Goal: Task Accomplishment & Management: Manage account settings

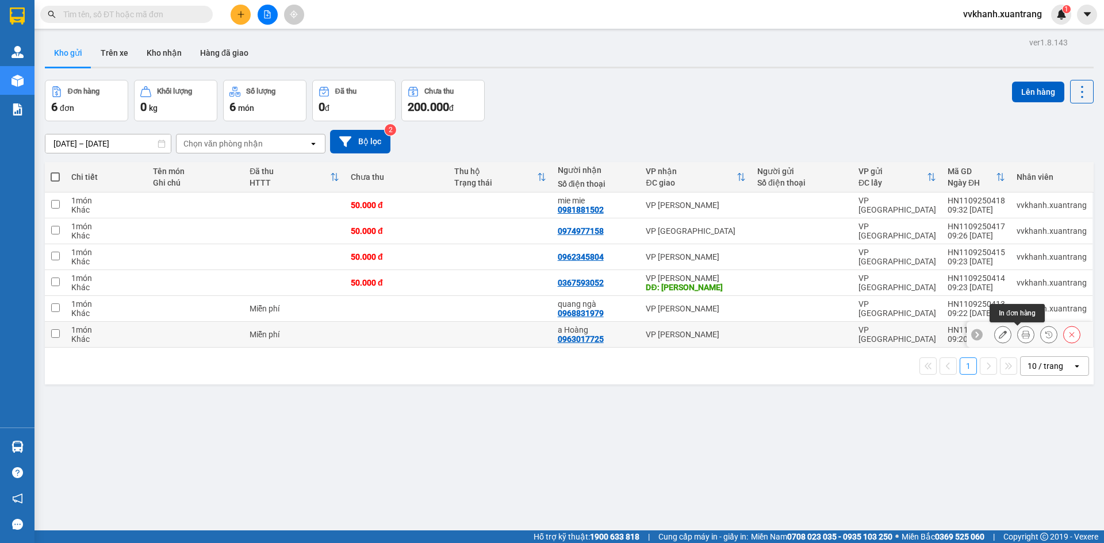
click at [1022, 333] on icon at bounding box center [1026, 335] width 8 height 8
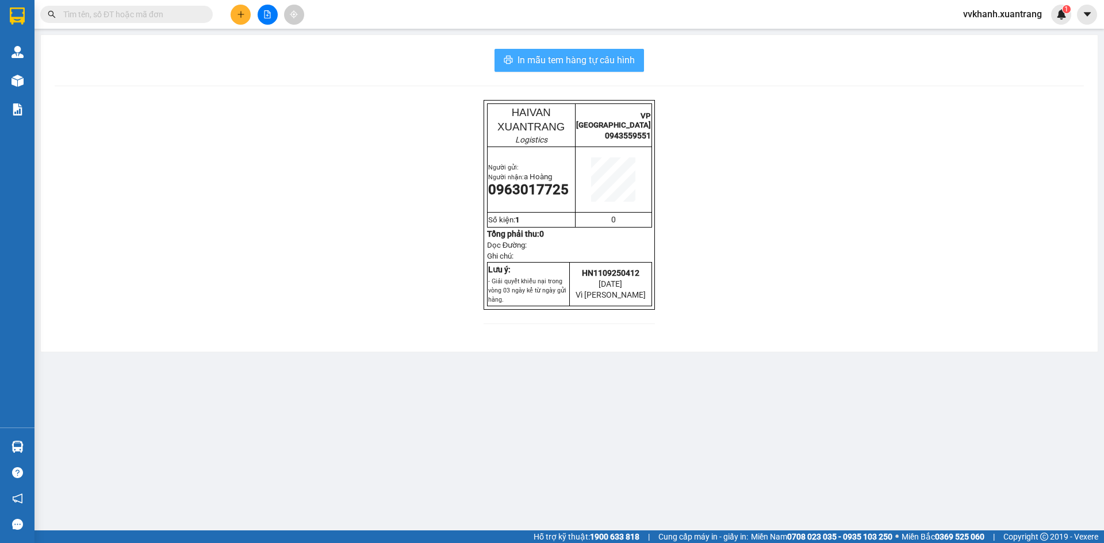
click at [642, 60] on button "In mẫu tem hàng tự cấu hình" at bounding box center [568, 60] width 149 height 23
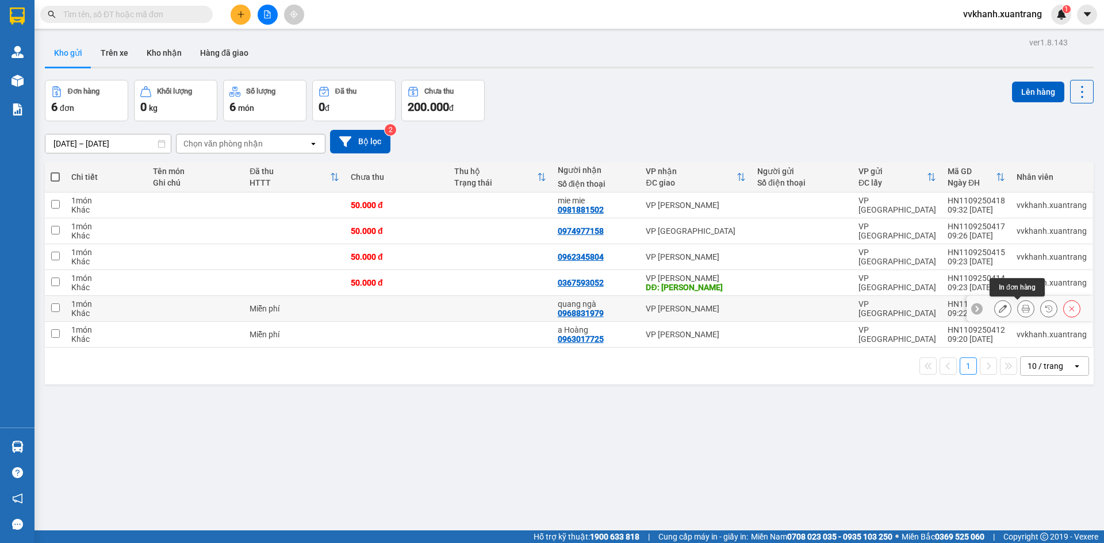
click at [1022, 312] on icon at bounding box center [1026, 309] width 8 height 8
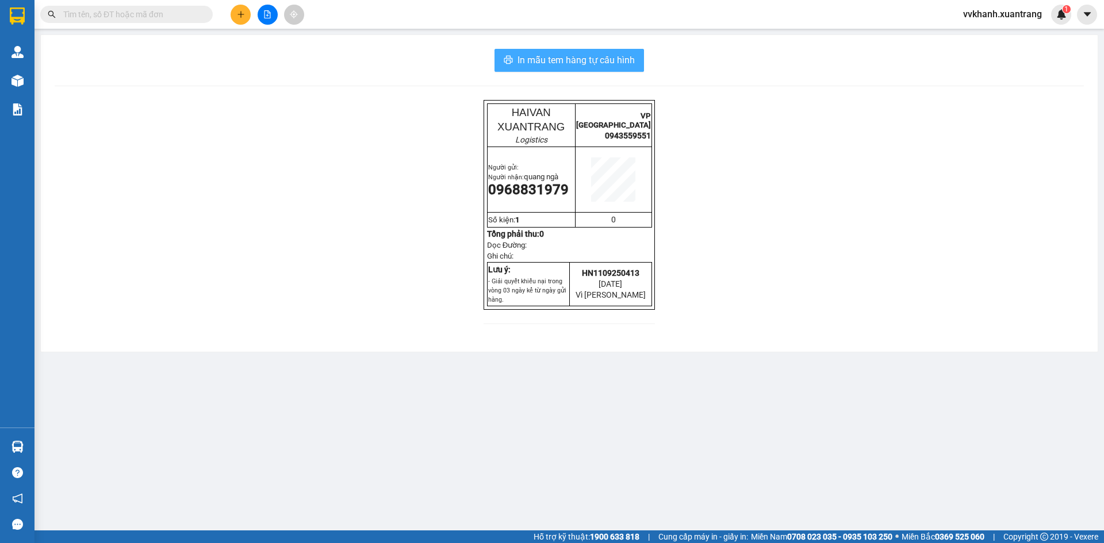
click at [638, 56] on button "In mẫu tem hàng tự cấu hình" at bounding box center [568, 60] width 149 height 23
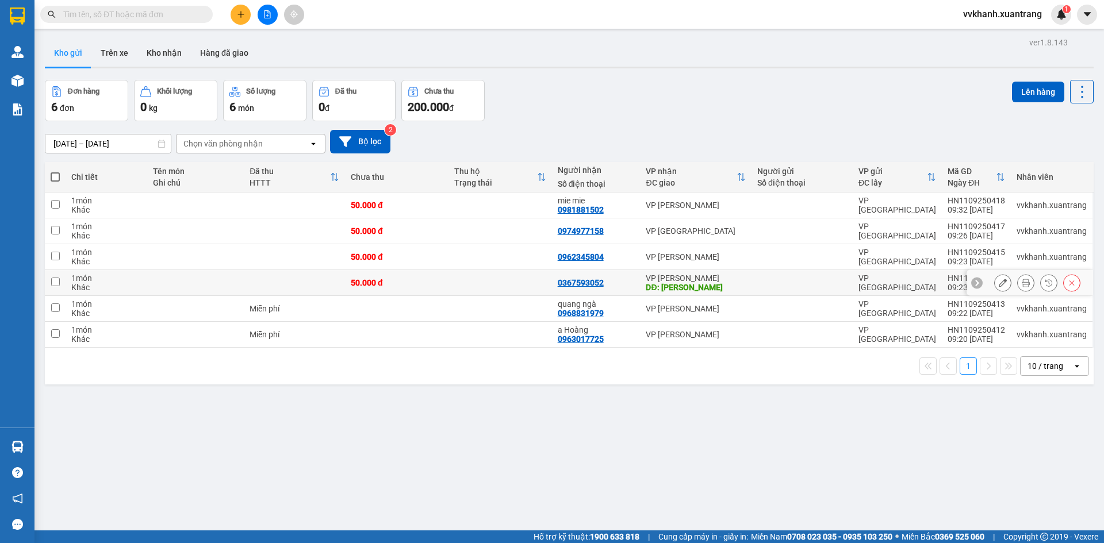
click at [1022, 282] on icon at bounding box center [1026, 283] width 8 height 8
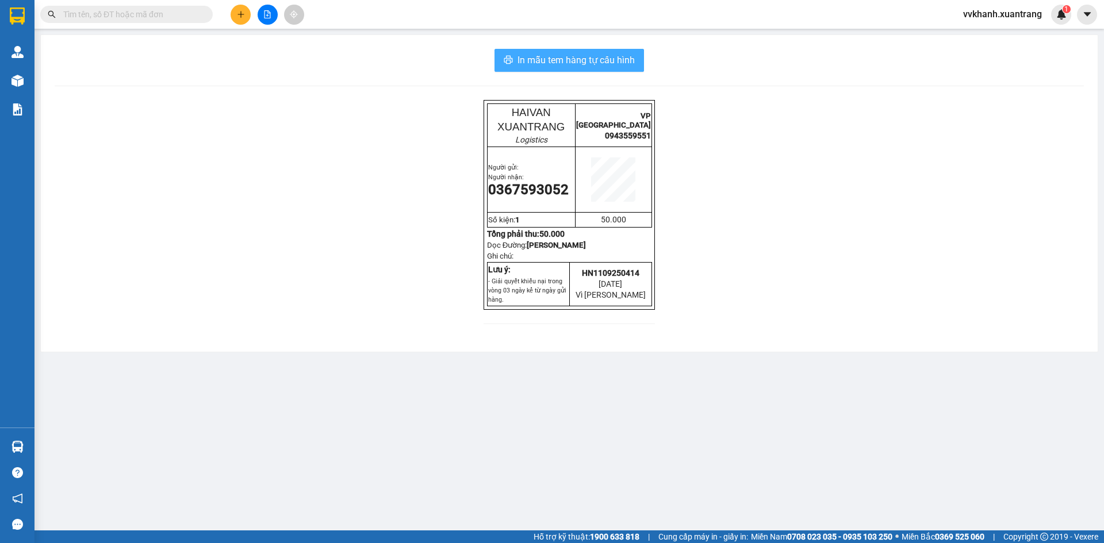
click at [638, 61] on button "In mẫu tem hàng tự cấu hình" at bounding box center [568, 60] width 149 height 23
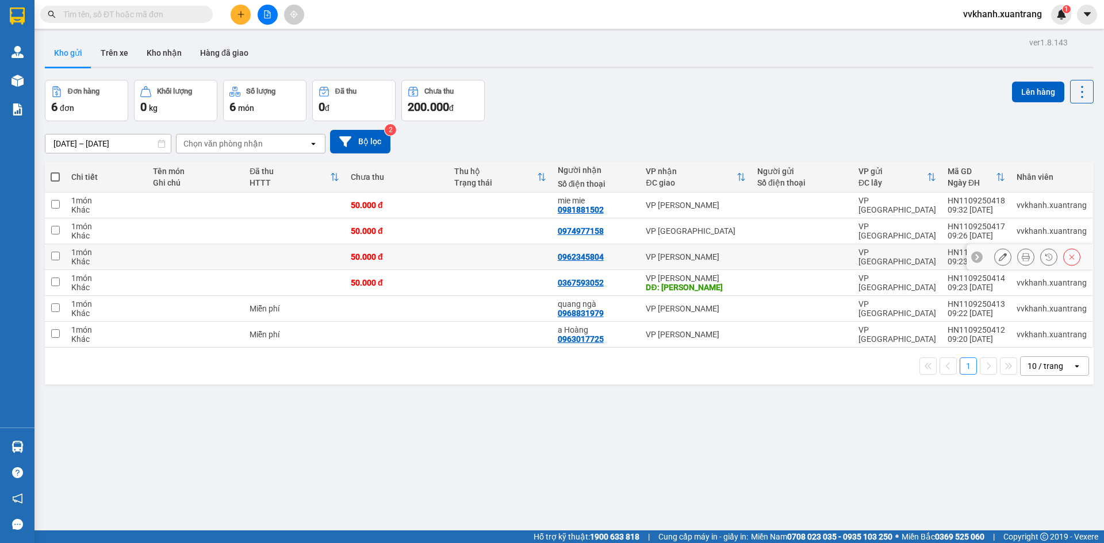
click at [1018, 256] on button at bounding box center [1026, 257] width 16 height 20
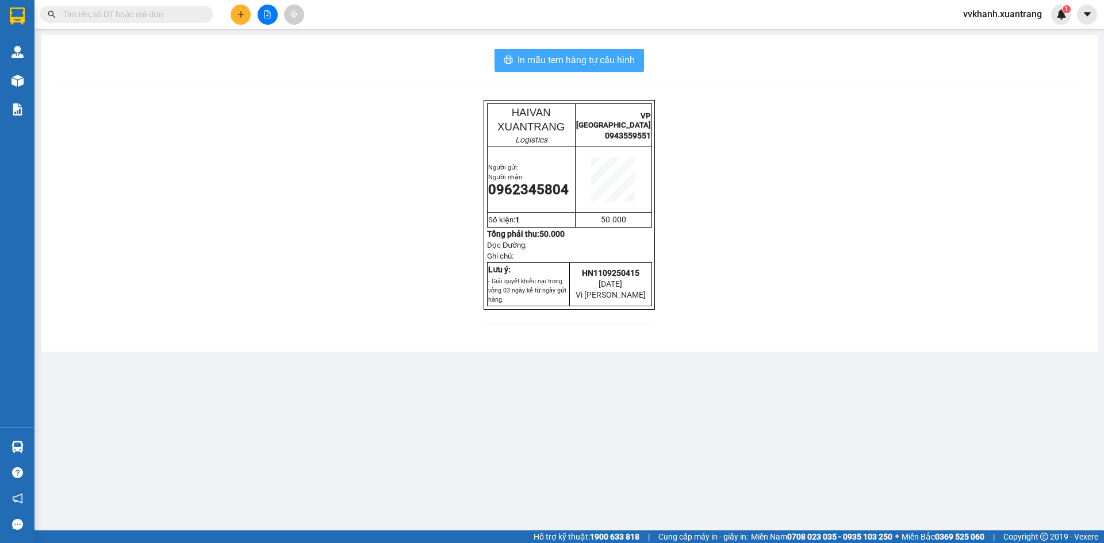
click at [626, 59] on span "In mẫu tem hàng tự cấu hình" at bounding box center [575, 60] width 117 height 14
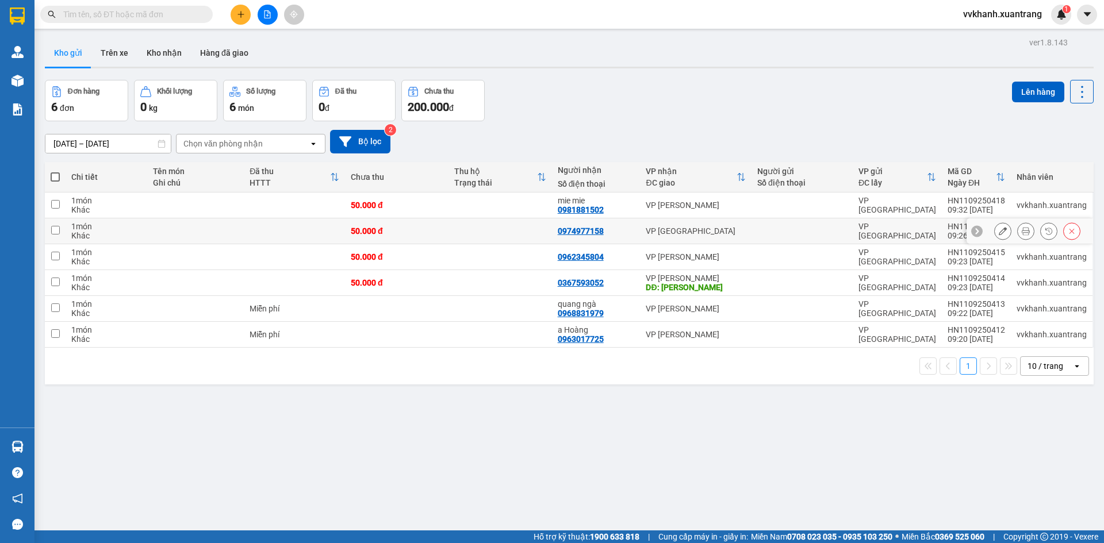
click at [1022, 230] on icon at bounding box center [1026, 231] width 8 height 8
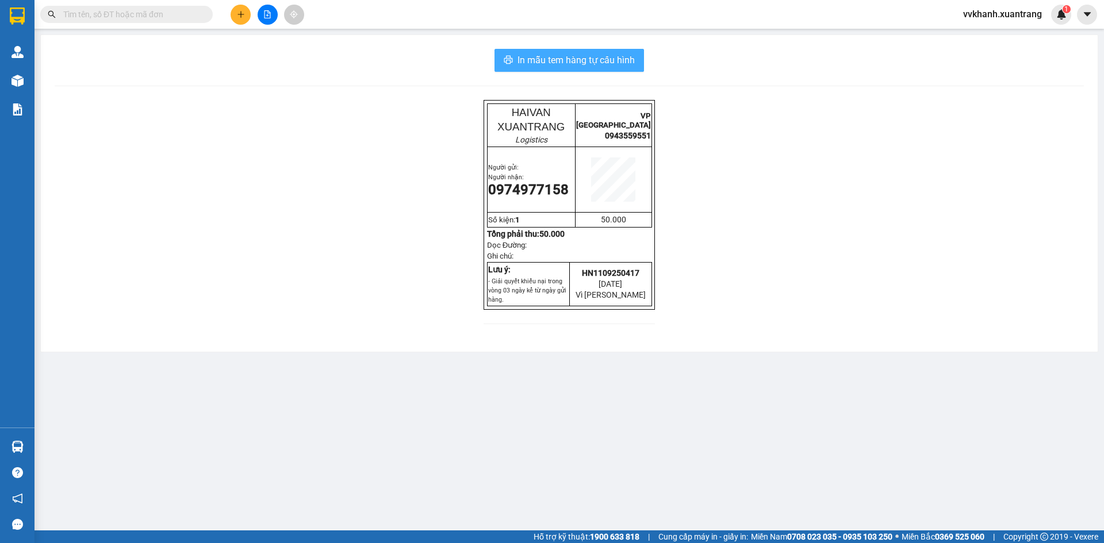
click at [636, 70] on button "In mẫu tem hàng tự cấu hình" at bounding box center [568, 60] width 149 height 23
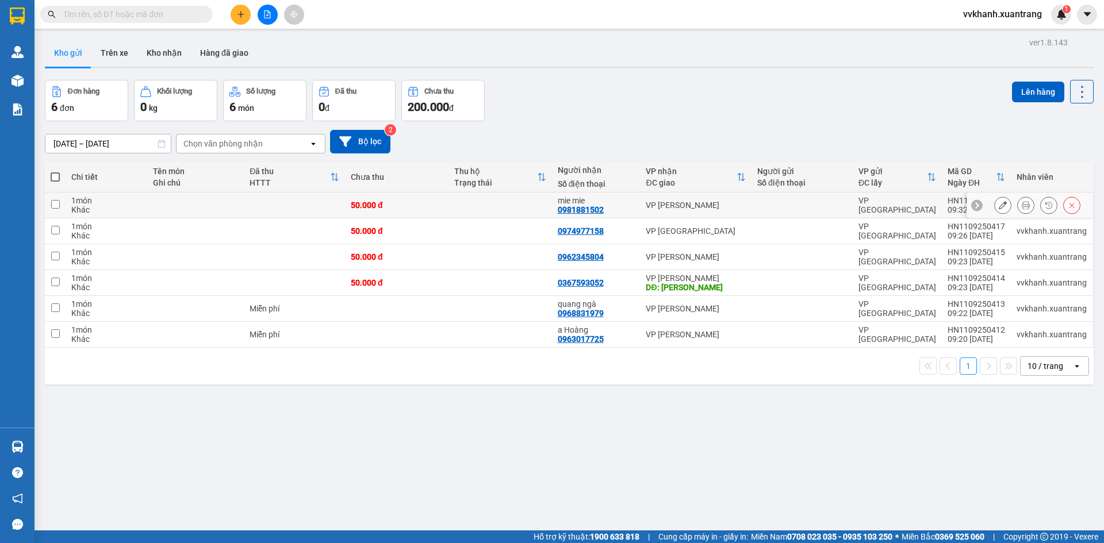
click at [1022, 207] on icon at bounding box center [1026, 205] width 8 height 8
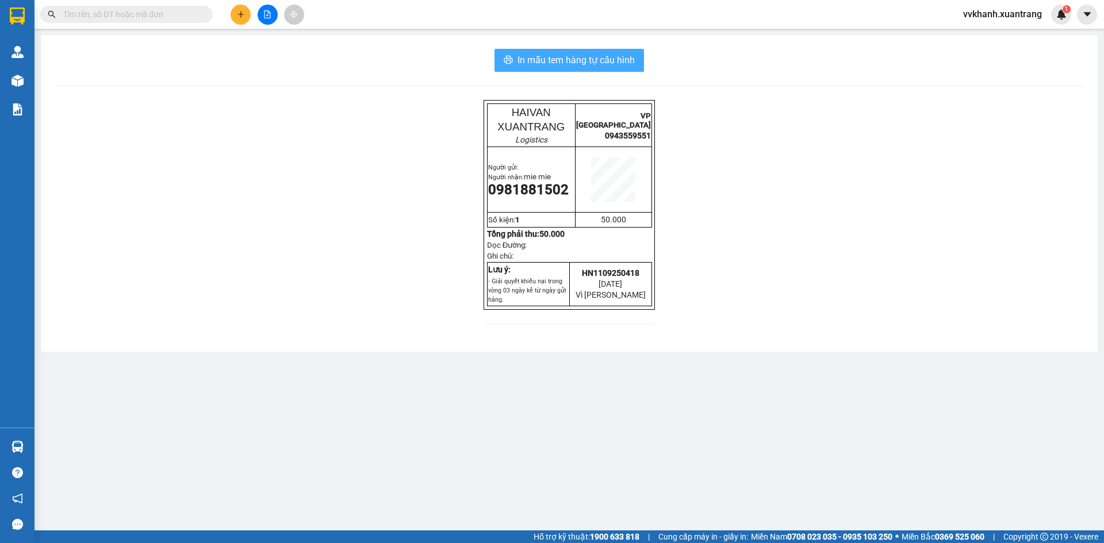
click at [643, 59] on button "In mẫu tem hàng tự cấu hình" at bounding box center [568, 60] width 149 height 23
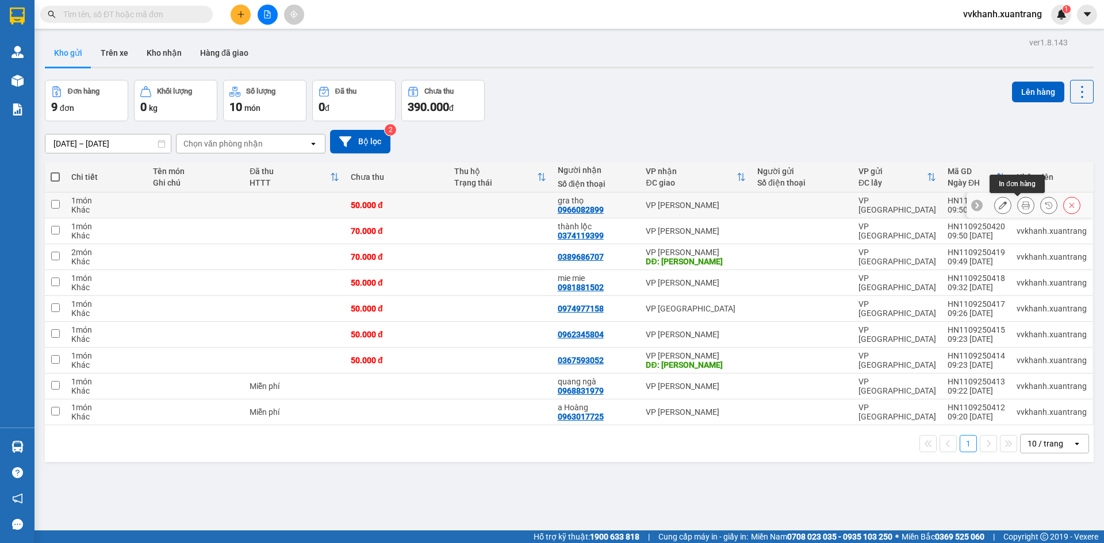
click at [1022, 205] on icon at bounding box center [1026, 205] width 8 height 8
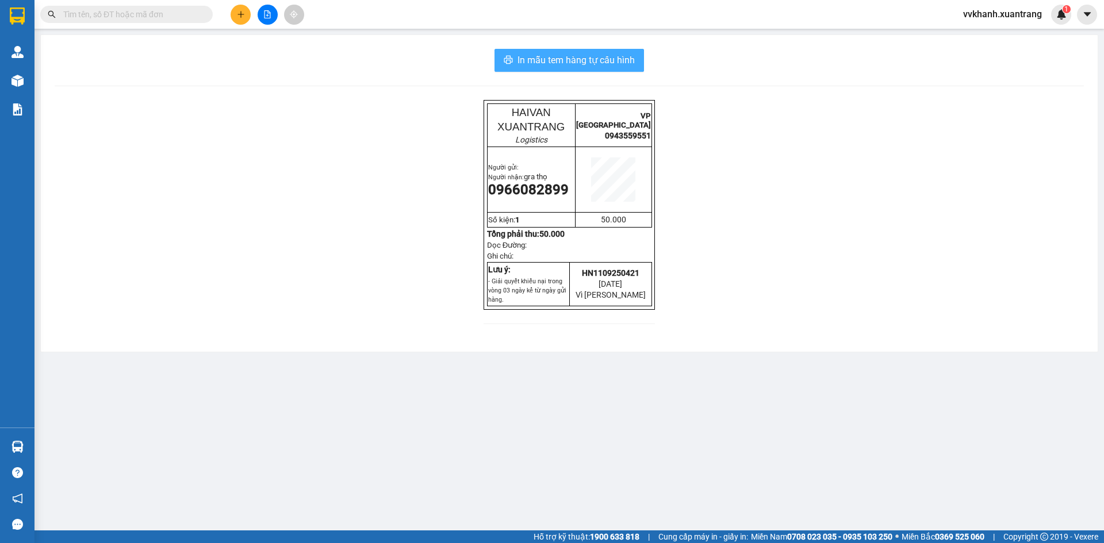
click at [624, 55] on span "In mẫu tem hàng tự cấu hình" at bounding box center [575, 60] width 117 height 14
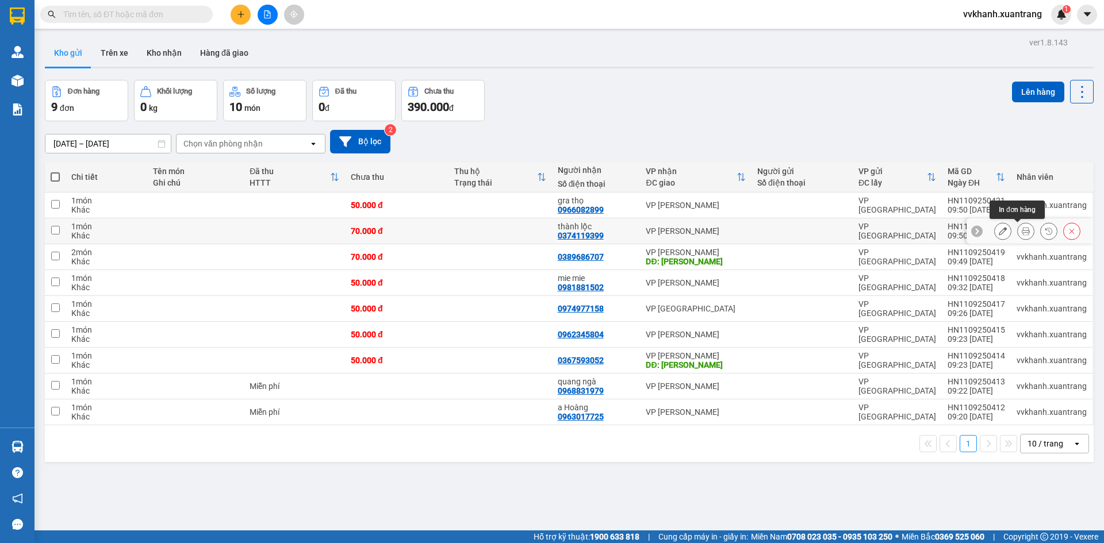
click at [1018, 236] on button at bounding box center [1026, 231] width 16 height 20
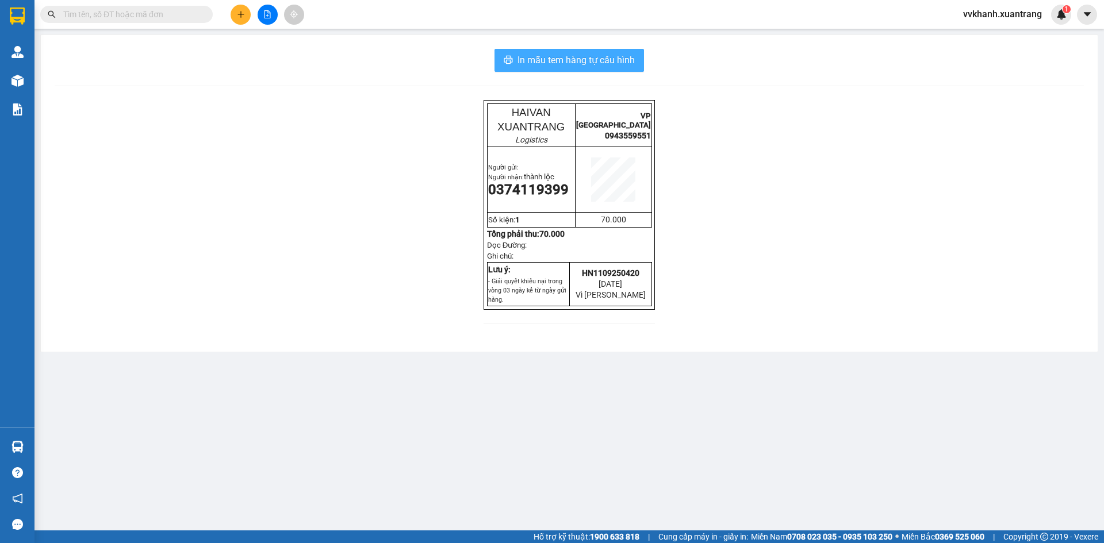
click at [638, 67] on button "In mẫu tem hàng tự cấu hình" at bounding box center [568, 60] width 149 height 23
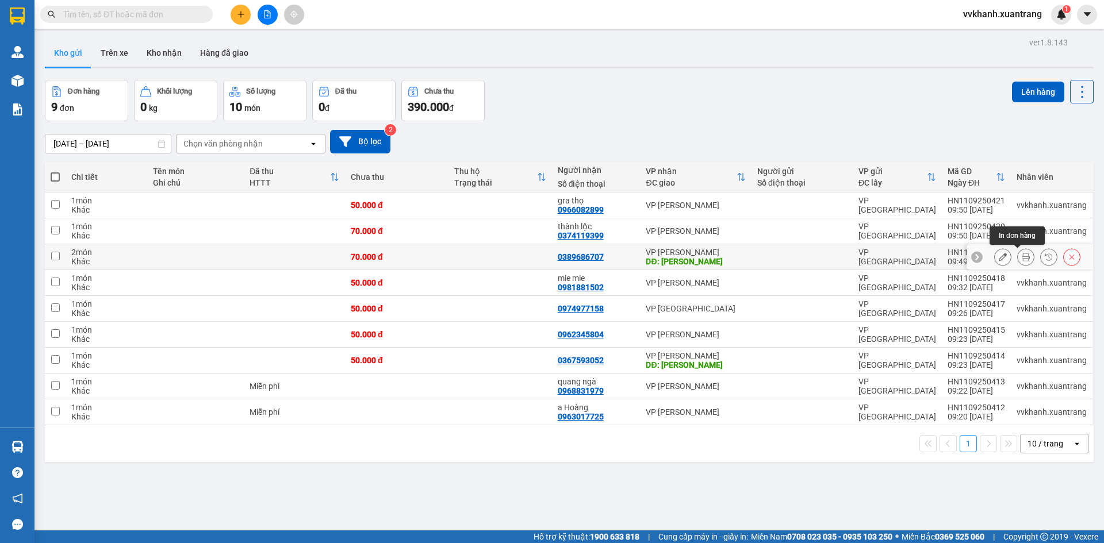
click at [1022, 258] on icon at bounding box center [1026, 257] width 8 height 8
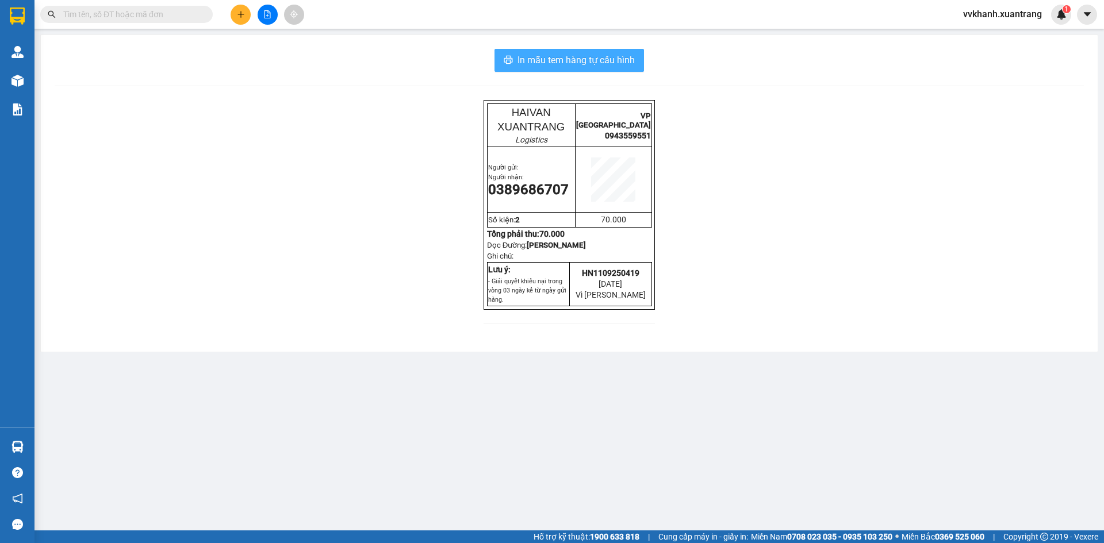
click at [632, 61] on span "In mẫu tem hàng tự cấu hình" at bounding box center [575, 60] width 117 height 14
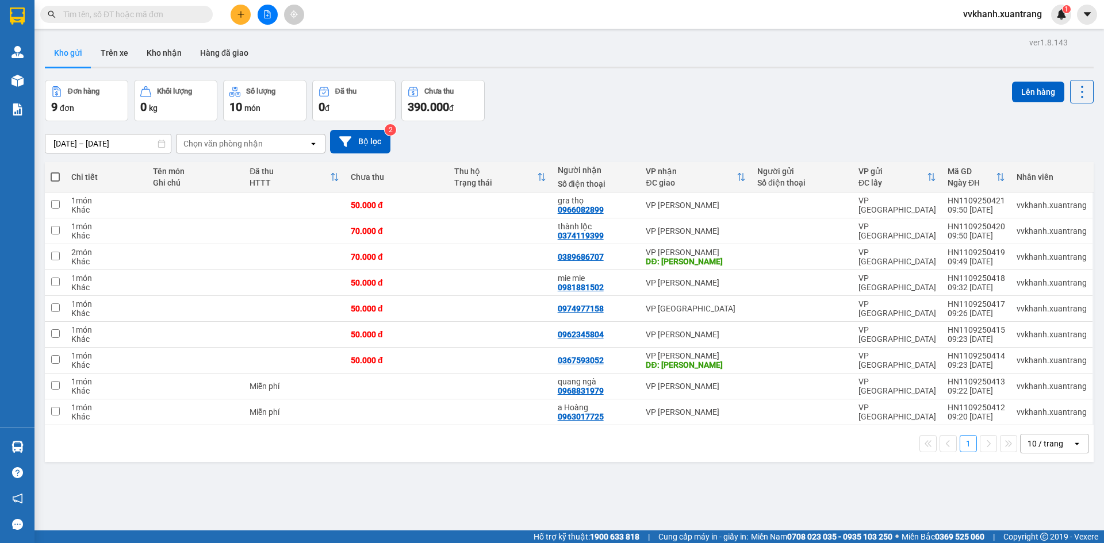
click at [569, 90] on div "Đơn hàng 9 đơn Khối lượng 0 kg Số lượng 10 món Đã thu 0 đ Chưa thu 390.000 đ Lê…" at bounding box center [569, 100] width 1049 height 41
click at [61, 178] on th at bounding box center [55, 177] width 21 height 30
click at [58, 179] on span at bounding box center [55, 176] width 9 height 9
click at [55, 171] on input "checkbox" at bounding box center [55, 171] width 0 height 0
checkbox input "true"
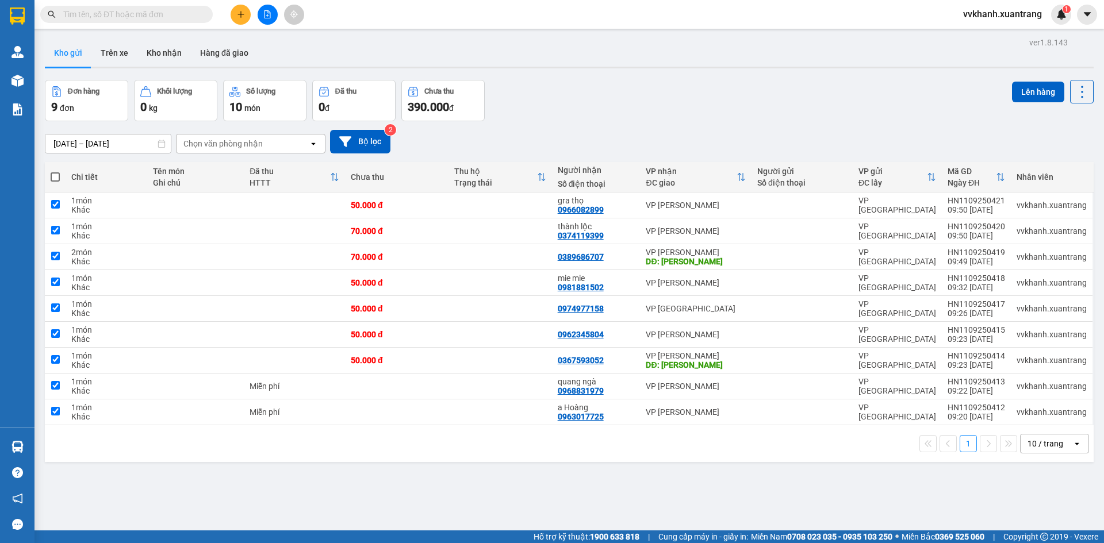
checkbox input "true"
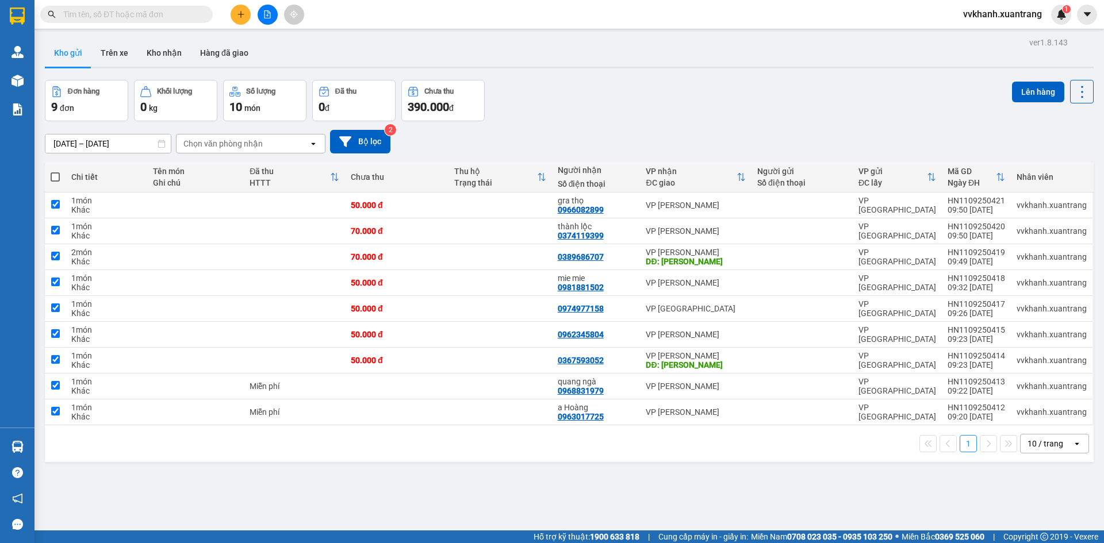
checkbox input "true"
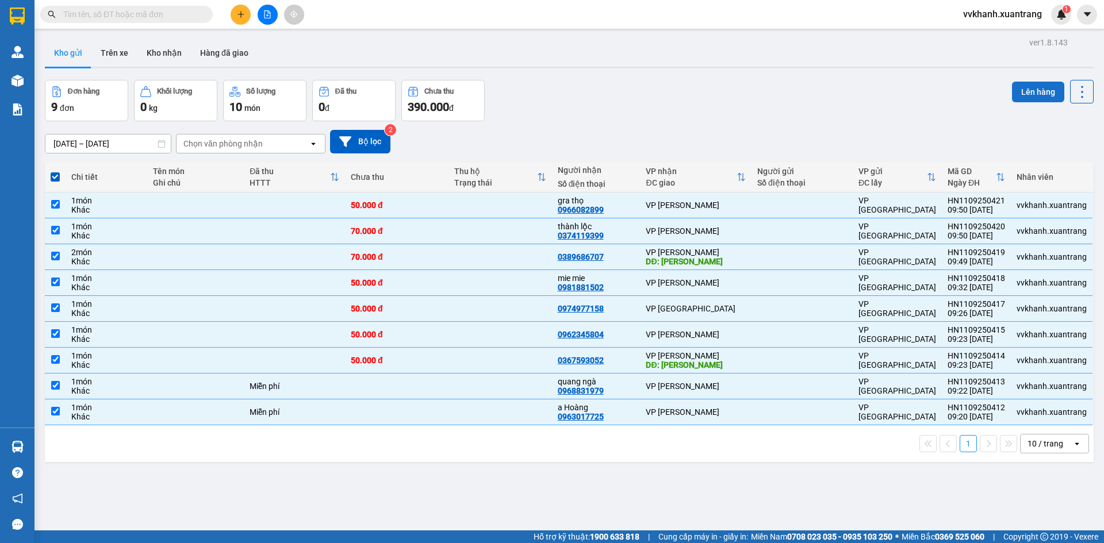
click at [1021, 95] on button "Lên hàng" at bounding box center [1038, 92] width 52 height 21
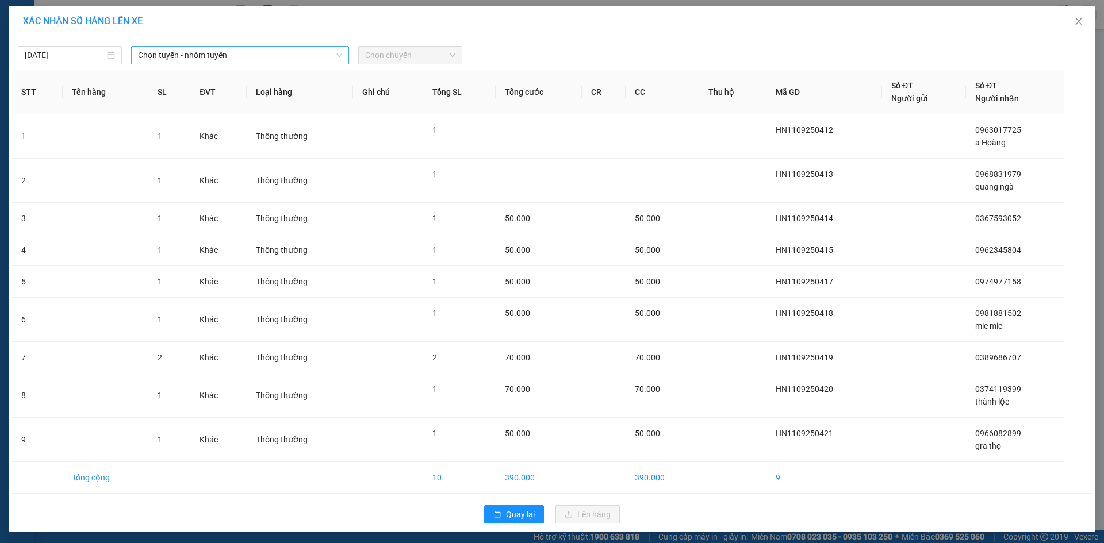
click at [189, 54] on span "Chọn tuyến - nhóm tuyến" at bounding box center [240, 55] width 204 height 17
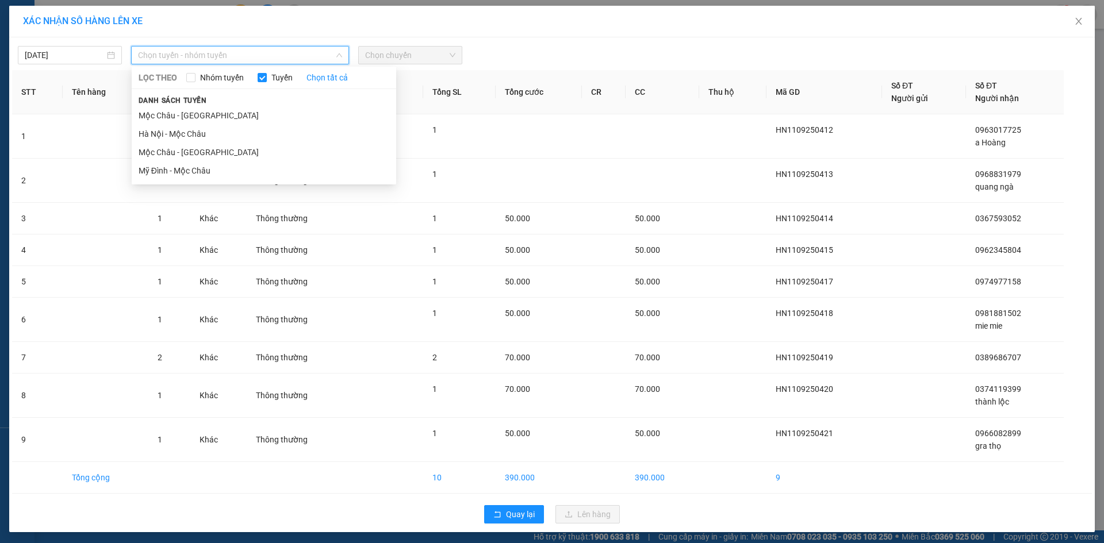
drag, startPoint x: 191, startPoint y: 137, endPoint x: 394, endPoint y: 85, distance: 209.6
click at [255, 121] on ul "Mộc Châu - Hà Nội Hà Nội - Mộc Châu Mộc Châu - Mỹ Đình Mỹ Đình - Mộc Châu" at bounding box center [264, 143] width 264 height 74
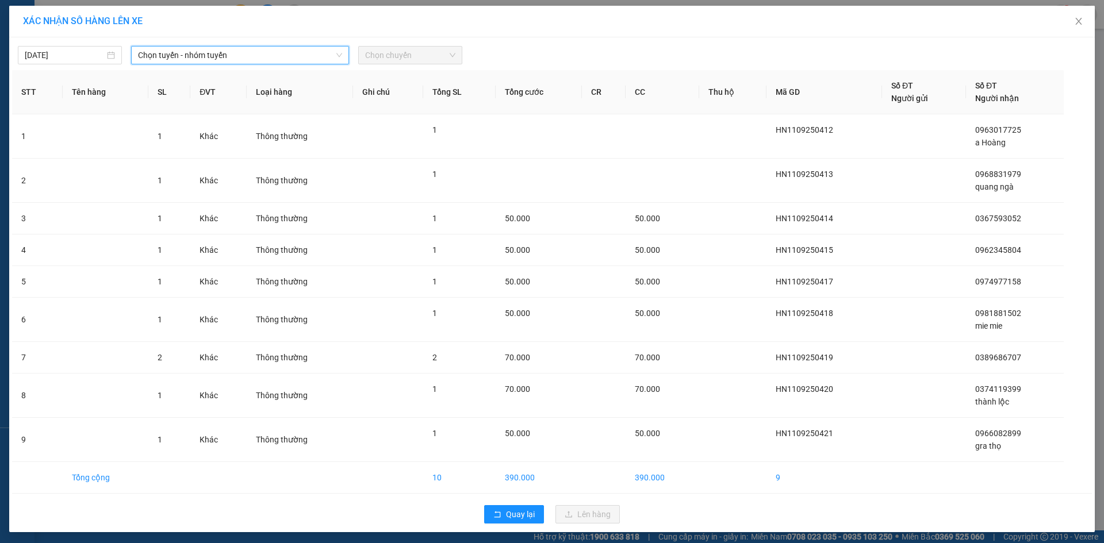
click at [274, 57] on span "Chọn tuyến - nhóm tuyến" at bounding box center [240, 55] width 204 height 17
click at [250, 57] on span "Chọn tuyến - nhóm tuyến" at bounding box center [240, 55] width 204 height 17
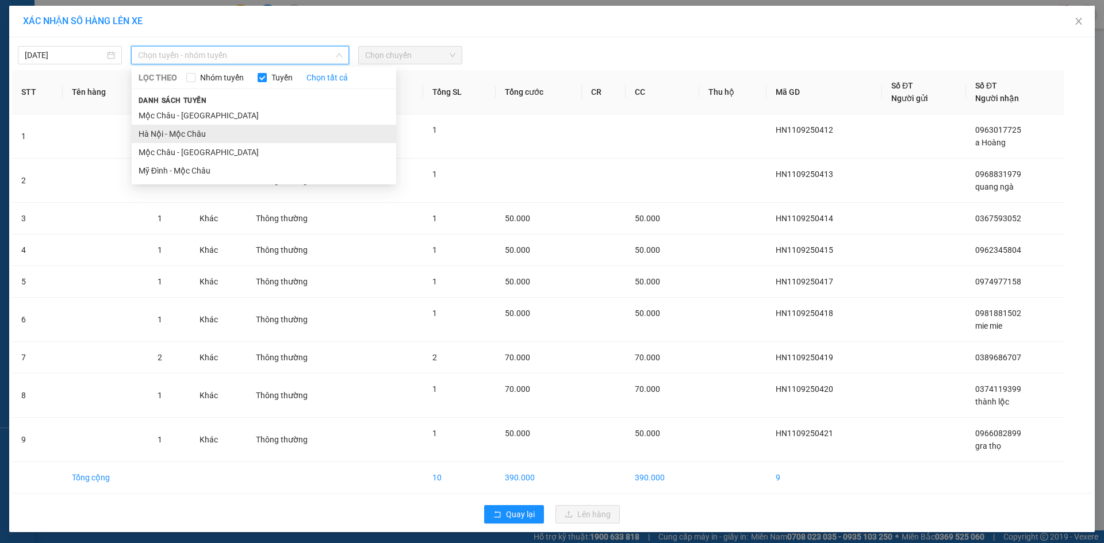
click at [212, 133] on li "Hà Nội - Mộc Châu" at bounding box center [264, 134] width 264 height 18
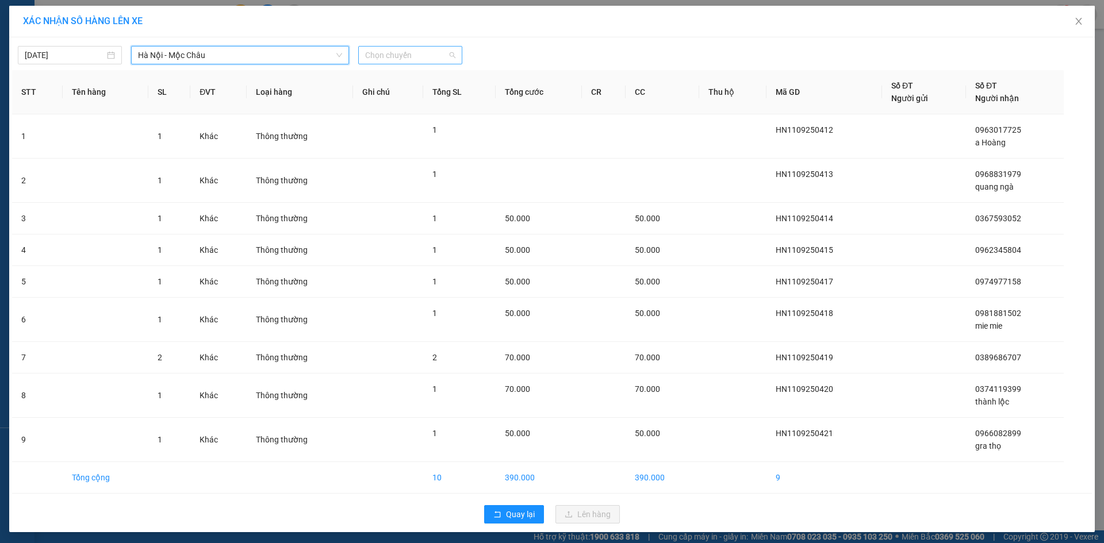
click at [392, 60] on span "Chọn chuyến" at bounding box center [410, 55] width 90 height 17
click at [402, 154] on div "10:15" at bounding box center [406, 156] width 90 height 13
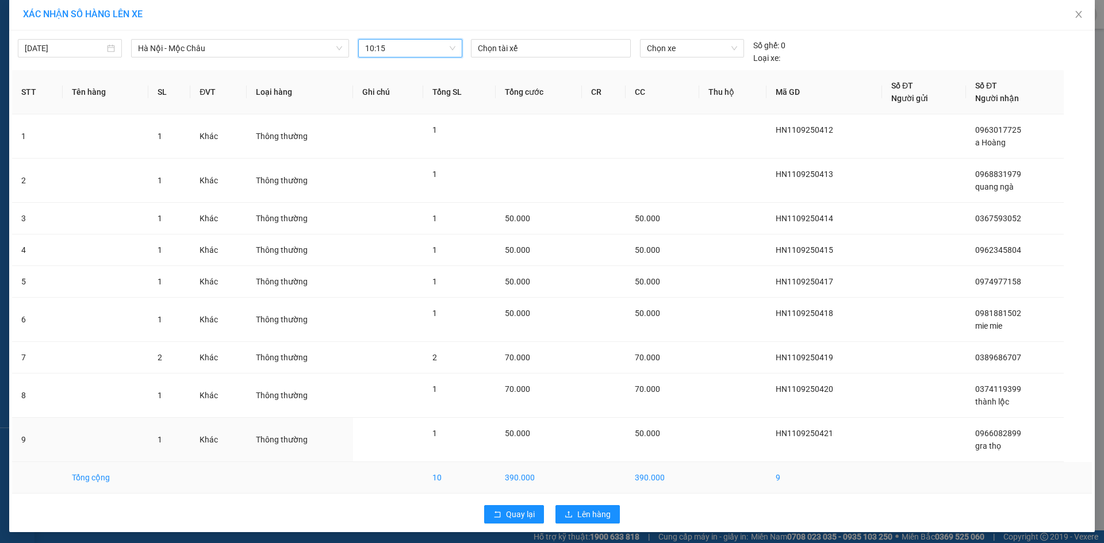
scroll to position [10, 0]
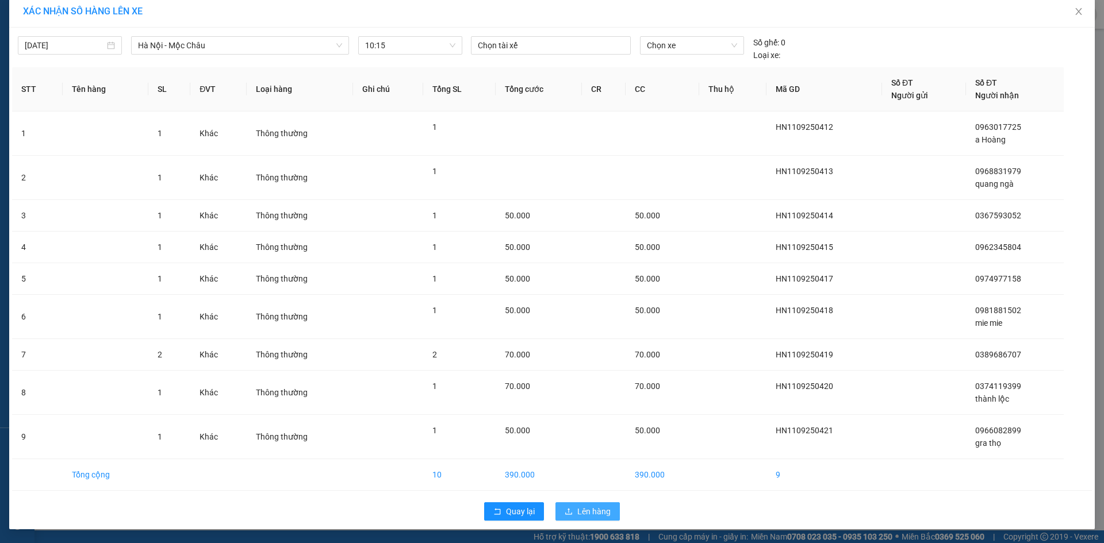
click at [592, 516] on span "Lên hàng" at bounding box center [593, 511] width 33 height 13
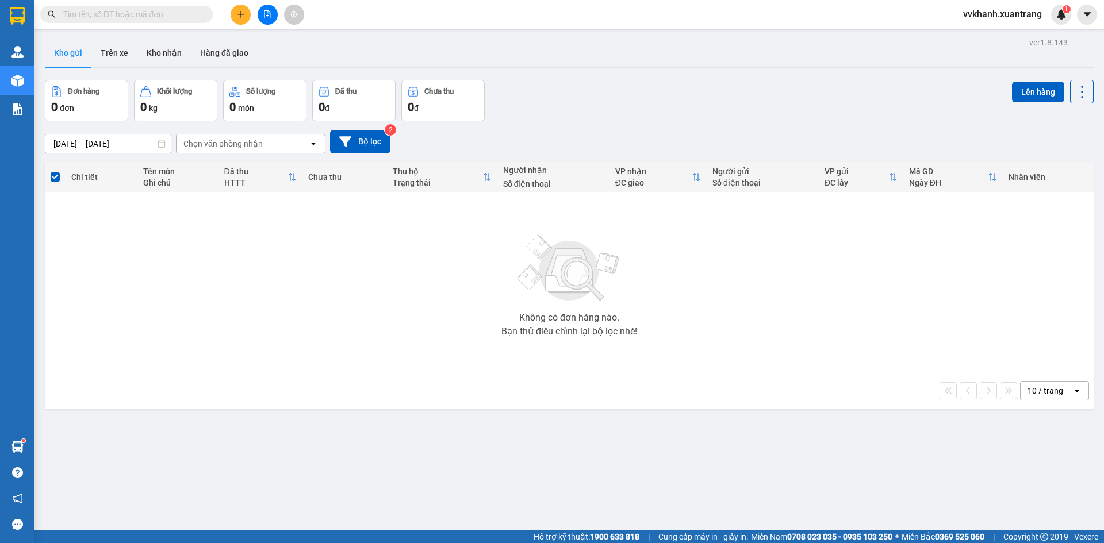
click at [162, 10] on input "text" at bounding box center [131, 14] width 136 height 13
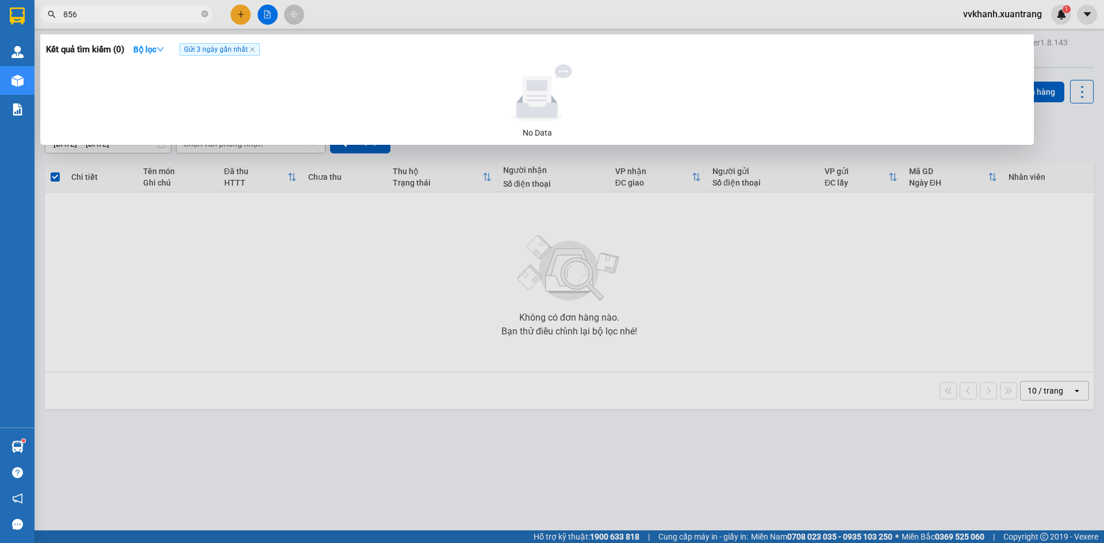
type input "8566"
click at [205, 17] on icon "close-circle" at bounding box center [204, 13] width 7 height 7
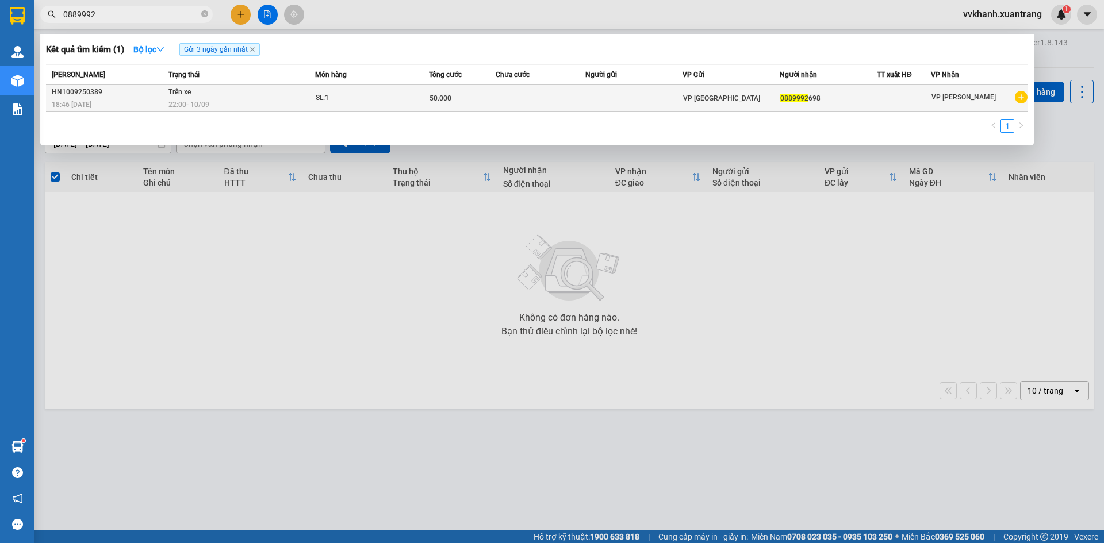
type input "0889992"
click at [310, 95] on td "Trên xe 22:00 - 10/09" at bounding box center [240, 98] width 149 height 27
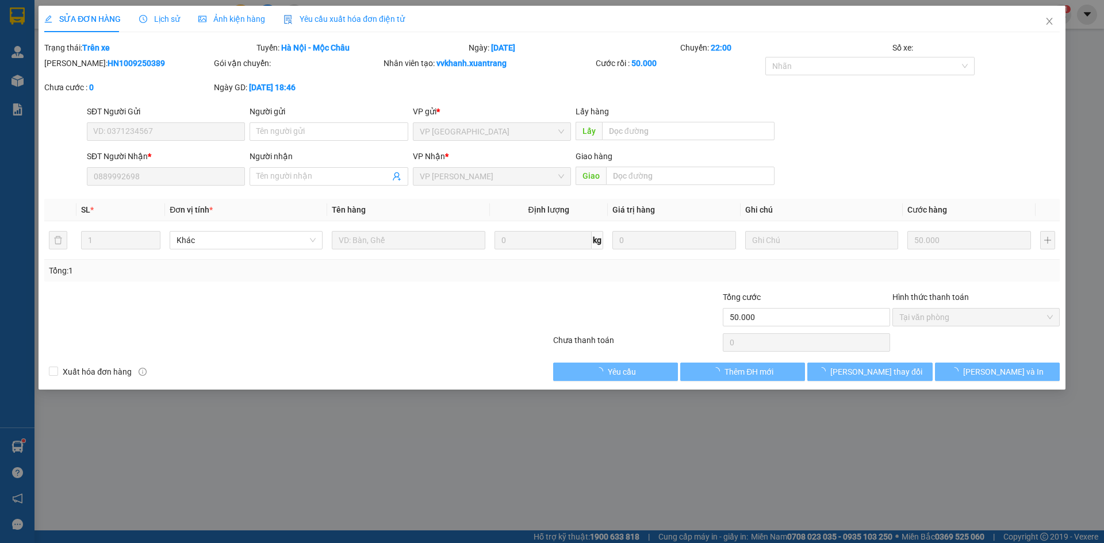
type input "0889992698"
type input "50.000"
type input "0"
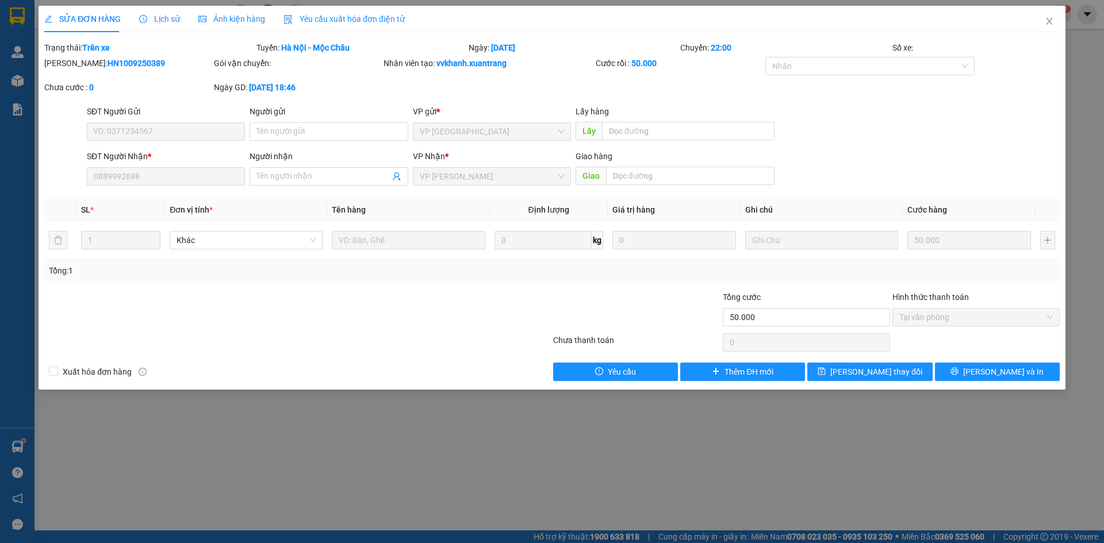
click at [212, 25] on div "Ảnh kiện hàng" at bounding box center [231, 19] width 67 height 26
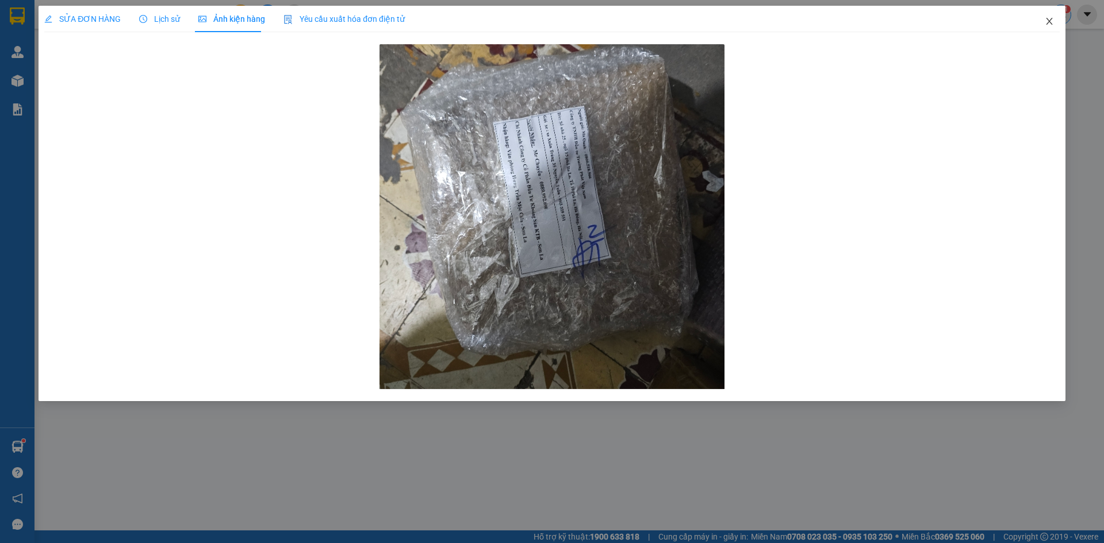
click at [1054, 20] on span "Close" at bounding box center [1049, 22] width 32 height 32
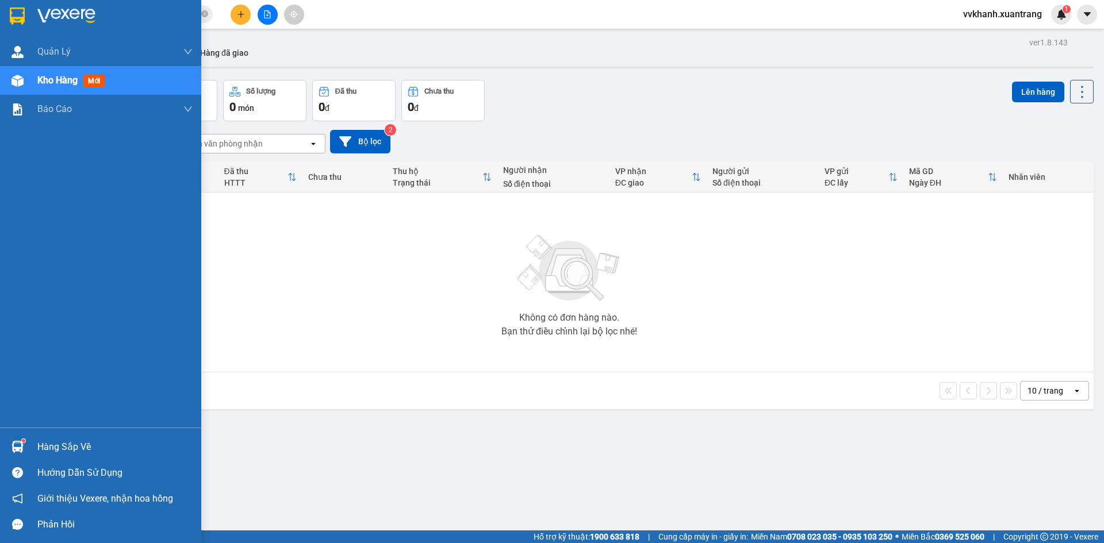
click at [35, 79] on div "Kho hàng mới" at bounding box center [100, 80] width 201 height 29
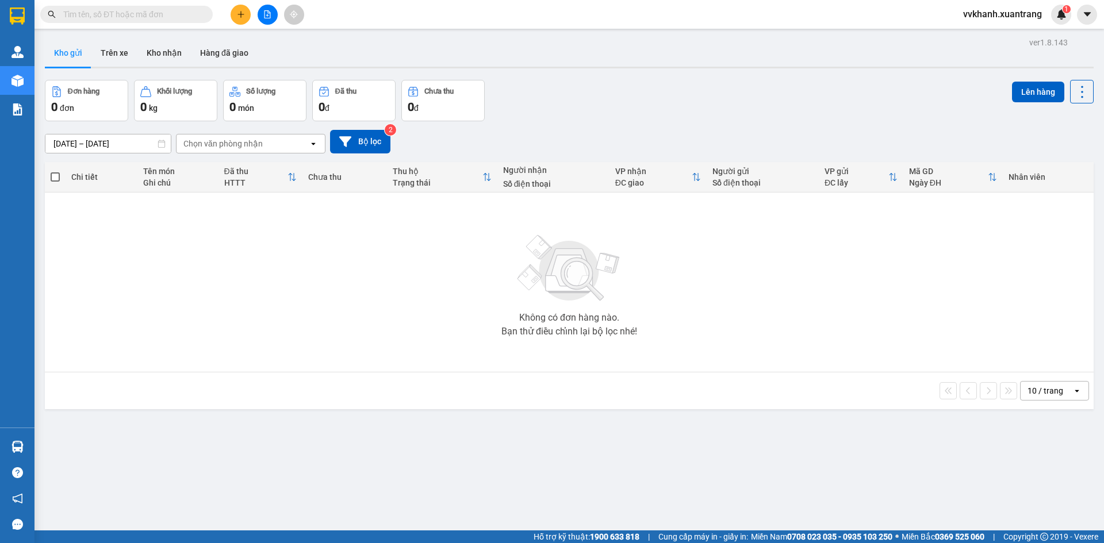
click at [617, 426] on div "ver 1.8.143 Kho gửi Trên xe Kho nhận Hàng đã giao Đơn hàng 0 đơn Khối lượng 0 k…" at bounding box center [569, 305] width 1058 height 543
click at [648, 458] on div "ver 1.8.143 Kho gửi Trên xe Kho nhận Hàng đã giao Đơn hàng 0 đơn Khối lượng 0 k…" at bounding box center [569, 305] width 1058 height 543
drag, startPoint x: 861, startPoint y: 440, endPoint x: 841, endPoint y: 446, distance: 21.5
click at [861, 440] on div "ver 1.8.143 Kho gửi Trên xe Kho nhận Hàng đã giao Đơn hàng 0 đơn Khối lượng 0 k…" at bounding box center [569, 305] width 1058 height 543
click at [707, 470] on div "ver 1.8.143 Kho gửi Trên xe Kho nhận Hàng đã giao Đơn hàng 0 đơn Khối lượng 0 k…" at bounding box center [569, 305] width 1058 height 543
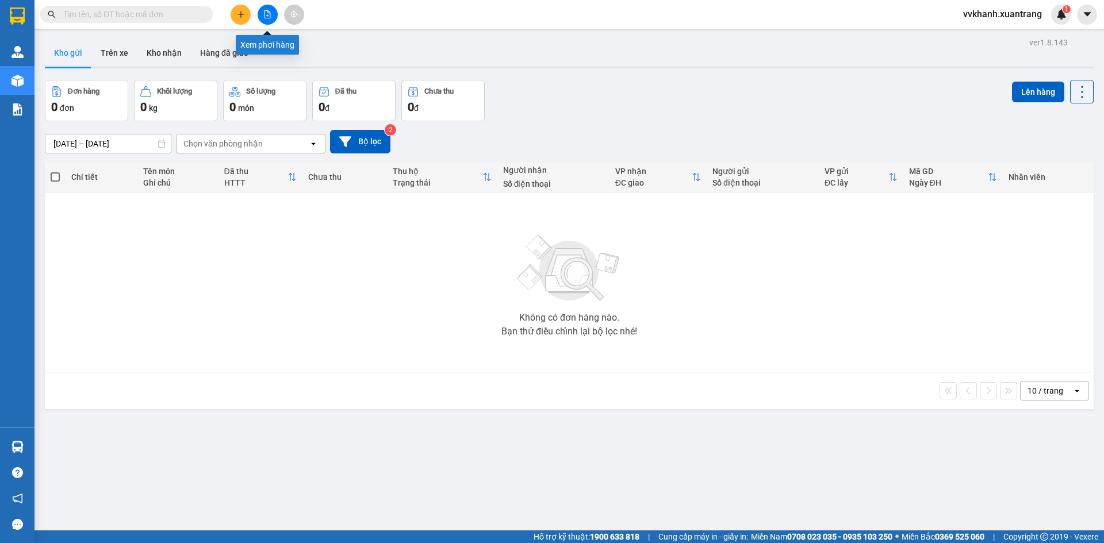
click at [263, 17] on button at bounding box center [268, 15] width 20 height 20
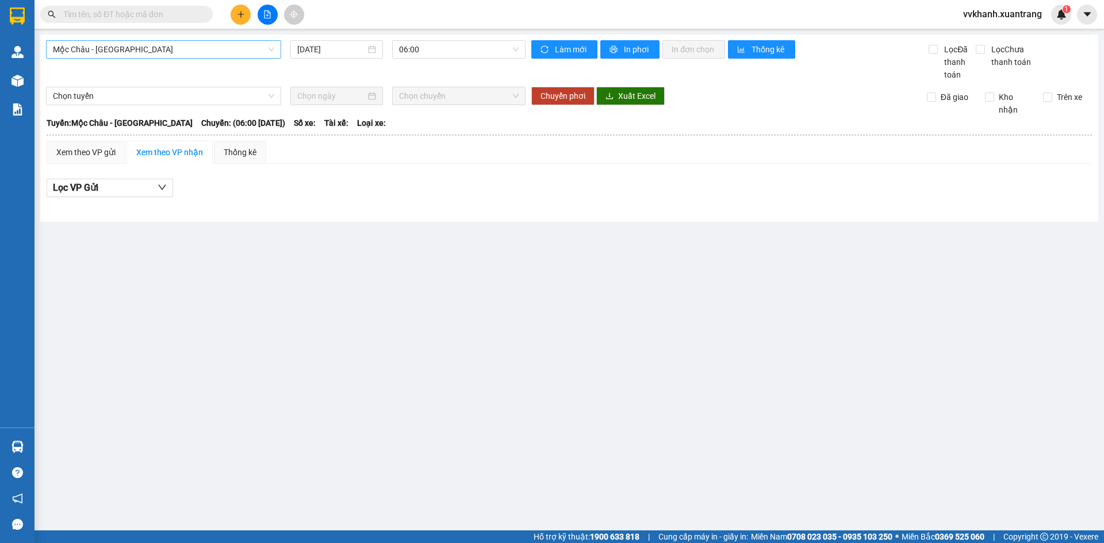
click at [171, 51] on span "Mộc Châu - Hà Nội" at bounding box center [163, 49] width 221 height 17
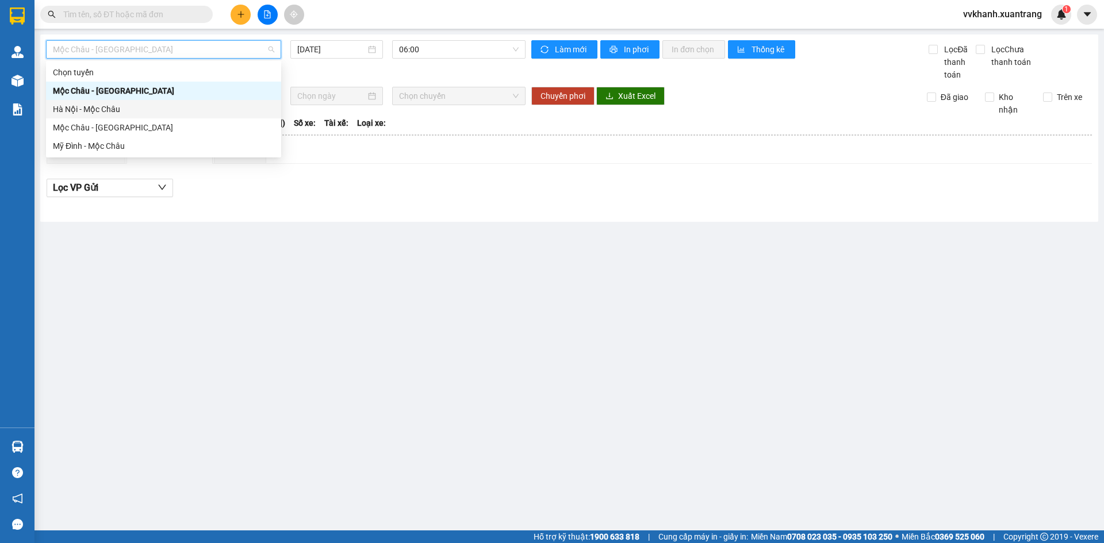
click at [162, 105] on div "Hà Nội - Mộc Châu" at bounding box center [163, 109] width 221 height 13
type input "11/09/2025"
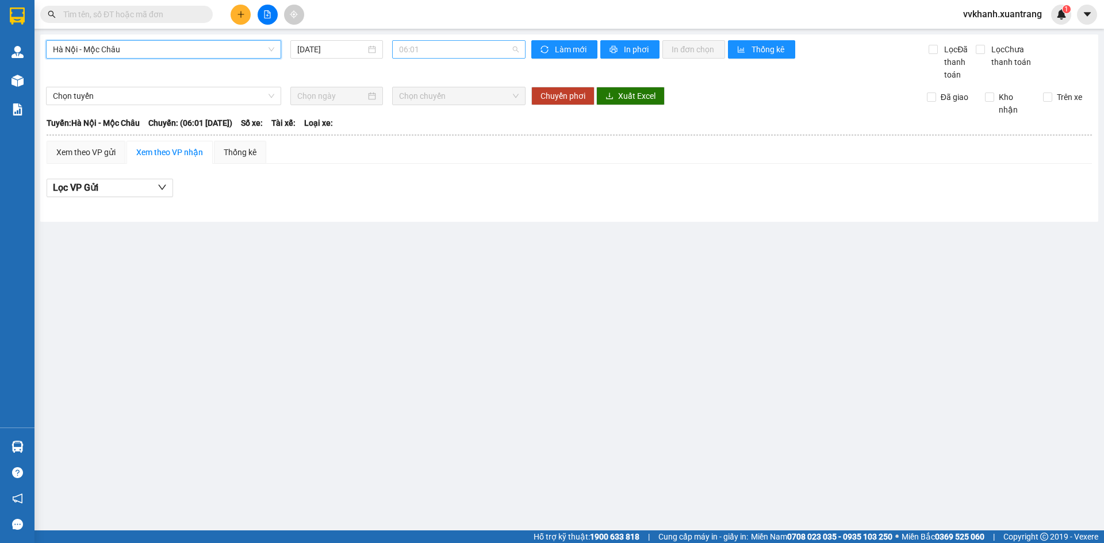
click at [434, 53] on span "06:01" at bounding box center [459, 49] width 120 height 17
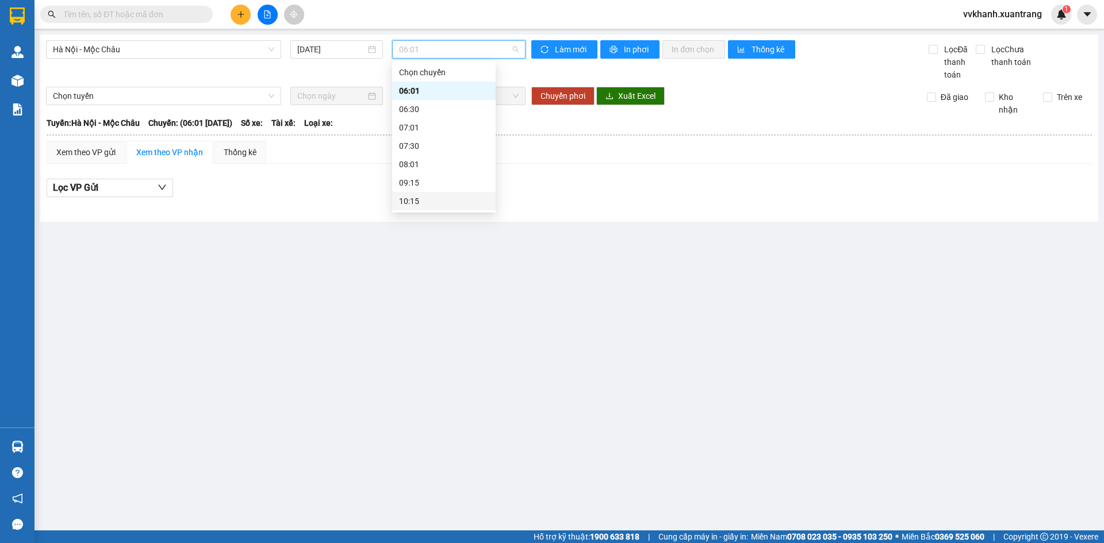
click at [420, 196] on div "10:15" at bounding box center [444, 201] width 90 height 13
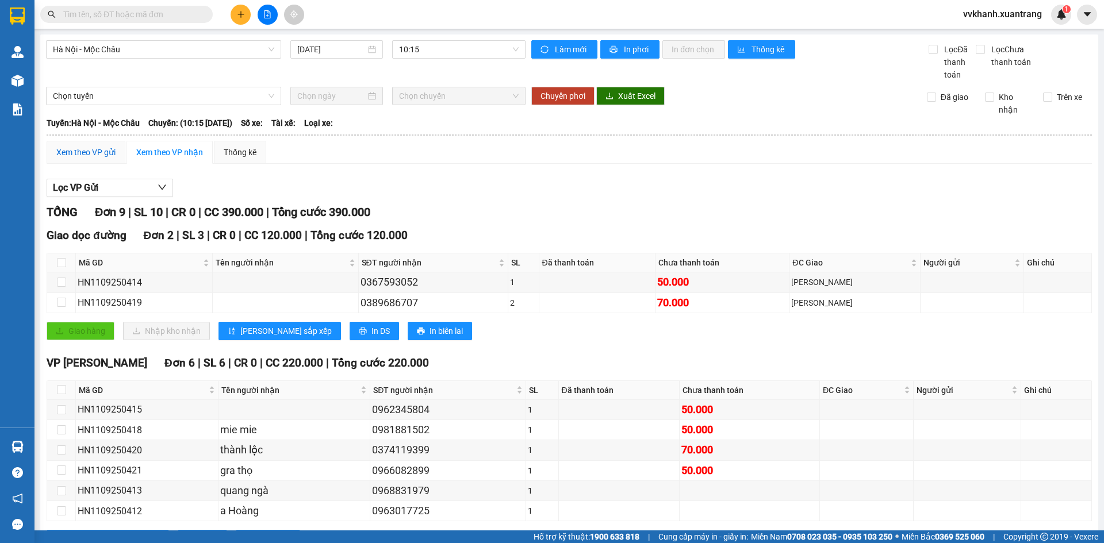
click at [78, 155] on div "Xem theo VP gửi" at bounding box center [85, 152] width 59 height 13
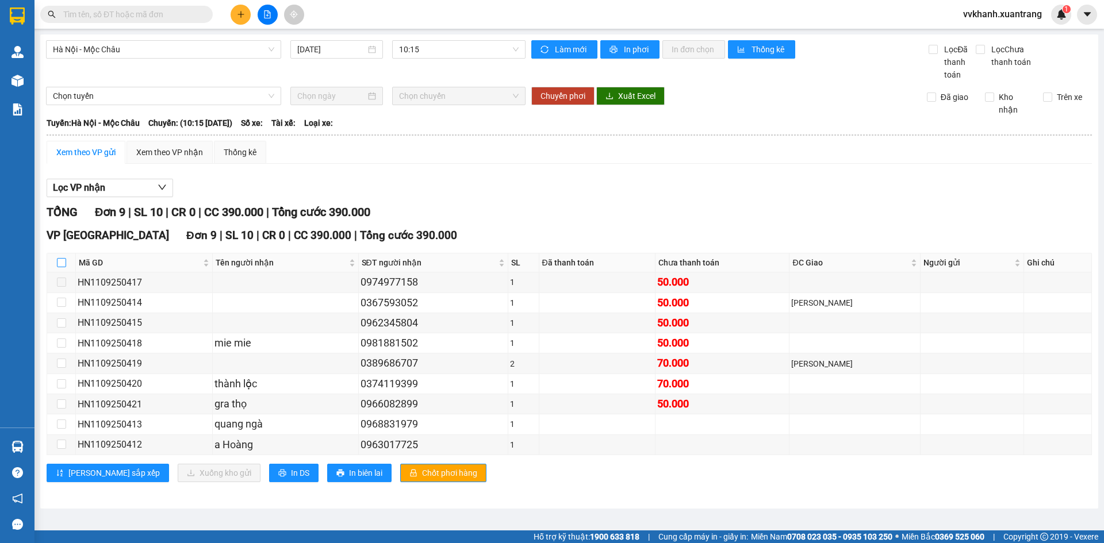
click at [64, 262] on input "checkbox" at bounding box center [61, 262] width 9 height 9
checkbox input "true"
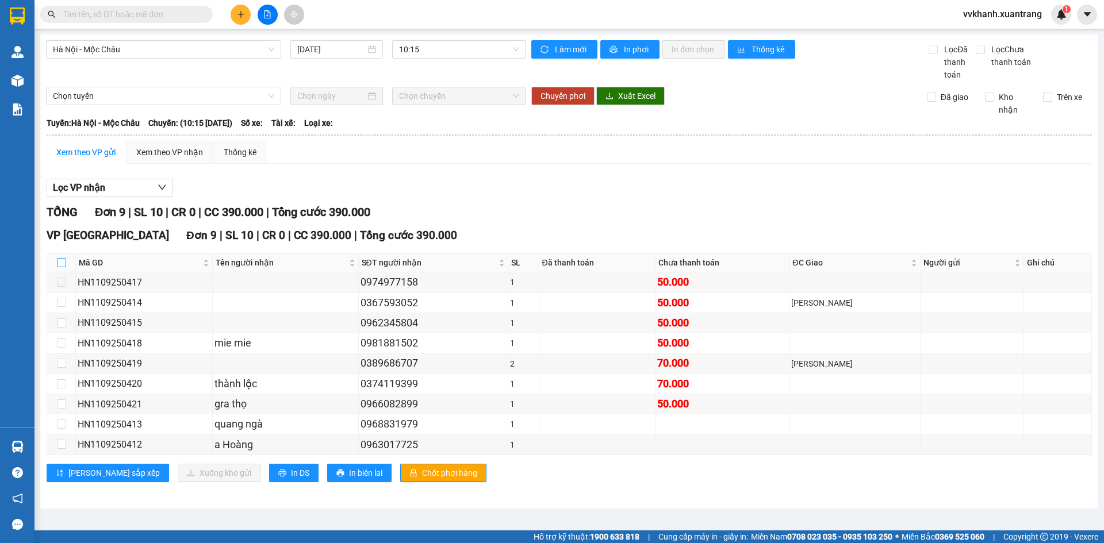
checkbox input "true"
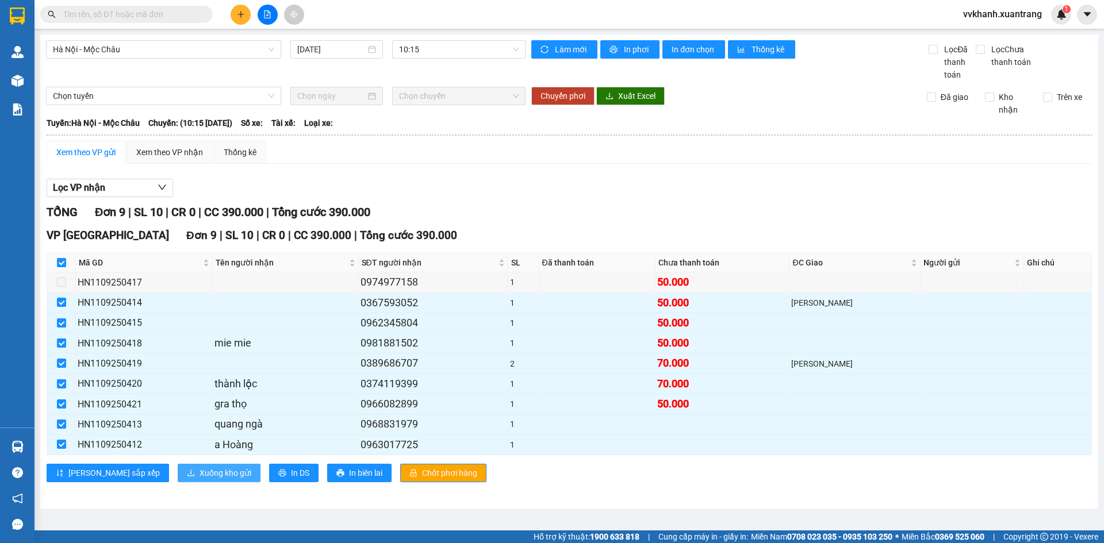
click at [199, 471] on span "Xuống kho gửi" at bounding box center [225, 473] width 52 height 13
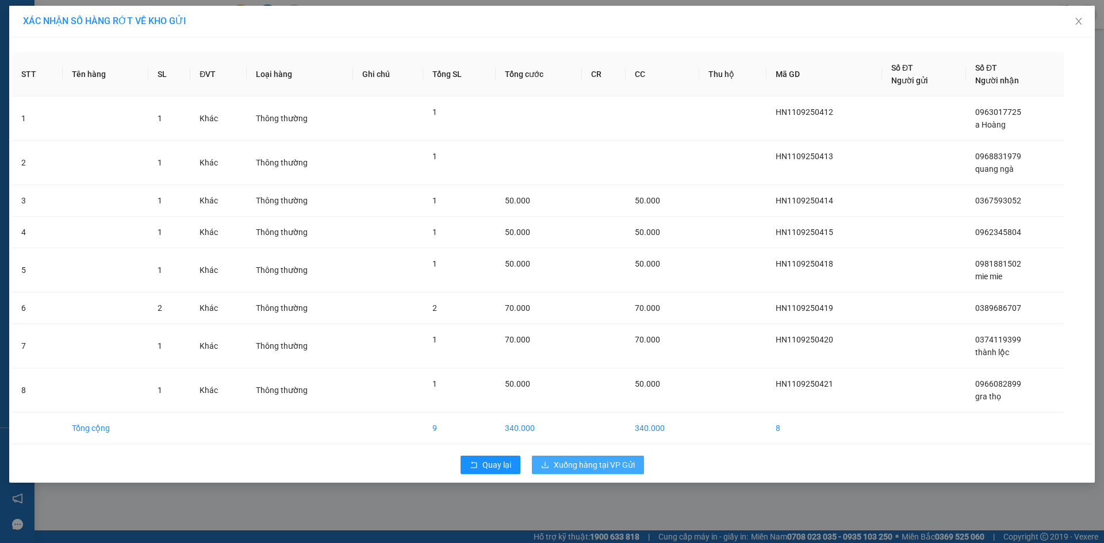
click at [613, 466] on span "Xuống hàng tại VP Gửi" at bounding box center [594, 465] width 81 height 13
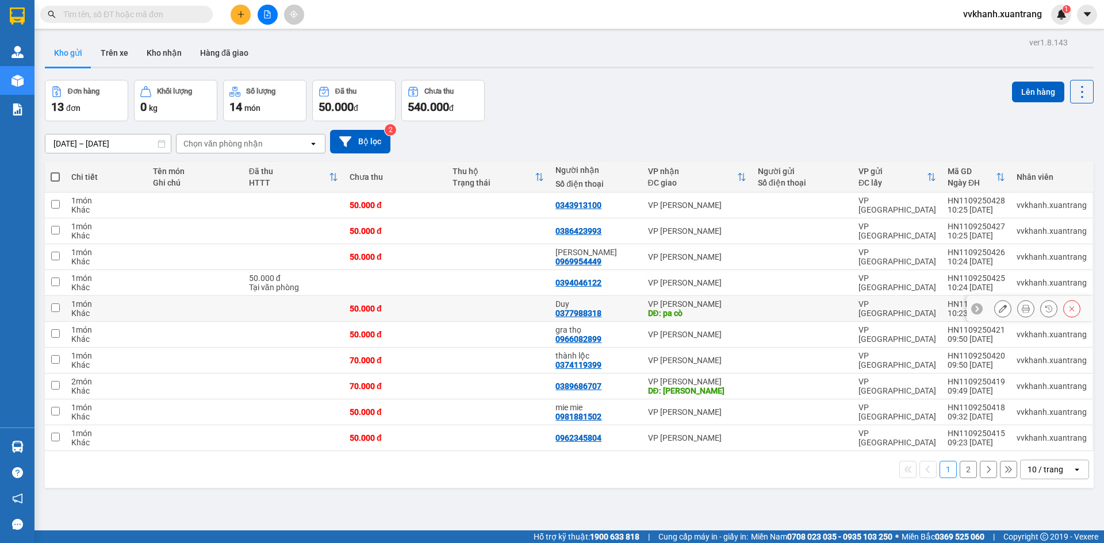
click at [1022, 308] on icon at bounding box center [1026, 309] width 8 height 8
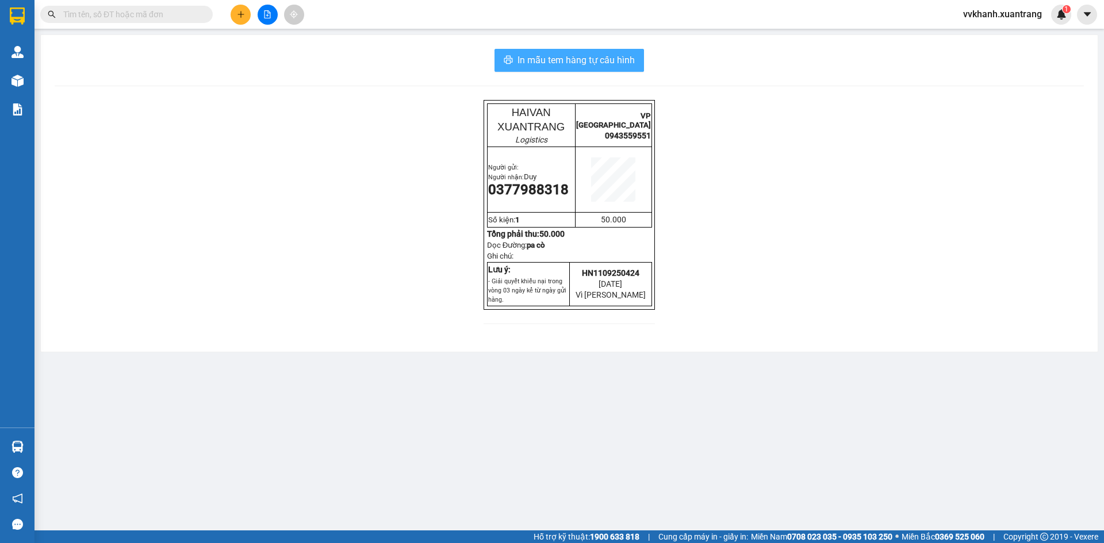
click at [636, 68] on button "In mẫu tem hàng tự cấu hình" at bounding box center [568, 60] width 149 height 23
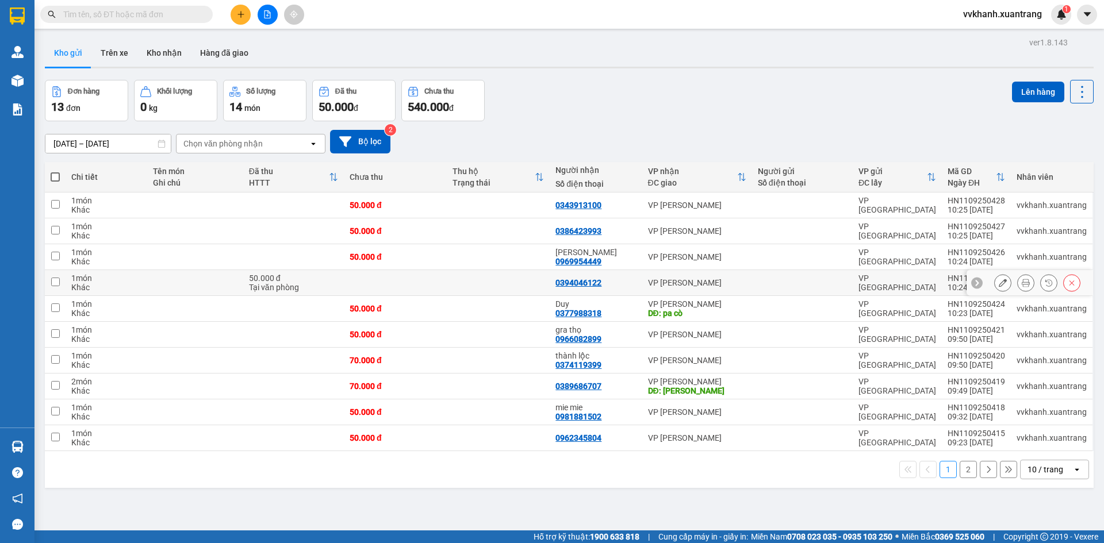
click at [1018, 285] on button at bounding box center [1026, 283] width 16 height 20
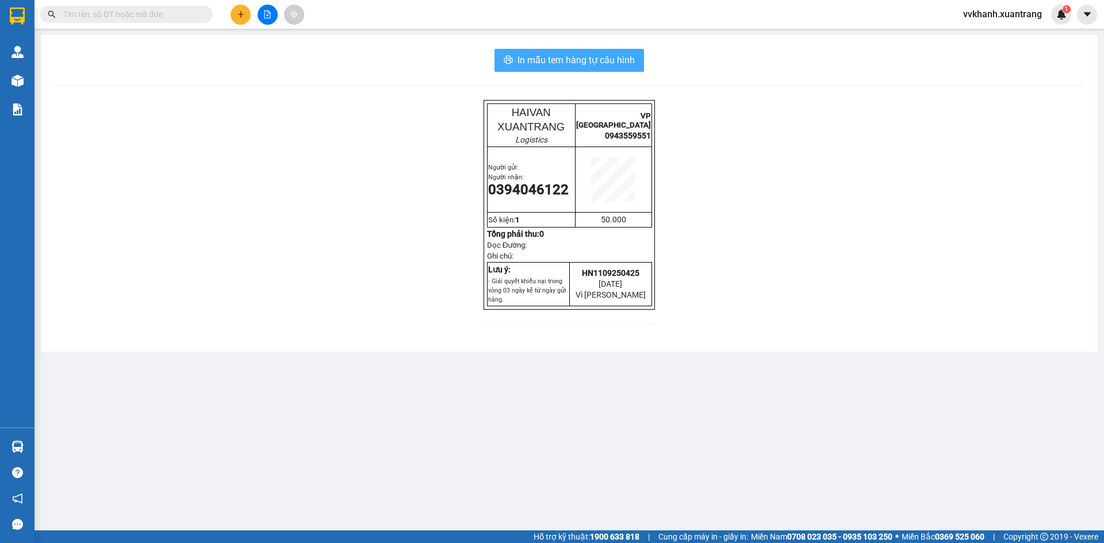
click at [635, 55] on button "In mẫu tem hàng tự cấu hình" at bounding box center [568, 60] width 149 height 23
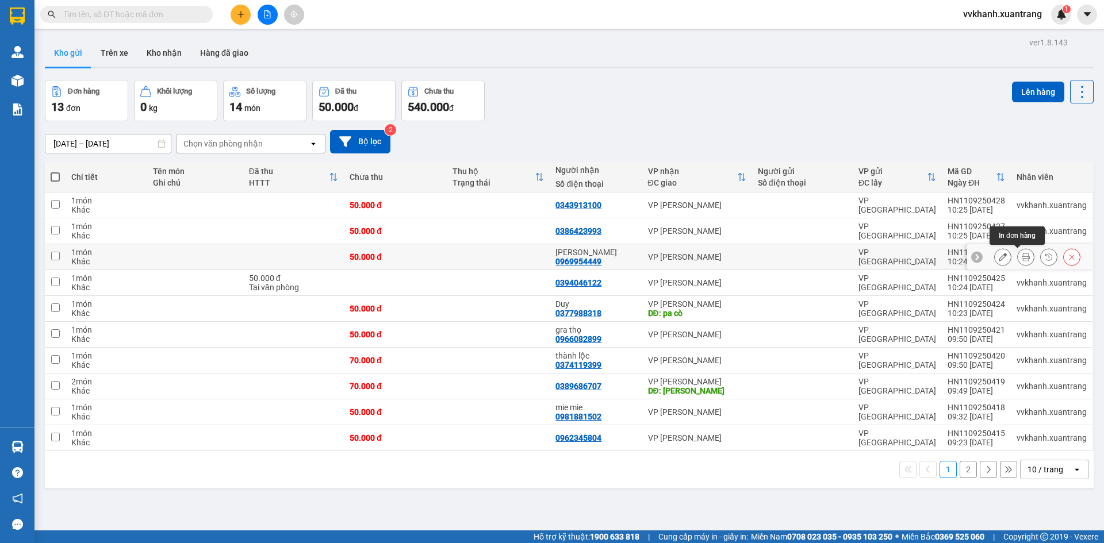
click at [1018, 255] on button at bounding box center [1026, 257] width 16 height 20
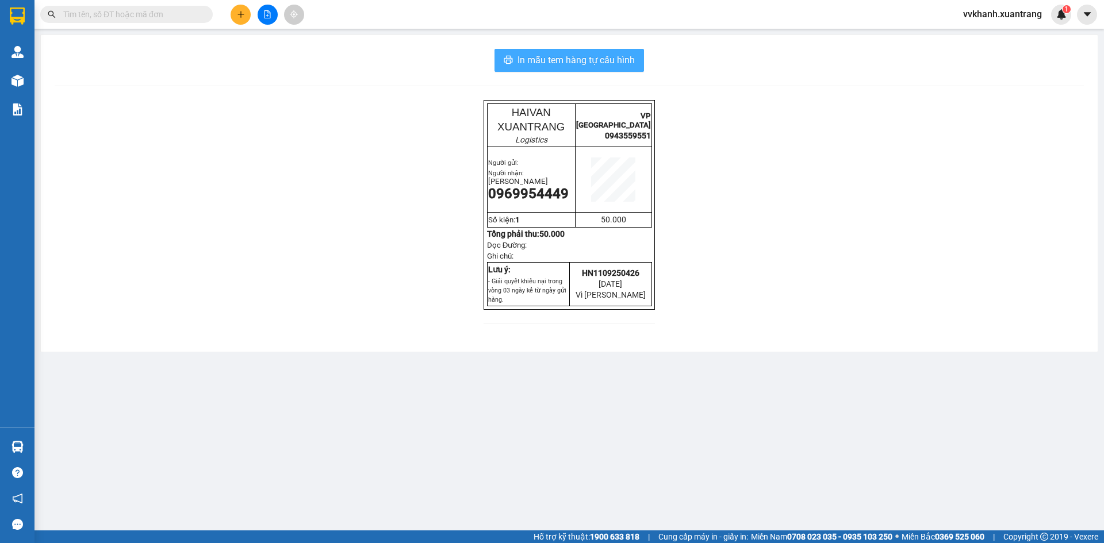
click at [616, 59] on span "In mẫu tem hàng tự cấu hình" at bounding box center [575, 60] width 117 height 14
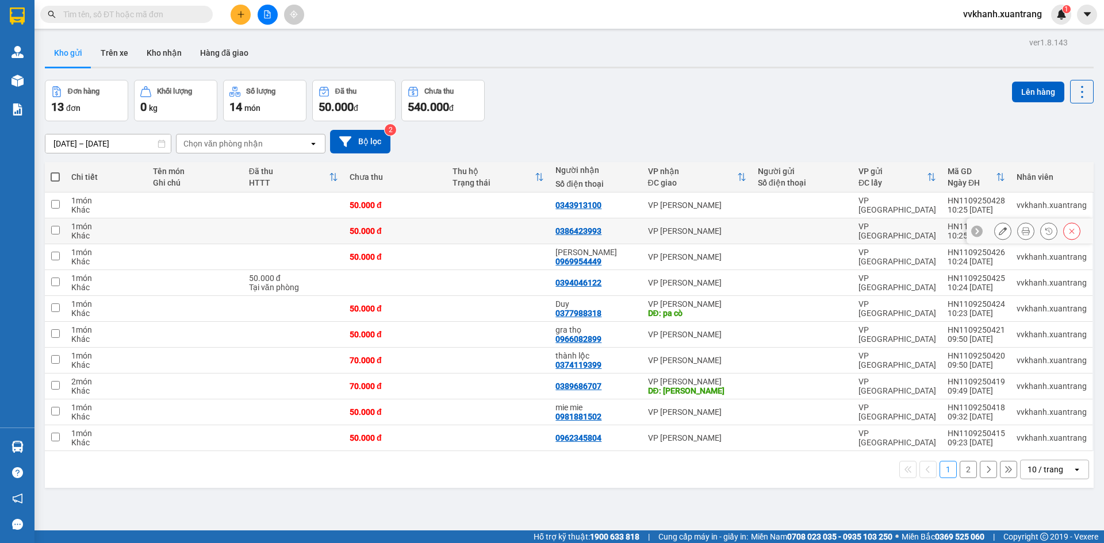
click at [1022, 234] on icon at bounding box center [1026, 231] width 8 height 8
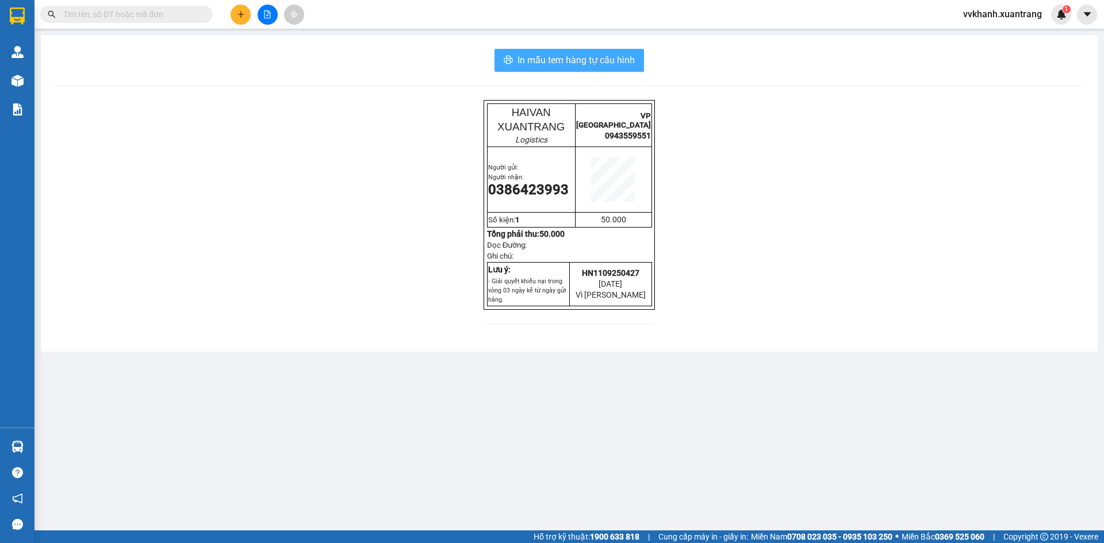
click at [619, 58] on span "In mẫu tem hàng tự cấu hình" at bounding box center [575, 60] width 117 height 14
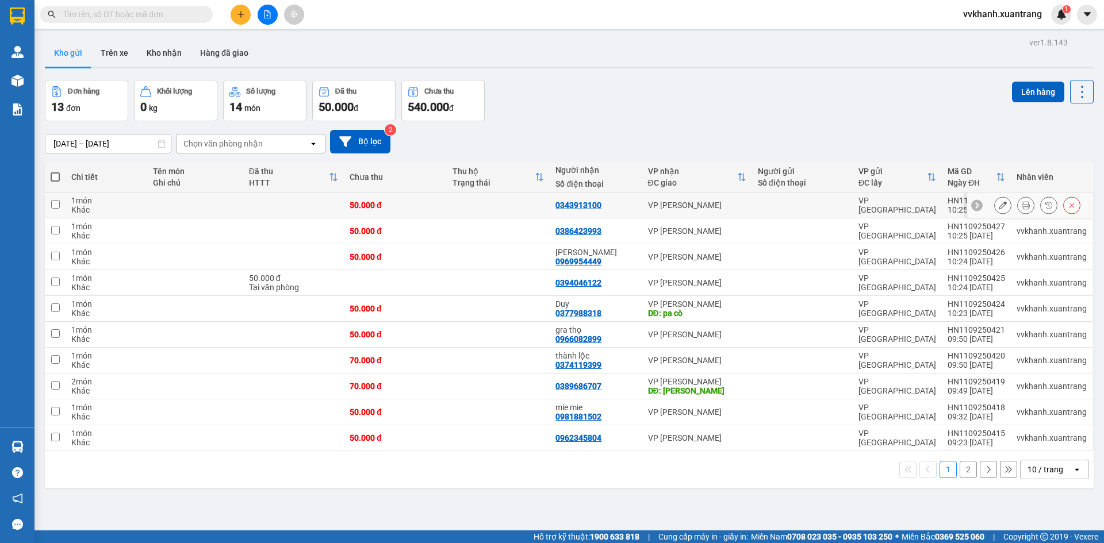
click at [1022, 208] on icon at bounding box center [1026, 205] width 8 height 8
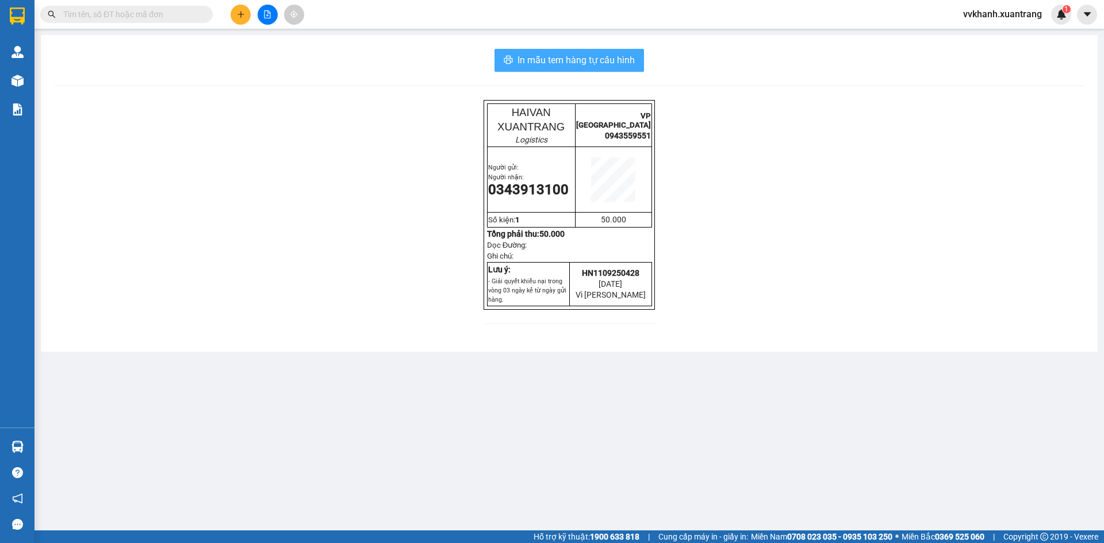
click at [616, 67] on span "In mẫu tem hàng tự cấu hình" at bounding box center [575, 60] width 117 height 14
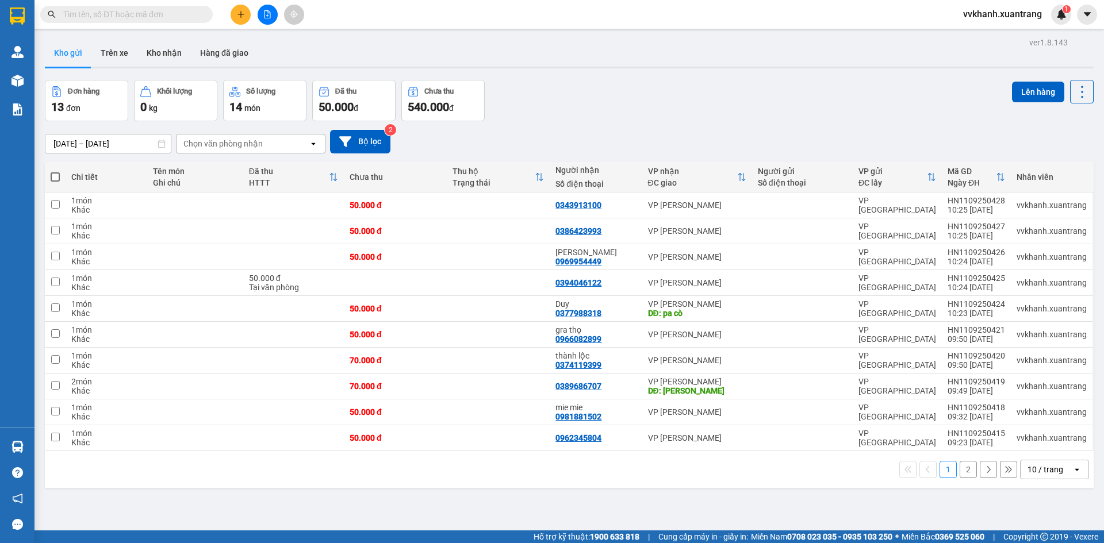
click at [669, 110] on div "Đơn hàng 13 đơn Khối lượng 0 kg Số lượng 14 món Đã thu 50.000 đ Chưa thu 540.00…" at bounding box center [569, 100] width 1049 height 41
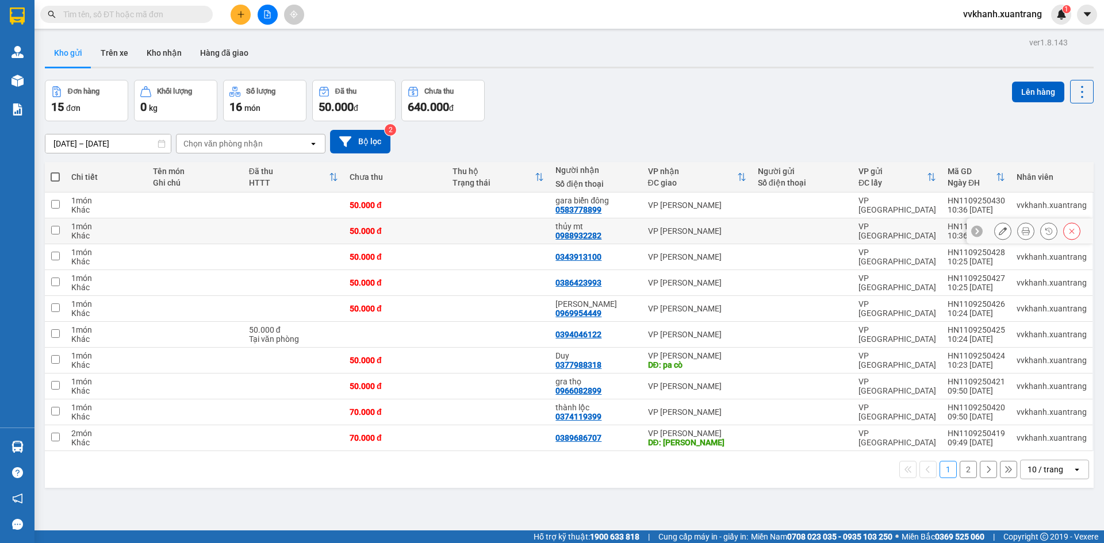
click at [1022, 233] on icon at bounding box center [1026, 231] width 8 height 8
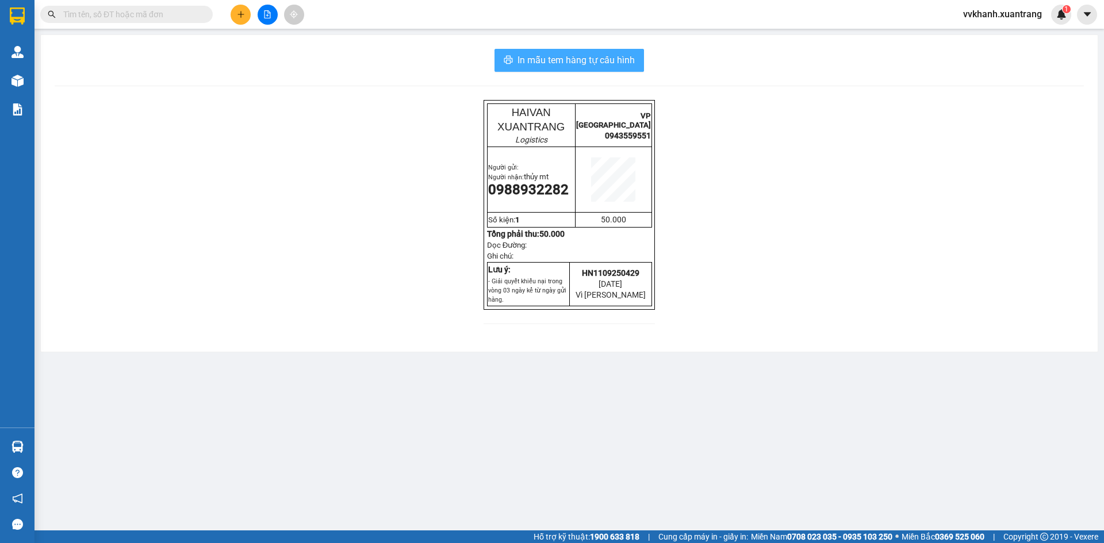
click at [557, 60] on span "In mẫu tem hàng tự cấu hình" at bounding box center [575, 60] width 117 height 14
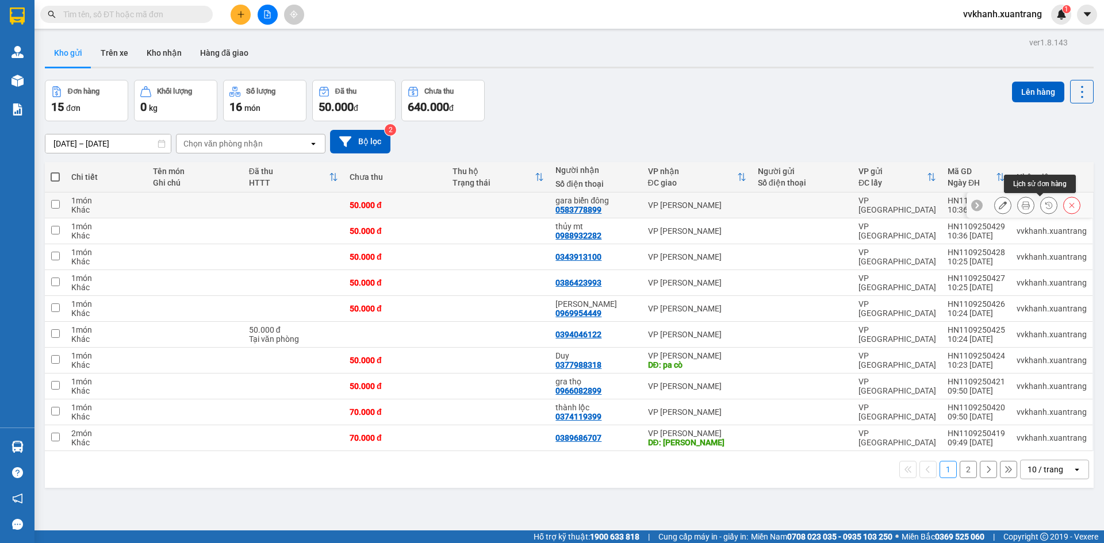
click at [1022, 204] on button at bounding box center [1026, 205] width 16 height 20
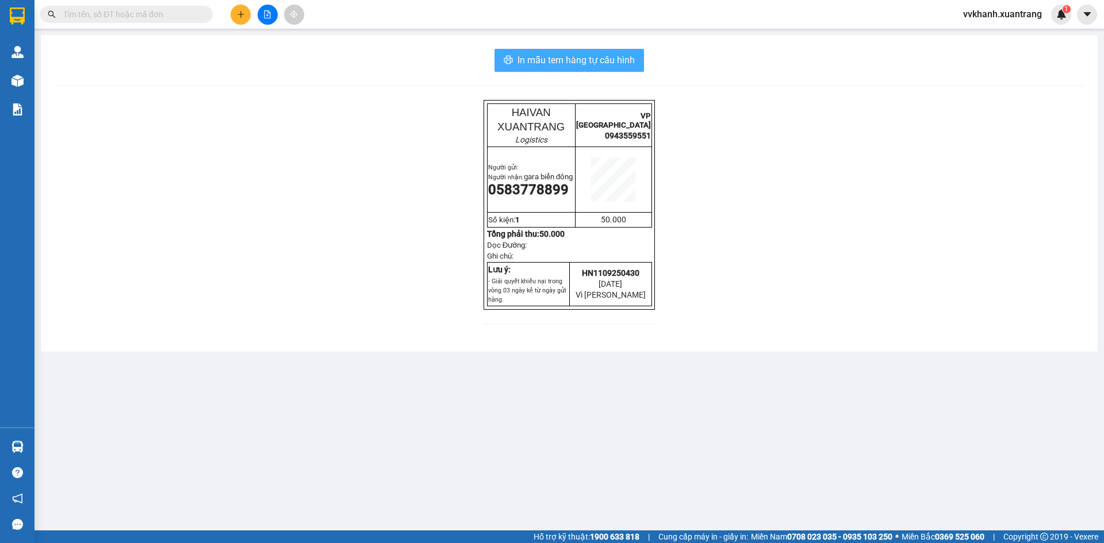
click at [620, 61] on span "In mẫu tem hàng tự cấu hình" at bounding box center [575, 60] width 117 height 14
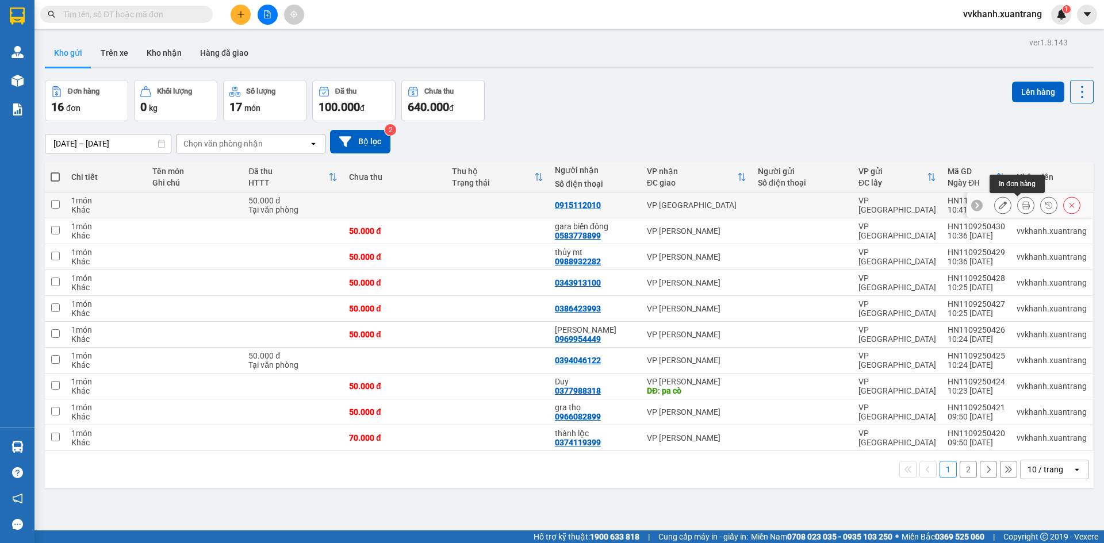
click at [1022, 208] on icon at bounding box center [1026, 205] width 8 height 8
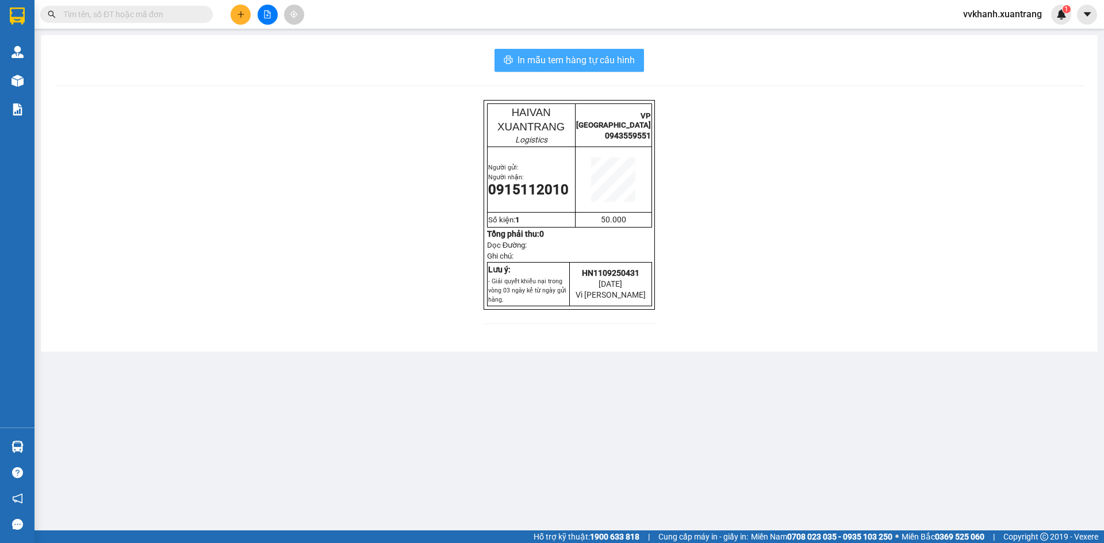
click at [632, 59] on span "In mẫu tem hàng tự cấu hình" at bounding box center [575, 60] width 117 height 14
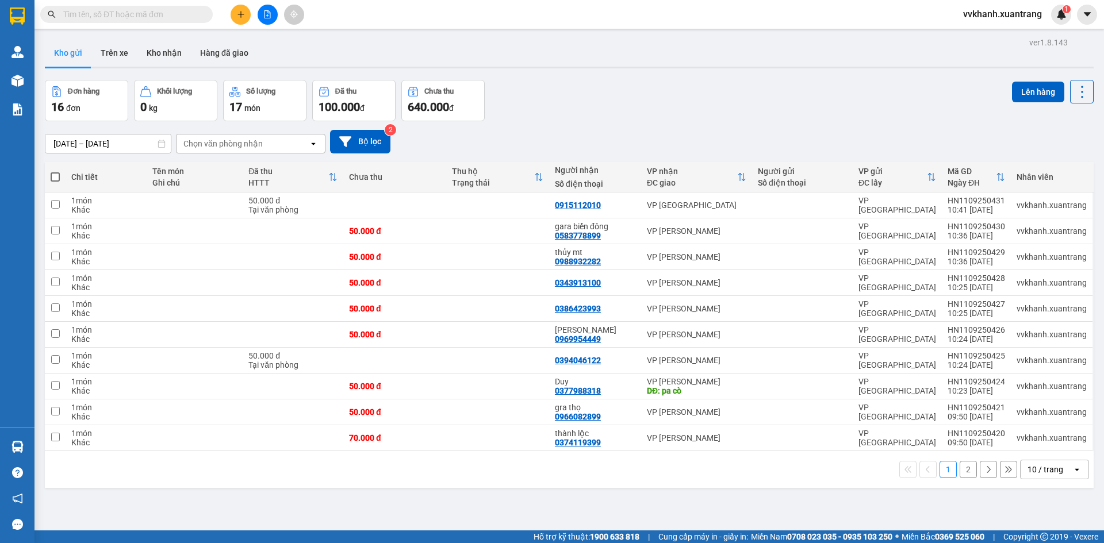
click at [740, 515] on div "ver 1.8.143 Kho gửi Trên xe Kho nhận Hàng đã giao Đơn hàng 16 đơn Khối lượng 0 …" at bounding box center [569, 305] width 1058 height 543
click at [56, 175] on span at bounding box center [55, 176] width 9 height 9
click at [55, 171] on input "checkbox" at bounding box center [55, 171] width 0 height 0
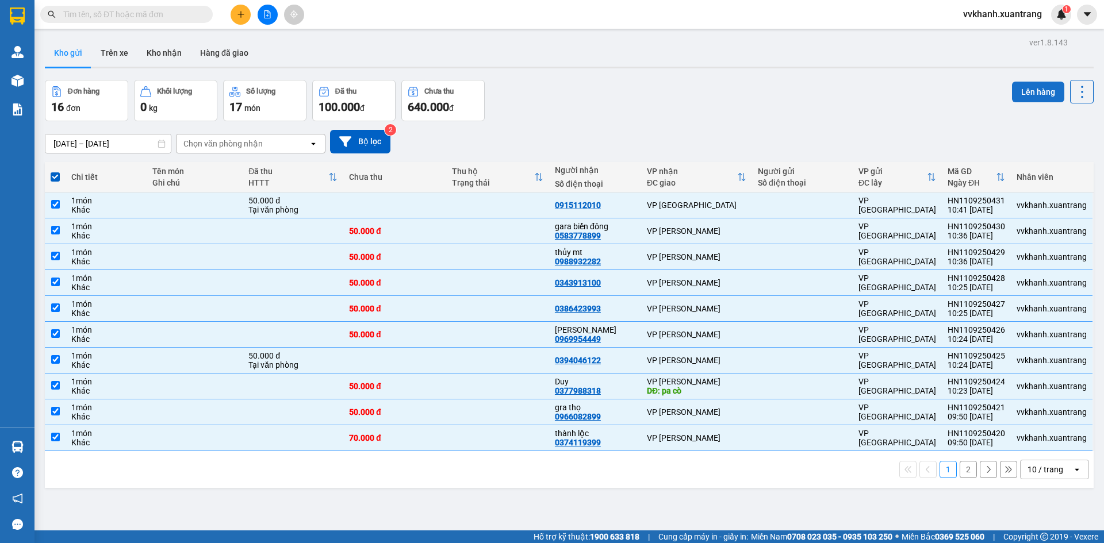
click at [1016, 98] on button "Lên hàng" at bounding box center [1038, 92] width 52 height 21
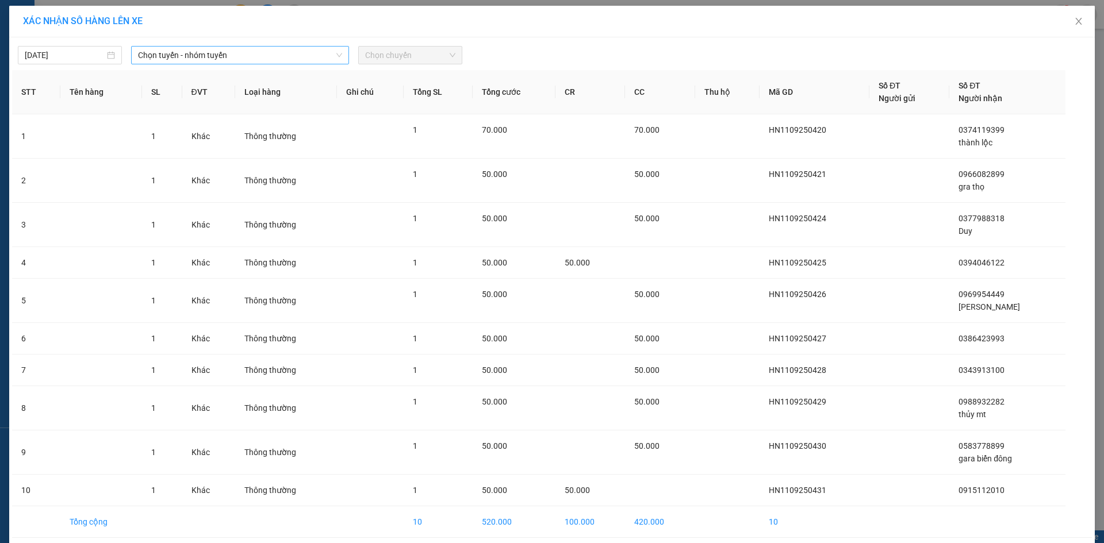
click at [234, 57] on span "Chọn tuyến - nhóm tuyến" at bounding box center [240, 55] width 204 height 17
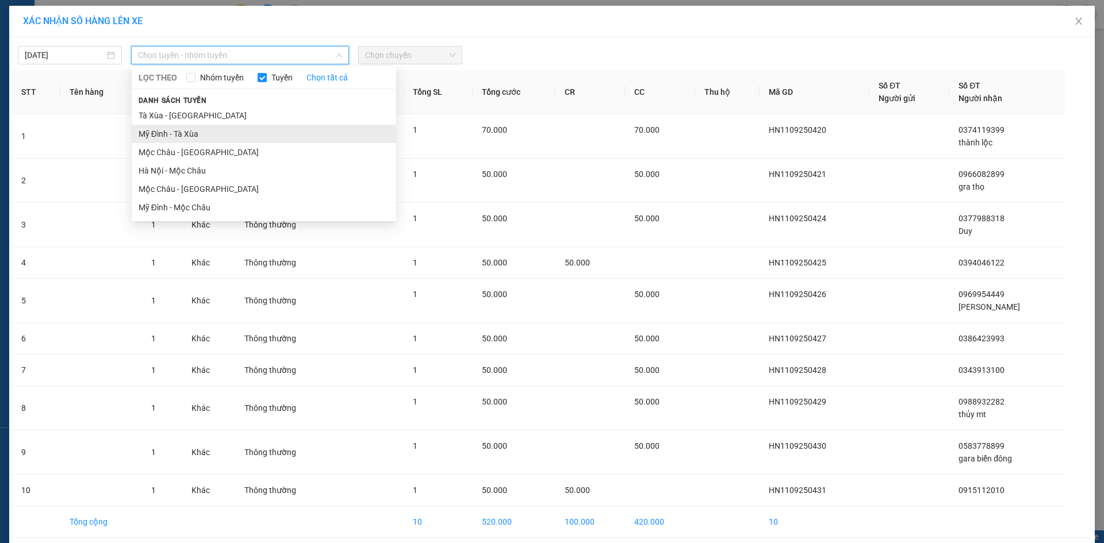
click at [224, 131] on li "Mỹ Đình - Tà Xùa" at bounding box center [264, 134] width 264 height 18
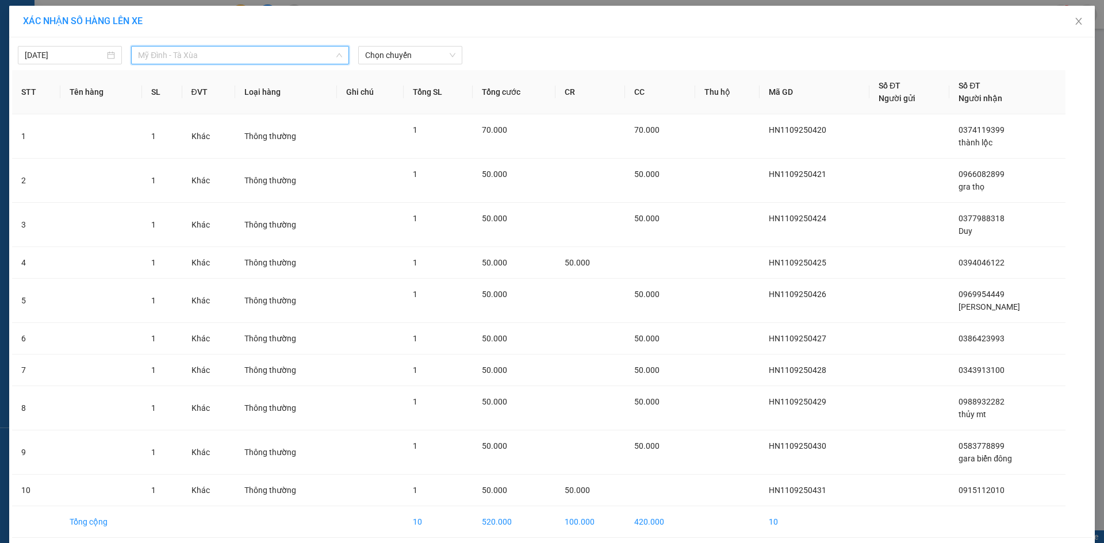
click at [200, 47] on span "Mỹ Đình - Tà Xùa" at bounding box center [240, 55] width 204 height 17
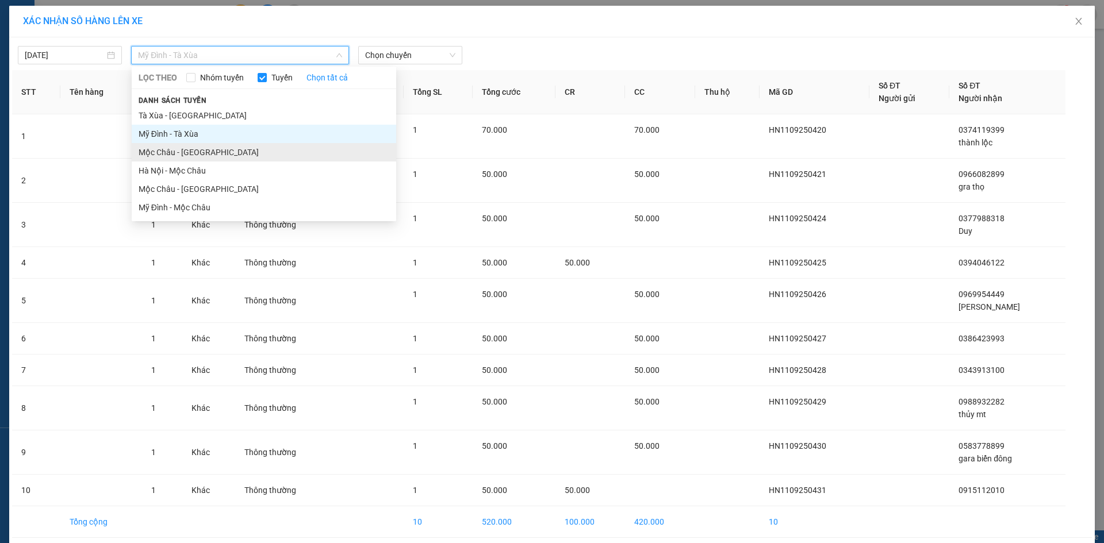
click at [208, 149] on li "Mộc Châu - Hà Nội" at bounding box center [264, 152] width 264 height 18
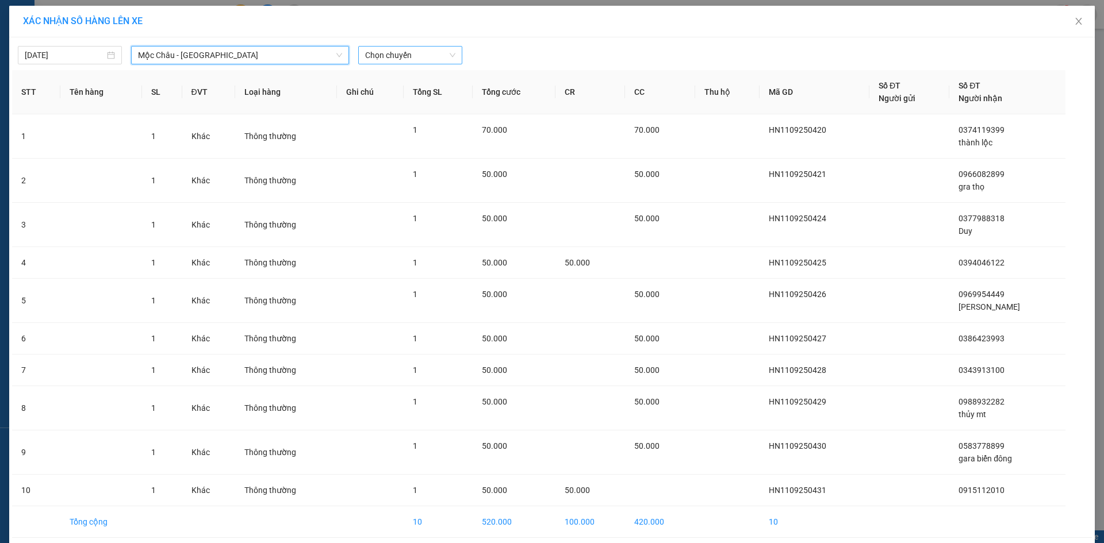
click at [439, 60] on span "Chọn chuyến" at bounding box center [410, 55] width 90 height 17
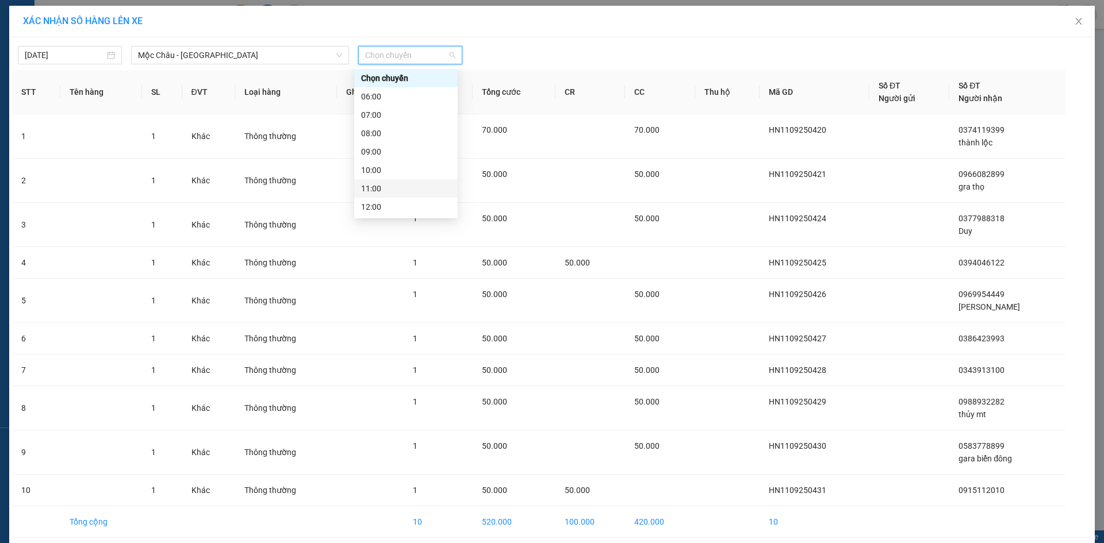
click at [393, 188] on div "11:00" at bounding box center [406, 188] width 90 height 13
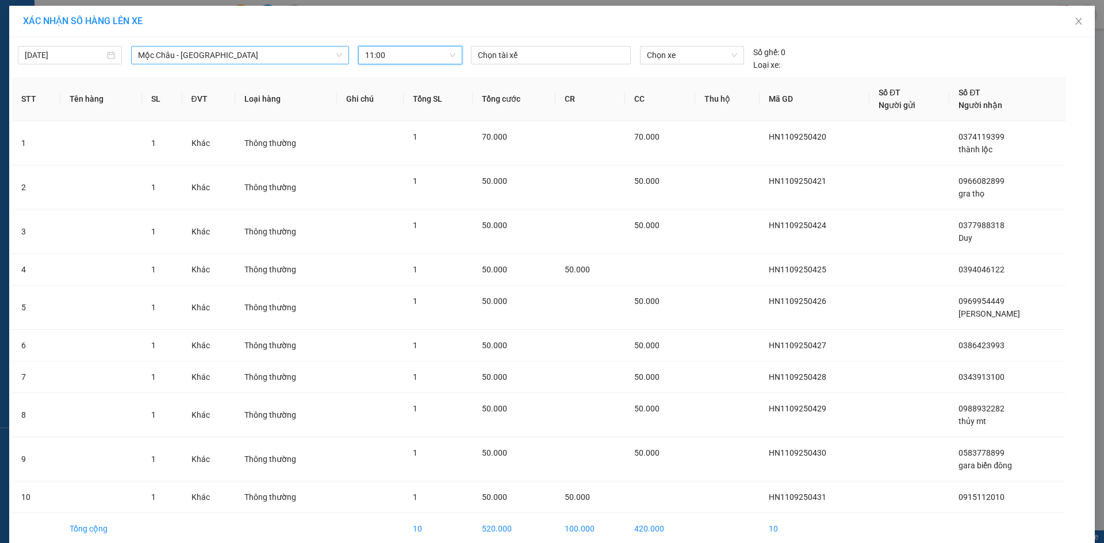
click at [264, 64] on div "Mộc Châu - Hà Nội" at bounding box center [240, 55] width 218 height 18
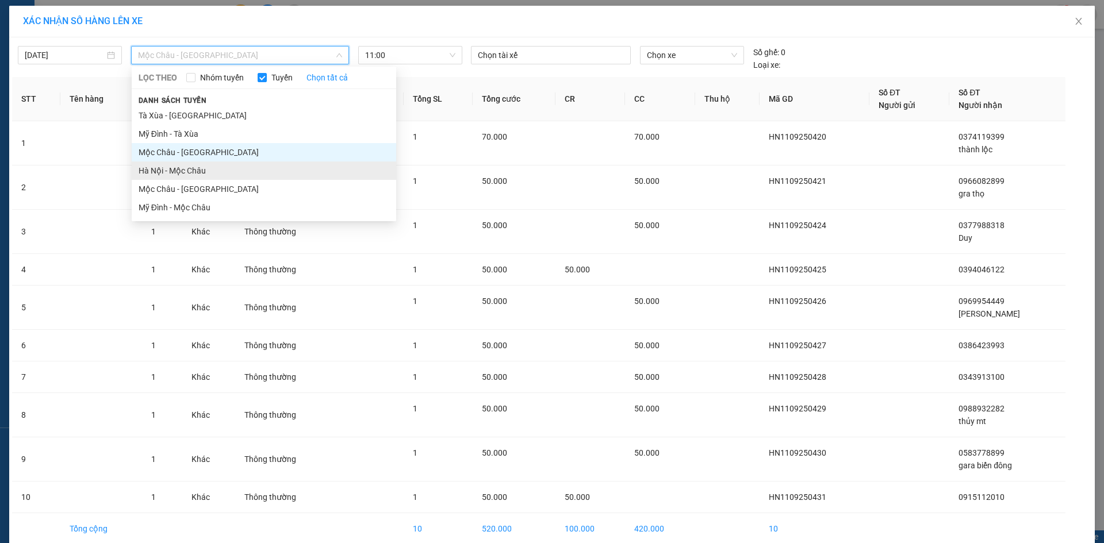
click at [208, 170] on li "Hà Nội - Mộc Châu" at bounding box center [264, 171] width 264 height 18
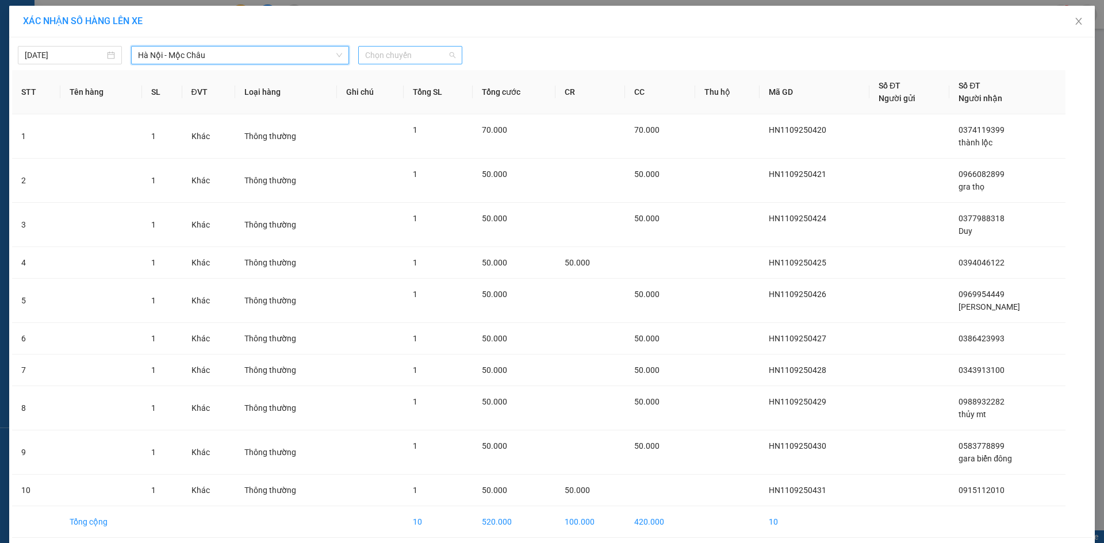
click at [376, 61] on span "Chọn chuyến" at bounding box center [410, 55] width 90 height 17
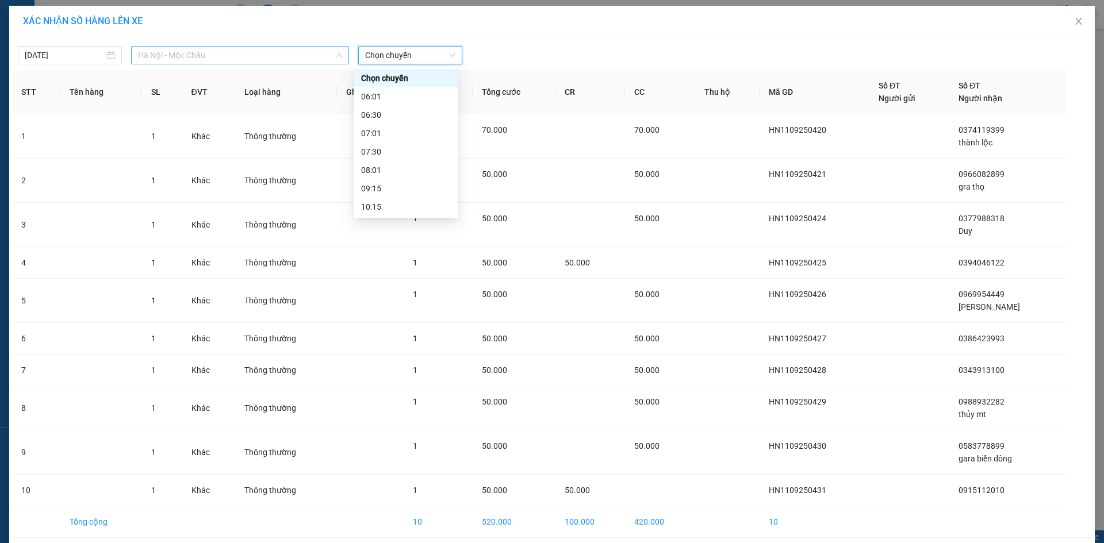
click at [275, 55] on span "Hà Nội - Mộc Châu" at bounding box center [240, 55] width 204 height 17
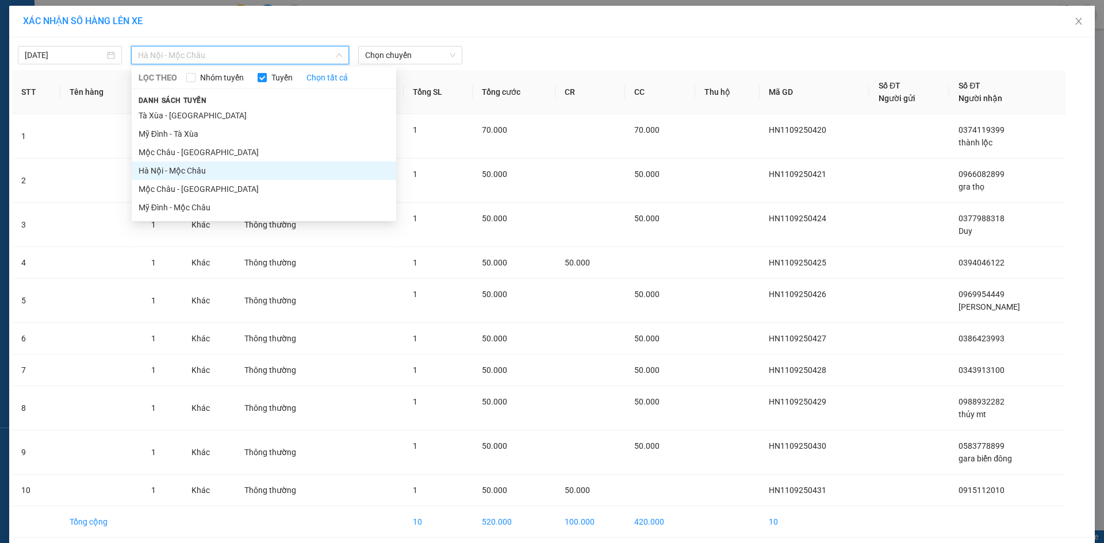
click at [223, 169] on li "Hà Nội - Mộc Châu" at bounding box center [264, 171] width 264 height 18
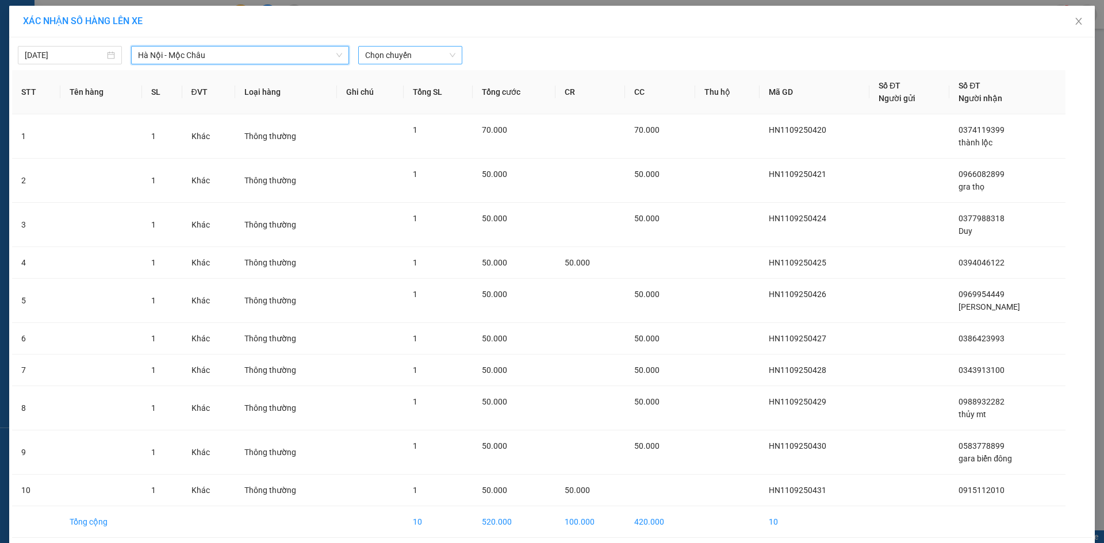
click at [389, 59] on span "Chọn chuyến" at bounding box center [410, 55] width 90 height 17
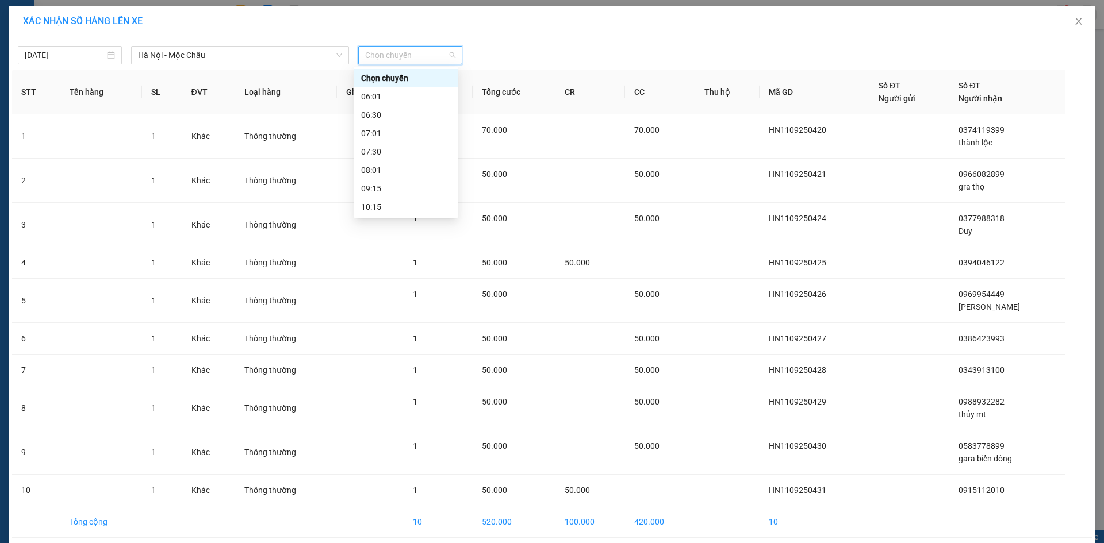
click at [394, 219] on div "11:15" at bounding box center [406, 225] width 90 height 13
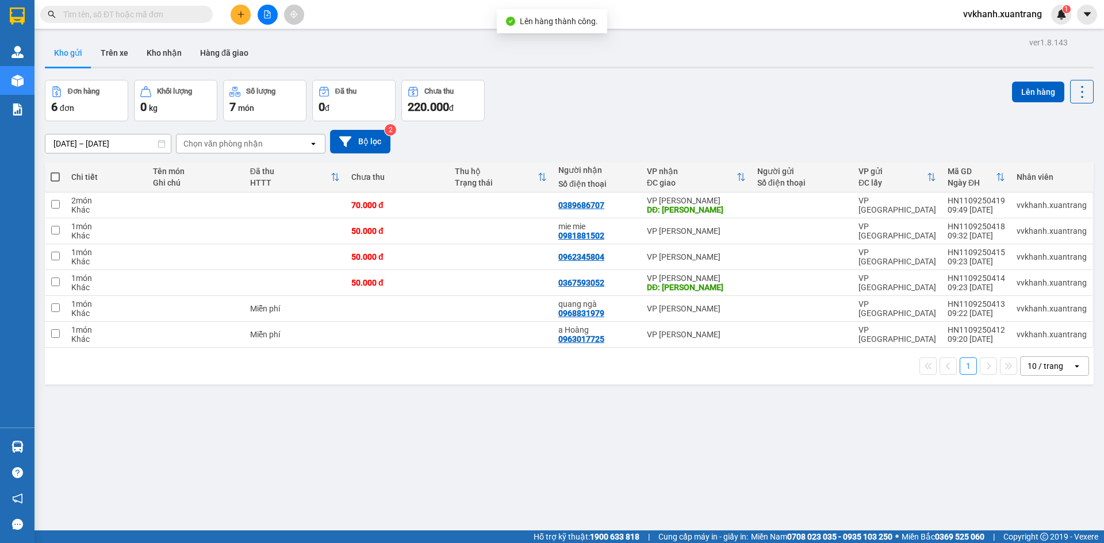
click at [54, 175] on span at bounding box center [55, 176] width 9 height 9
click at [55, 171] on input "checkbox" at bounding box center [55, 171] width 0 height 0
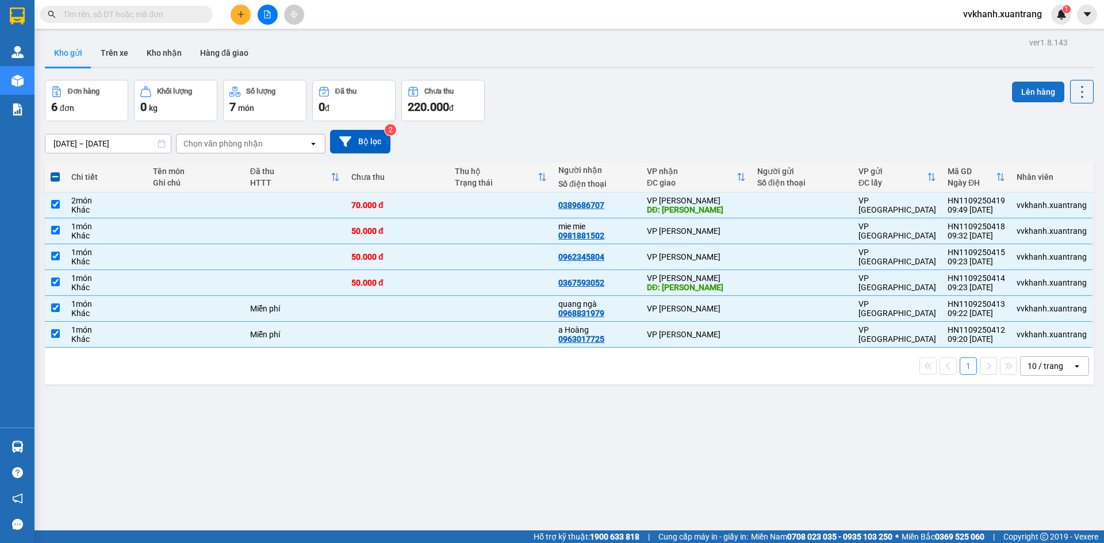
click at [1027, 90] on button "Lên hàng" at bounding box center [1038, 92] width 52 height 21
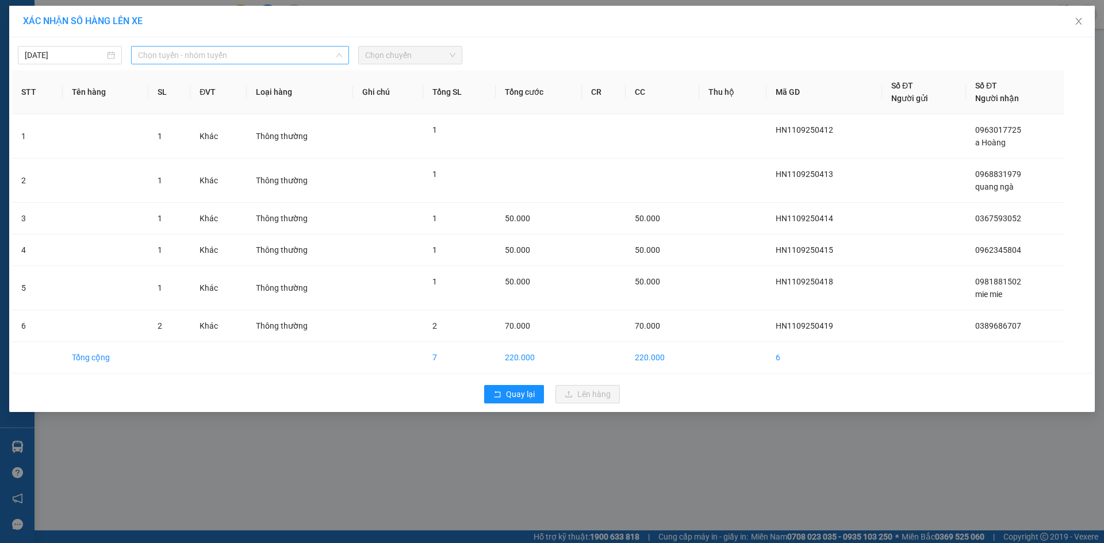
click at [206, 57] on span "Chọn tuyến - nhóm tuyến" at bounding box center [240, 55] width 204 height 17
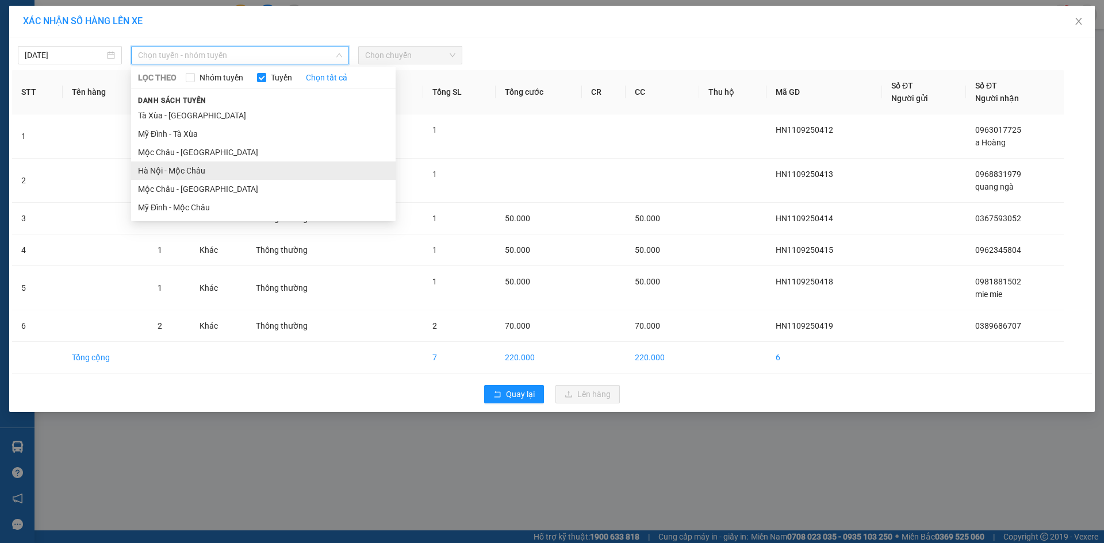
click at [208, 170] on li "Hà Nội - Mộc Châu" at bounding box center [263, 171] width 264 height 18
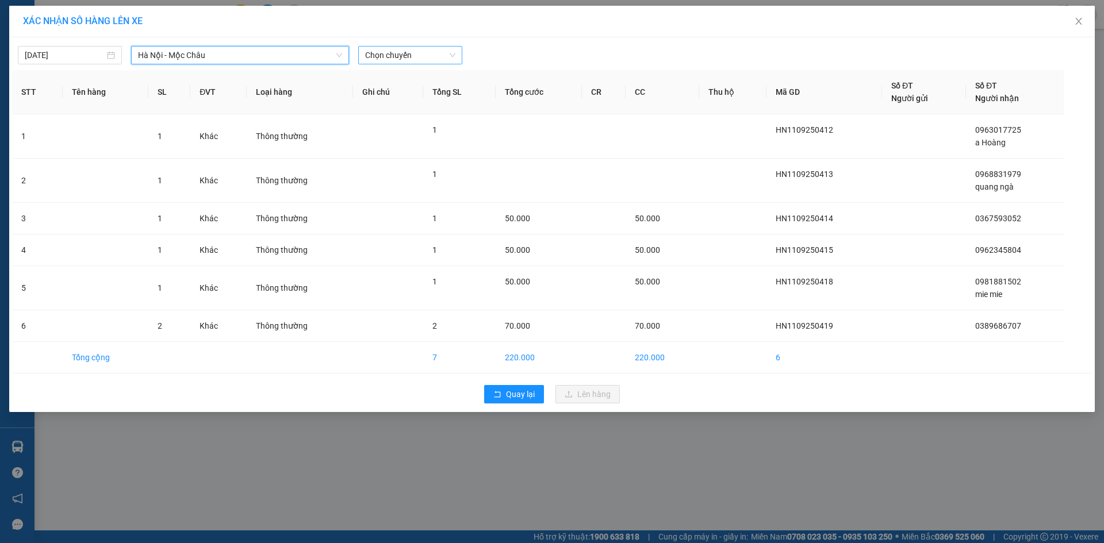
click at [404, 54] on span "Chọn chuyến" at bounding box center [410, 55] width 90 height 17
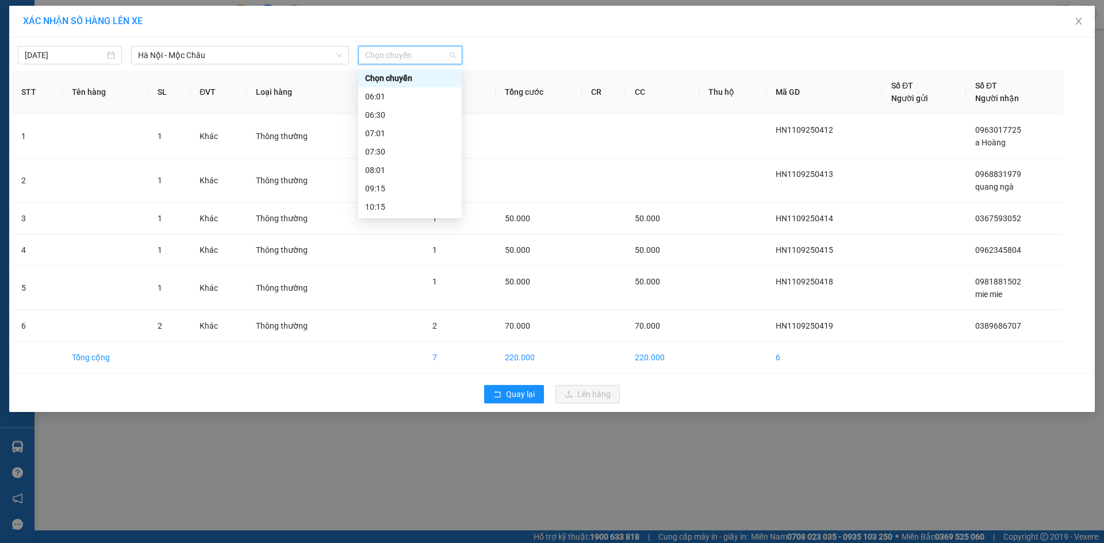
click at [391, 219] on div "11:15" at bounding box center [410, 225] width 90 height 13
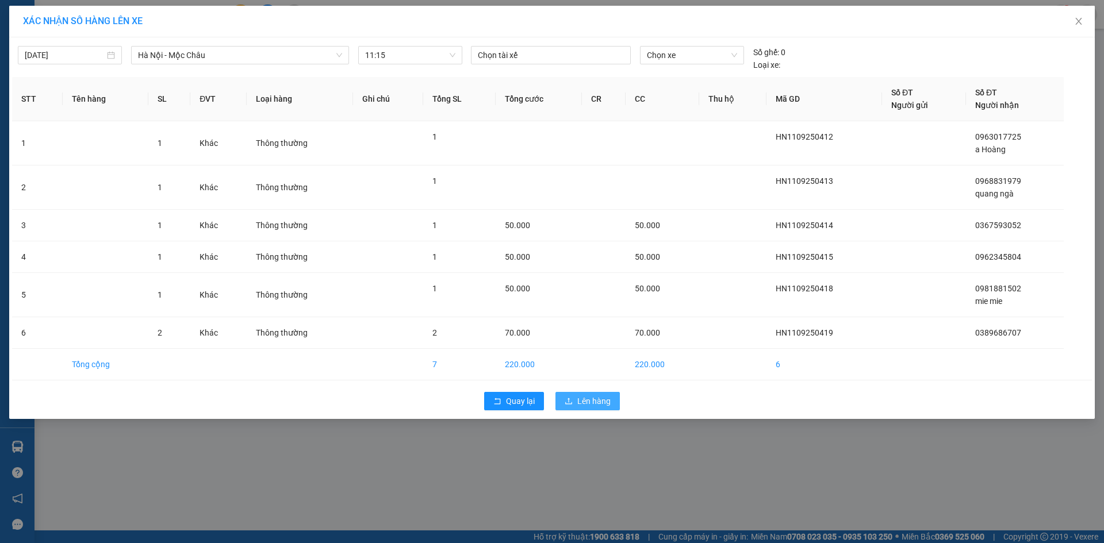
click at [590, 401] on span "Lên hàng" at bounding box center [593, 401] width 33 height 13
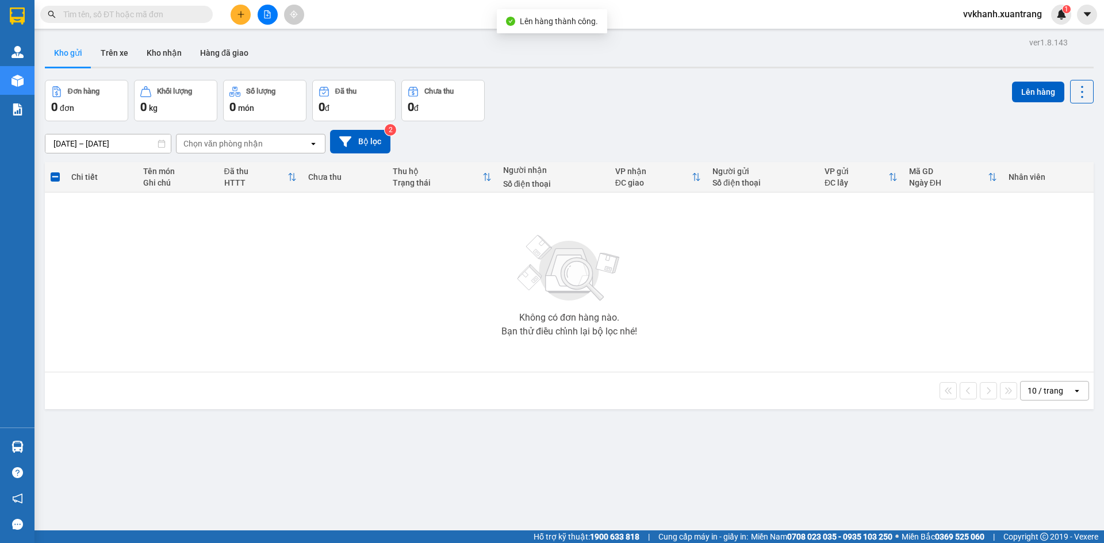
click at [611, 470] on div "ver 1.8.143 Kho gửi Trên xe Kho nhận Hàng đã giao Đơn hàng 0 đơn Khối lượng 0 k…" at bounding box center [569, 305] width 1058 height 543
click at [267, 14] on icon "file-add" at bounding box center [267, 14] width 8 height 8
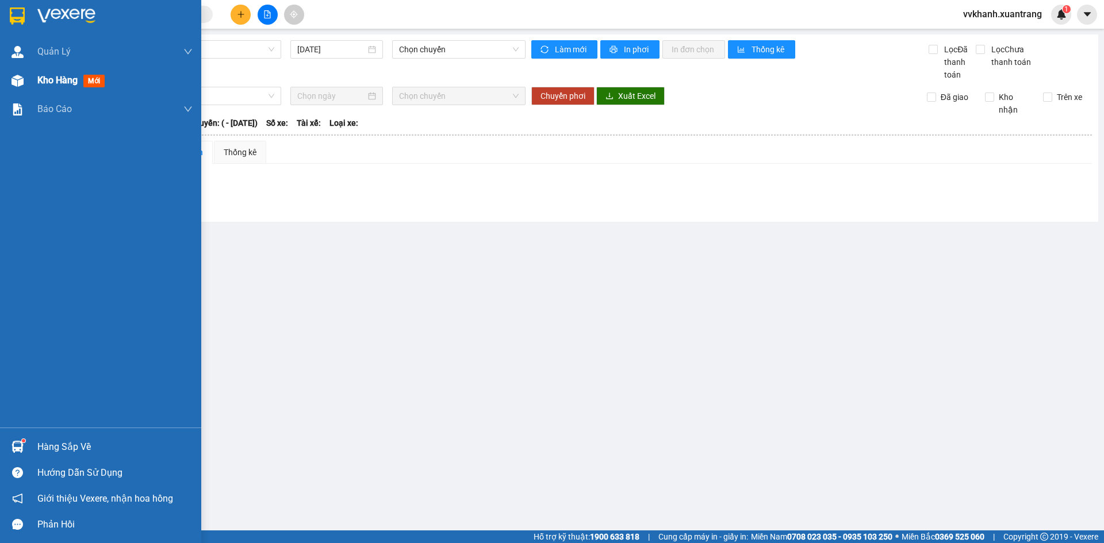
click at [32, 89] on div "Kho hàng mới" at bounding box center [100, 80] width 201 height 29
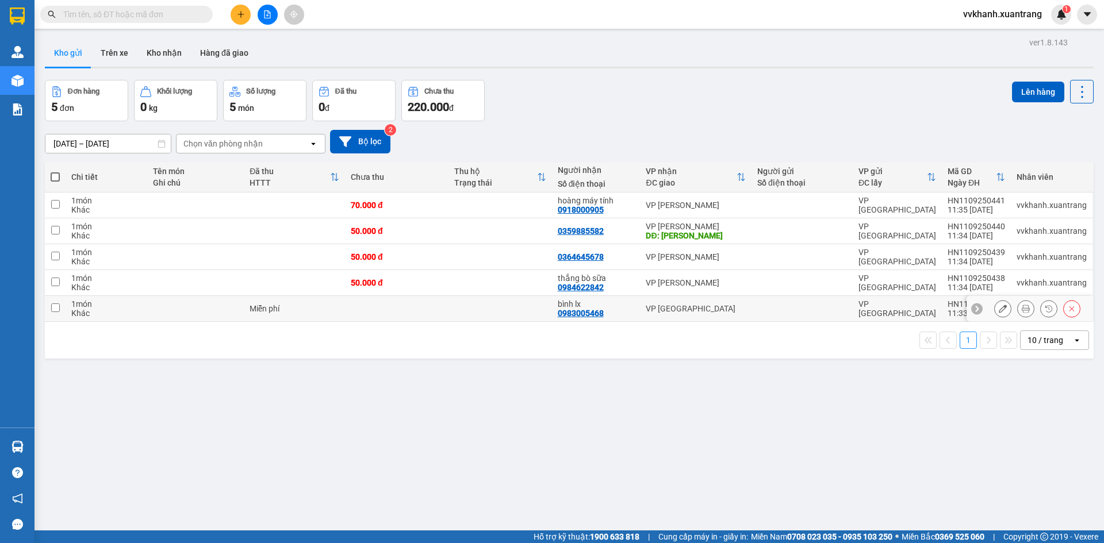
click at [1022, 311] on icon at bounding box center [1026, 309] width 8 height 8
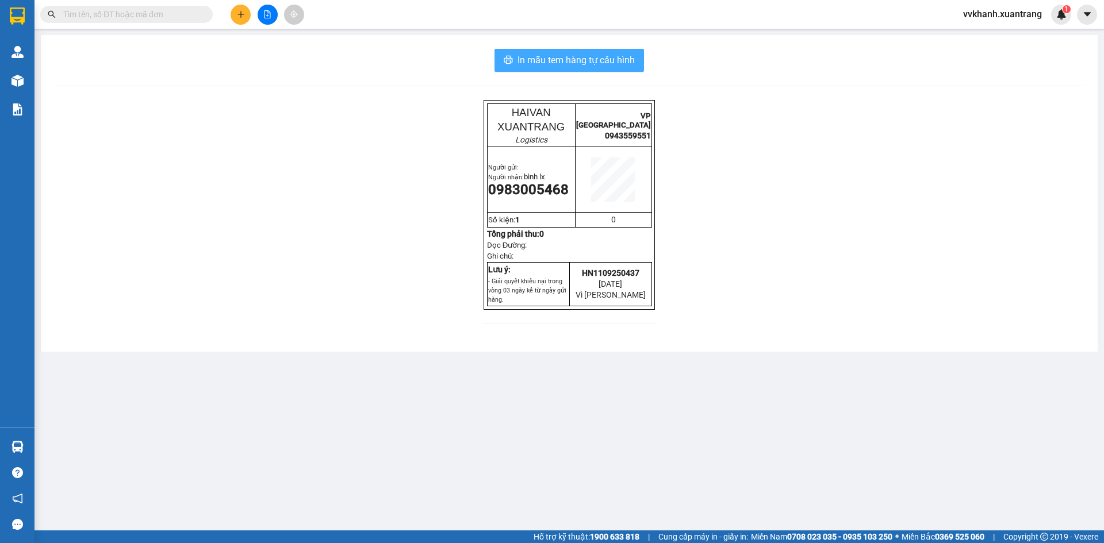
click at [626, 61] on span "In mẫu tem hàng tự cấu hình" at bounding box center [575, 60] width 117 height 14
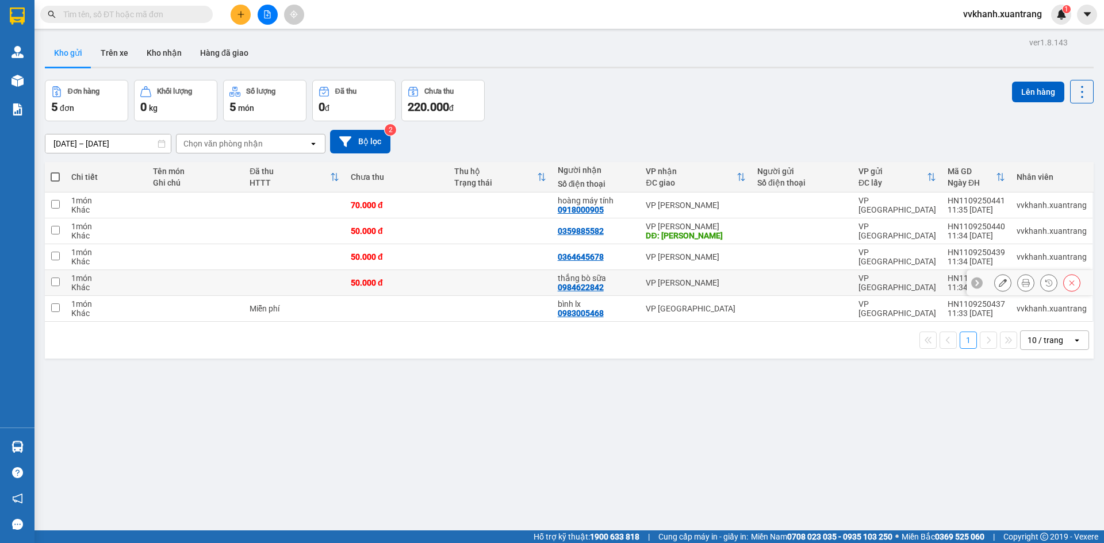
click at [1022, 285] on icon at bounding box center [1026, 283] width 8 height 8
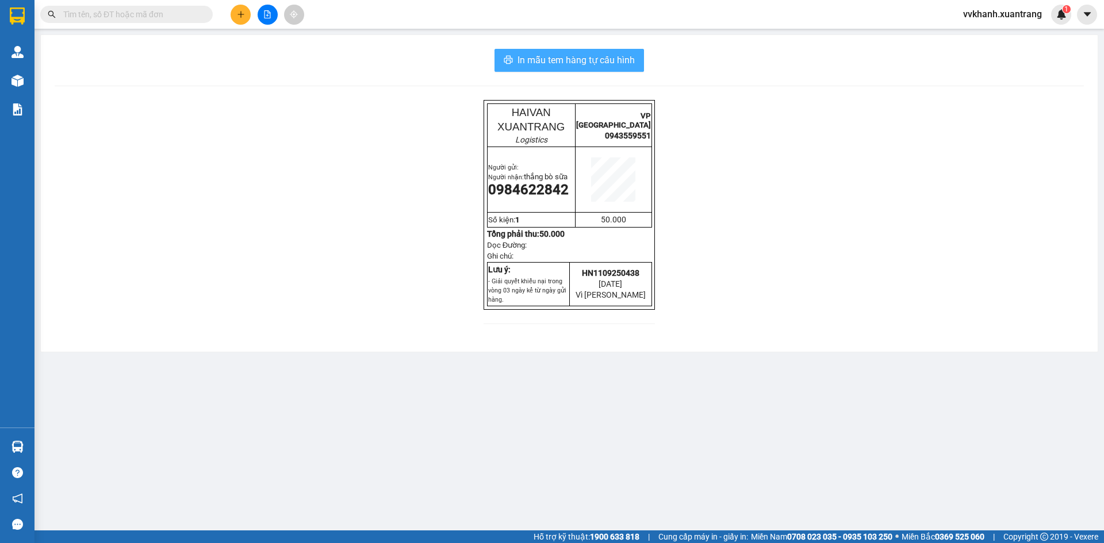
click at [638, 62] on button "In mẫu tem hàng tự cấu hình" at bounding box center [568, 60] width 149 height 23
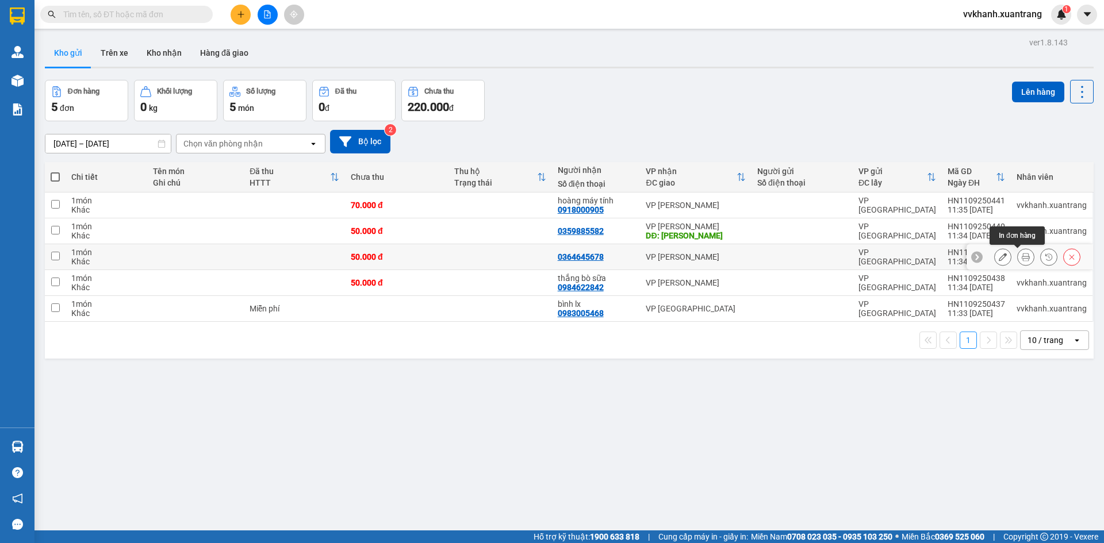
click at [1018, 257] on button at bounding box center [1026, 257] width 16 height 20
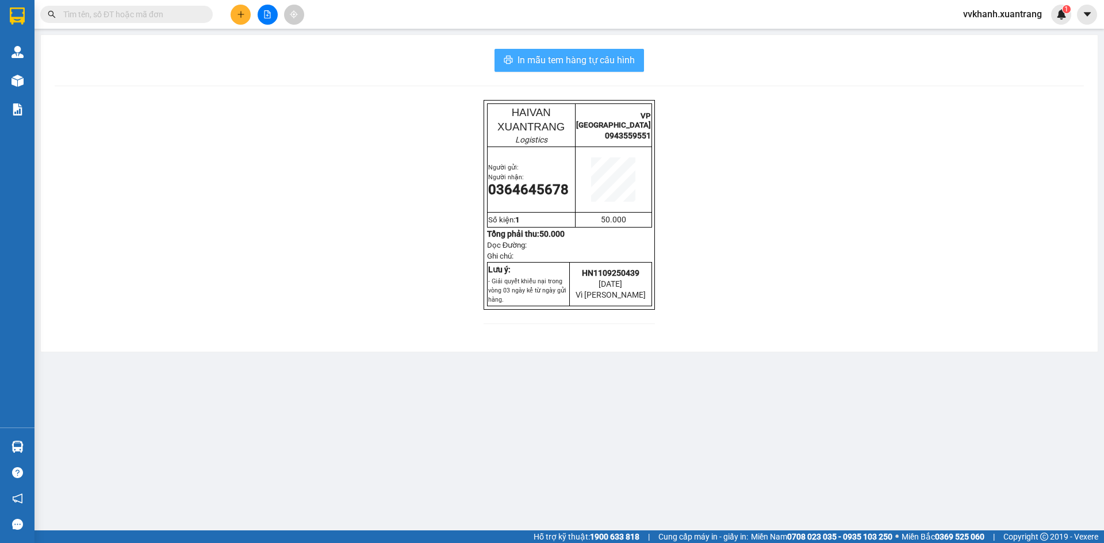
click at [605, 62] on span "In mẫu tem hàng tự cấu hình" at bounding box center [575, 60] width 117 height 14
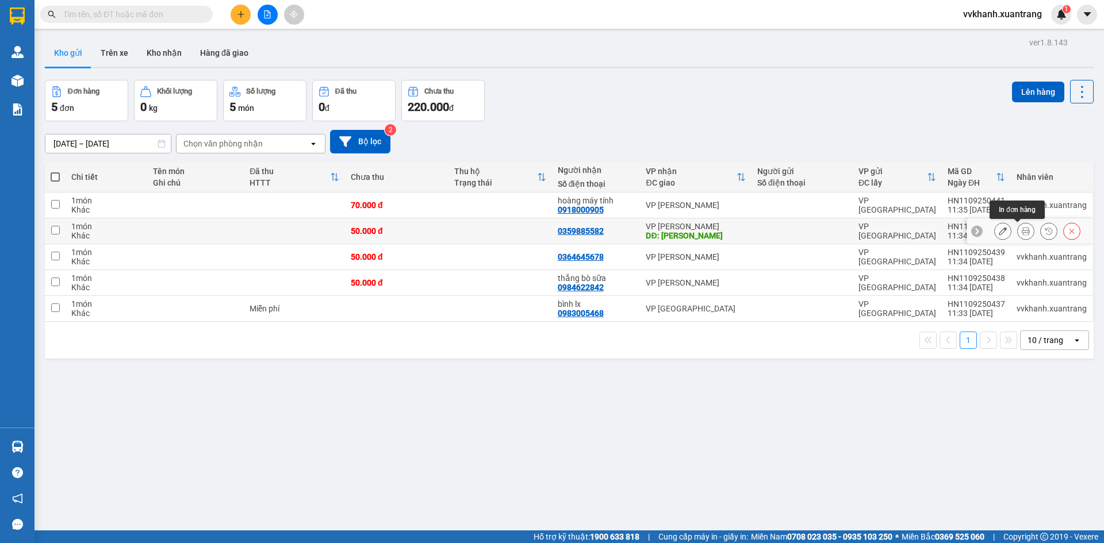
click at [1022, 230] on icon at bounding box center [1026, 231] width 8 height 8
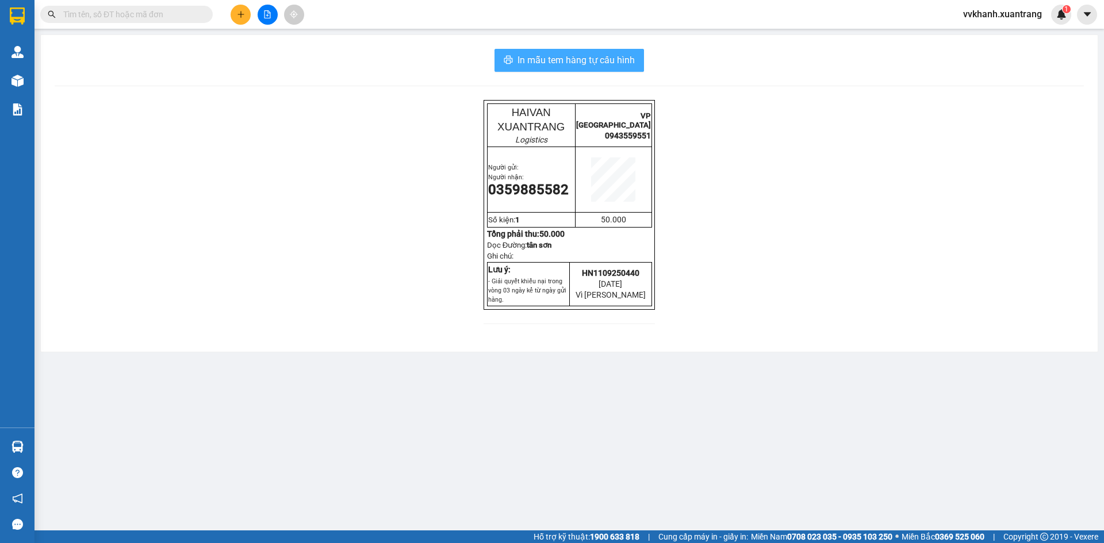
click at [631, 64] on span "In mẫu tem hàng tự cấu hình" at bounding box center [575, 60] width 117 height 14
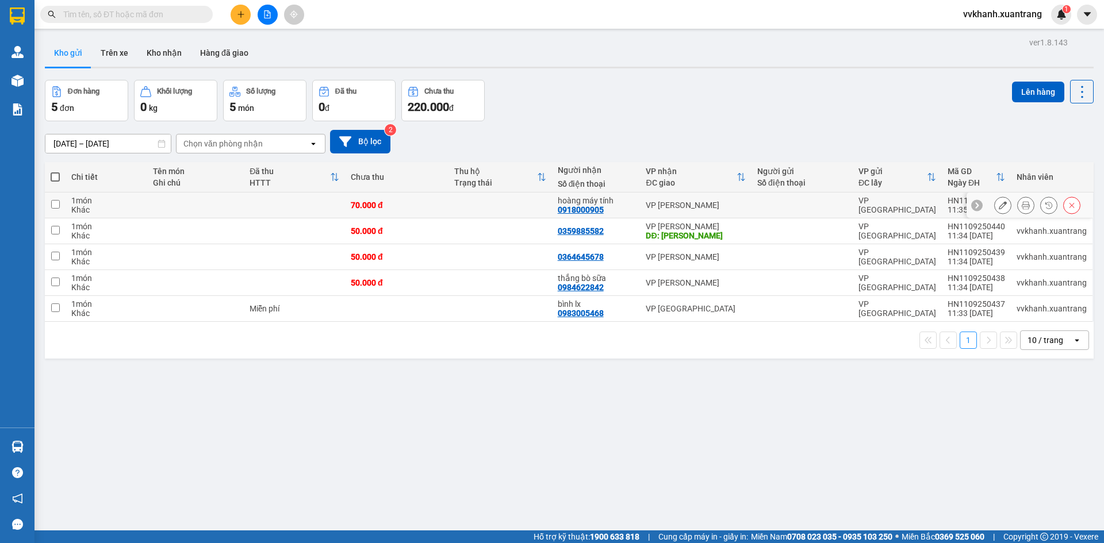
click at [1022, 207] on icon at bounding box center [1026, 205] width 8 height 8
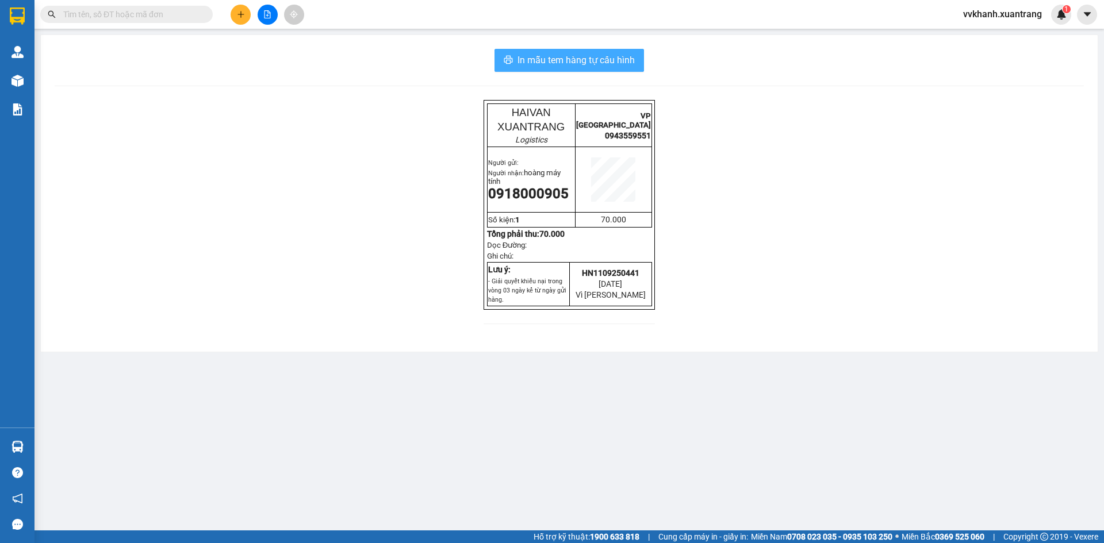
click at [600, 64] on span "In mẫu tem hàng tự cấu hình" at bounding box center [575, 60] width 117 height 14
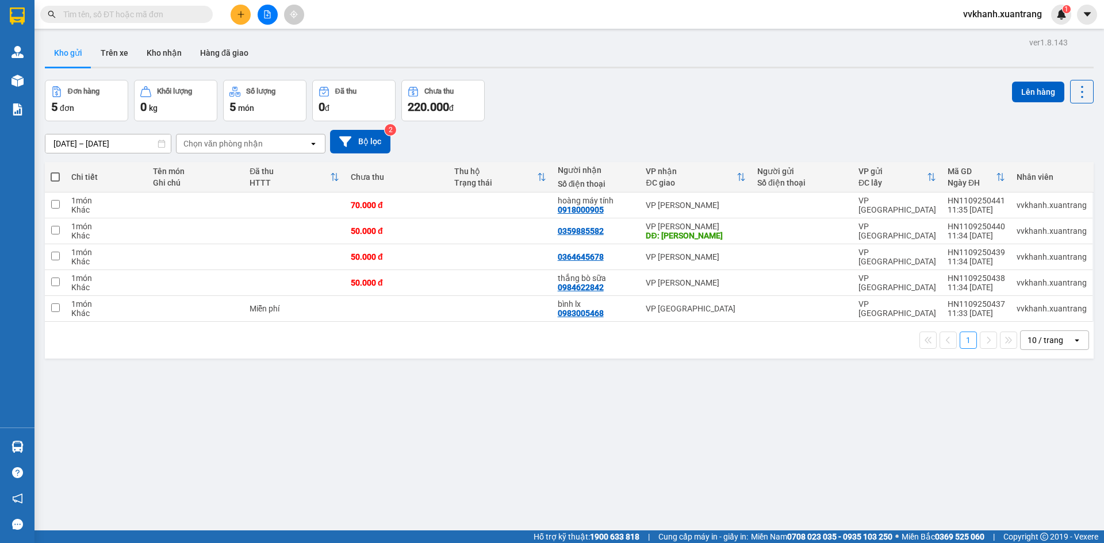
click at [270, 18] on icon "file-add" at bounding box center [267, 14] width 6 height 8
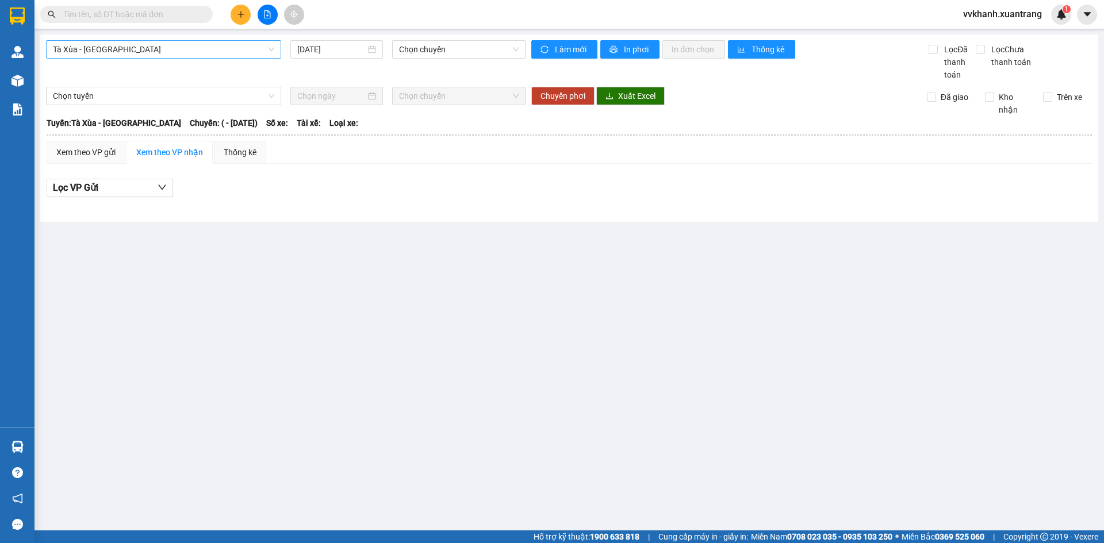
click at [198, 48] on span "Tà Xùa - [GEOGRAPHIC_DATA]" at bounding box center [163, 49] width 221 height 17
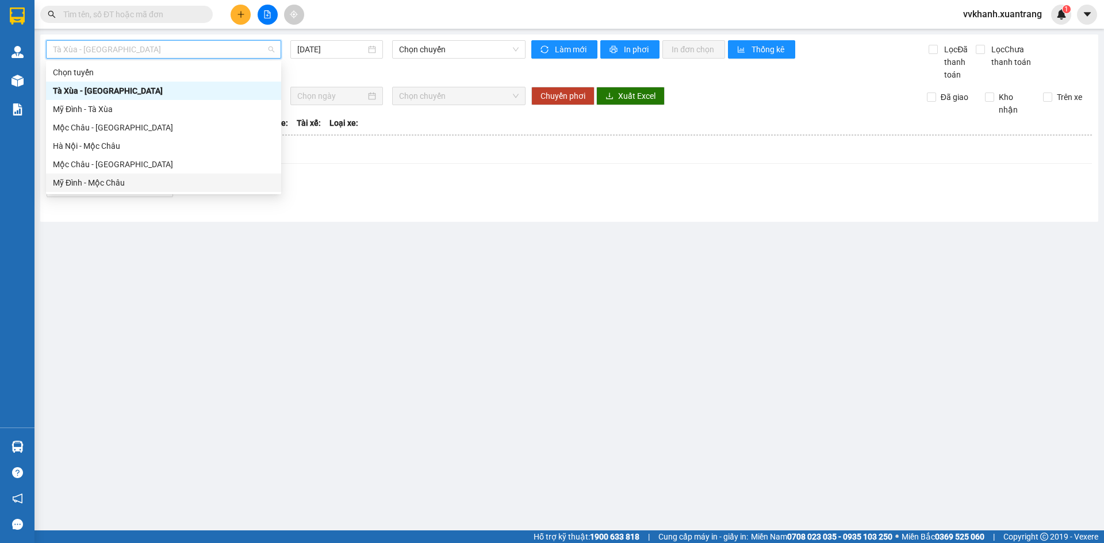
click at [319, 194] on div "Lọc VP Gửi" at bounding box center [569, 188] width 1045 height 19
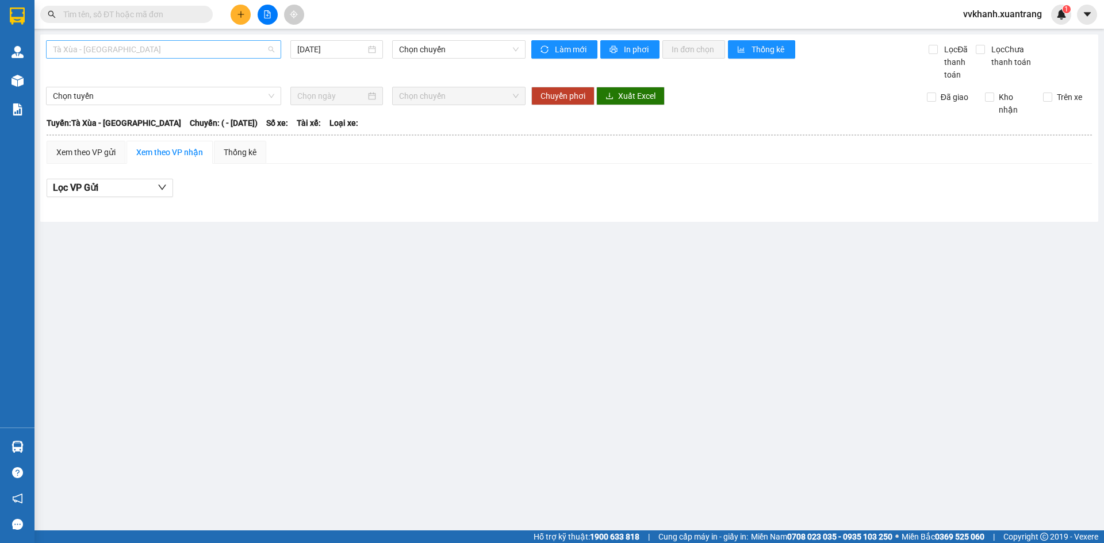
click at [202, 44] on span "Tà Xùa - [GEOGRAPHIC_DATA]" at bounding box center [163, 49] width 221 height 17
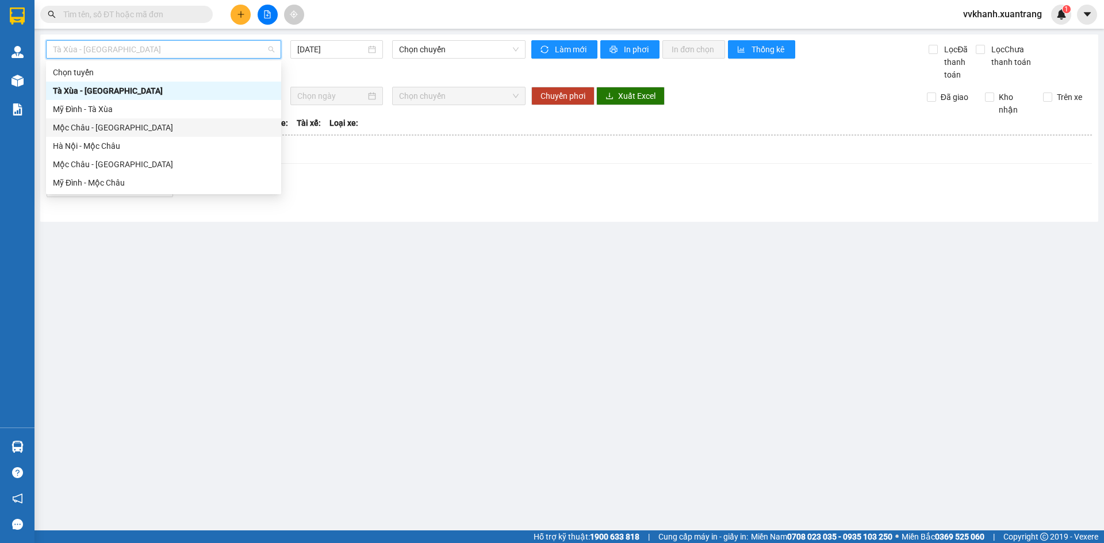
click at [162, 131] on div "Mộc Châu - [GEOGRAPHIC_DATA]" at bounding box center [163, 127] width 221 height 13
type input "[DATE]"
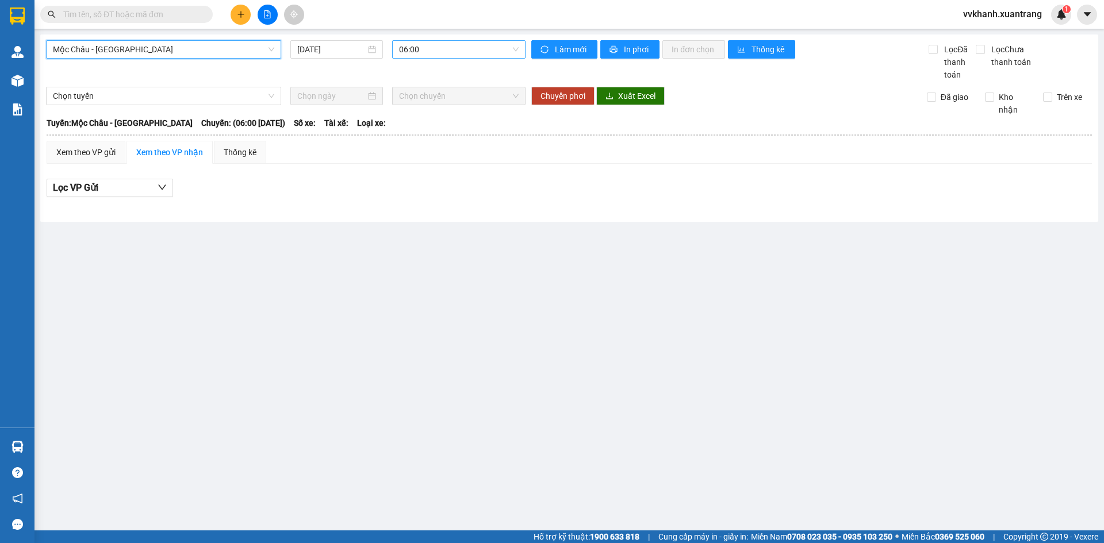
click at [414, 51] on span "06:00" at bounding box center [459, 49] width 120 height 17
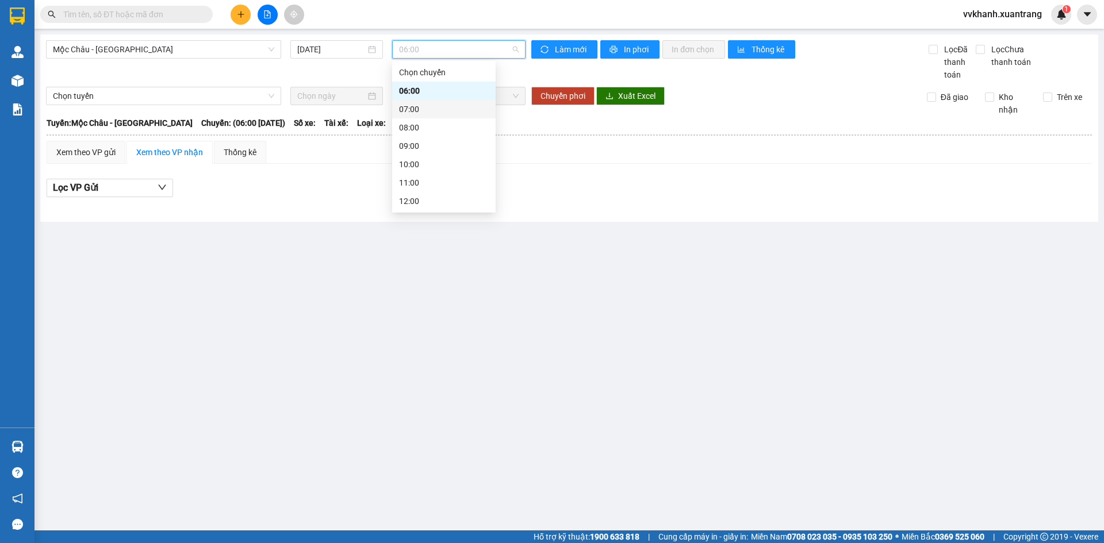
drag, startPoint x: 416, startPoint y: 109, endPoint x: 415, endPoint y: 99, distance: 10.4
click at [415, 110] on div "07:00" at bounding box center [444, 109] width 90 height 13
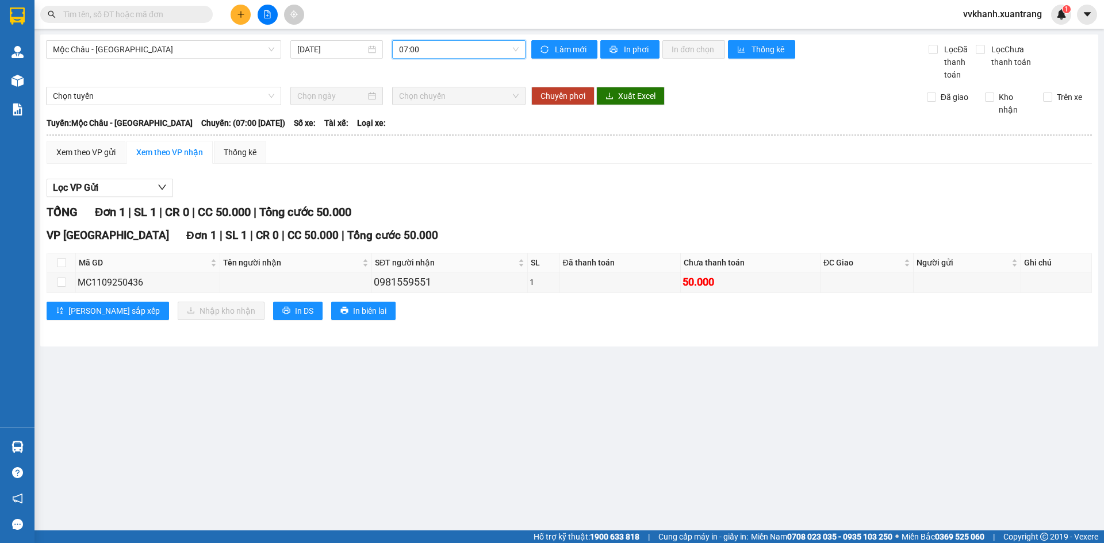
click at [419, 46] on span "07:00" at bounding box center [459, 49] width 120 height 17
click at [421, 134] on div "08:00" at bounding box center [443, 127] width 103 height 18
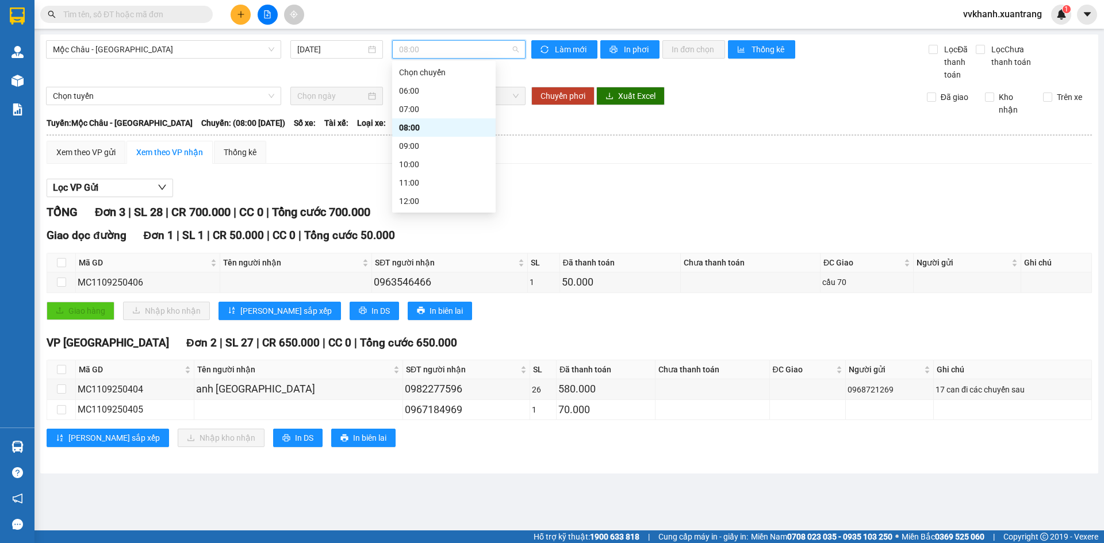
click at [432, 45] on span "08:00" at bounding box center [459, 49] width 120 height 17
click at [415, 150] on div "09:00" at bounding box center [444, 146] width 90 height 13
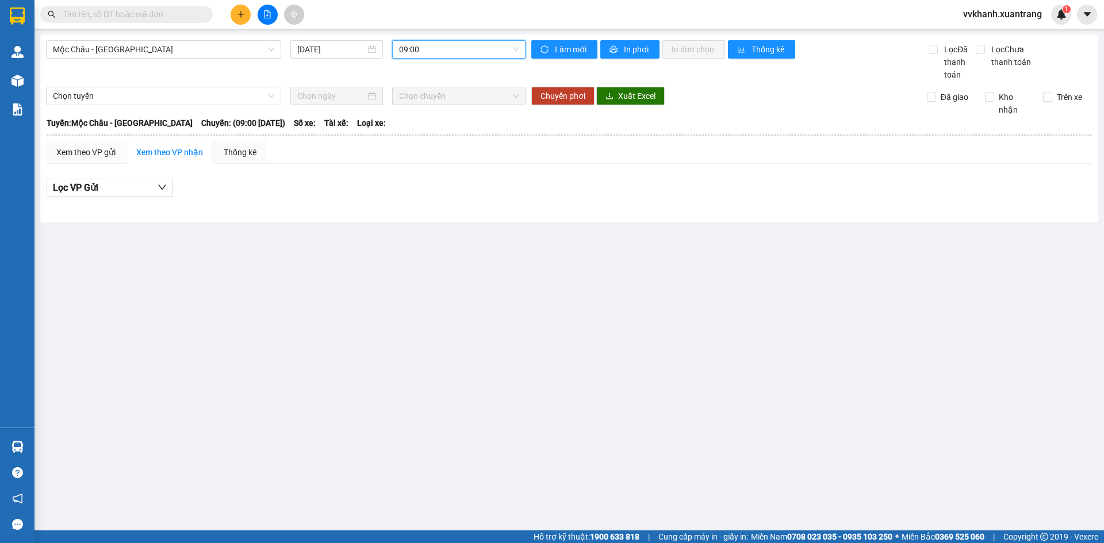
click at [427, 55] on span "09:00" at bounding box center [459, 49] width 120 height 17
click at [426, 129] on div "08:00" at bounding box center [444, 127] width 90 height 13
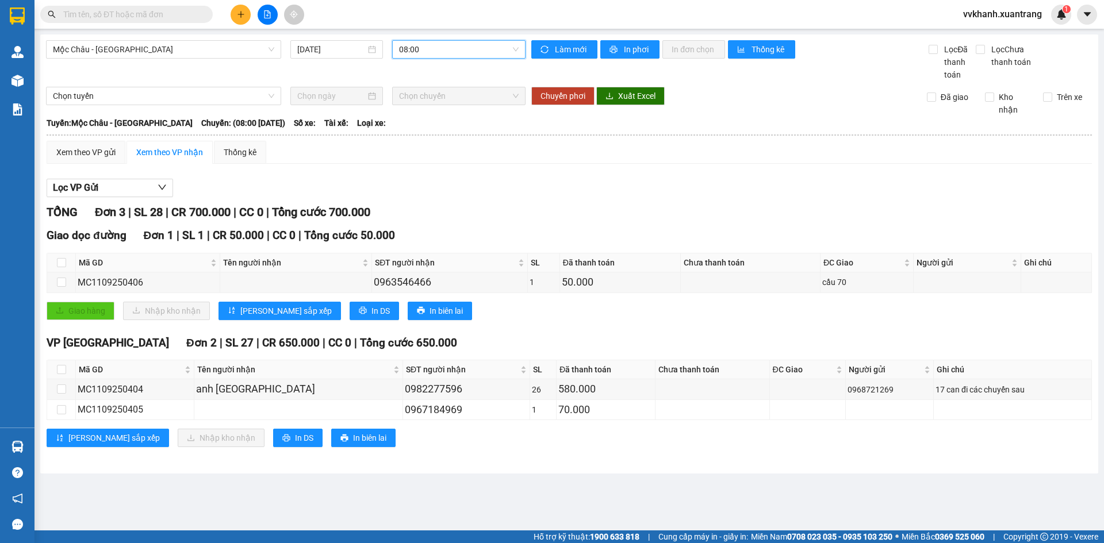
click at [436, 50] on span "08:00" at bounding box center [459, 49] width 120 height 17
click at [420, 160] on div "10:00" at bounding box center [444, 164] width 90 height 13
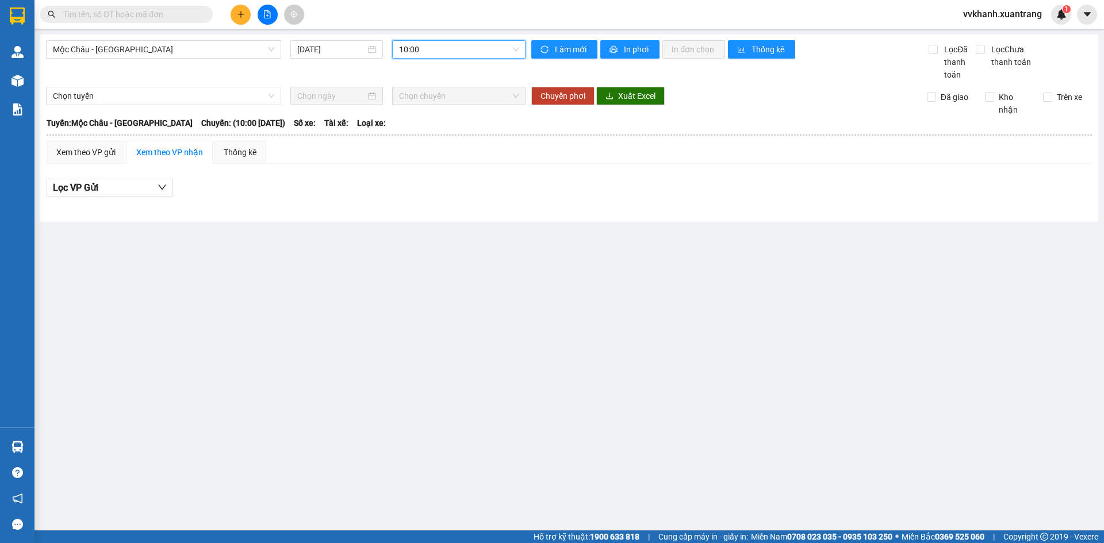
click at [426, 51] on span "10:00" at bounding box center [459, 49] width 120 height 17
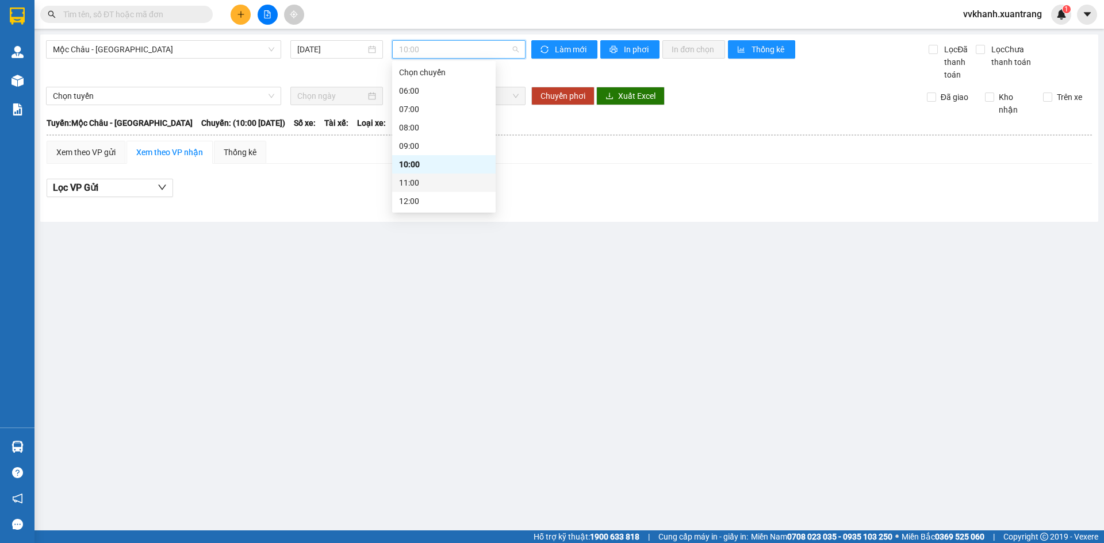
click at [419, 181] on div "11:00" at bounding box center [444, 182] width 90 height 13
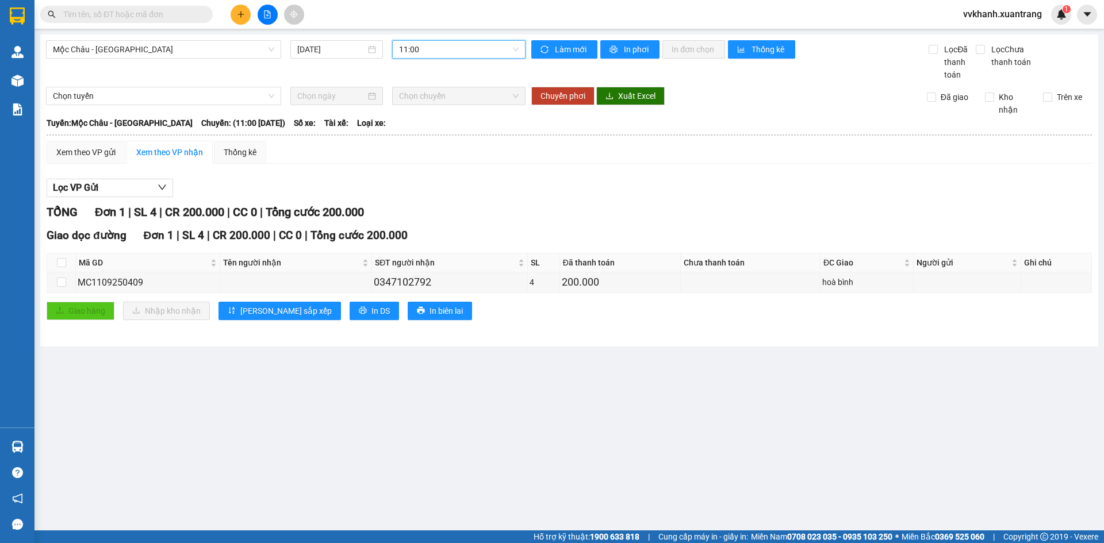
click at [430, 43] on span "11:00" at bounding box center [459, 49] width 120 height 17
click at [434, 143] on div "12:00" at bounding box center [444, 143] width 90 height 13
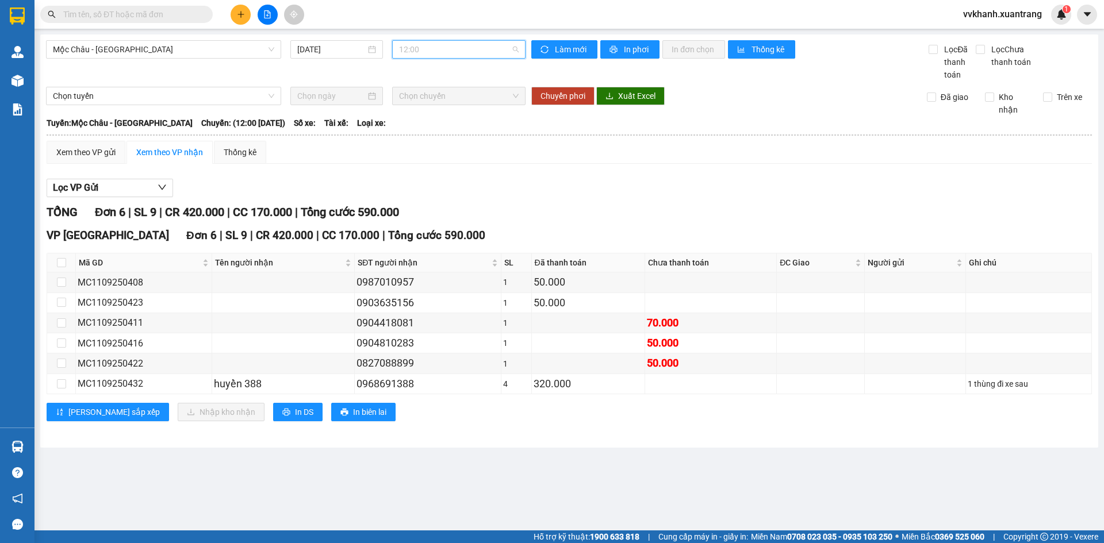
click at [424, 51] on span "12:00" at bounding box center [459, 49] width 120 height 17
click at [431, 106] on div "13:00" at bounding box center [444, 104] width 90 height 13
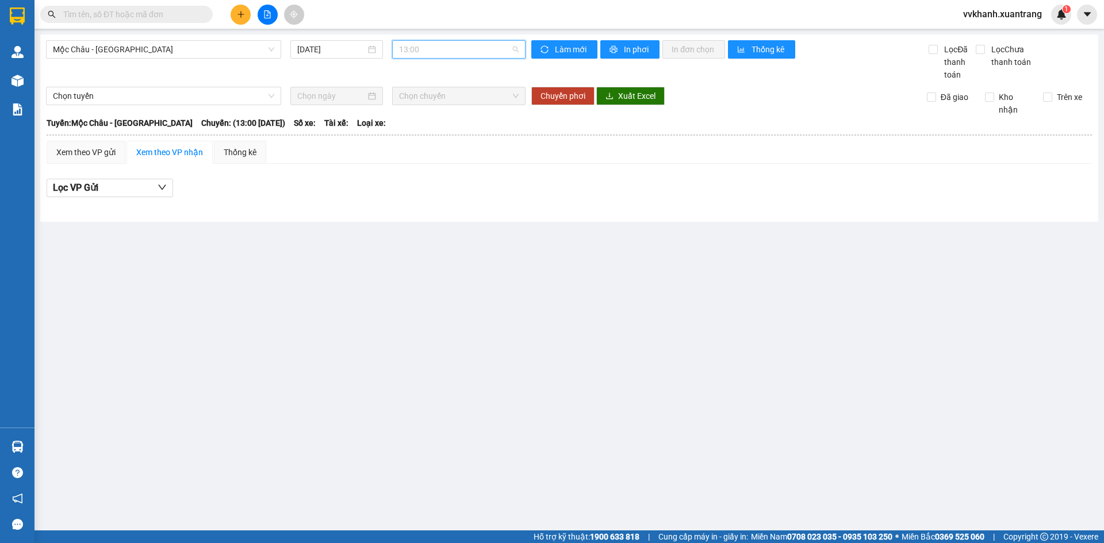
click at [438, 57] on span "13:00" at bounding box center [459, 49] width 120 height 17
click at [731, 356] on main "Mộc Châu - Hà Nội 11/09/2025 13:00 Làm mới In phơi In đơn chọn Thống kê Lọc Đã …" at bounding box center [552, 265] width 1104 height 531
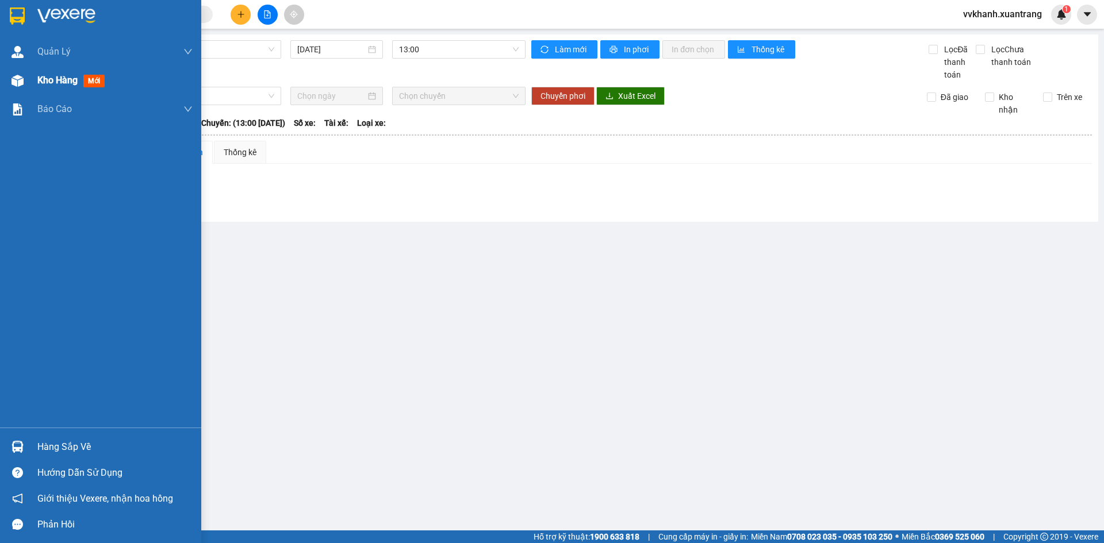
click at [32, 84] on div "Kho hàng mới" at bounding box center [100, 80] width 201 height 29
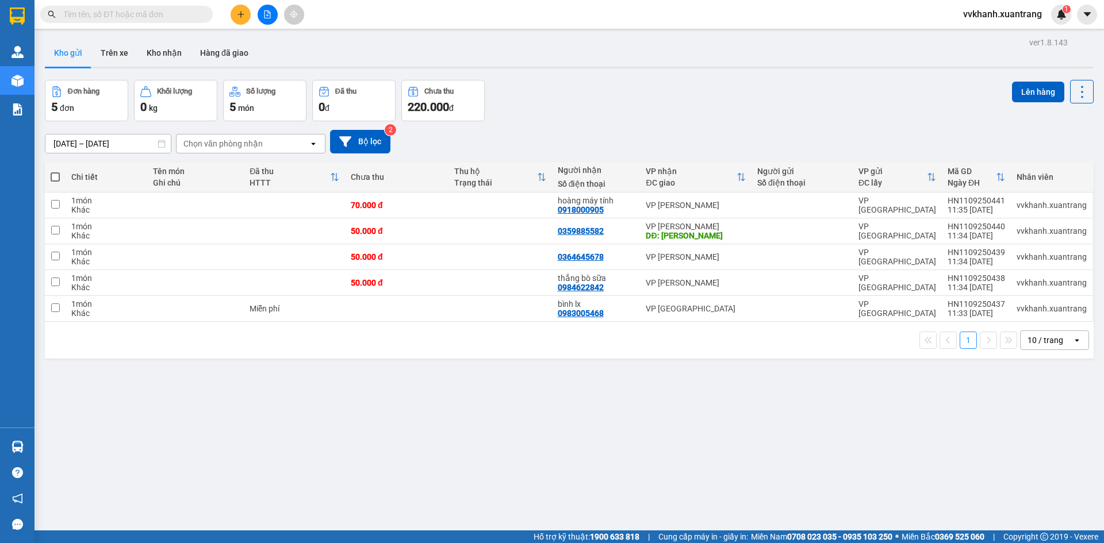
click at [55, 178] on span at bounding box center [55, 176] width 9 height 9
click at [55, 171] on input "checkbox" at bounding box center [55, 171] width 0 height 0
checkbox input "true"
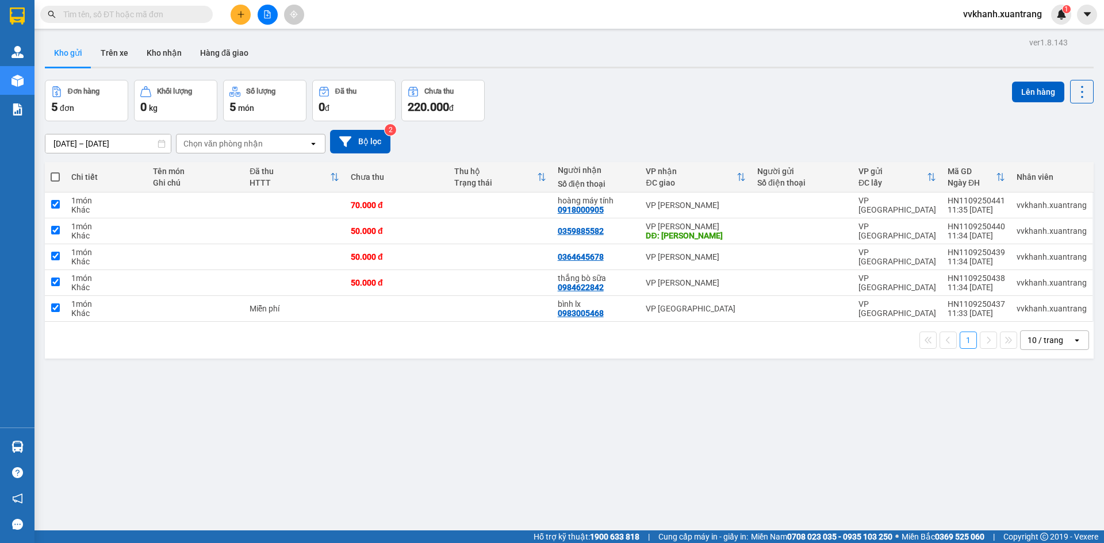
checkbox input "true"
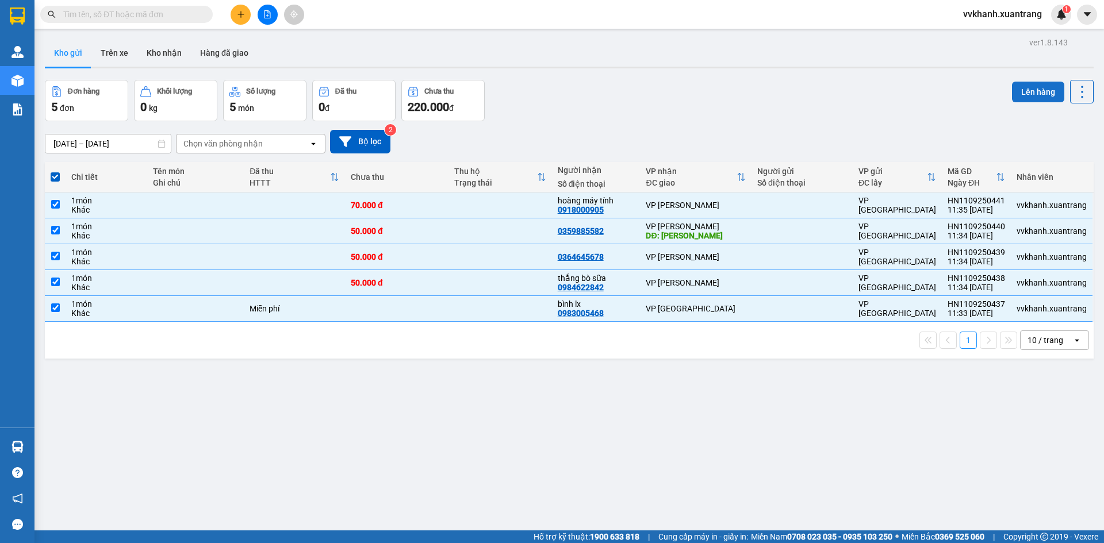
click at [1020, 97] on button "Lên hàng" at bounding box center [1038, 92] width 52 height 21
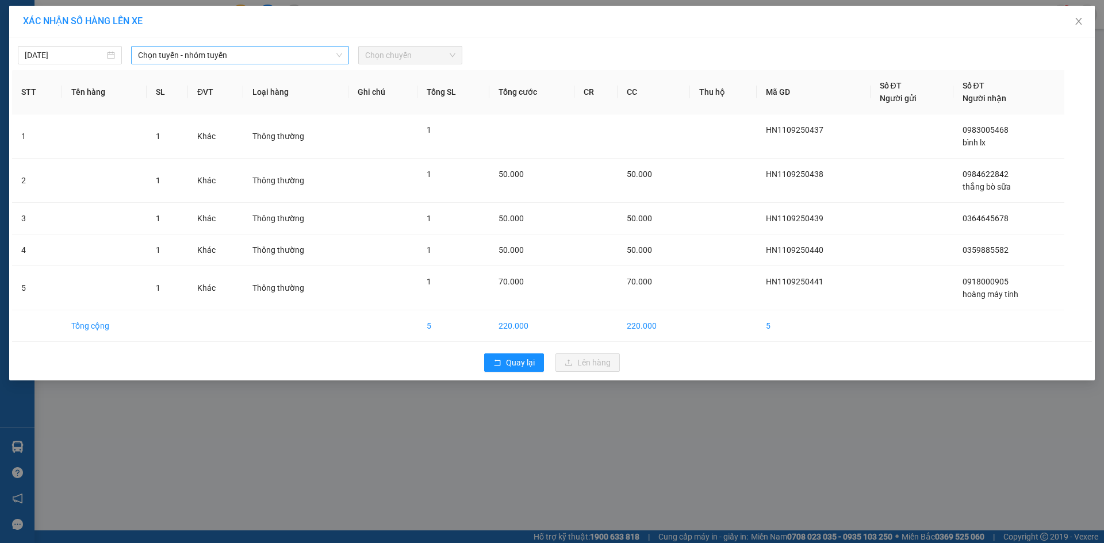
click at [160, 53] on span "Chọn tuyến - nhóm tuyến" at bounding box center [240, 55] width 204 height 17
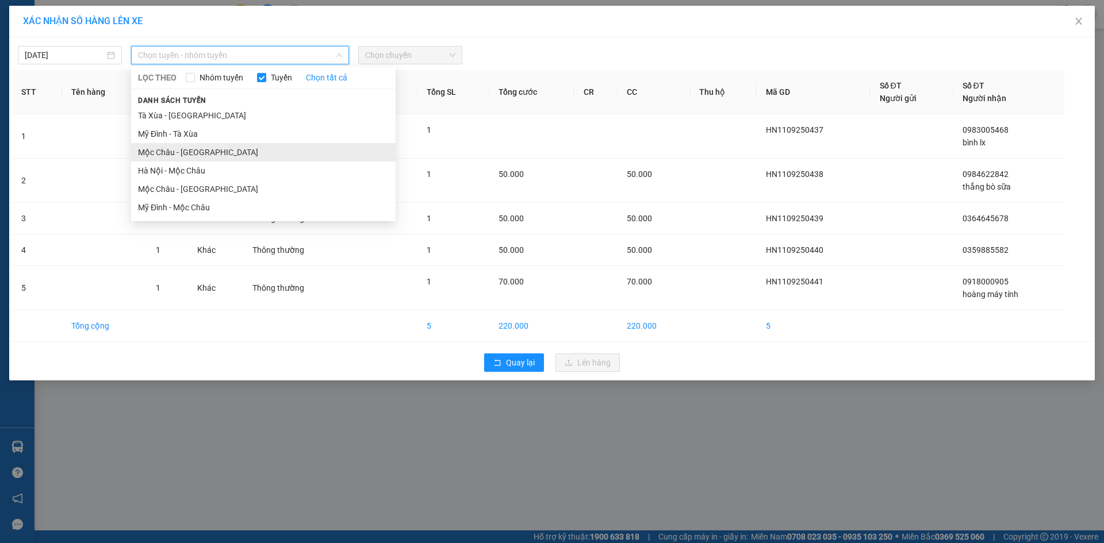
click at [179, 148] on li "Mộc [PERSON_NAME][GEOGRAPHIC_DATA]" at bounding box center [263, 152] width 264 height 18
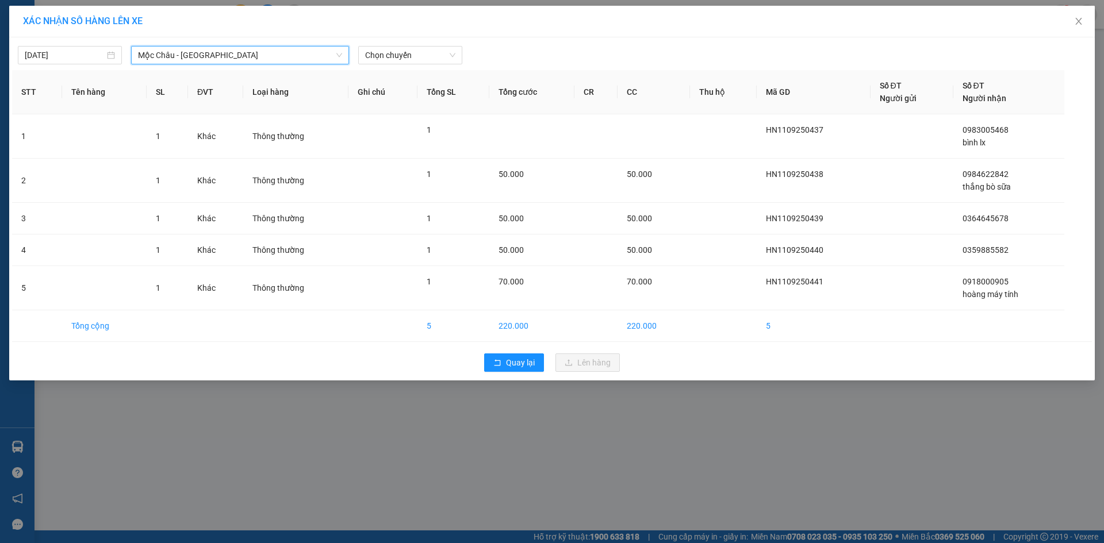
click at [183, 56] on span "Mộc [PERSON_NAME][GEOGRAPHIC_DATA]" at bounding box center [240, 55] width 204 height 17
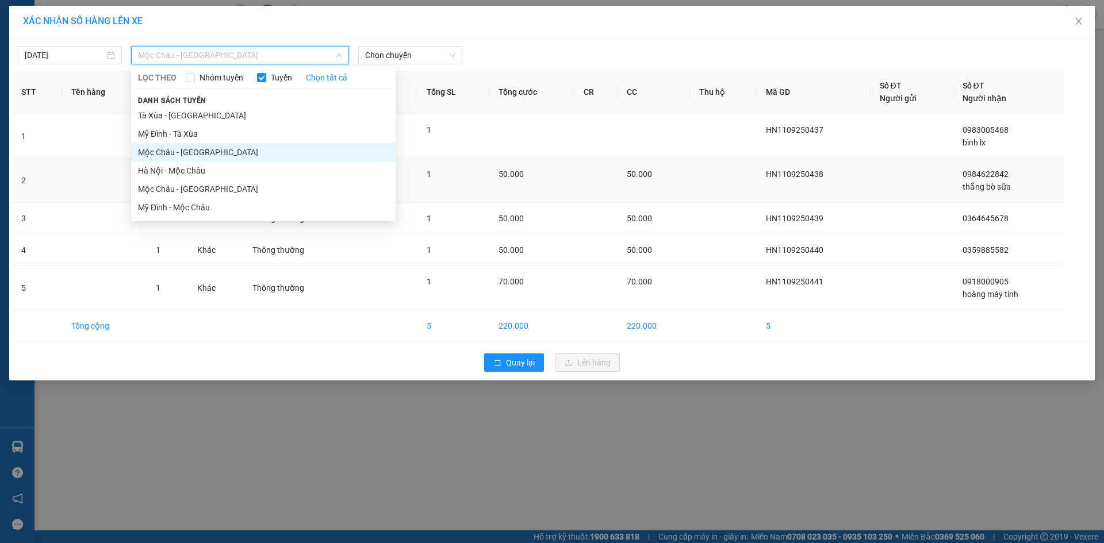
click at [193, 172] on li "Hà Nội - Mộc Châu" at bounding box center [263, 171] width 264 height 18
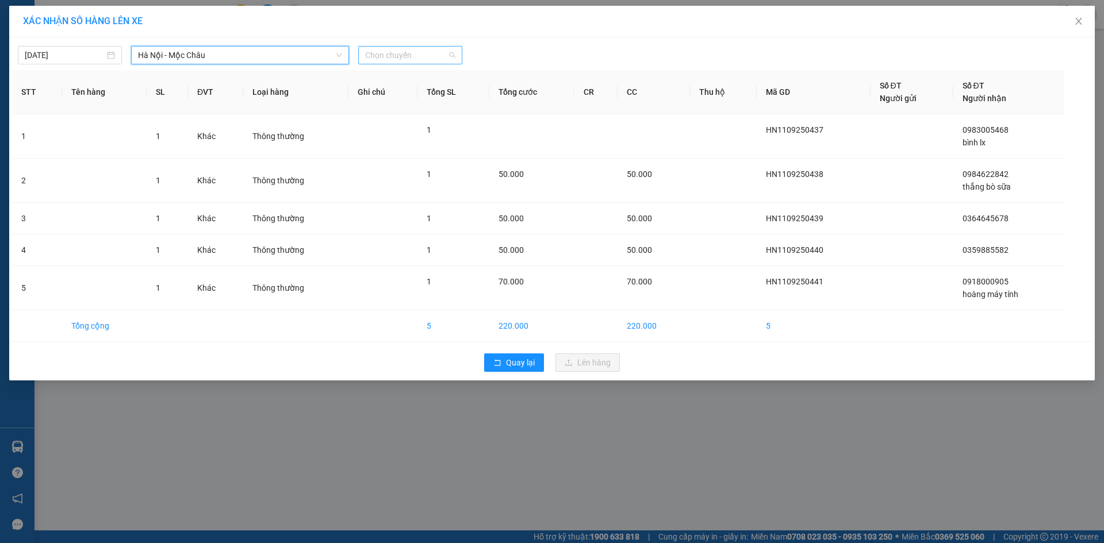
click at [402, 55] on span "Chọn chuyến" at bounding box center [410, 55] width 90 height 17
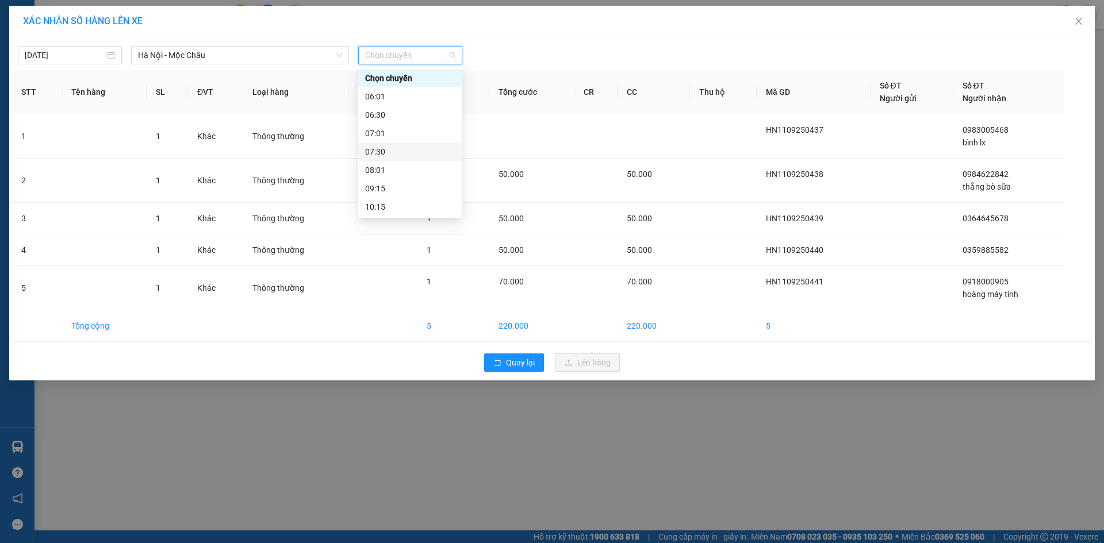
scroll to position [57, 0]
click at [411, 182] on div "11:45" at bounding box center [410, 186] width 90 height 13
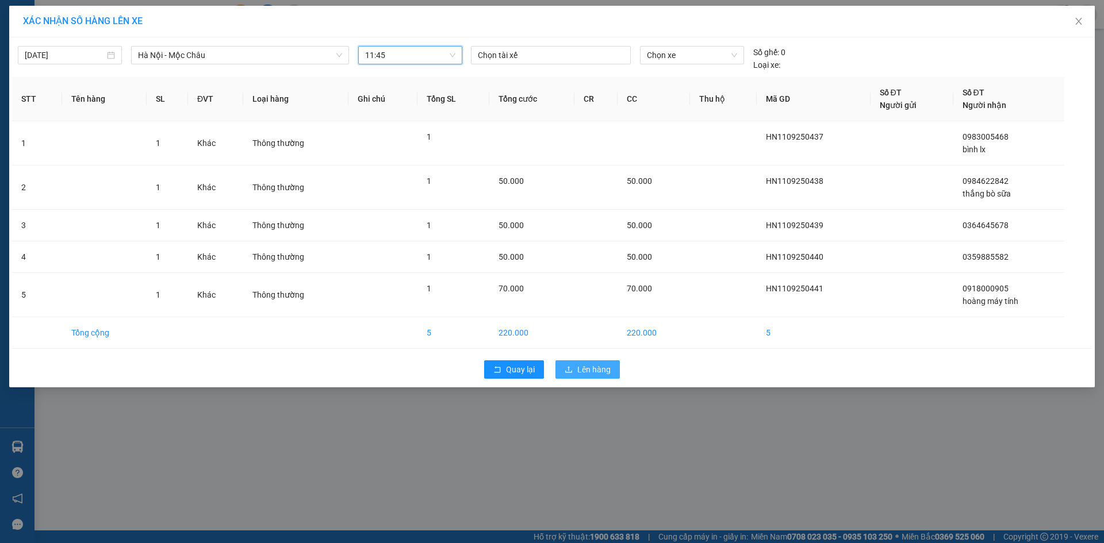
click at [596, 366] on span "Lên hàng" at bounding box center [593, 369] width 33 height 13
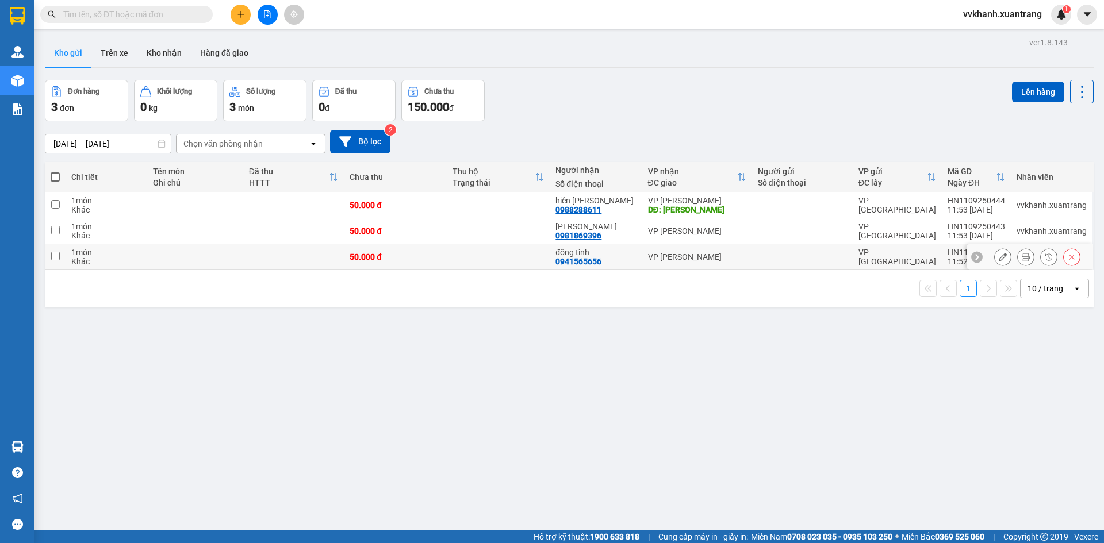
click at [1022, 256] on icon at bounding box center [1026, 257] width 8 height 8
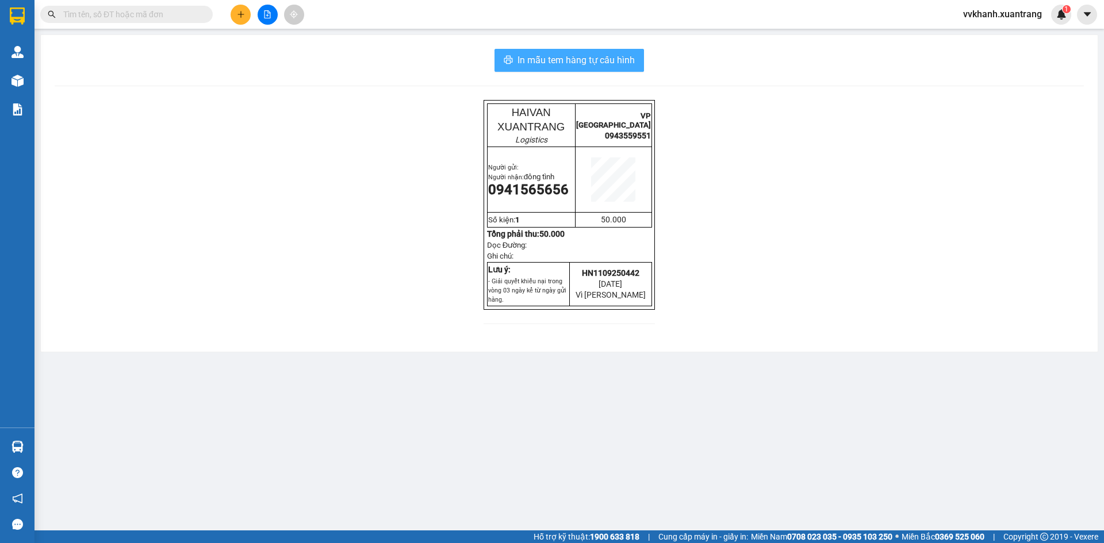
click at [608, 62] on span "In mẫu tem hàng tự cấu hình" at bounding box center [575, 60] width 117 height 14
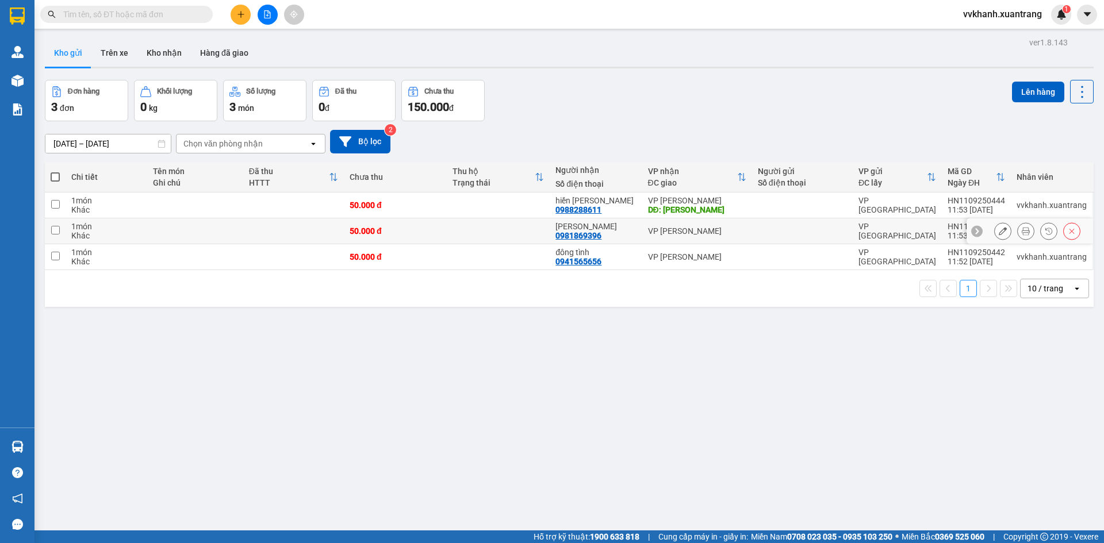
click at [1022, 232] on icon at bounding box center [1026, 231] width 8 height 8
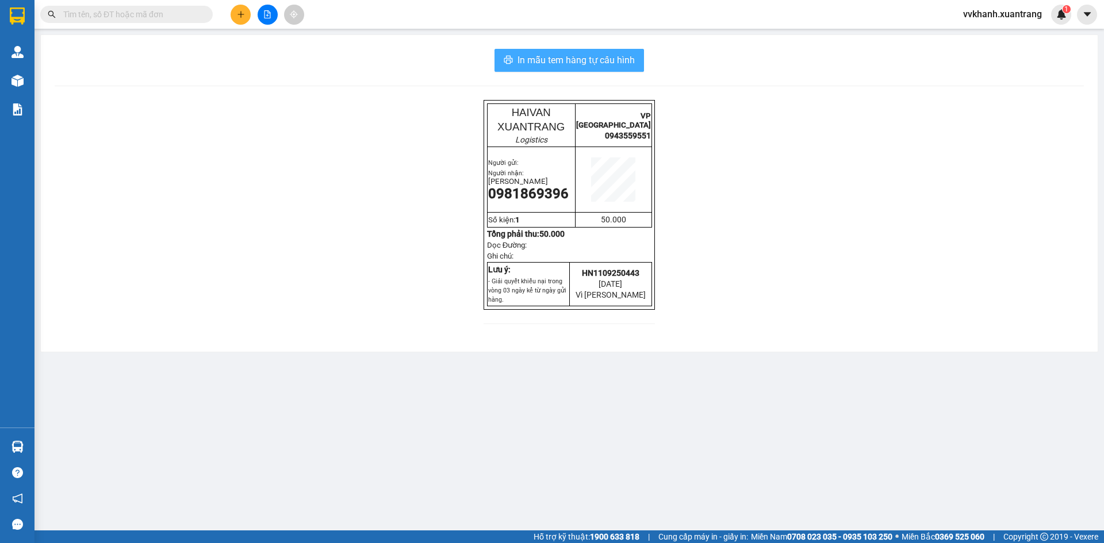
click at [613, 68] on button "In mẫu tem hàng tự cấu hình" at bounding box center [568, 60] width 149 height 23
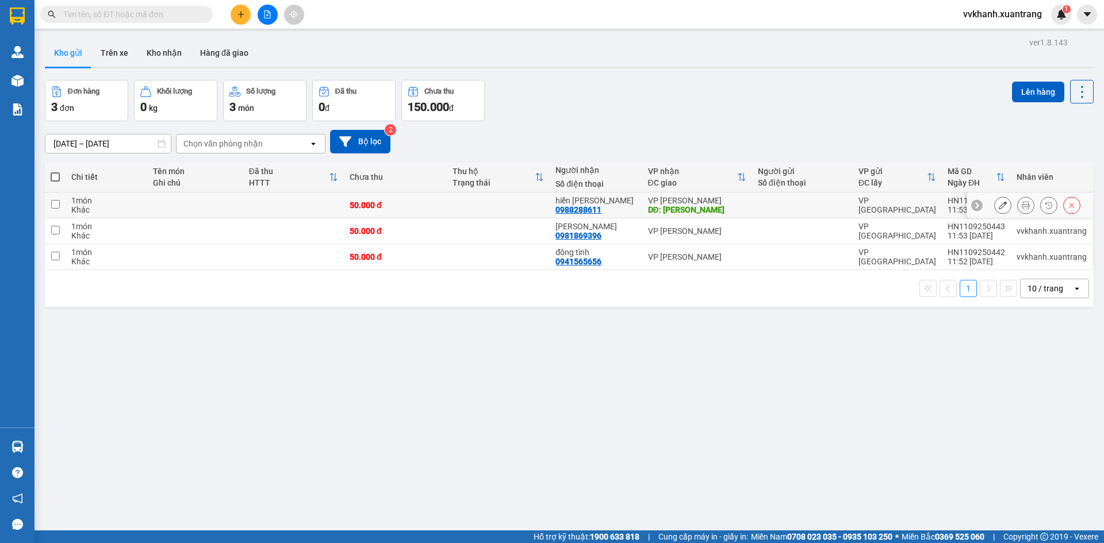
click at [1023, 206] on button at bounding box center [1026, 205] width 16 height 20
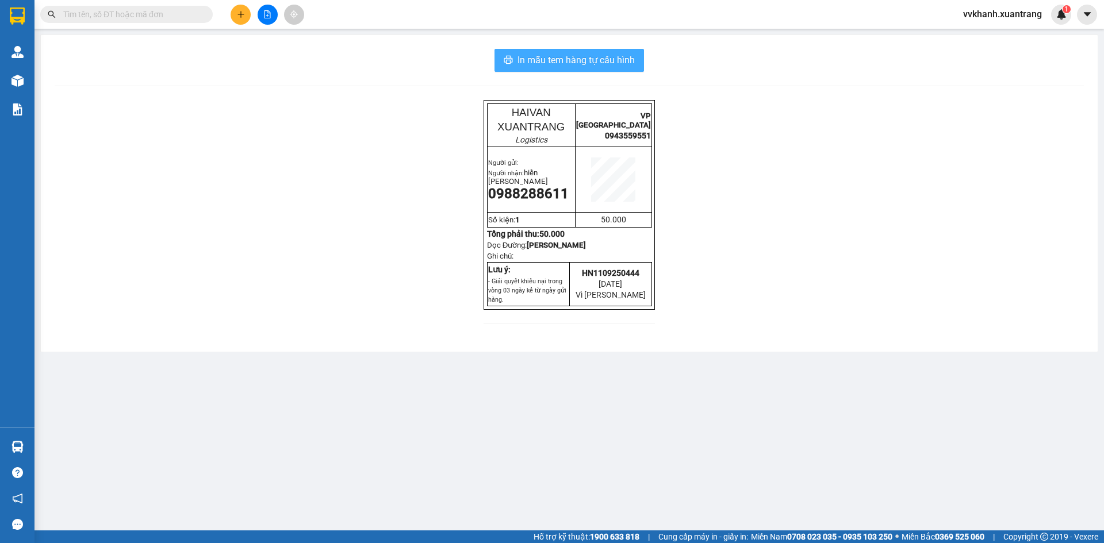
click at [609, 61] on span "In mẫu tem hàng tự cấu hình" at bounding box center [575, 60] width 117 height 14
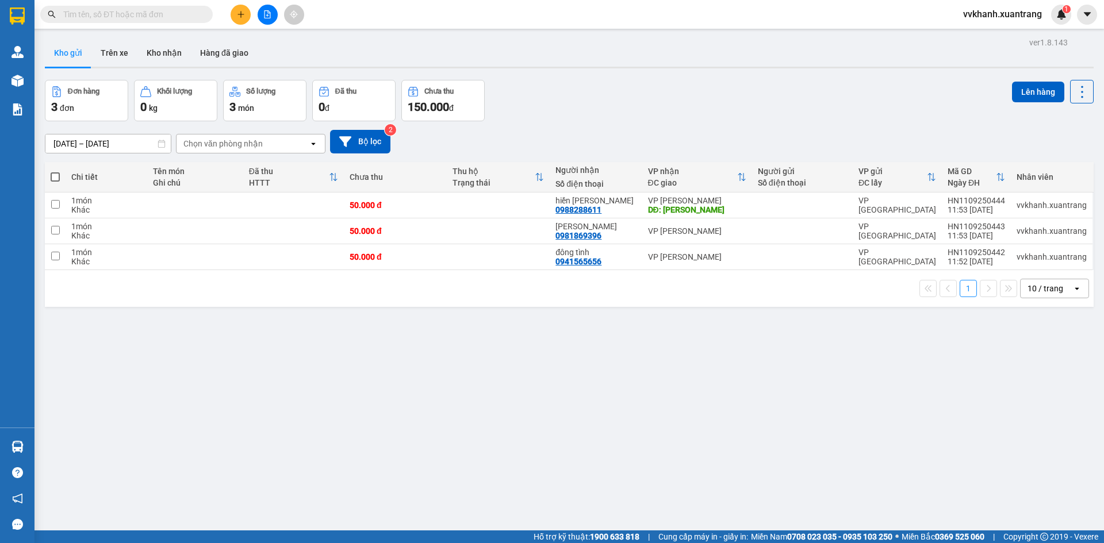
click at [269, 13] on icon "file-add" at bounding box center [267, 14] width 8 height 8
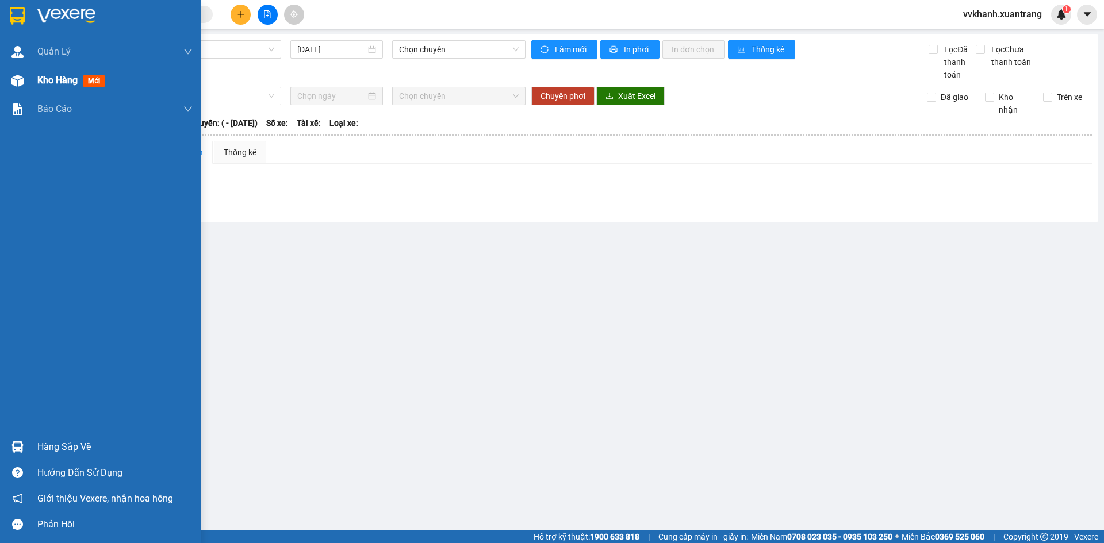
click at [33, 91] on div "Kho hàng mới" at bounding box center [100, 80] width 201 height 29
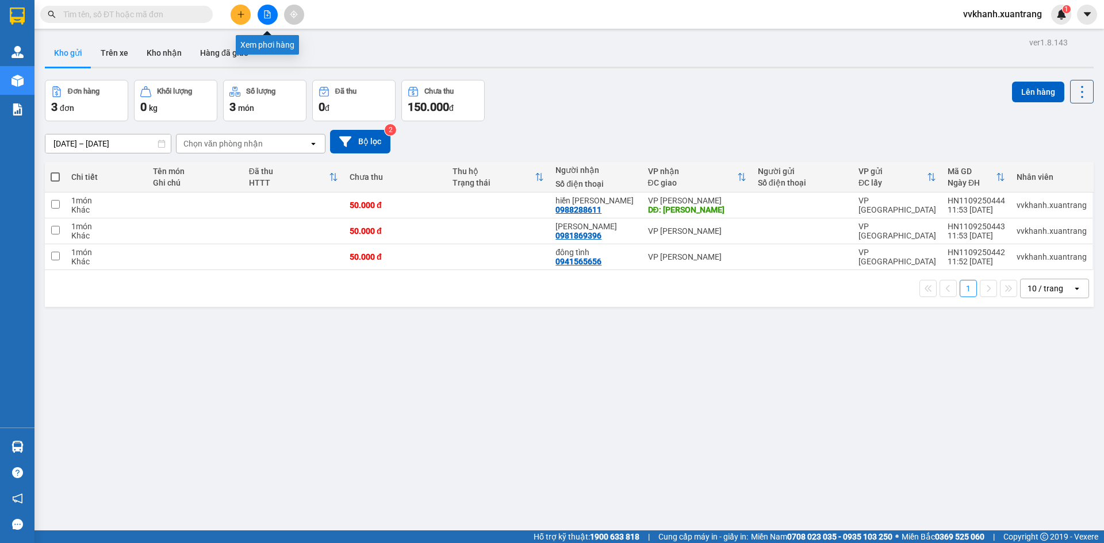
click at [273, 22] on button at bounding box center [268, 15] width 20 height 20
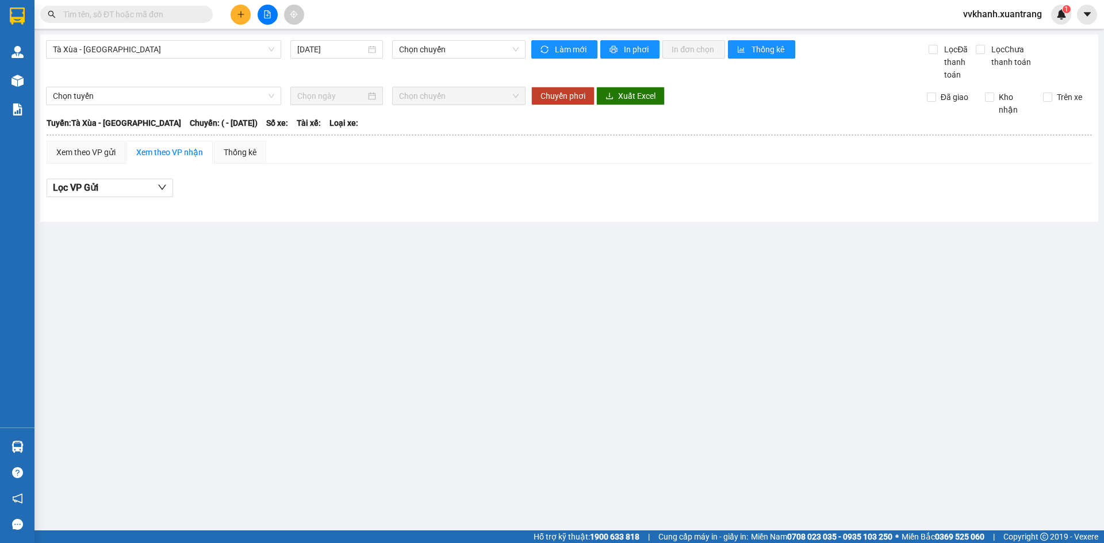
click at [655, 441] on main "Tà Xùa - Mỹ Đình 11/09/2025 Chọn chuyến Làm mới In phơi In đơn chọn Thống kê Lọ…" at bounding box center [552, 265] width 1104 height 531
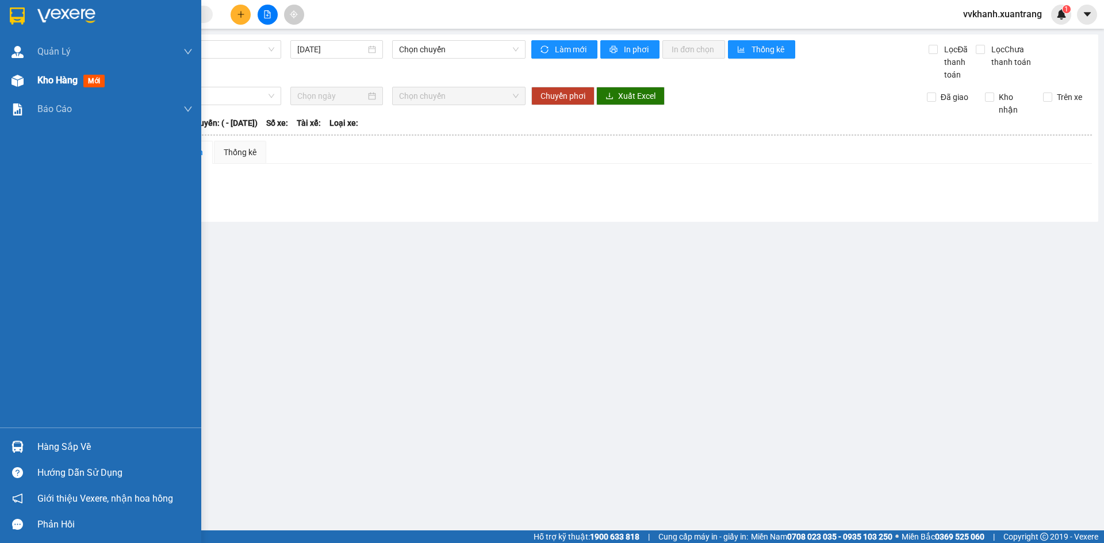
click at [40, 75] on span "Kho hàng" at bounding box center [57, 80] width 40 height 11
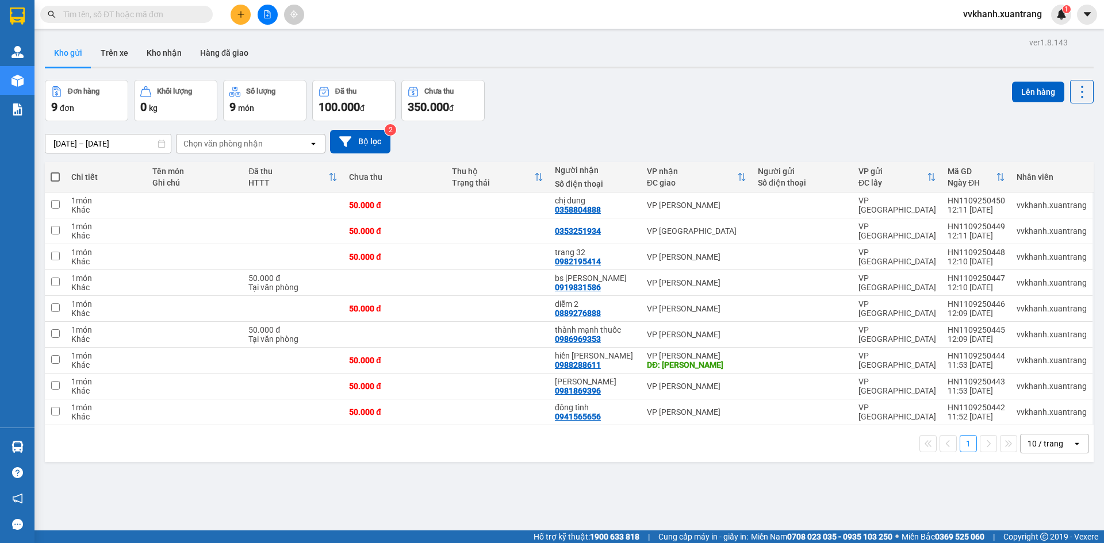
click at [163, 14] on input "text" at bounding box center [131, 14] width 136 height 13
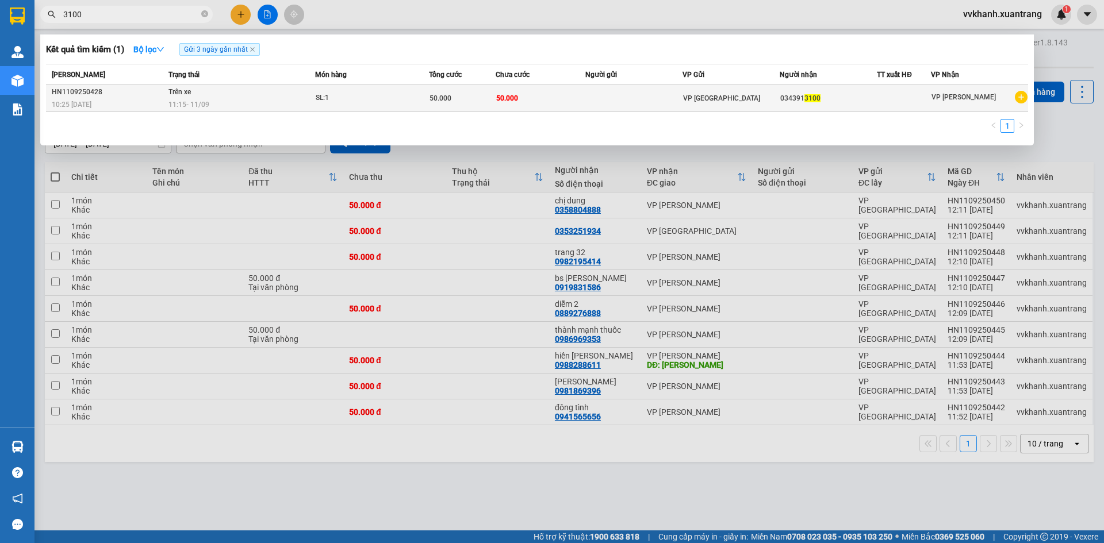
type input "3100"
click at [365, 105] on td "SL: 1" at bounding box center [372, 98] width 114 height 27
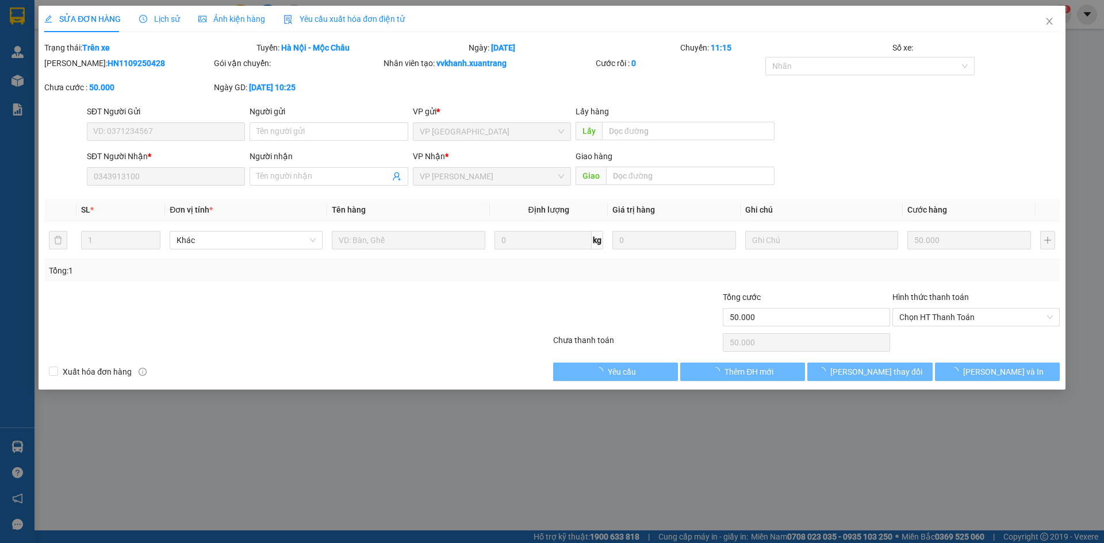
click at [222, 25] on div "Ảnh kiện hàng" at bounding box center [231, 19] width 67 height 26
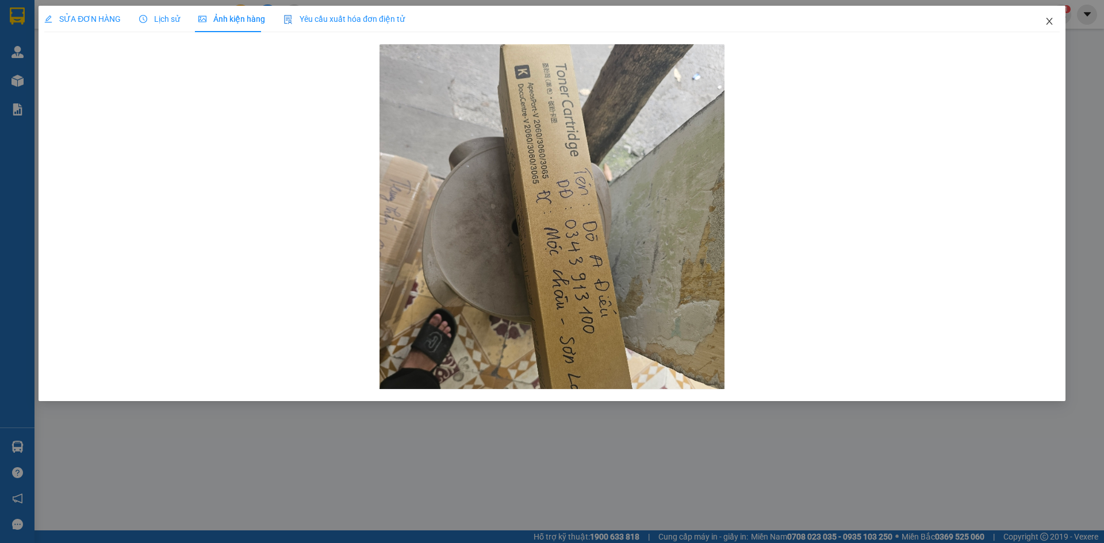
click at [1050, 17] on span "Close" at bounding box center [1049, 22] width 32 height 32
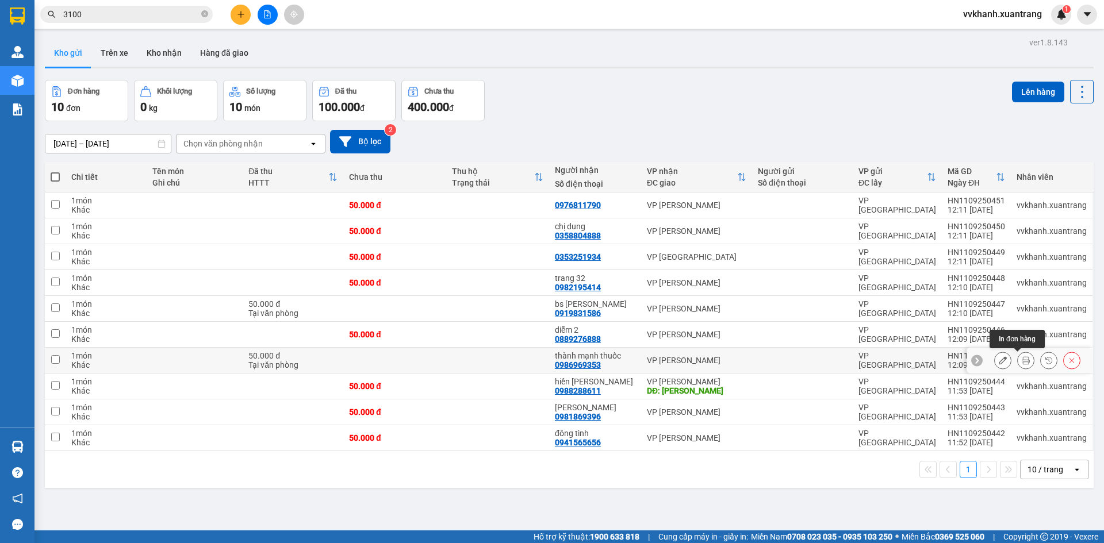
click at [1022, 356] on icon at bounding box center [1026, 360] width 8 height 8
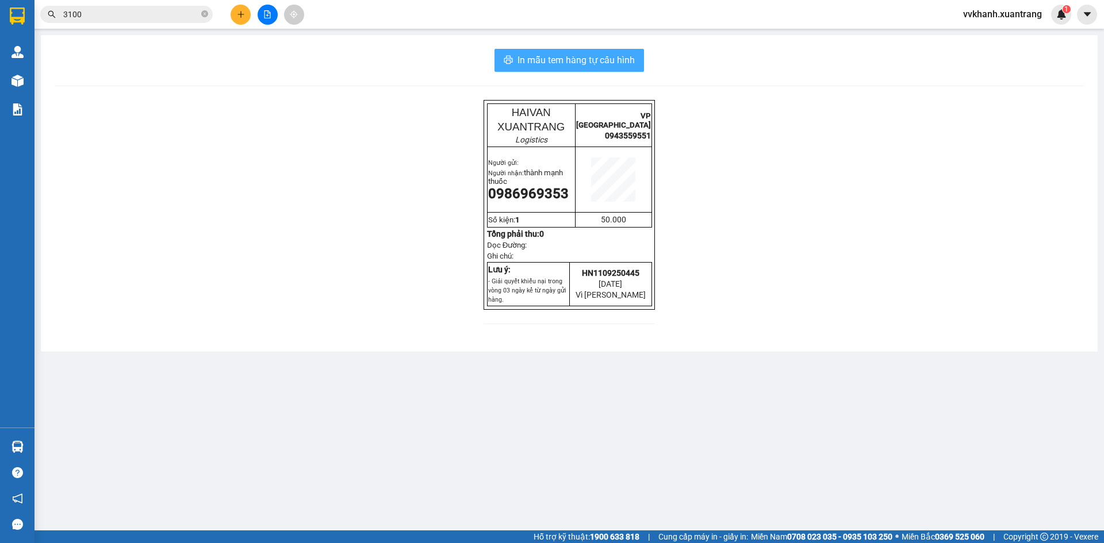
click at [631, 68] on button "In mẫu tem hàng tự cấu hình" at bounding box center [568, 60] width 149 height 23
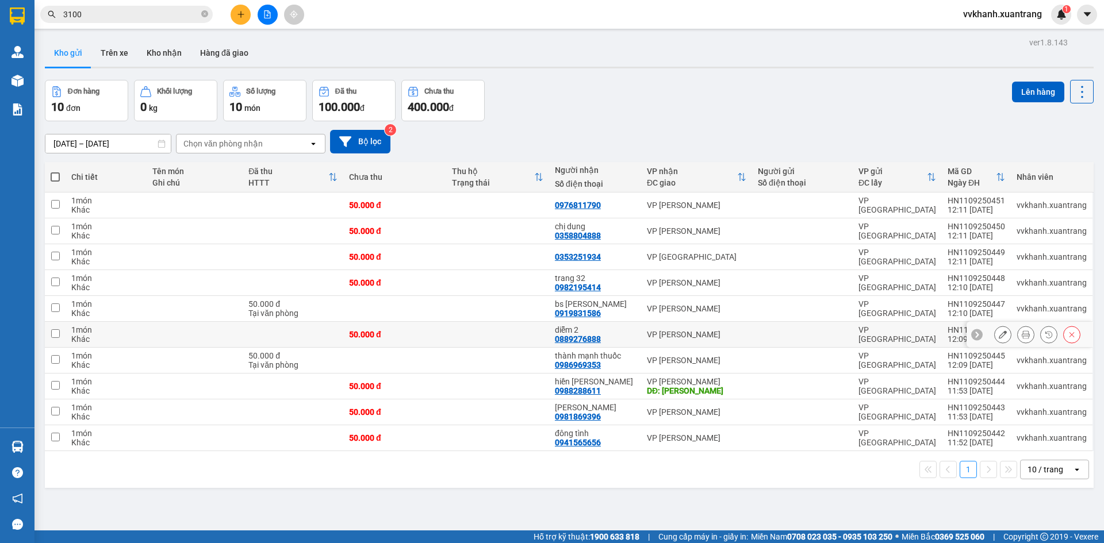
click at [1018, 335] on button at bounding box center [1026, 335] width 16 height 20
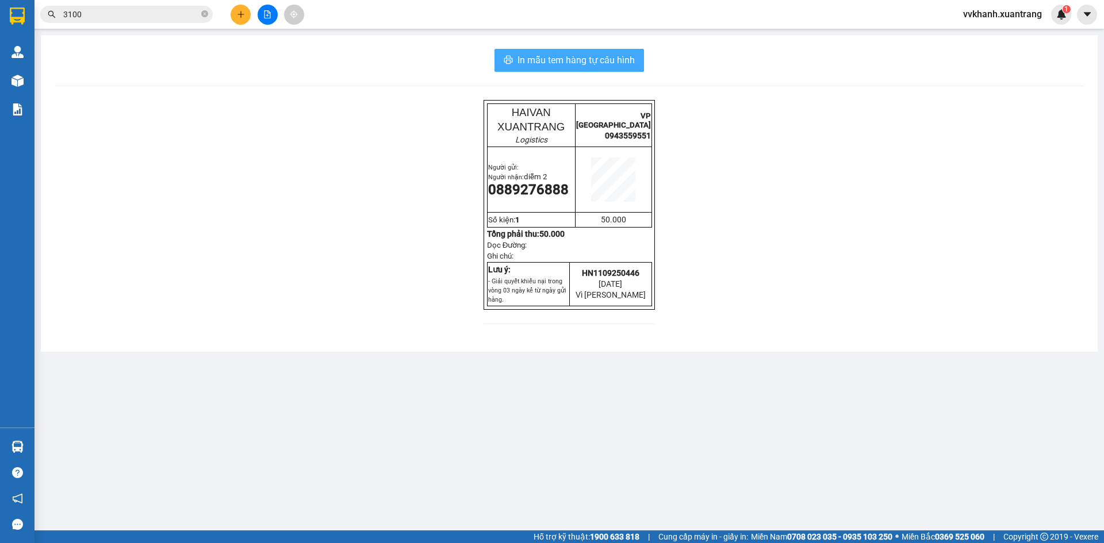
click at [621, 62] on span "In mẫu tem hàng tự cấu hình" at bounding box center [575, 60] width 117 height 14
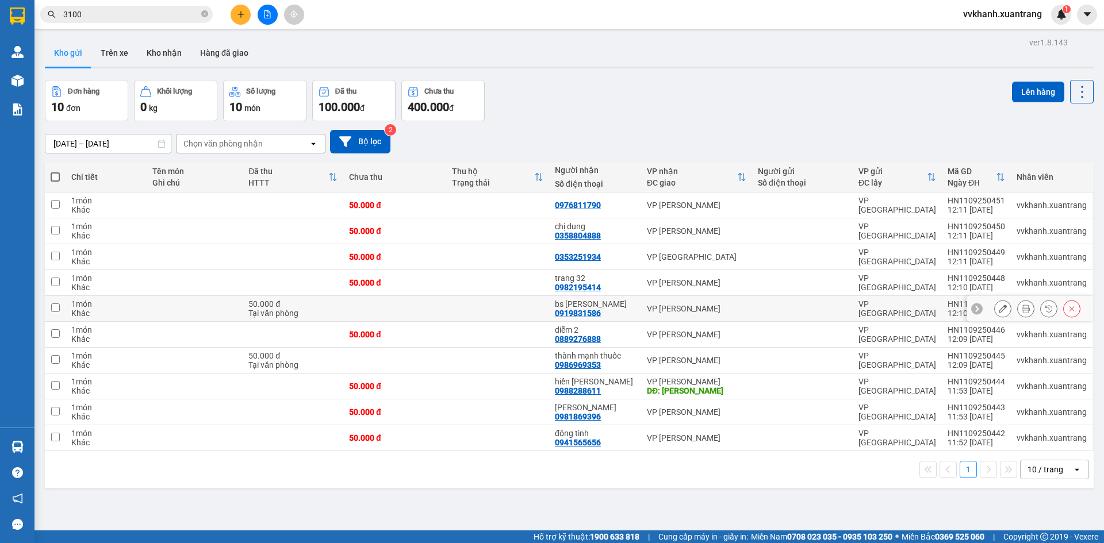
click at [1022, 310] on icon at bounding box center [1026, 309] width 8 height 8
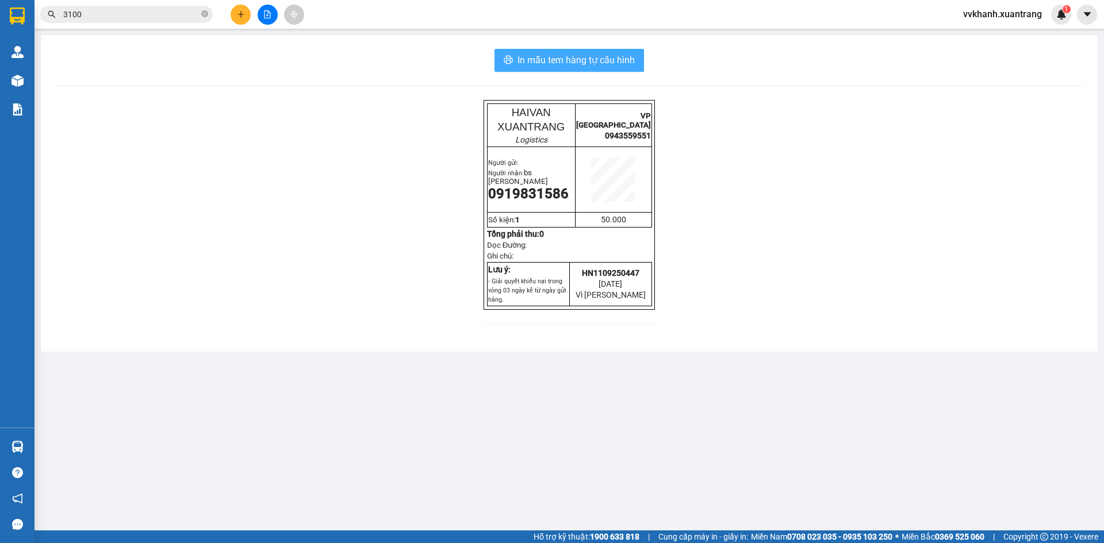
click at [567, 63] on span "In mẫu tem hàng tự cấu hình" at bounding box center [575, 60] width 117 height 14
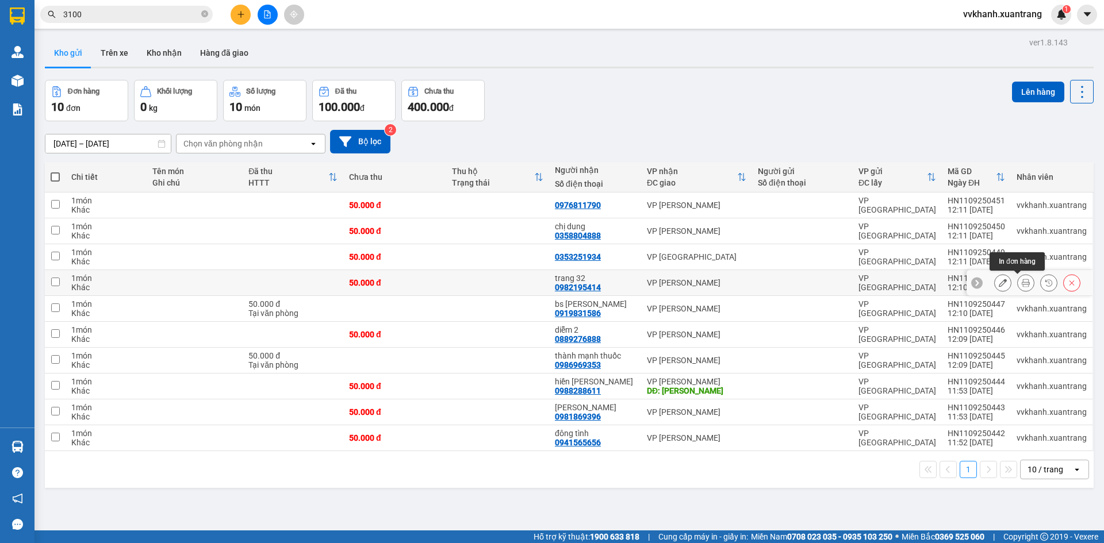
click at [1022, 281] on icon at bounding box center [1026, 283] width 8 height 8
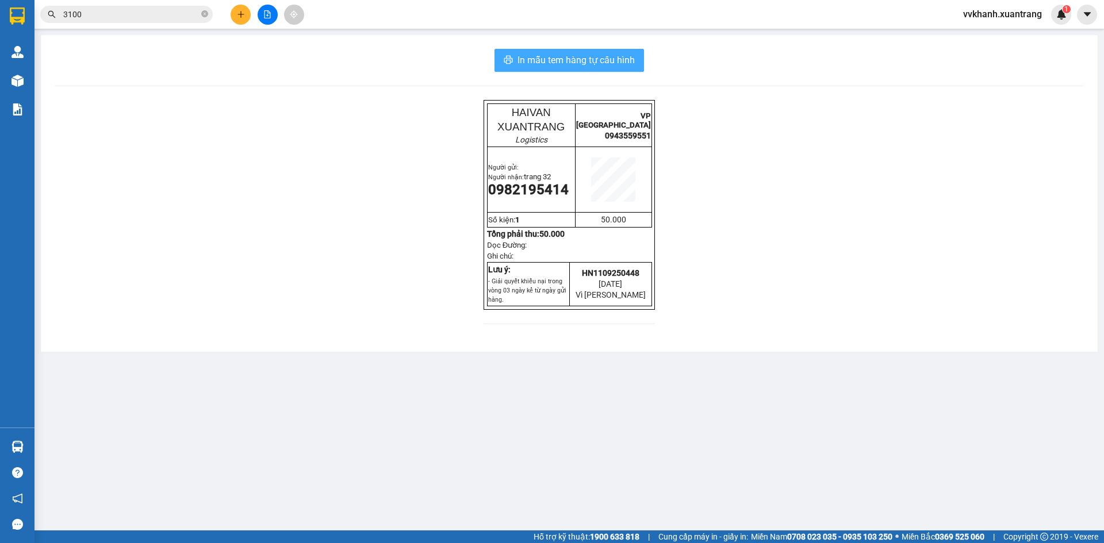
click at [631, 68] on button "In mẫu tem hàng tự cấu hình" at bounding box center [568, 60] width 149 height 23
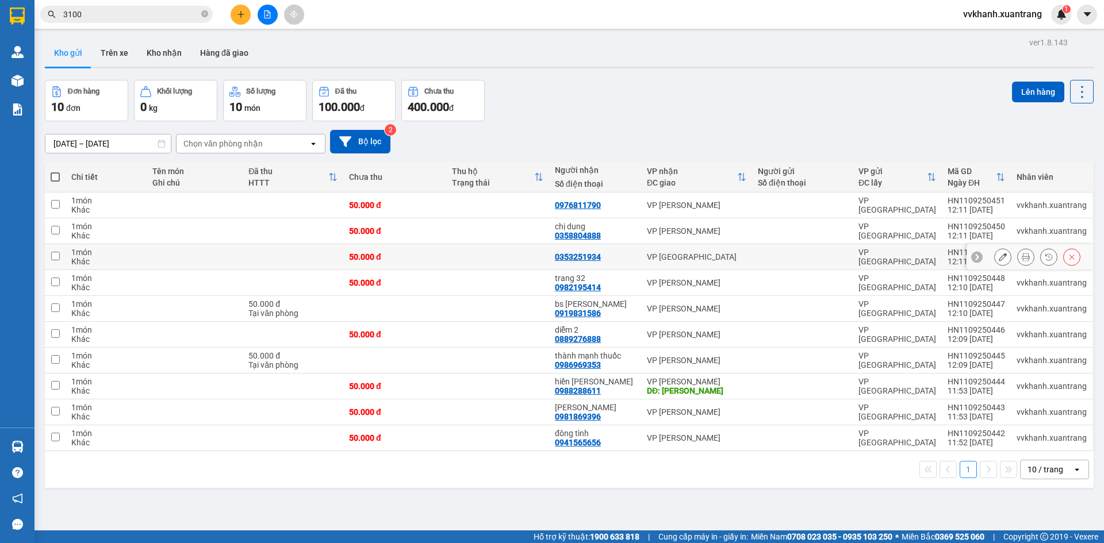
click at [1022, 260] on icon at bounding box center [1026, 257] width 8 height 8
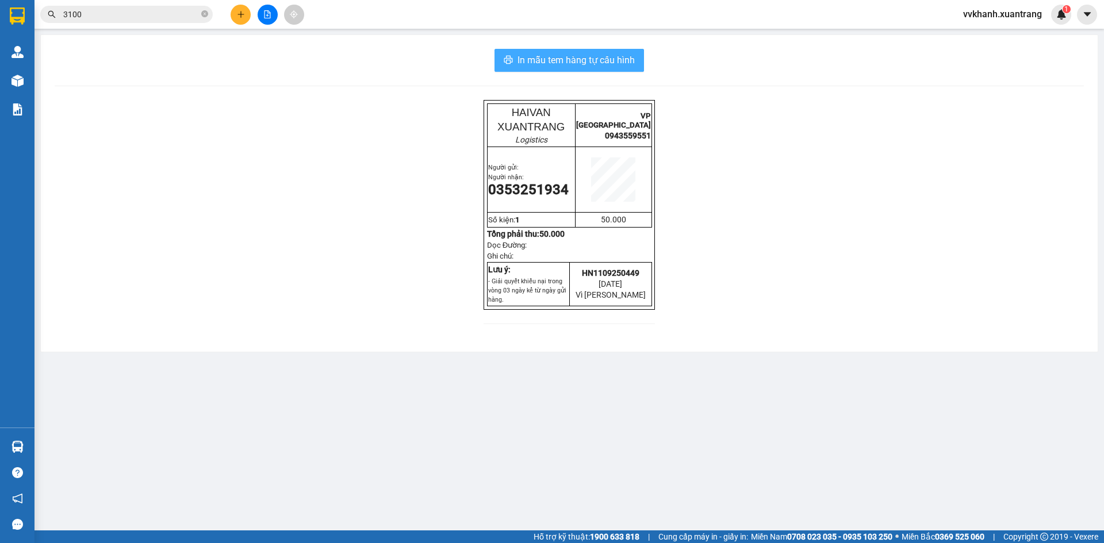
click at [621, 62] on span "In mẫu tem hàng tự cấu hình" at bounding box center [575, 60] width 117 height 14
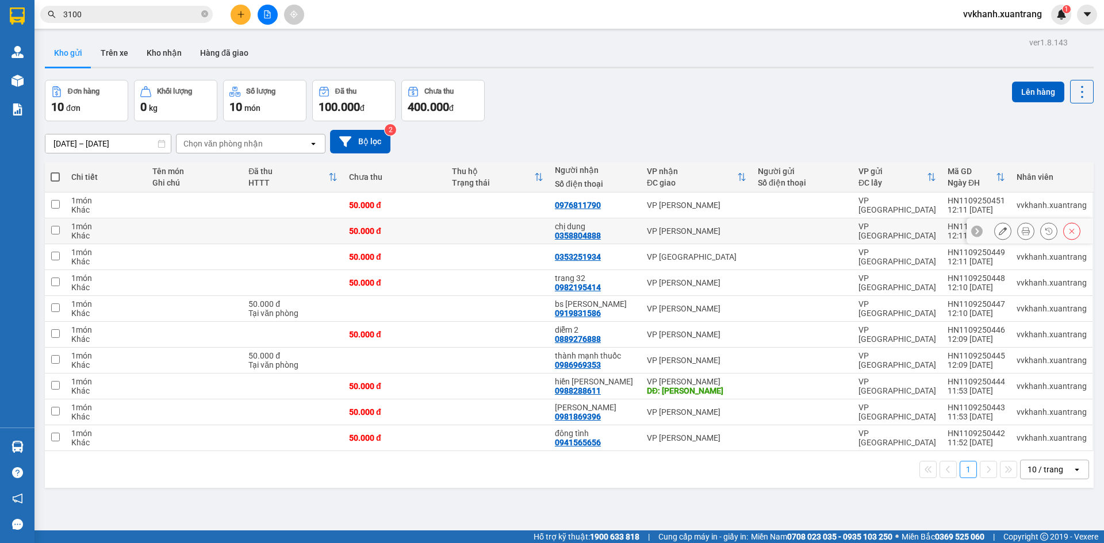
click at [1022, 228] on icon at bounding box center [1026, 231] width 8 height 8
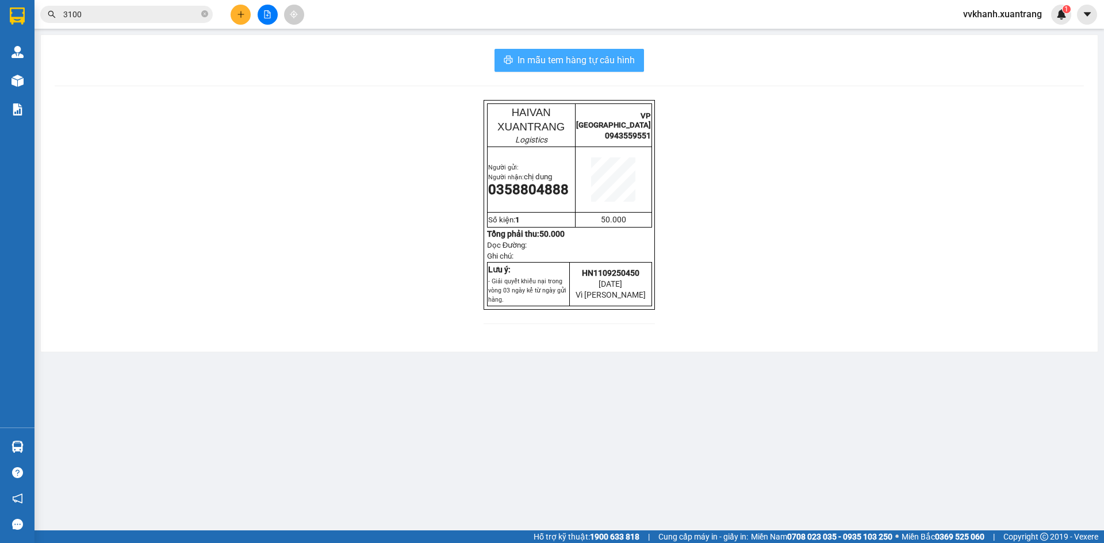
click at [638, 60] on button "In mẫu tem hàng tự cấu hình" at bounding box center [568, 60] width 149 height 23
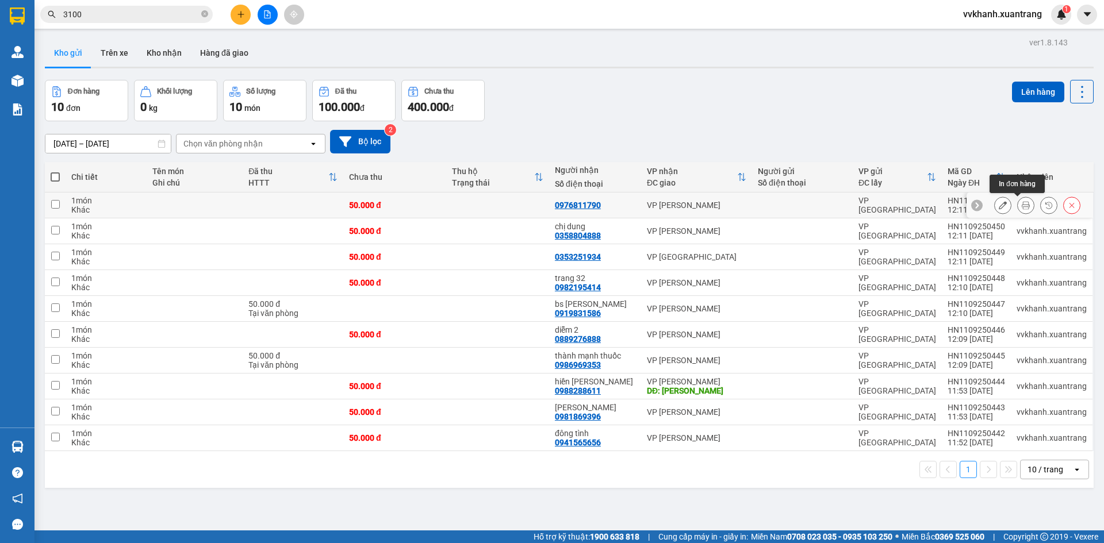
click at [1022, 205] on icon at bounding box center [1026, 205] width 8 height 8
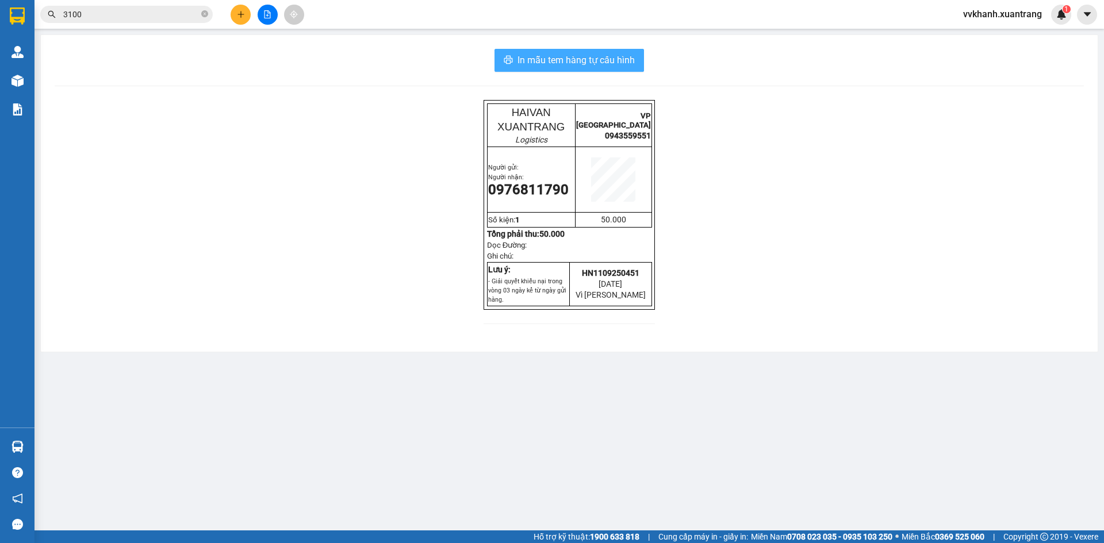
click at [638, 60] on button "In mẫu tem hàng tự cấu hình" at bounding box center [568, 60] width 149 height 23
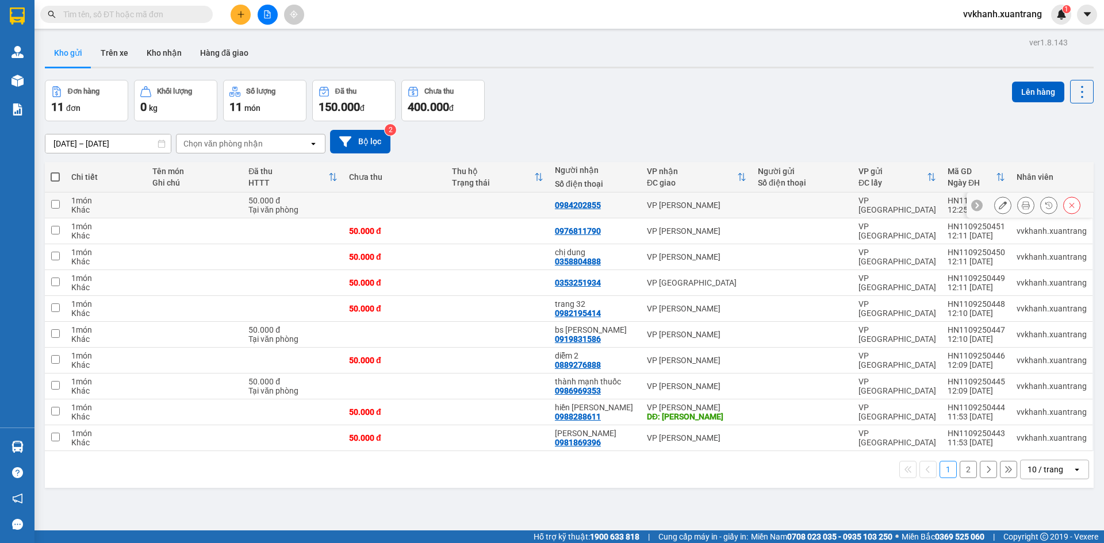
click at [1022, 206] on icon at bounding box center [1026, 205] width 8 height 8
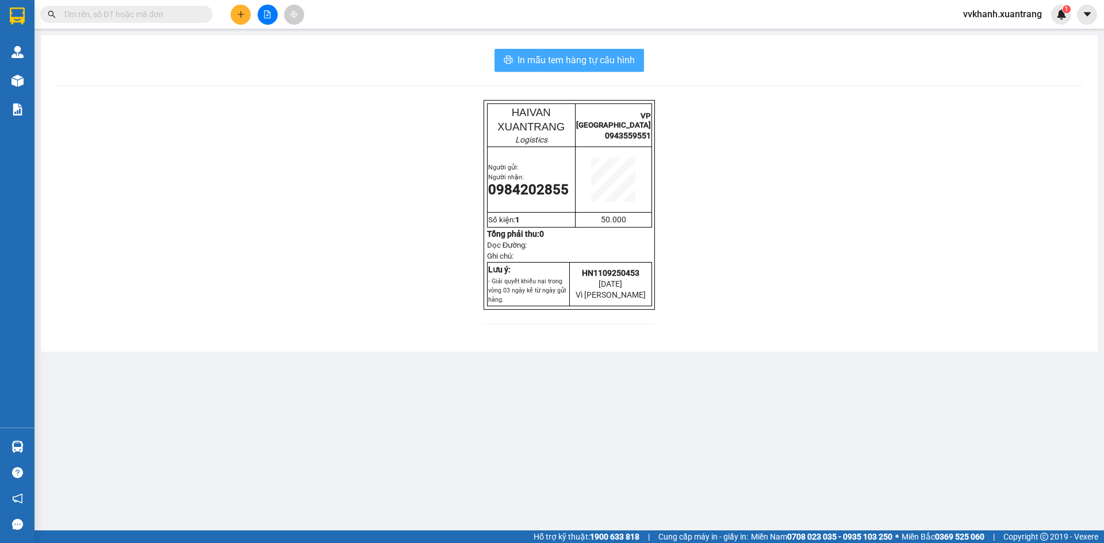
click at [581, 61] on span "In mẫu tem hàng tự cấu hình" at bounding box center [575, 60] width 117 height 14
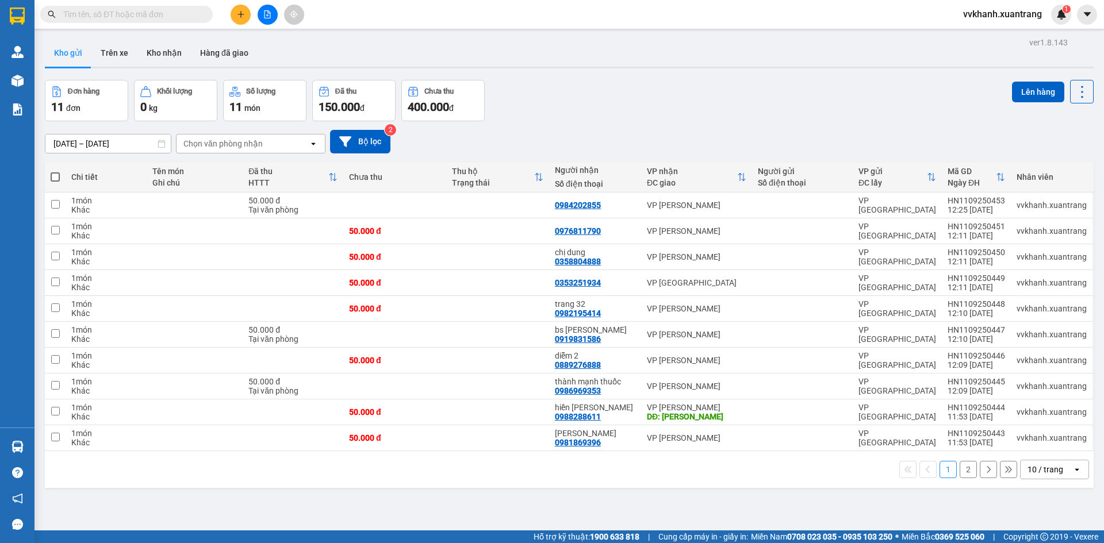
click at [960, 469] on button "2" at bounding box center [968, 469] width 17 height 17
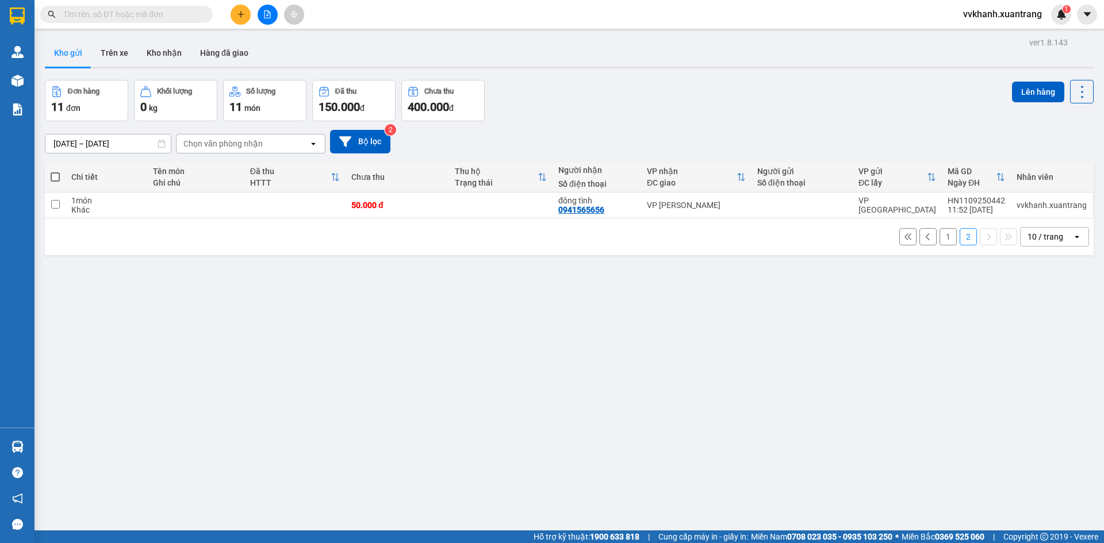
click at [939, 239] on button "1" at bounding box center [947, 236] width 17 height 17
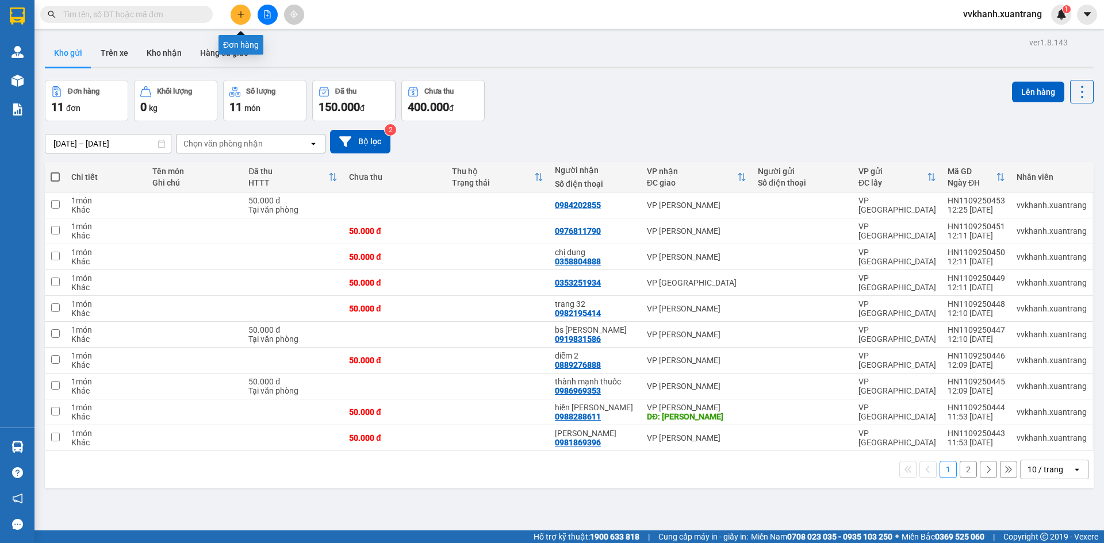
click at [245, 17] on button at bounding box center [241, 15] width 20 height 20
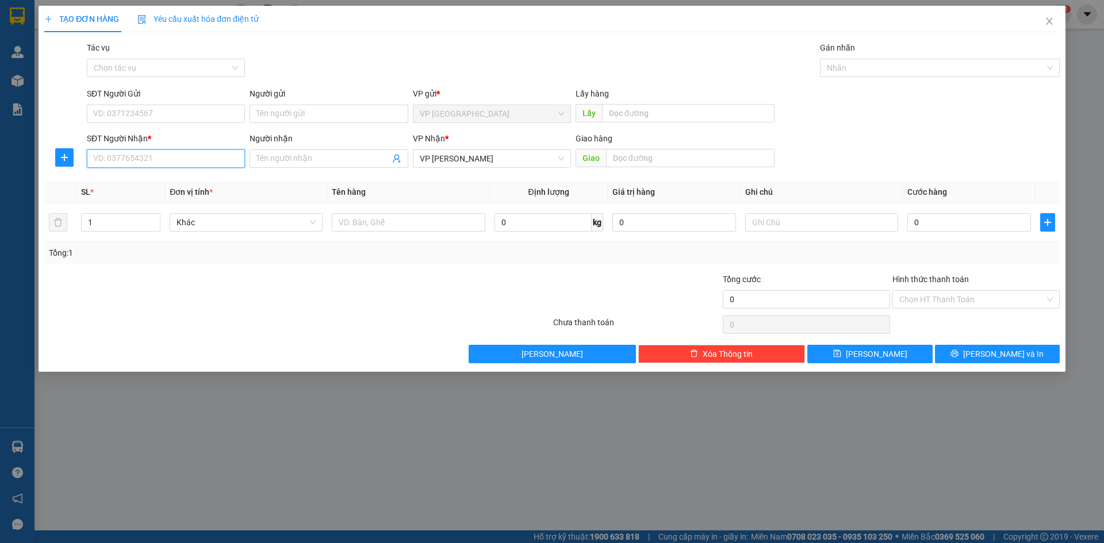
click at [216, 157] on input "SĐT Người Nhận *" at bounding box center [166, 158] width 158 height 18
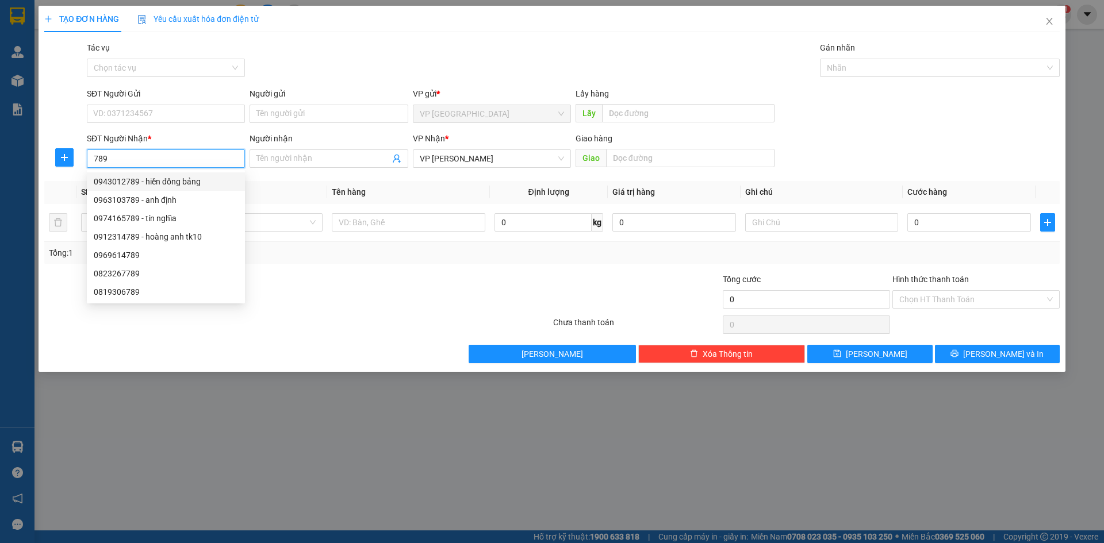
click at [214, 185] on div "0943012789 - hiền đồng bảng" at bounding box center [166, 181] width 144 height 13
type input "0943012789"
type input "hiền đồng bảng"
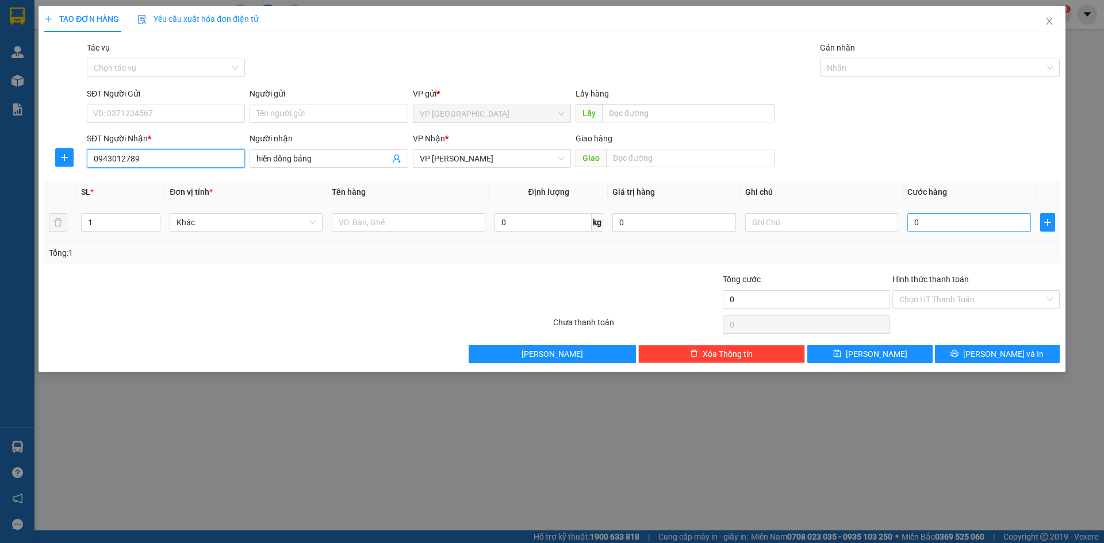
type input "0943012789"
click at [957, 227] on input "0" at bounding box center [969, 222] width 124 height 18
type input "5"
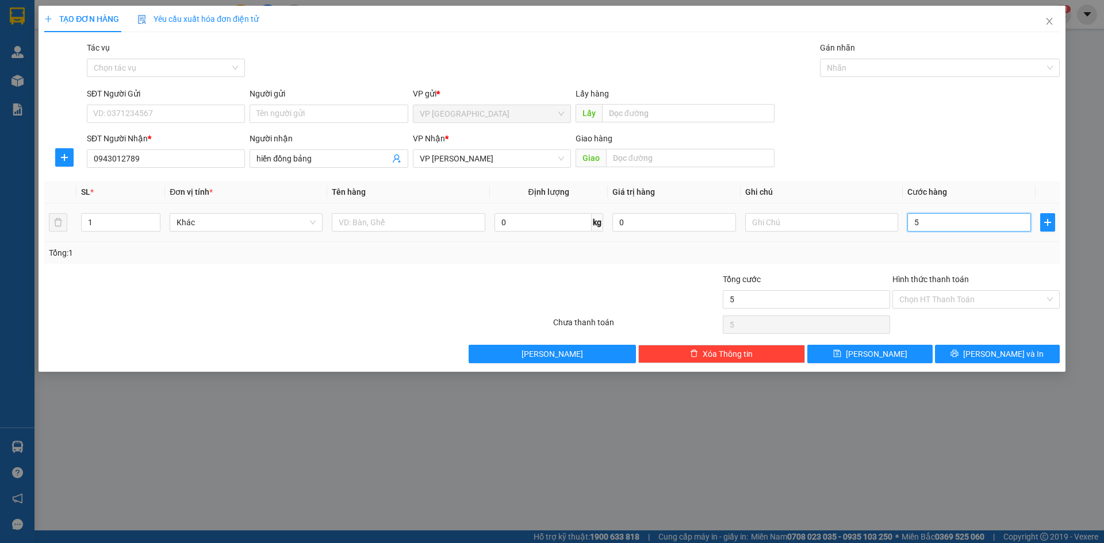
type input "50"
type input "50.000"
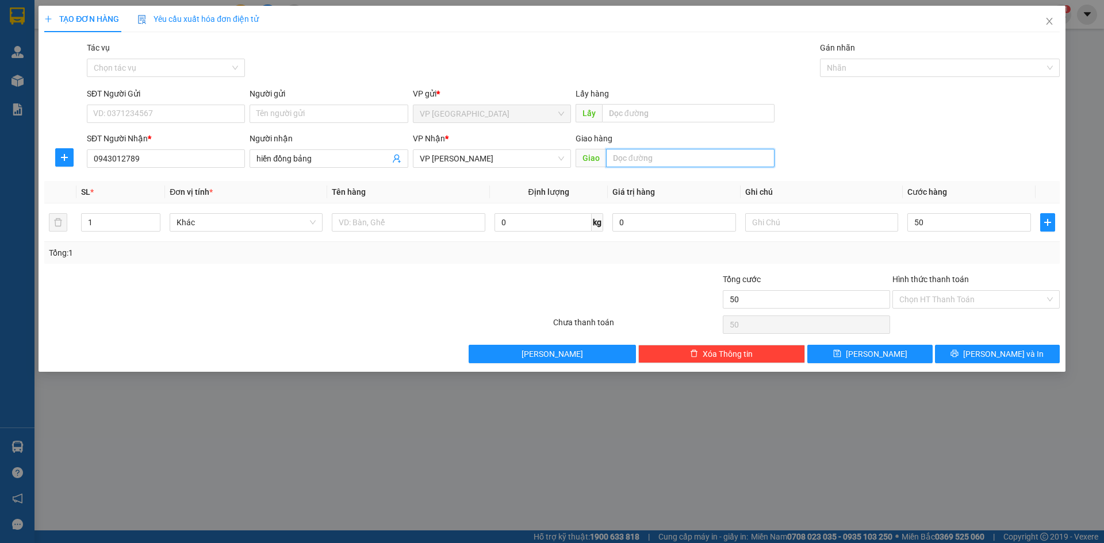
type input "50.000"
click at [704, 162] on input "text" at bounding box center [690, 158] width 168 height 18
type input "d"
type input "đồng bảng"
click at [896, 356] on button "[PERSON_NAME]" at bounding box center [869, 354] width 125 height 18
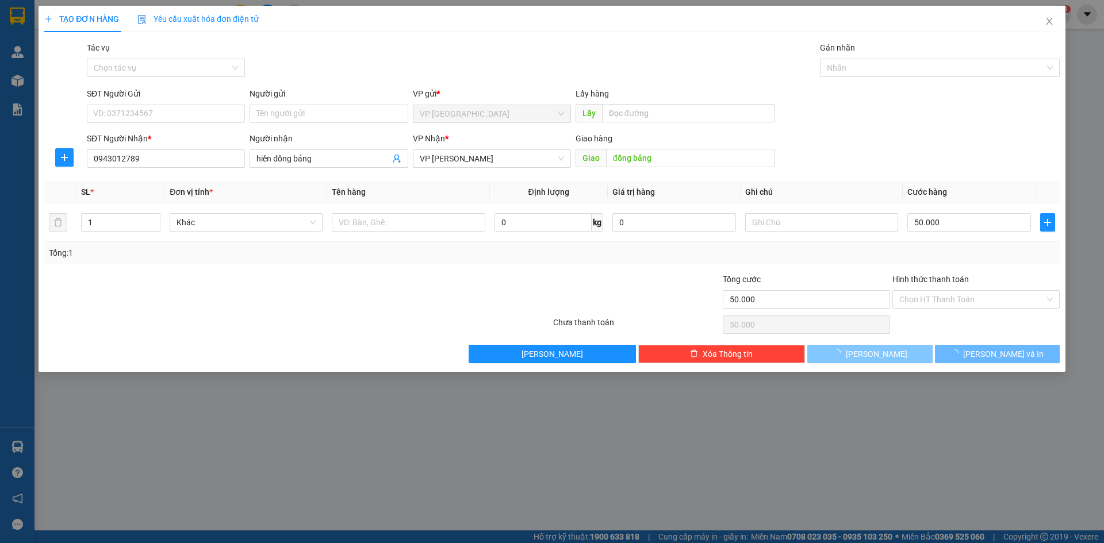
type input "0"
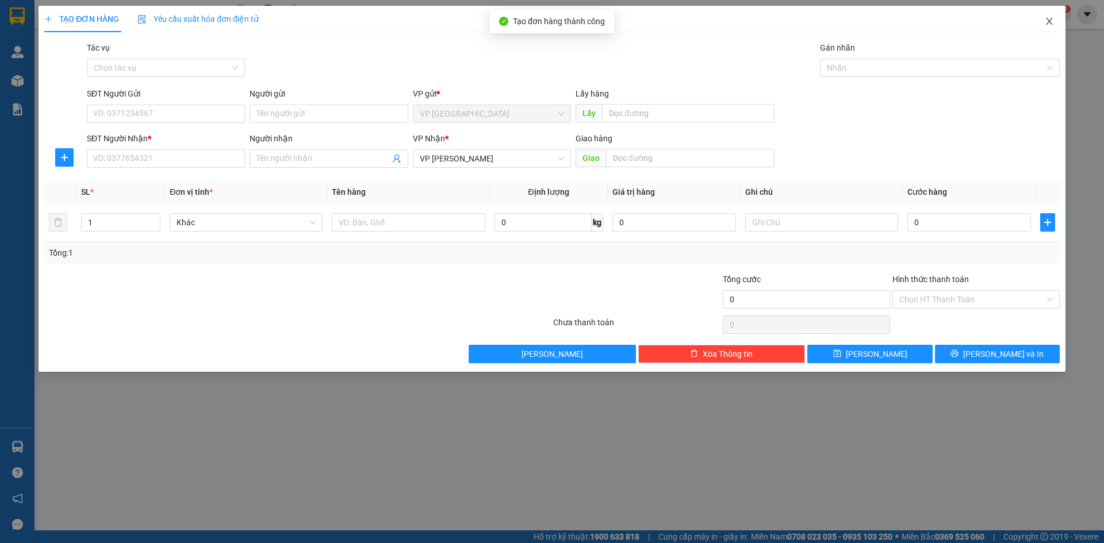
click at [1046, 22] on icon "close" at bounding box center [1049, 21] width 9 height 9
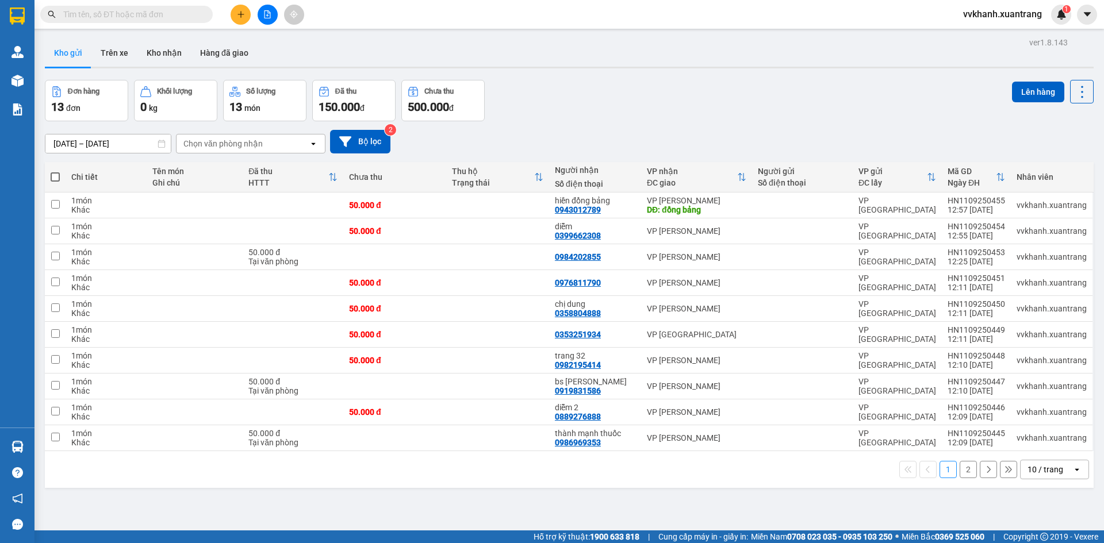
click at [753, 519] on div "ver 1.8.143 Kho gửi Trên xe Kho nhận Hàng đã giao Đơn hàng 13 đơn Khối lượng 0 …" at bounding box center [569, 305] width 1058 height 543
click at [960, 477] on button "2" at bounding box center [968, 469] width 17 height 17
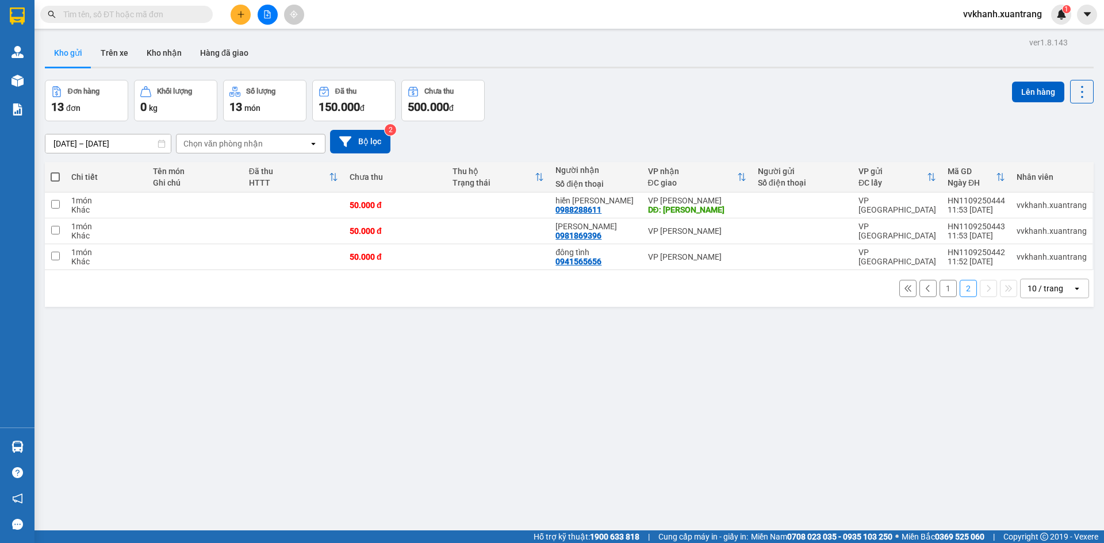
click at [939, 288] on button "1" at bounding box center [947, 288] width 17 height 17
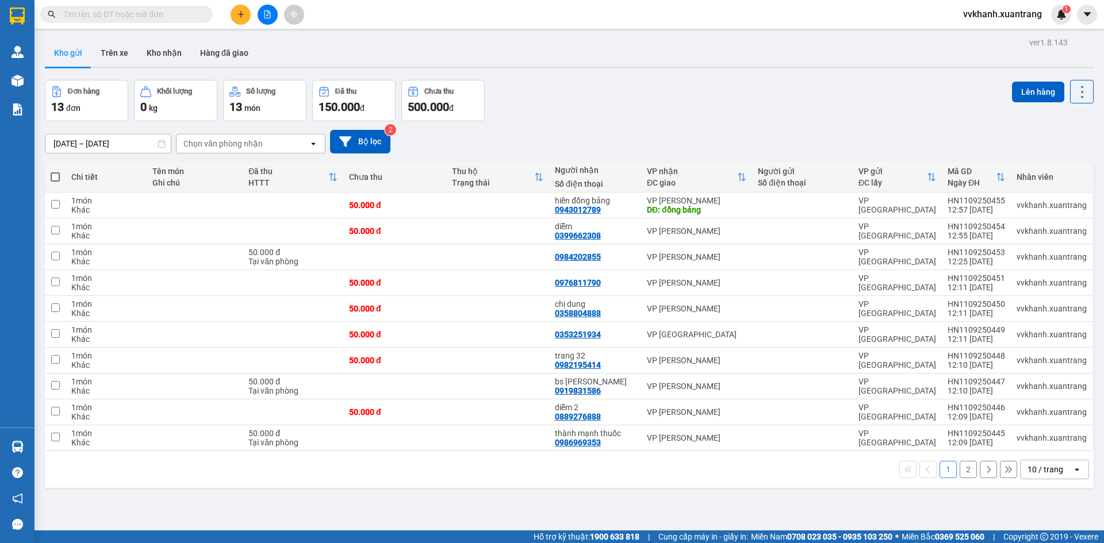
click at [50, 175] on th at bounding box center [55, 177] width 21 height 30
click at [59, 175] on span at bounding box center [55, 176] width 9 height 9
click at [55, 171] on input "checkbox" at bounding box center [55, 171] width 0 height 0
checkbox input "true"
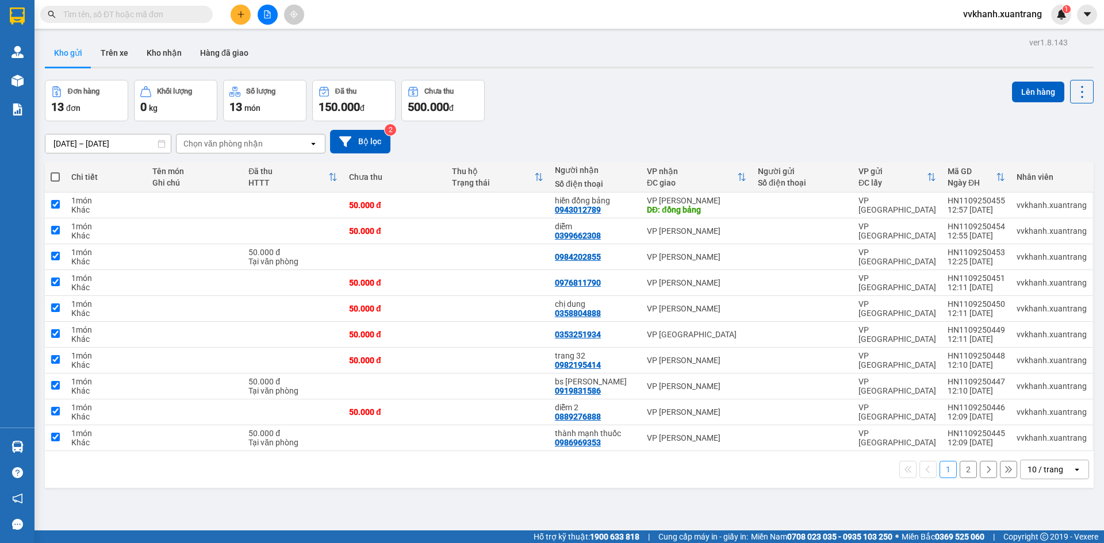
checkbox input "true"
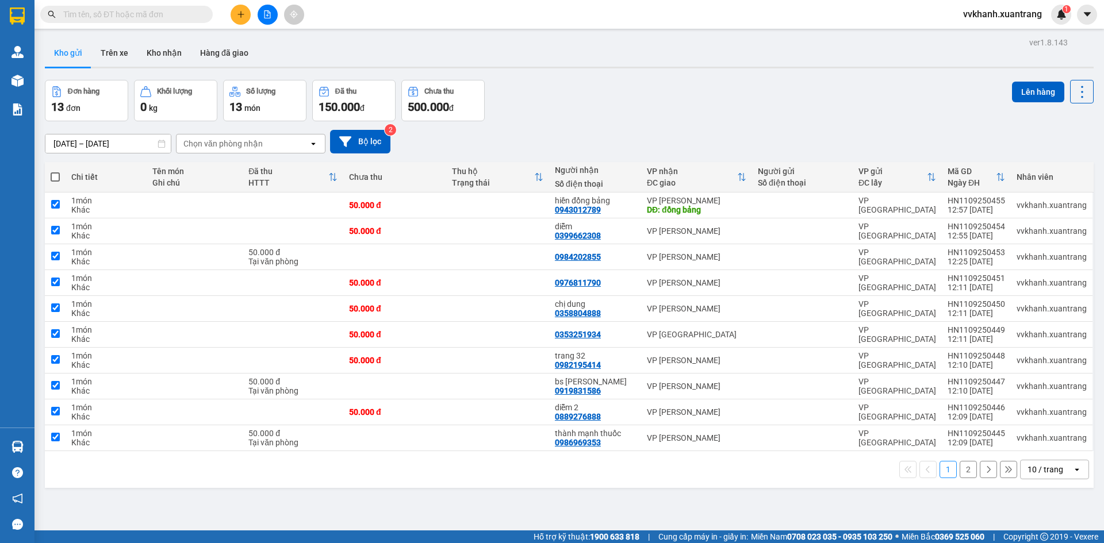
checkbox input "true"
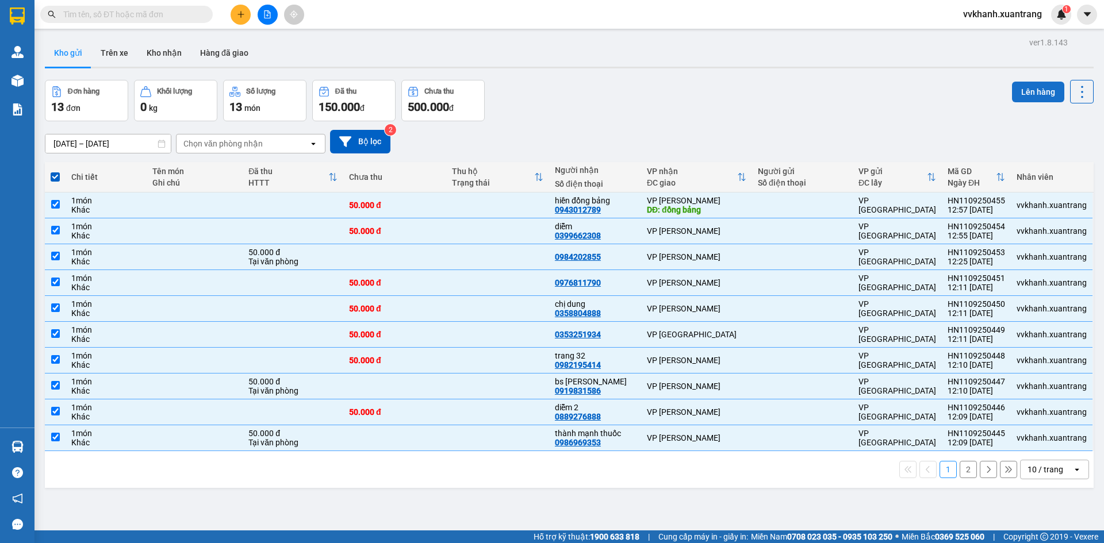
click at [1043, 83] on button "Lên hàng" at bounding box center [1038, 92] width 52 height 21
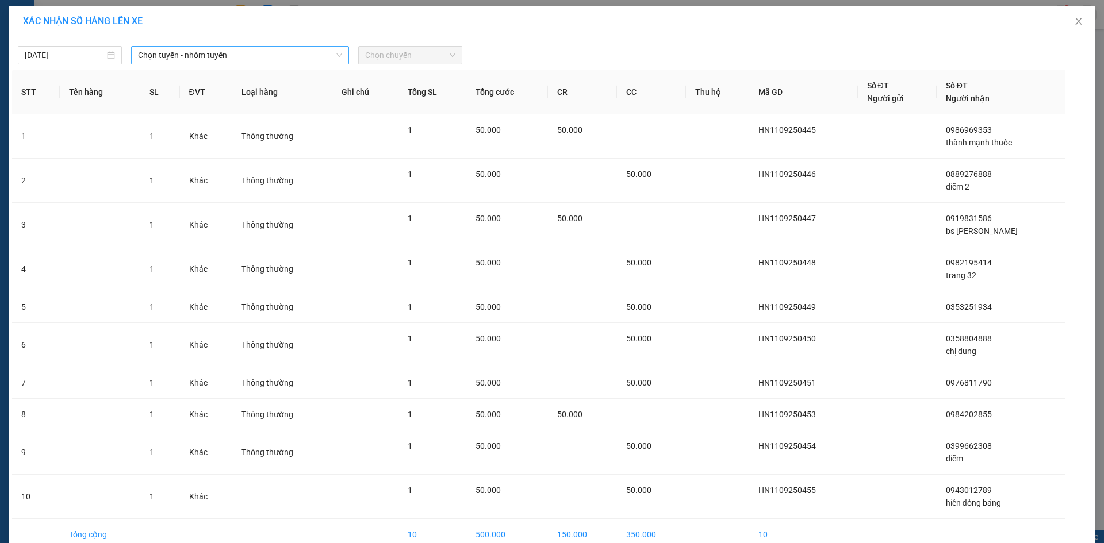
click at [160, 57] on span "Chọn tuyến - nhóm tuyến" at bounding box center [240, 55] width 204 height 17
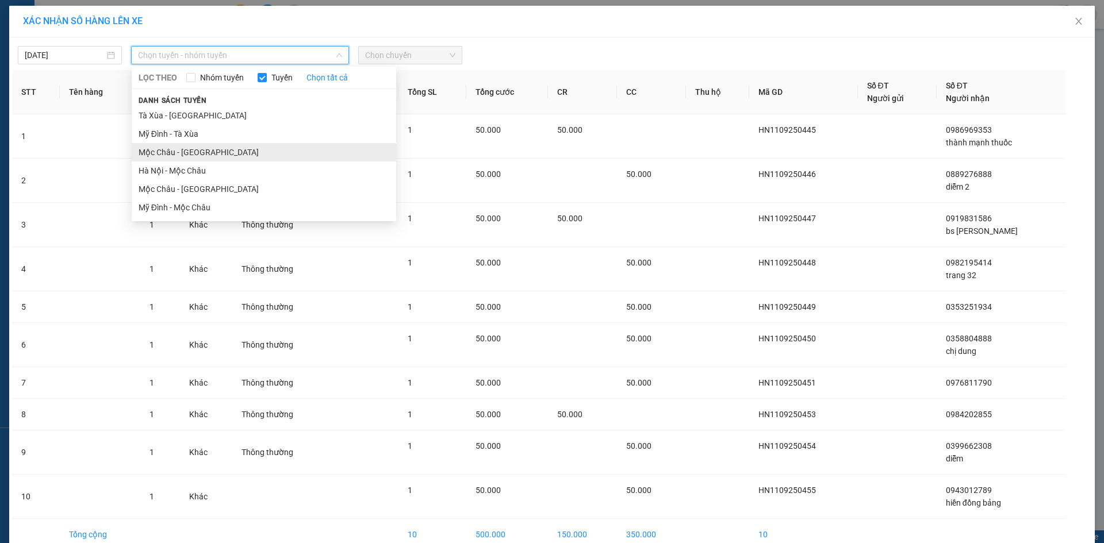
click at [180, 149] on li "Mộc Châu - Hà Nội" at bounding box center [264, 152] width 264 height 18
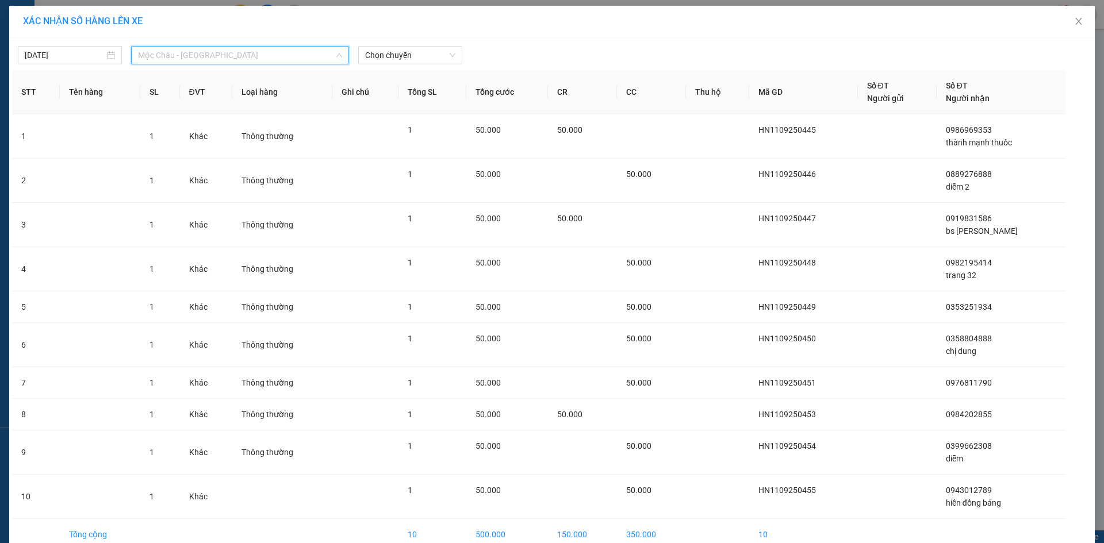
click at [187, 58] on span "Mộc Châu - Hà Nội" at bounding box center [240, 55] width 204 height 17
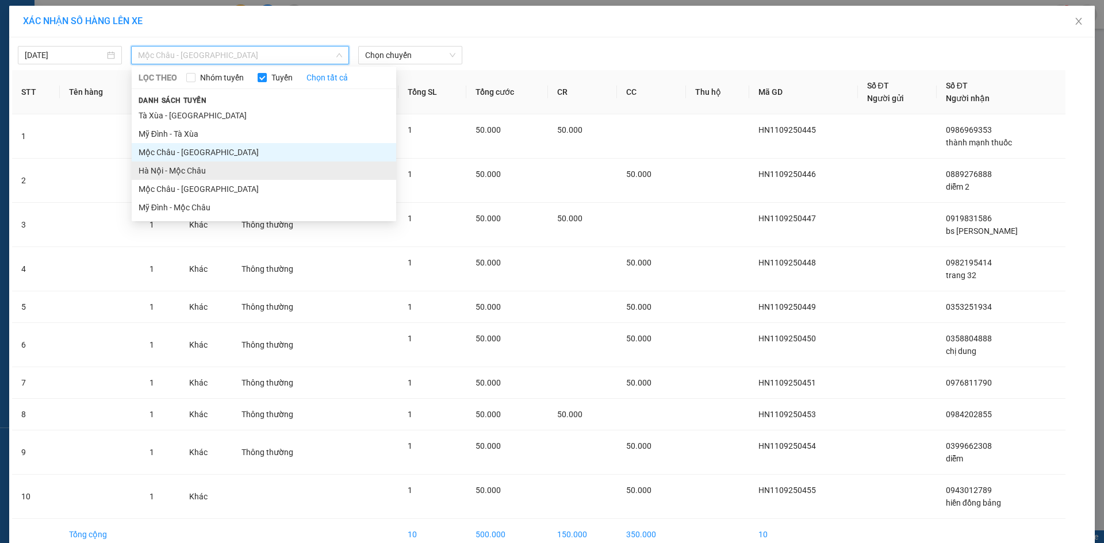
click at [193, 168] on li "Hà Nội - Mộc Châu" at bounding box center [264, 171] width 264 height 18
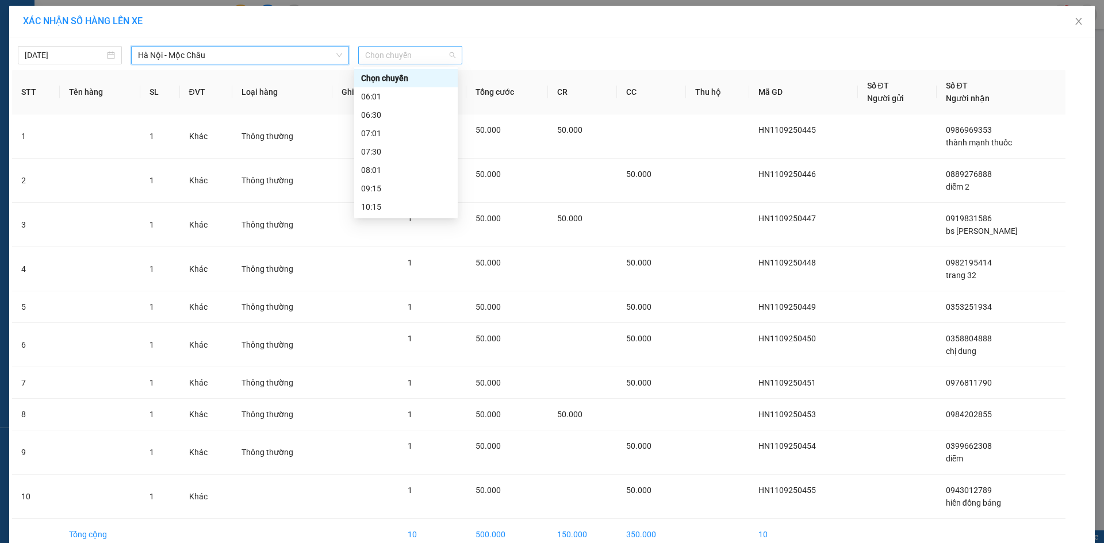
click at [387, 57] on span "Chọn chuyến" at bounding box center [410, 55] width 90 height 17
click at [400, 145] on div "13:01" at bounding box center [406, 147] width 90 height 13
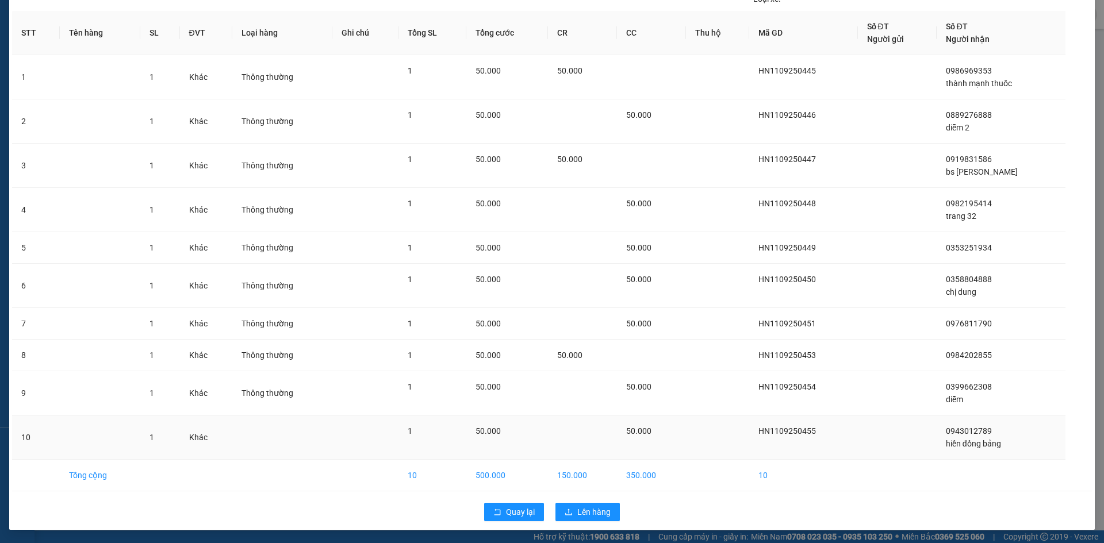
scroll to position [67, 0]
click at [593, 510] on span "Lên hàng" at bounding box center [593, 511] width 33 height 13
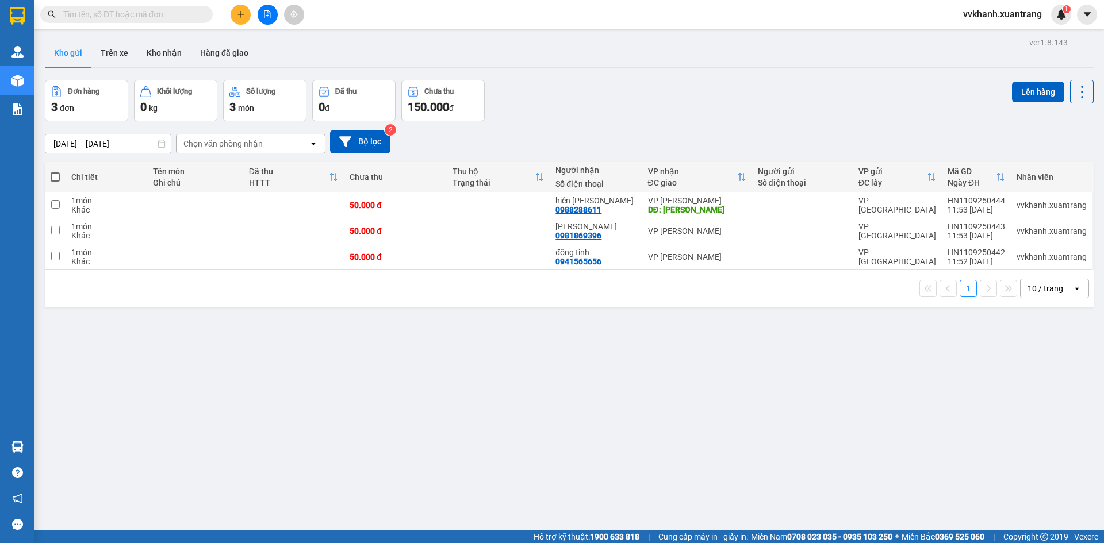
click at [50, 172] on th at bounding box center [55, 177] width 21 height 30
click at [53, 174] on span at bounding box center [55, 176] width 9 height 9
click at [55, 171] on input "checkbox" at bounding box center [55, 171] width 0 height 0
checkbox input "true"
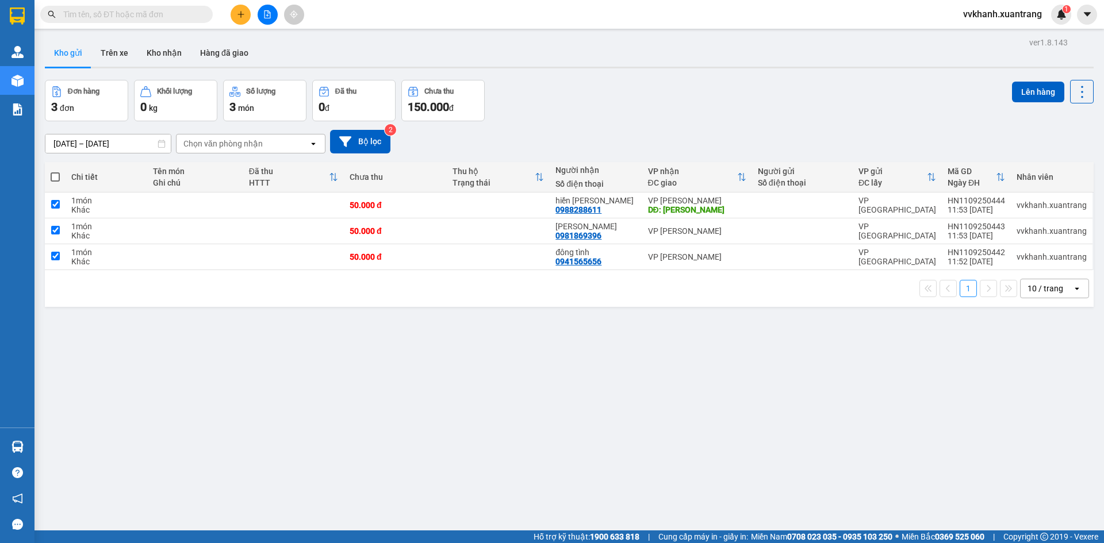
checkbox input "true"
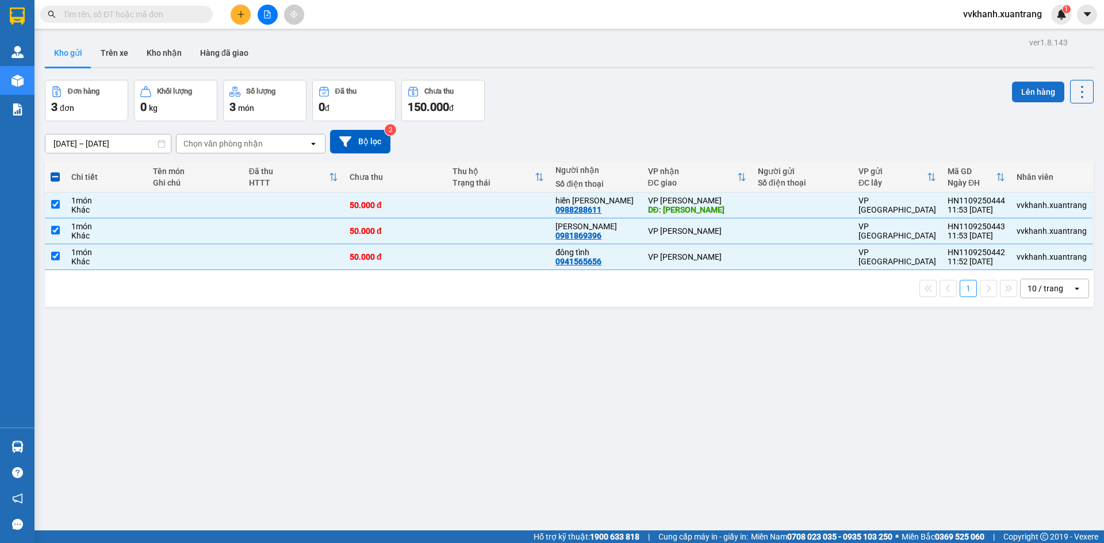
click at [1022, 97] on button "Lên hàng" at bounding box center [1038, 92] width 52 height 21
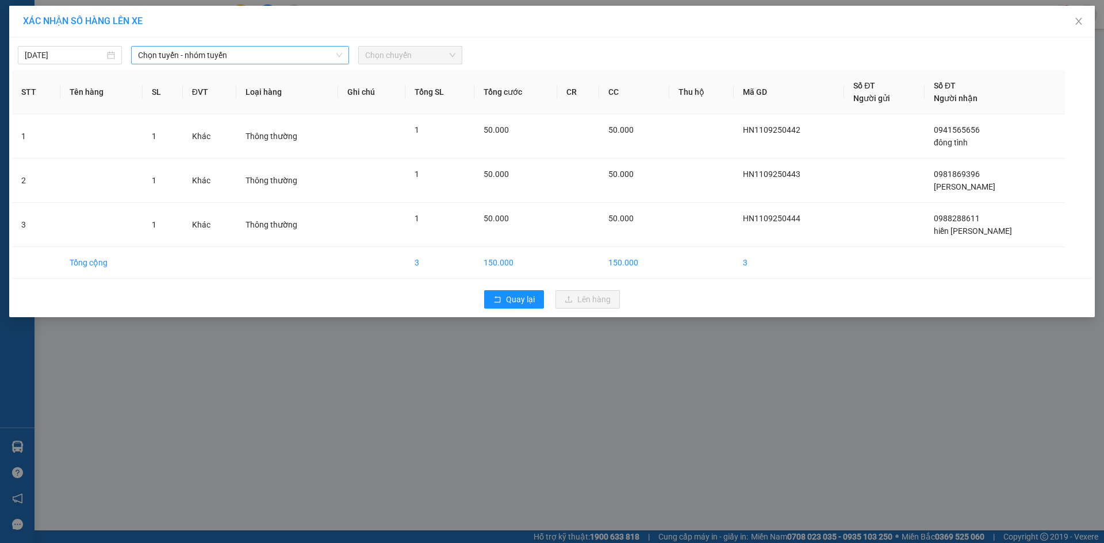
click at [201, 57] on span "Chọn tuyến - nhóm tuyến" at bounding box center [240, 55] width 204 height 17
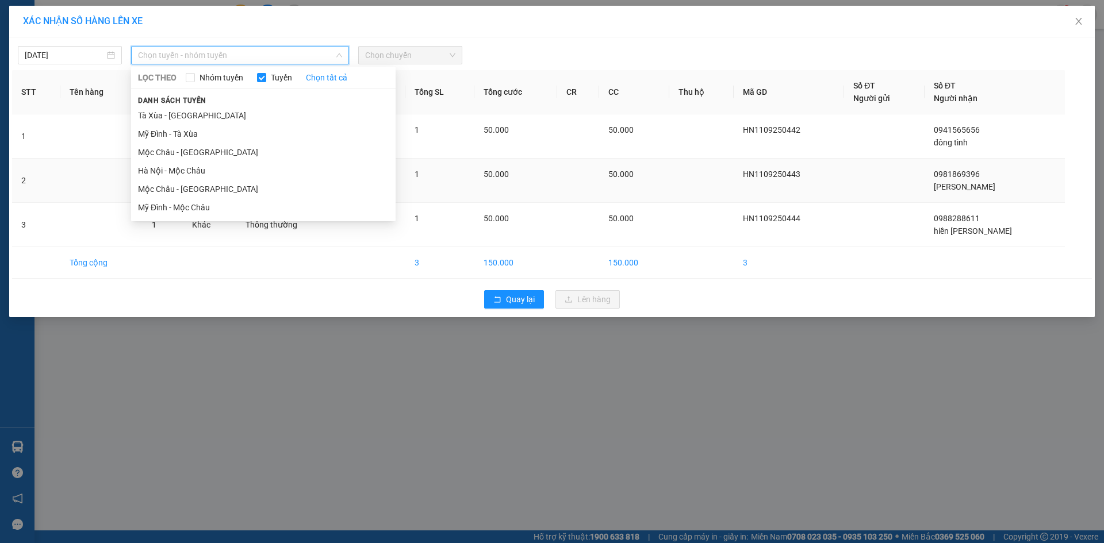
drag, startPoint x: 196, startPoint y: 171, endPoint x: 209, endPoint y: 163, distance: 15.3
click at [197, 171] on li "Hà Nội - Mộc Châu" at bounding box center [263, 171] width 264 height 18
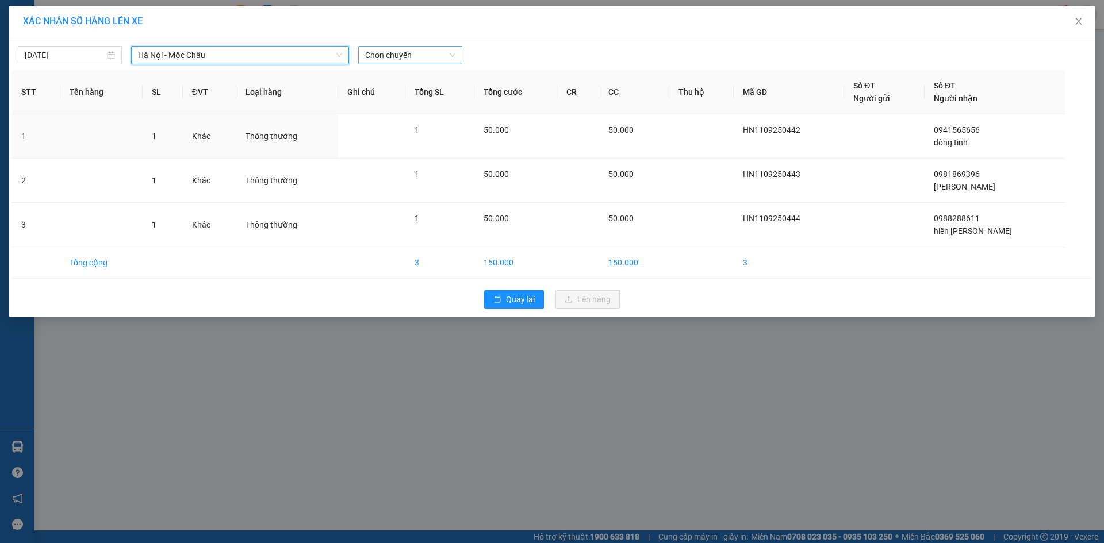
click at [396, 58] on span "Chọn chuyến" at bounding box center [410, 55] width 90 height 17
click at [402, 205] on div "13:01" at bounding box center [410, 204] width 90 height 13
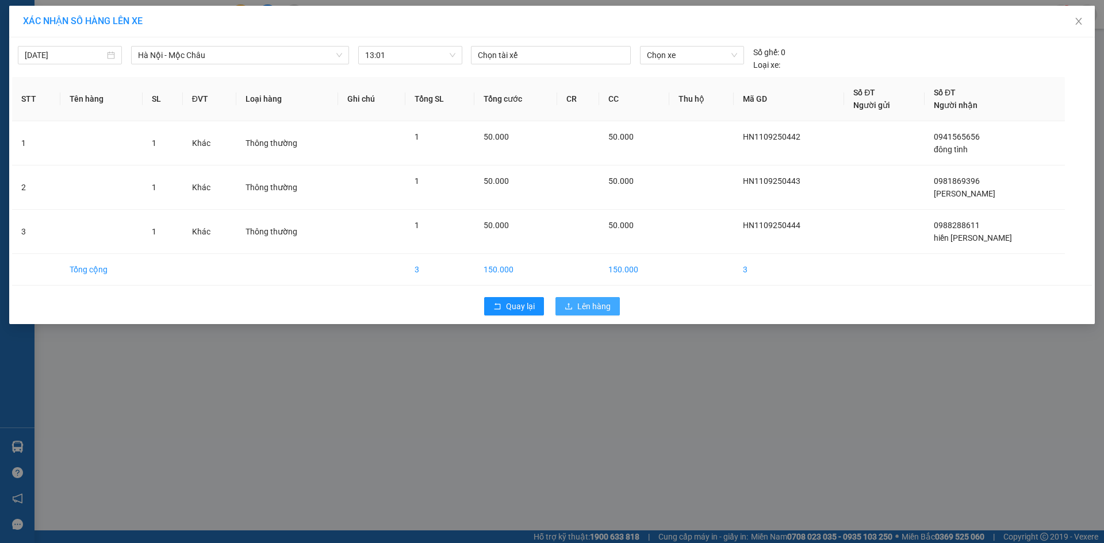
click at [584, 308] on span "Lên hàng" at bounding box center [593, 306] width 33 height 13
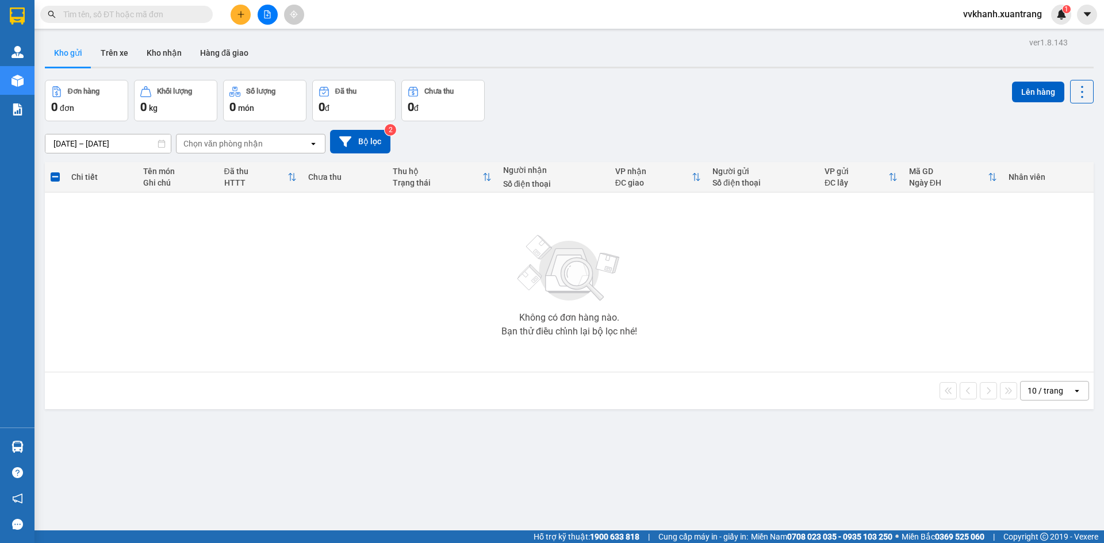
click at [271, 13] on icon "file-add" at bounding box center [267, 14] width 8 height 8
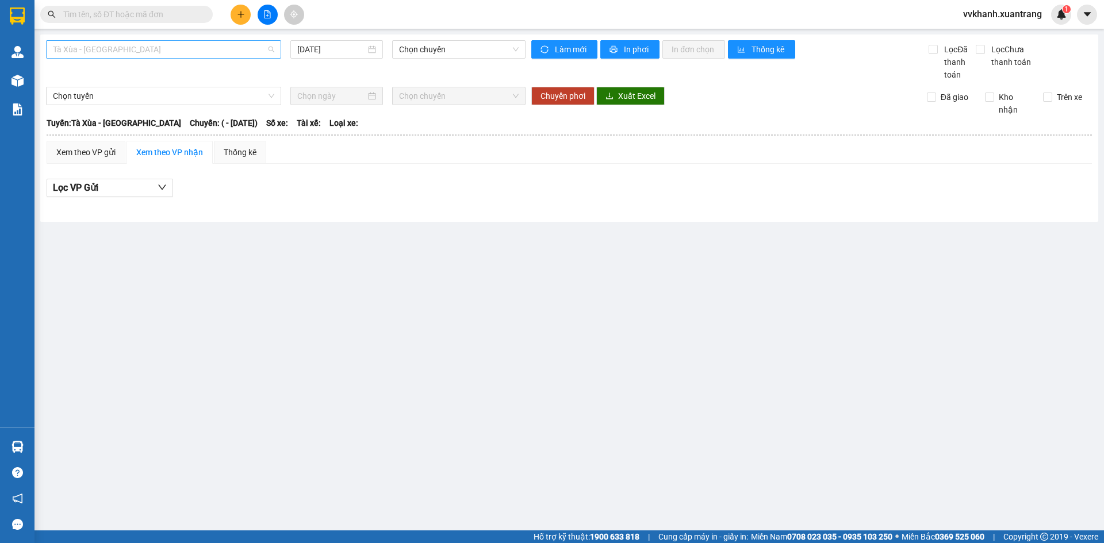
click at [167, 48] on span "Tà Xùa - [GEOGRAPHIC_DATA]" at bounding box center [163, 49] width 221 height 17
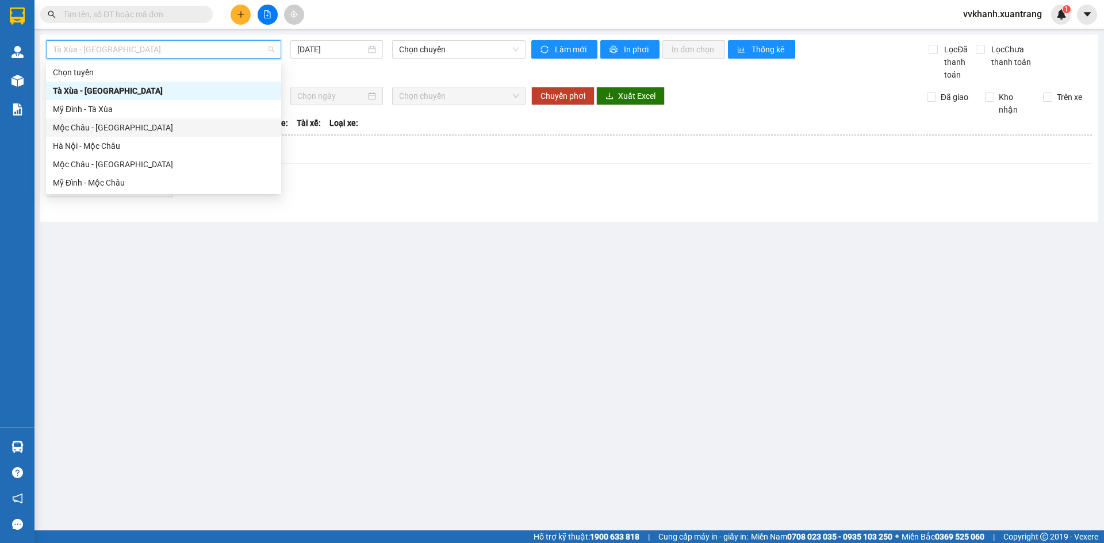
click at [155, 125] on div "Mộc Châu - [GEOGRAPHIC_DATA]" at bounding box center [163, 127] width 221 height 13
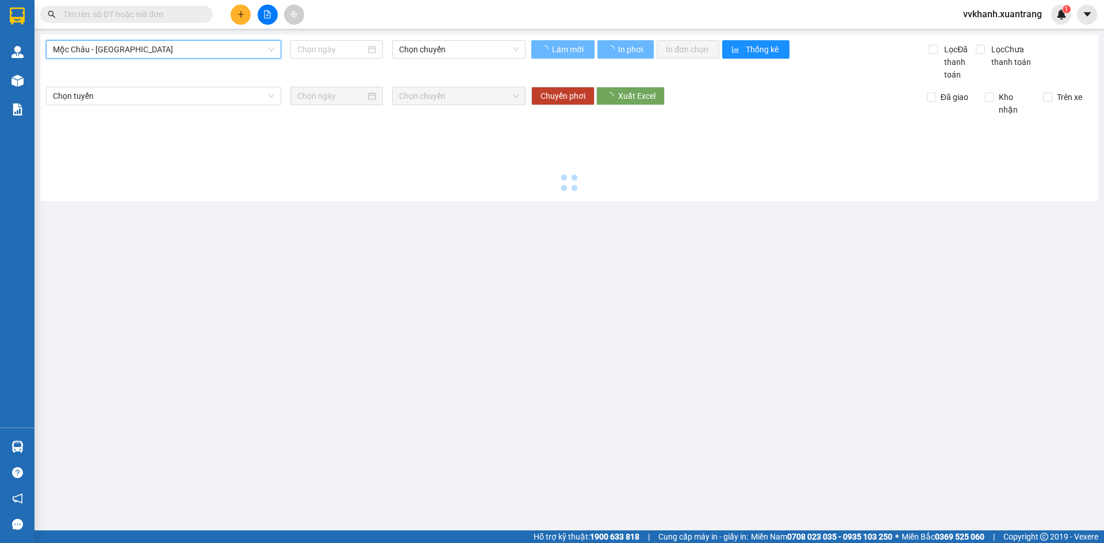
type input "[DATE]"
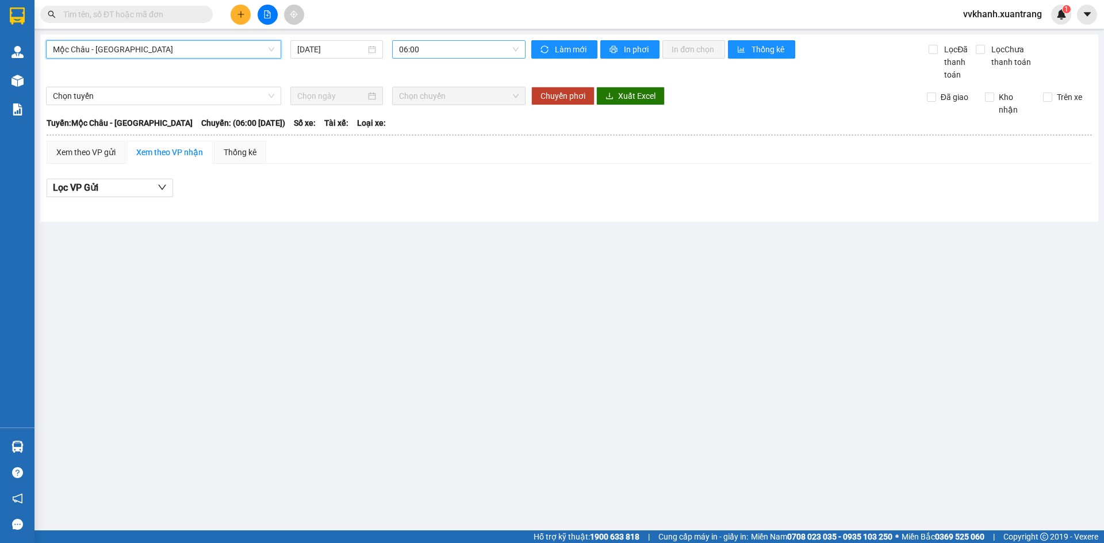
click at [409, 47] on span "06:00" at bounding box center [459, 49] width 120 height 17
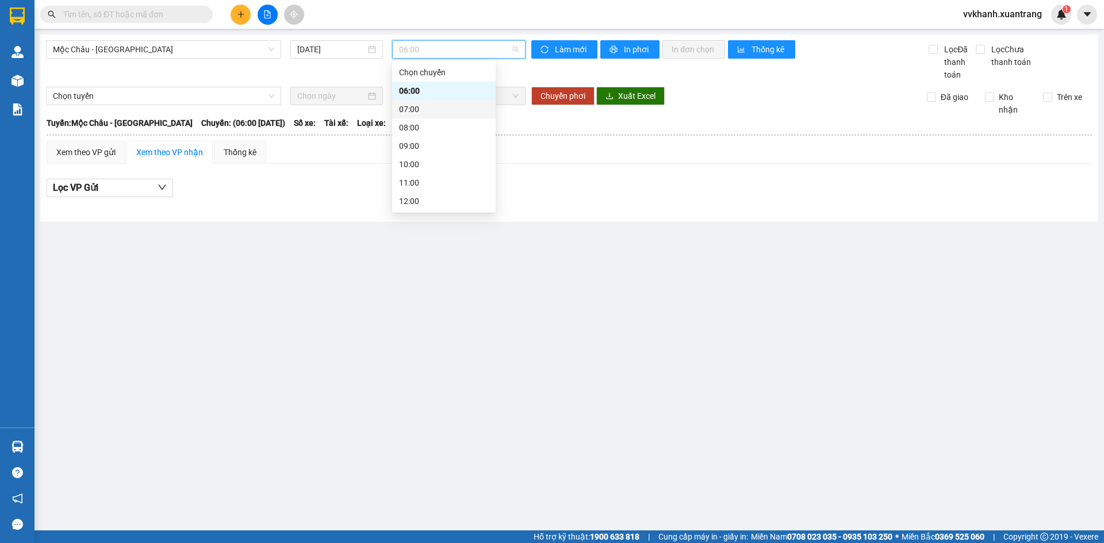
drag, startPoint x: 411, startPoint y: 108, endPoint x: 408, endPoint y: 99, distance: 8.8
click at [409, 108] on div "07:00" at bounding box center [444, 109] width 90 height 13
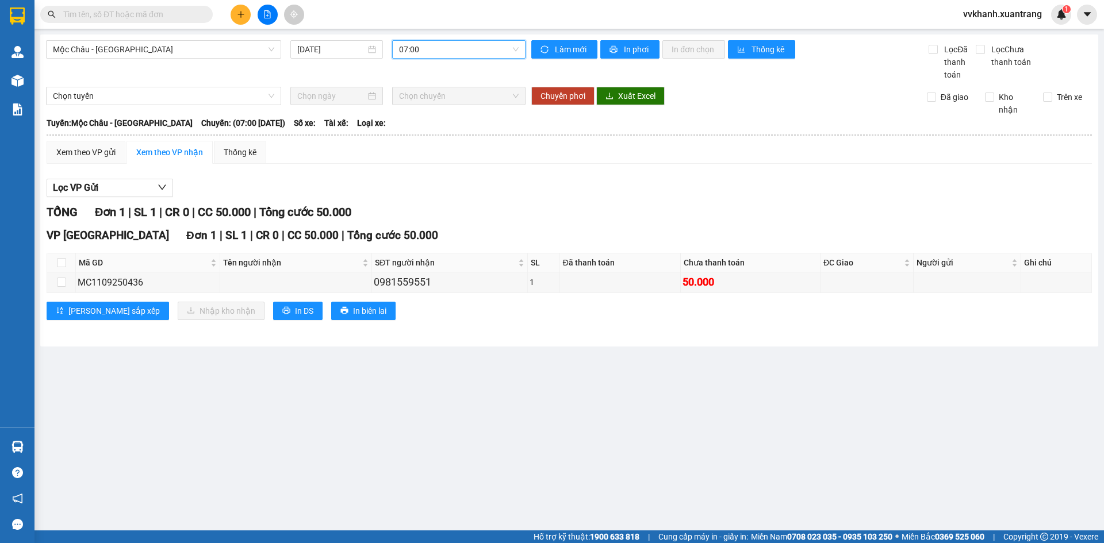
click at [412, 45] on span "07:00" at bounding box center [459, 49] width 120 height 17
click at [440, 131] on div "08:00" at bounding box center [444, 127] width 90 height 13
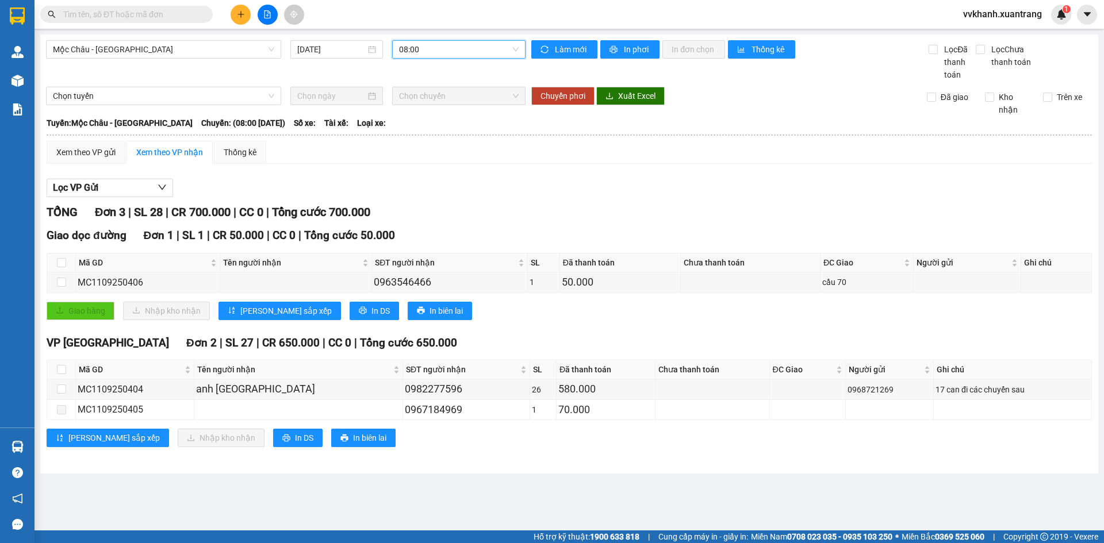
click at [432, 57] on span "08:00" at bounding box center [459, 49] width 120 height 17
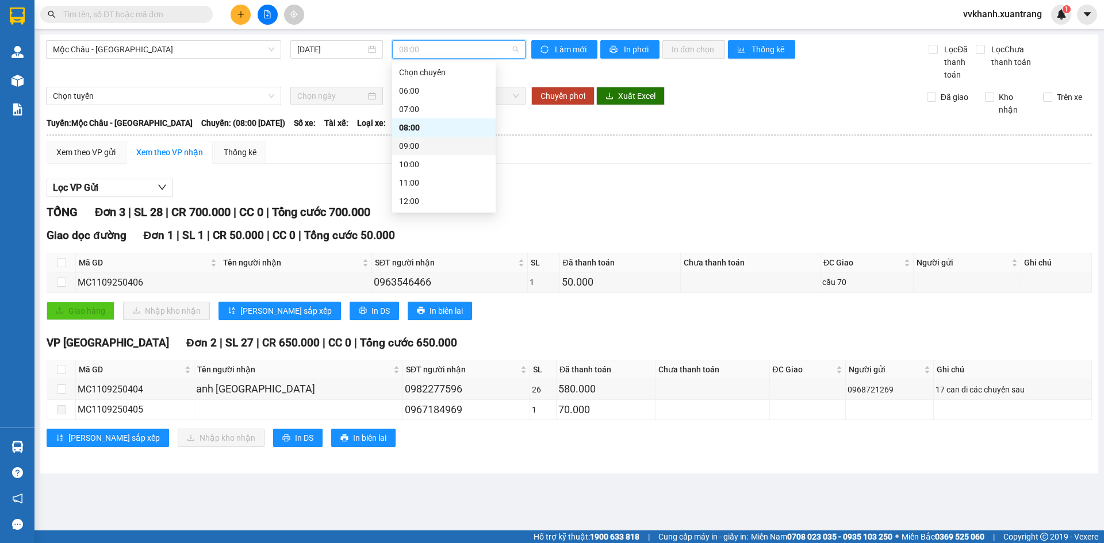
click at [439, 146] on div "09:00" at bounding box center [444, 146] width 90 height 13
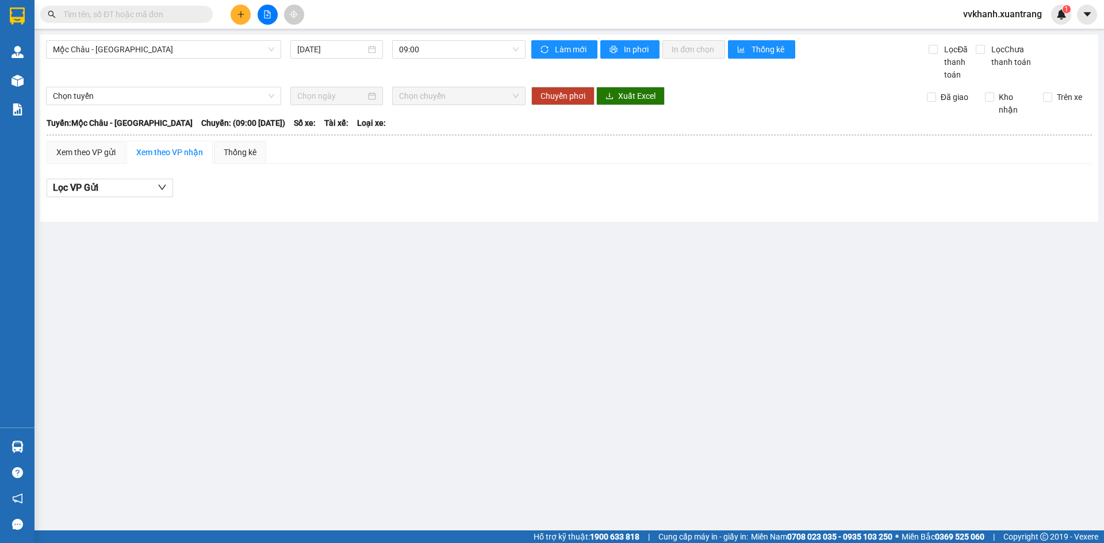
click at [424, 59] on div "Mộc Châu - Hà Nội 11/09/2025 09:00" at bounding box center [285, 60] width 479 height 41
click at [429, 55] on span "09:00" at bounding box center [459, 49] width 120 height 17
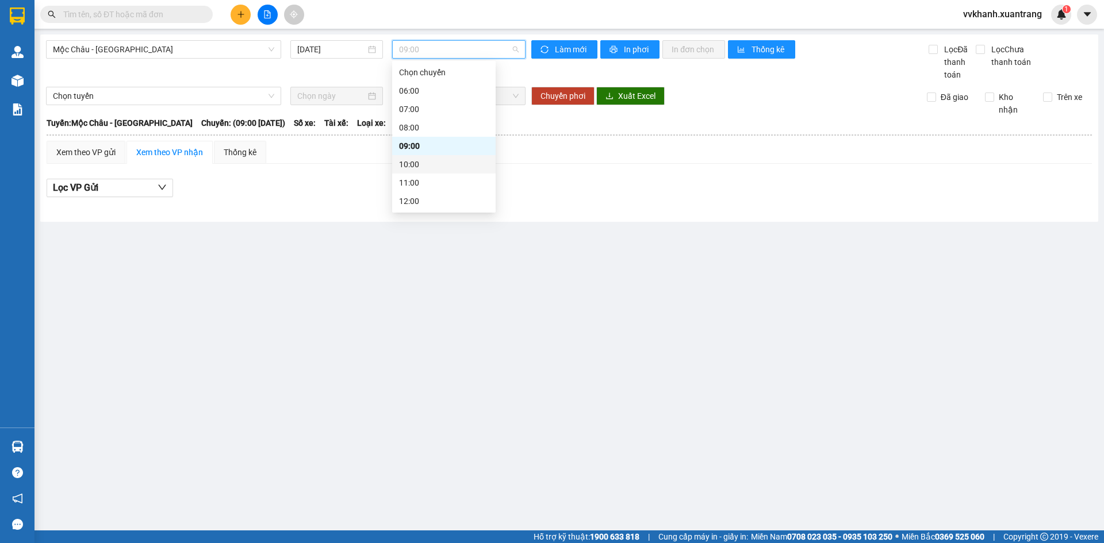
click at [433, 159] on div "10:00" at bounding box center [444, 164] width 90 height 13
click at [433, 49] on span "10:00" at bounding box center [459, 49] width 120 height 17
click at [624, 248] on main "Mộc Châu - Hà Nội 11/09/2025 10:00 Làm mới In phơi In đơn chọn Thống kê Lọc Đã …" at bounding box center [552, 265] width 1104 height 531
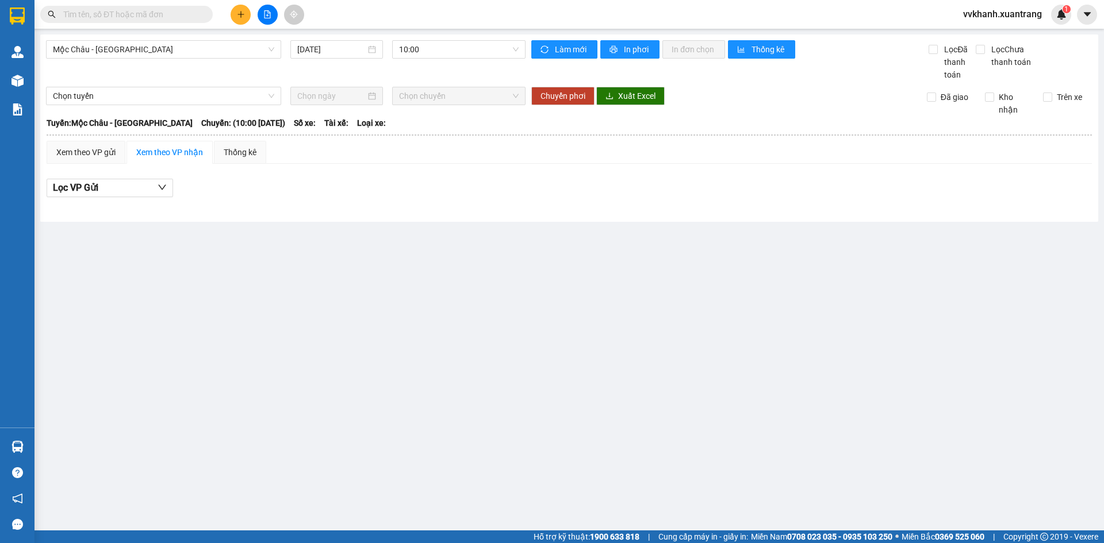
click at [596, 323] on main "Mộc Châu - Hà Nội 11/09/2025 10:00 Làm mới In phơi In đơn chọn Thống kê Lọc Đã …" at bounding box center [552, 265] width 1104 height 531
click at [599, 396] on main "Mộc Châu - Hà Nội 11/09/2025 10:00 Làm mới In phơi In đơn chọn Thống kê Lọc Đã …" at bounding box center [552, 265] width 1104 height 531
click at [237, 16] on icon "plus" at bounding box center [241, 14] width 8 height 8
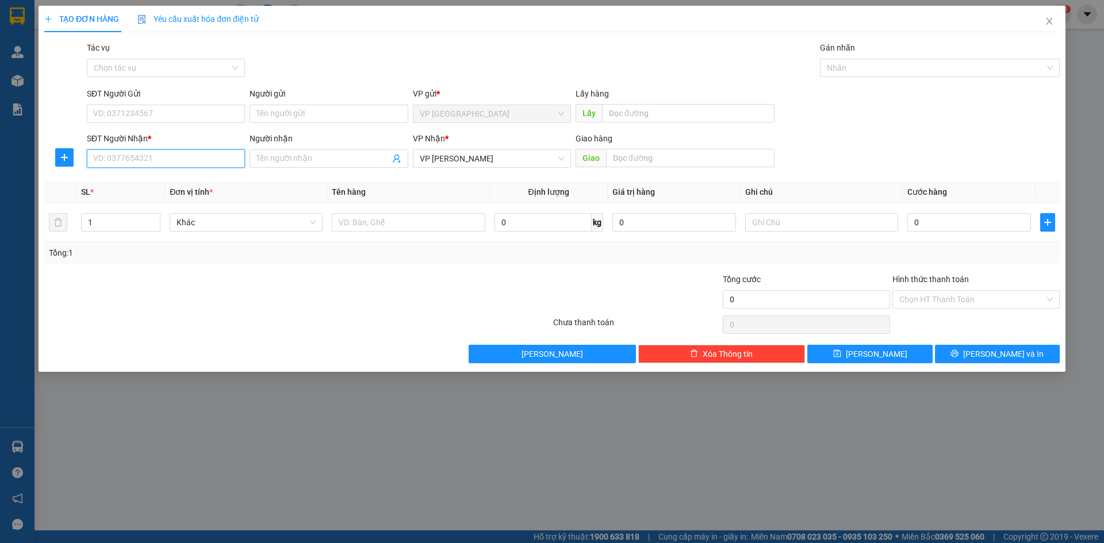
click at [205, 160] on input "SĐT Người Nhận *" at bounding box center [166, 158] width 158 height 18
click at [162, 183] on div "0984883548" at bounding box center [166, 181] width 144 height 13
type input "0984883548"
click at [166, 107] on input "SĐT Người Gửi" at bounding box center [166, 114] width 158 height 18
click at [145, 152] on div "0347932916" at bounding box center [166, 155] width 144 height 13
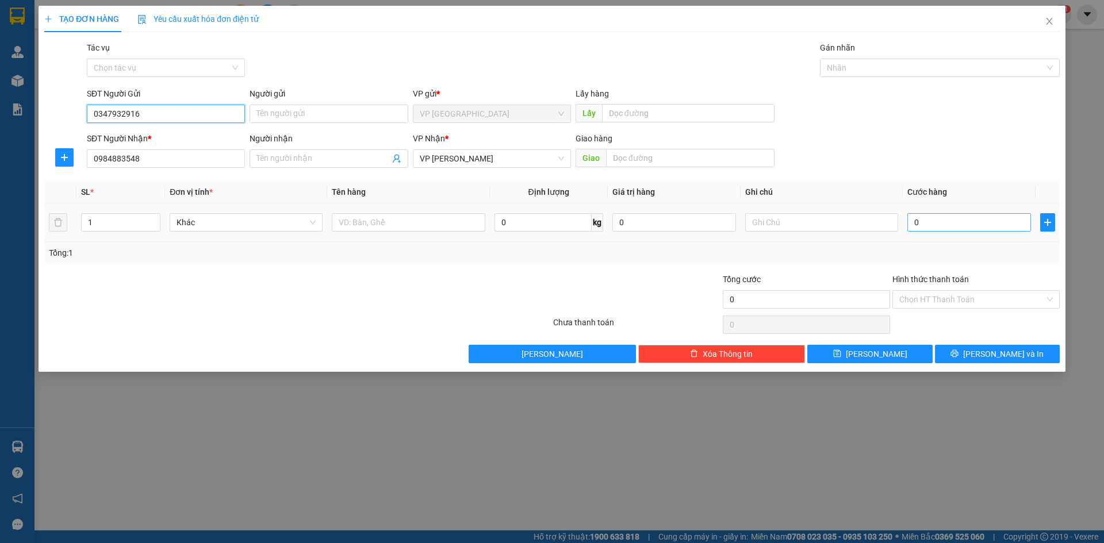
type input "0347932916"
click at [950, 223] on input "0" at bounding box center [969, 222] width 124 height 18
type input "5"
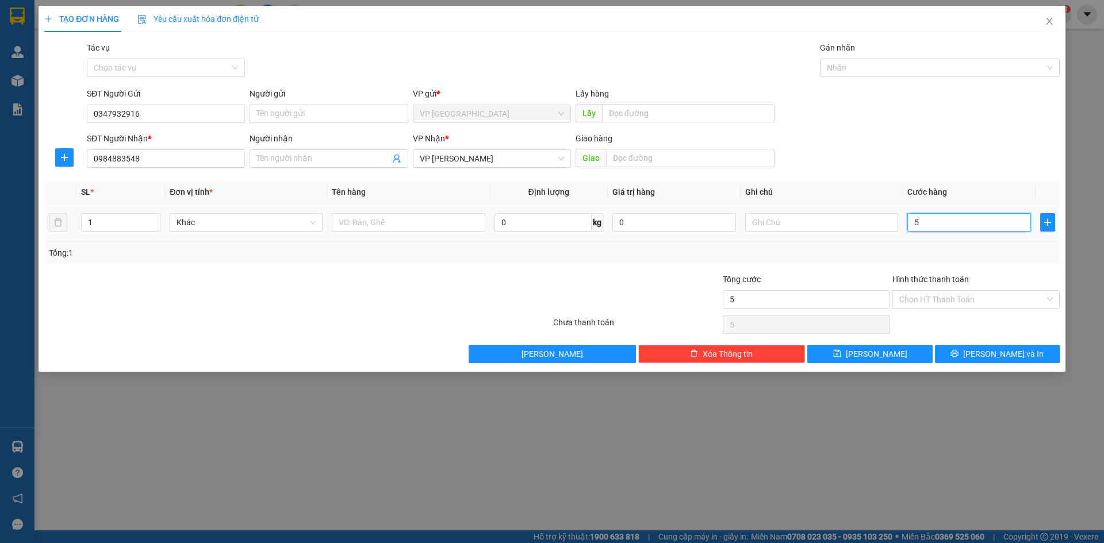
type input "50"
type input "50.000"
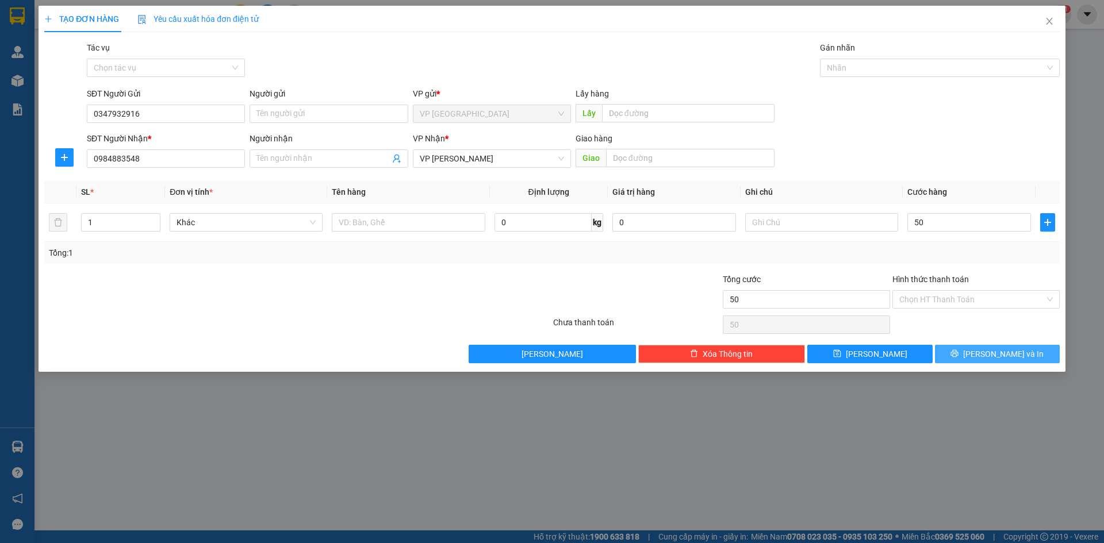
type input "50.000"
click at [1003, 353] on span "Lưu và In" at bounding box center [1003, 354] width 80 height 13
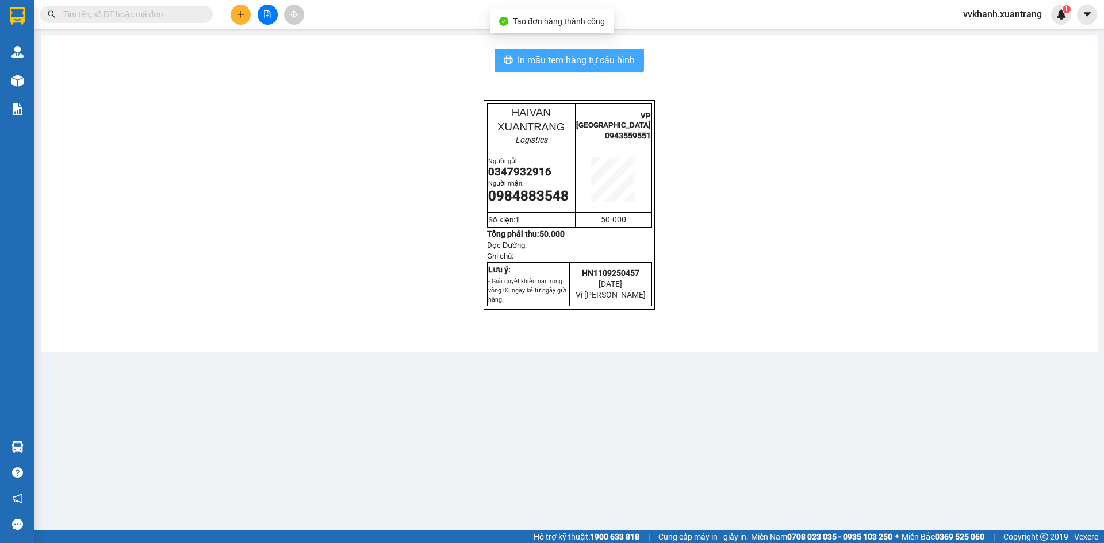
click at [600, 56] on span "In mẫu tem hàng tự cấu hình" at bounding box center [575, 60] width 117 height 14
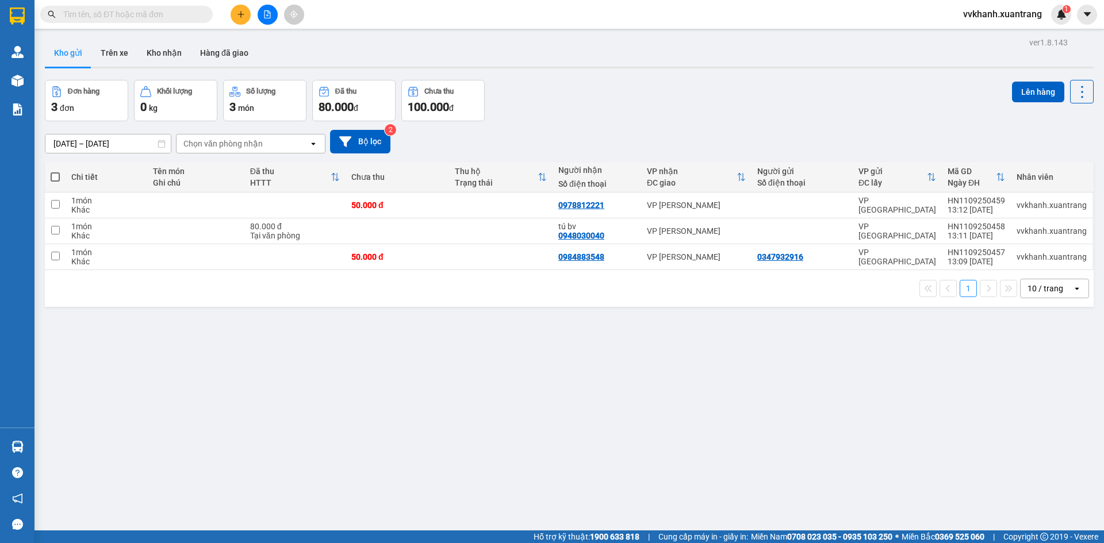
click at [521, 420] on div "ver 1.8.143 Kho gửi Trên xe [PERSON_NAME] Hàng đã [PERSON_NAME] hàng 3 đơn [PER…" at bounding box center [569, 305] width 1058 height 543
click at [1022, 231] on icon at bounding box center [1026, 231] width 8 height 8
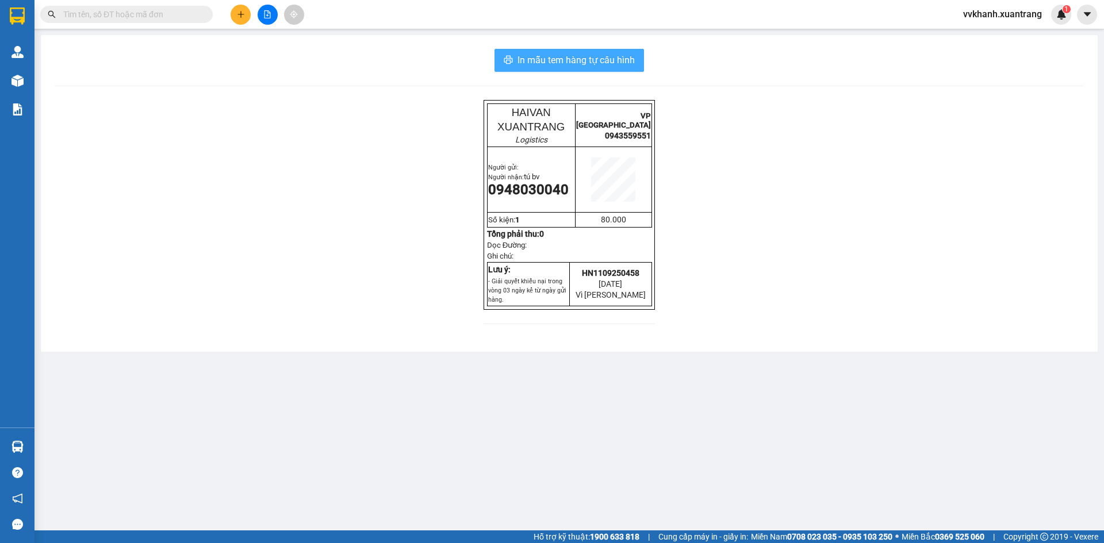
click at [638, 66] on button "In mẫu tem hàng tự cấu hình" at bounding box center [568, 60] width 149 height 23
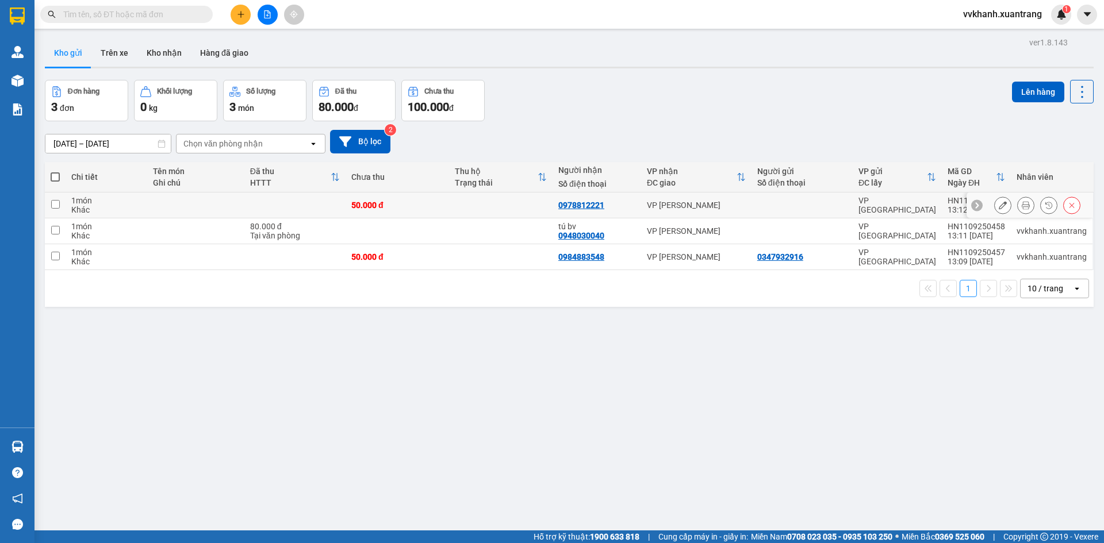
click at [1022, 205] on icon at bounding box center [1026, 205] width 8 height 8
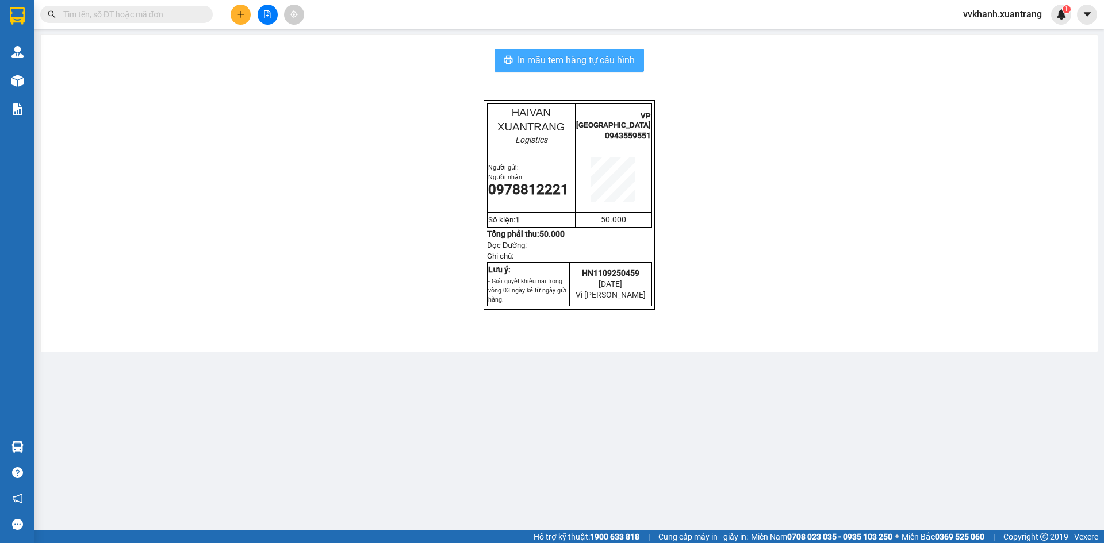
drag, startPoint x: 621, startPoint y: 67, endPoint x: 631, endPoint y: 89, distance: 24.2
click at [620, 67] on span "In mẫu tem hàng tự cấu hình" at bounding box center [575, 60] width 117 height 14
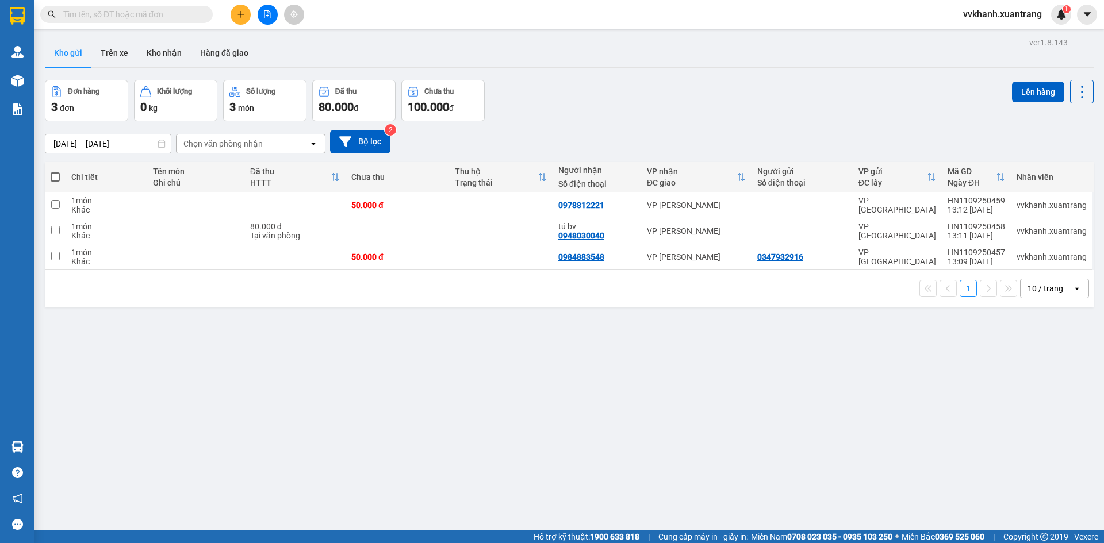
click at [634, 424] on div "ver 1.8.143 Kho gửi Trên xe [PERSON_NAME] Hàng đã [PERSON_NAME] hàng 3 đơn [PER…" at bounding box center [569, 305] width 1058 height 543
click at [265, 10] on button at bounding box center [268, 15] width 20 height 20
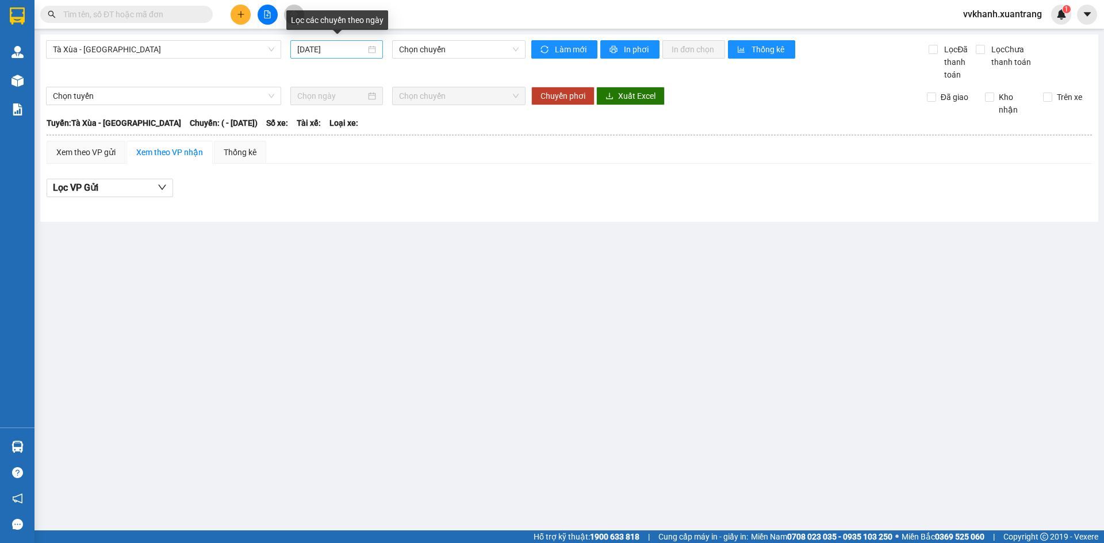
click at [357, 52] on input "[DATE]" at bounding box center [331, 49] width 68 height 13
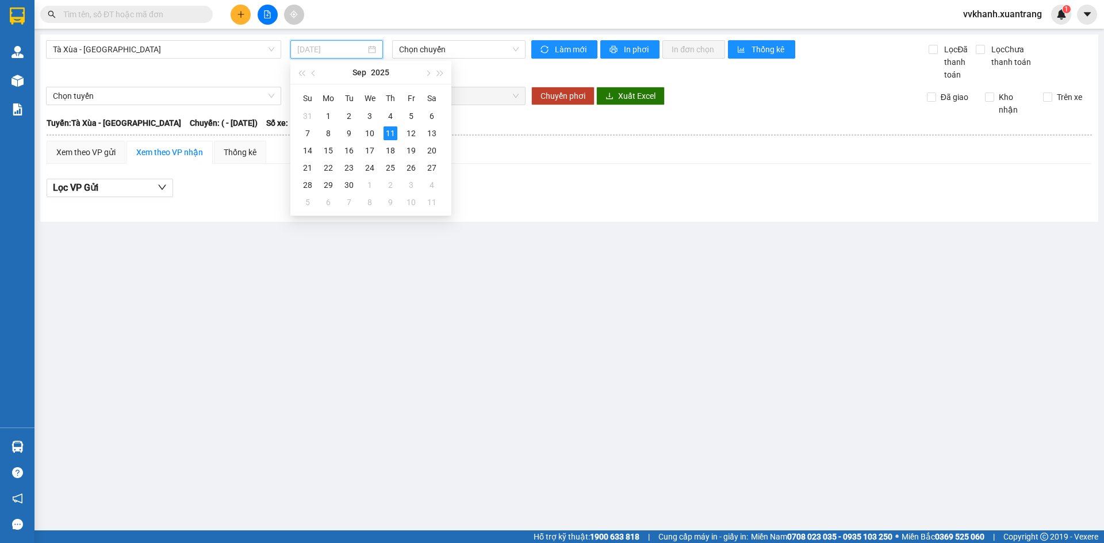
type input "[DATE]"
click at [418, 47] on span "Chọn chuyến" at bounding box center [459, 49] width 120 height 17
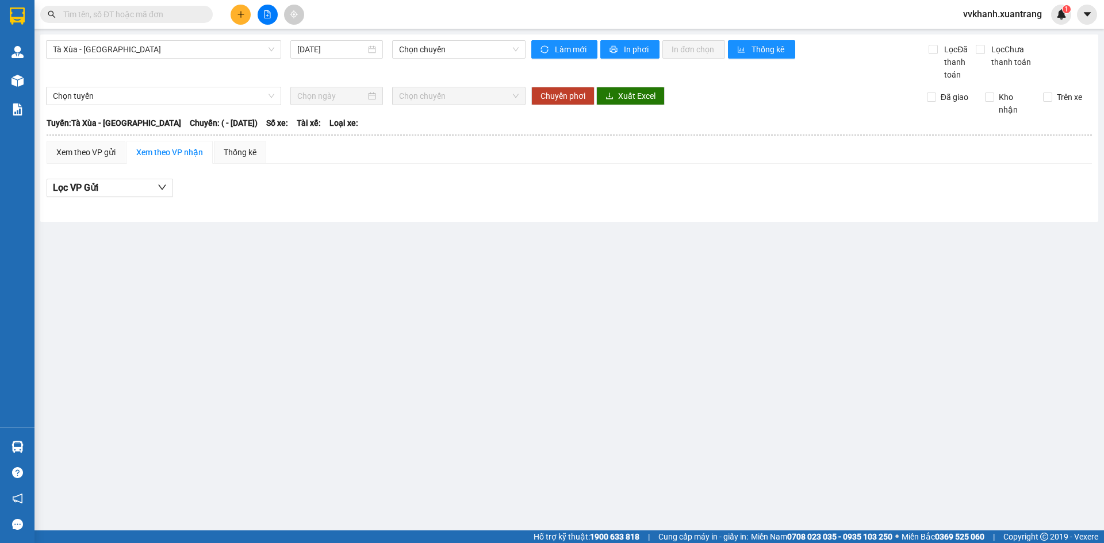
click at [346, 67] on div "Tà Xùa - [GEOGRAPHIC_DATA] [DATE] [PERSON_NAME]" at bounding box center [285, 60] width 479 height 41
click at [414, 55] on span "Chọn chuyến" at bounding box center [459, 49] width 120 height 17
drag, startPoint x: 320, startPoint y: 71, endPoint x: 227, endPoint y: 44, distance: 96.4
click at [319, 71] on div "Tà Xùa - [GEOGRAPHIC_DATA] [DATE] [PERSON_NAME]" at bounding box center [285, 60] width 479 height 41
click at [171, 45] on span "Tà Xùa - [GEOGRAPHIC_DATA]" at bounding box center [163, 49] width 221 height 17
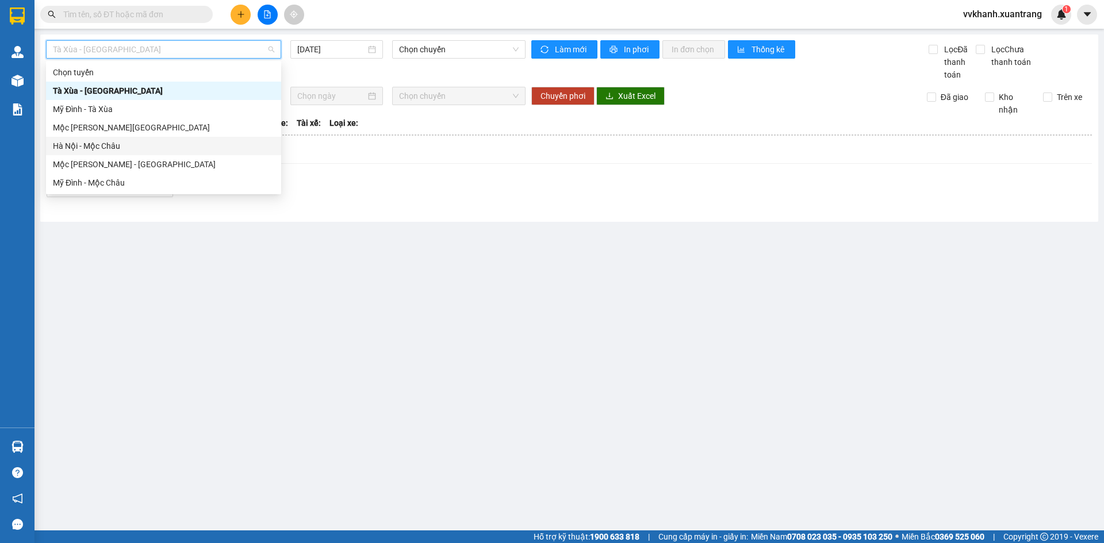
click at [122, 151] on div "Hà Nội - Mộc Châu" at bounding box center [163, 146] width 221 height 13
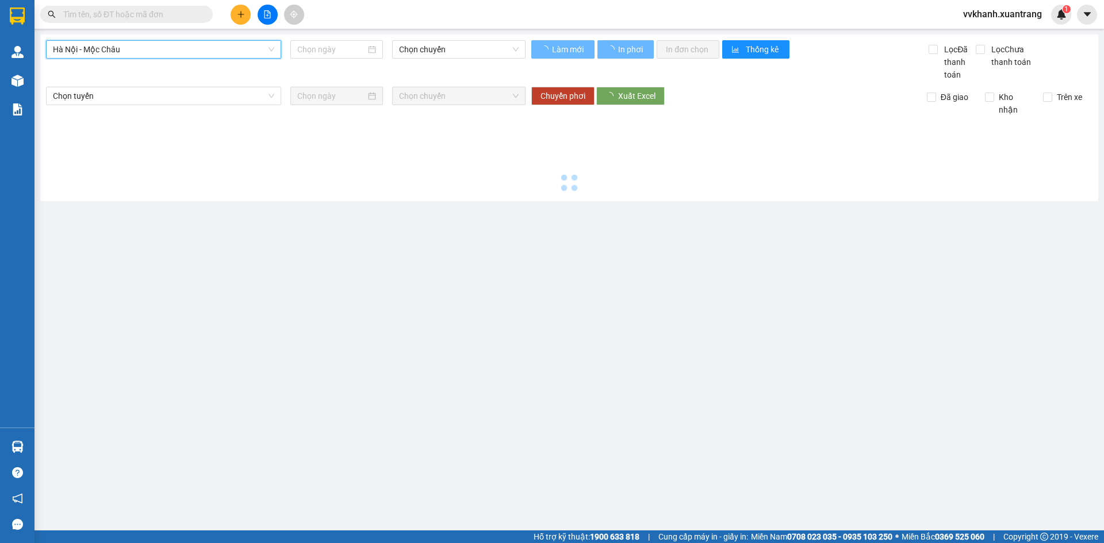
type input "[DATE]"
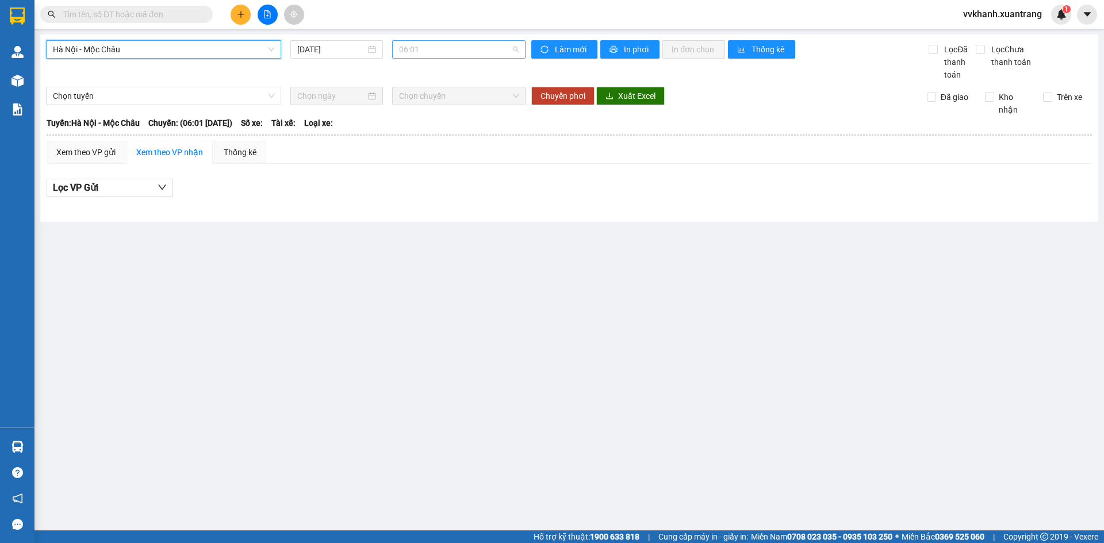
click at [438, 48] on span "06:01" at bounding box center [459, 49] width 120 height 17
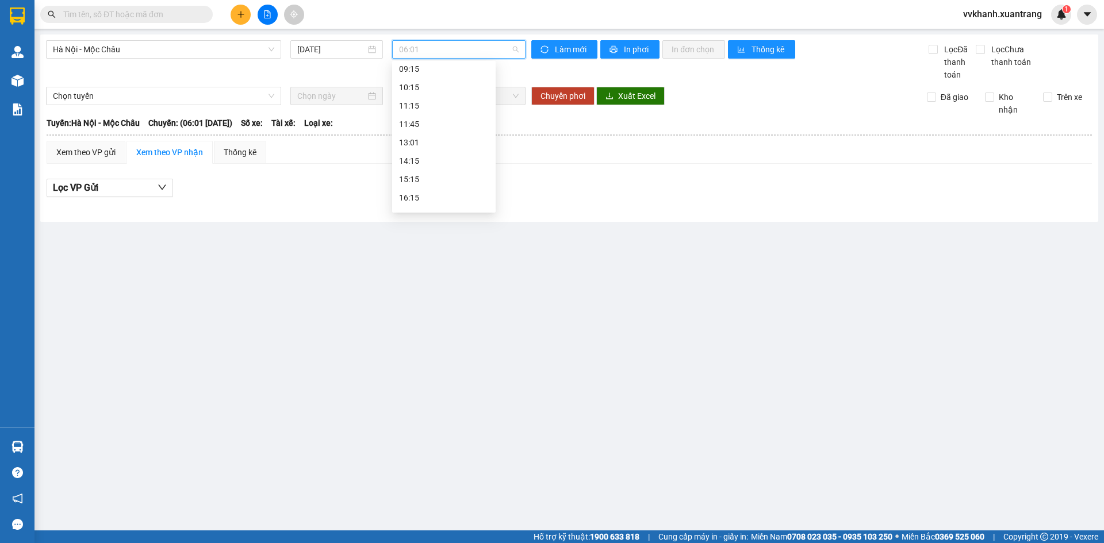
scroll to position [115, 0]
click at [429, 142] on div "13:01" at bounding box center [444, 141] width 90 height 13
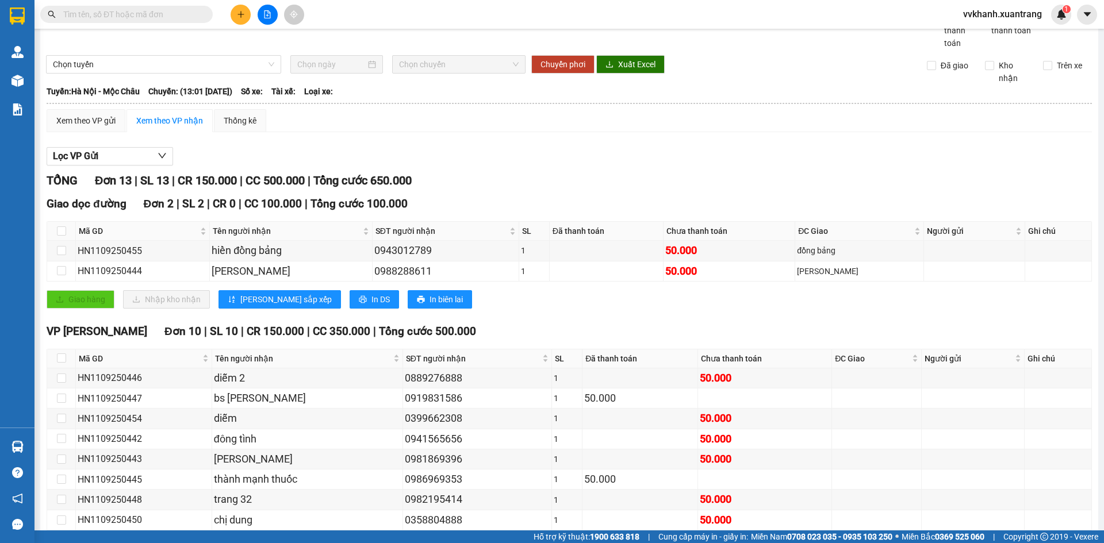
scroll to position [57, 0]
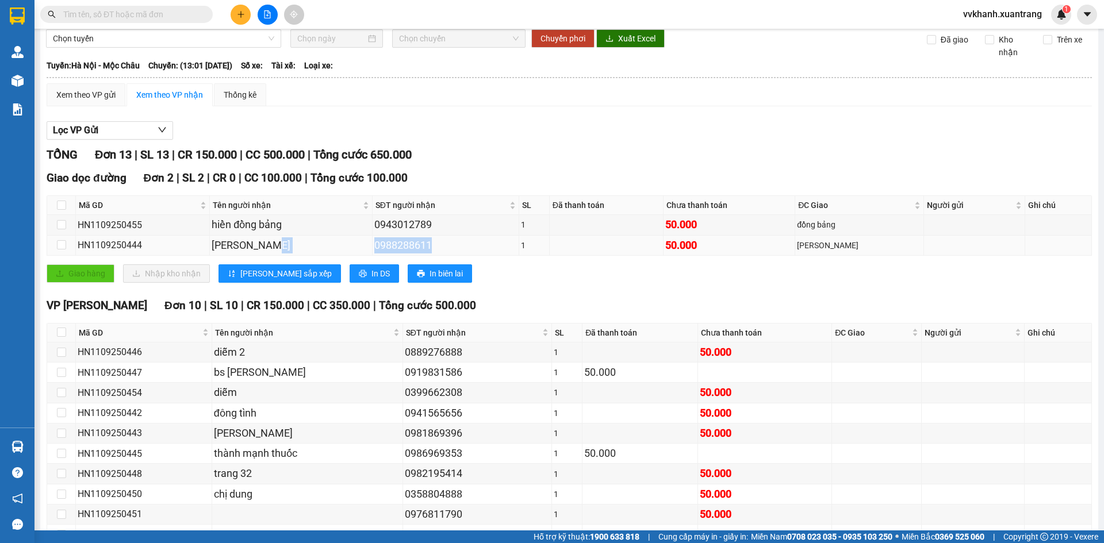
drag, startPoint x: 428, startPoint y: 245, endPoint x: 370, endPoint y: 243, distance: 57.5
click at [370, 243] on tr "HN1109250444 hiền vân hồ 0988288611 1 50.000 vân hồ" at bounding box center [569, 246] width 1045 height 20
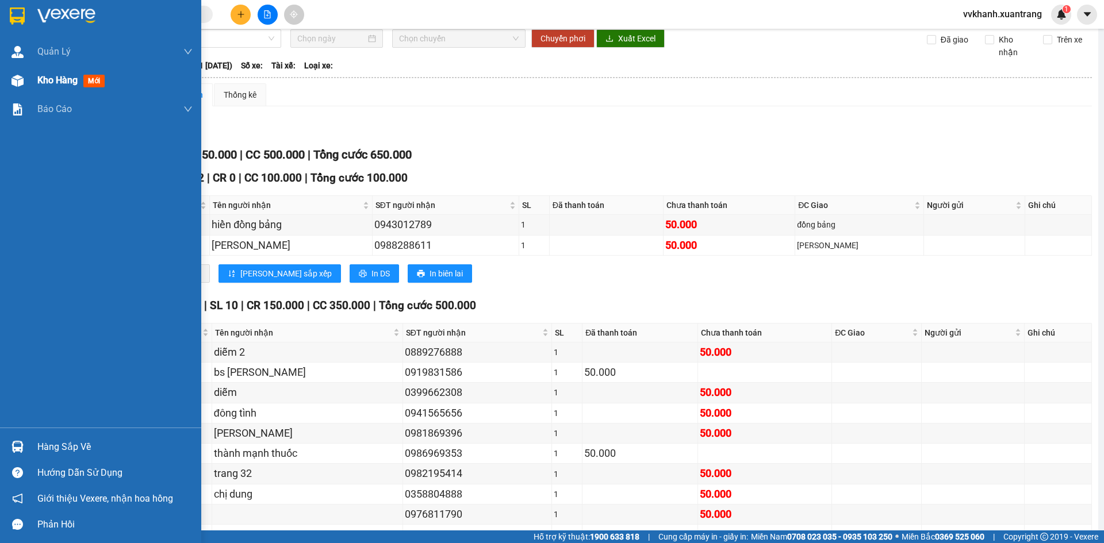
click at [28, 88] on div "Kho hàng mới" at bounding box center [100, 80] width 201 height 29
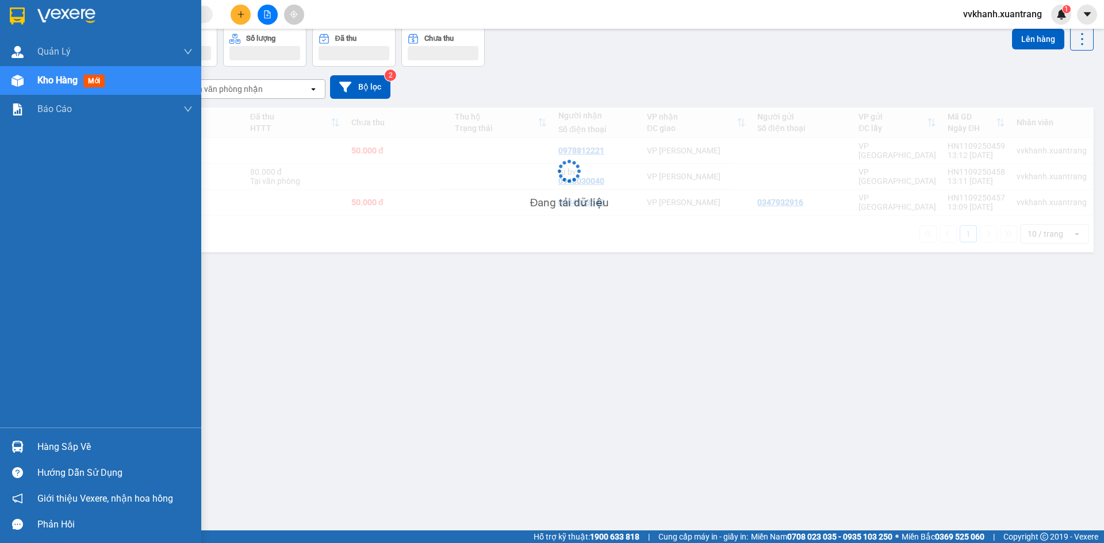
scroll to position [53, 0]
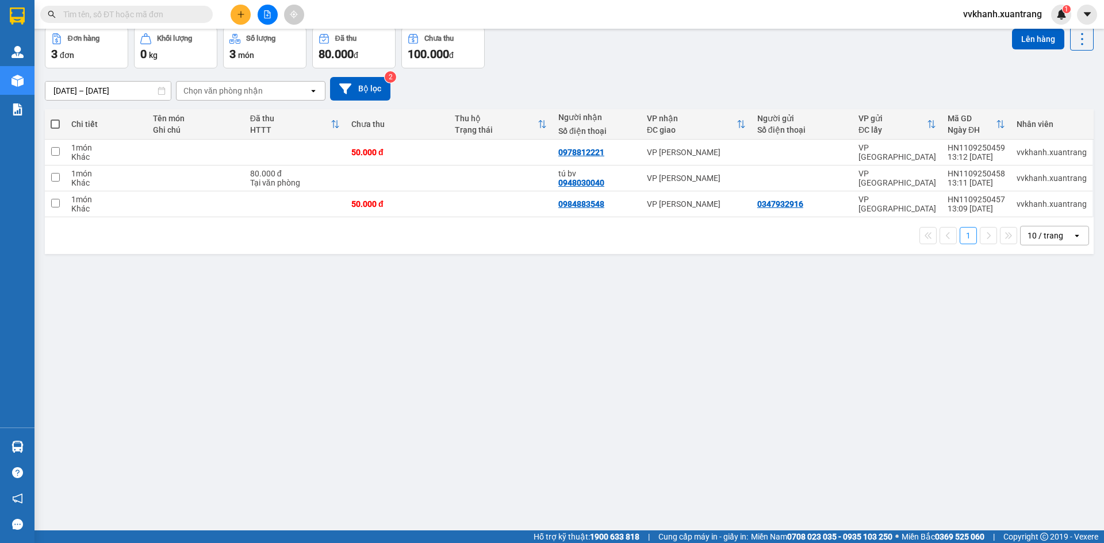
click at [268, 17] on icon "file-add" at bounding box center [267, 14] width 8 height 8
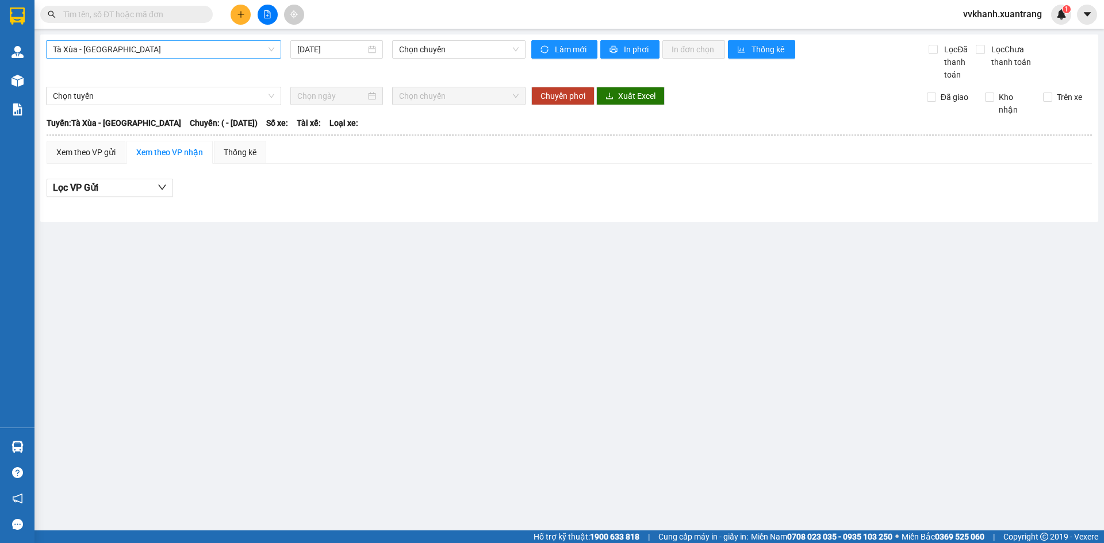
click at [141, 55] on span "Tà Xùa - Mỹ Đình" at bounding box center [163, 49] width 221 height 17
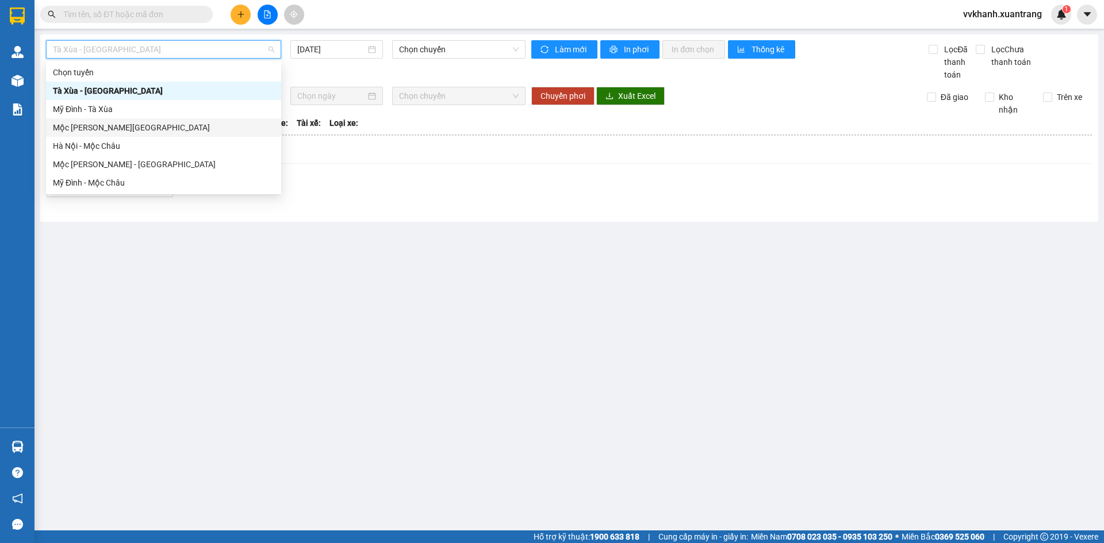
click at [142, 129] on div "Mộc Châu - Hà Nội" at bounding box center [163, 127] width 221 height 13
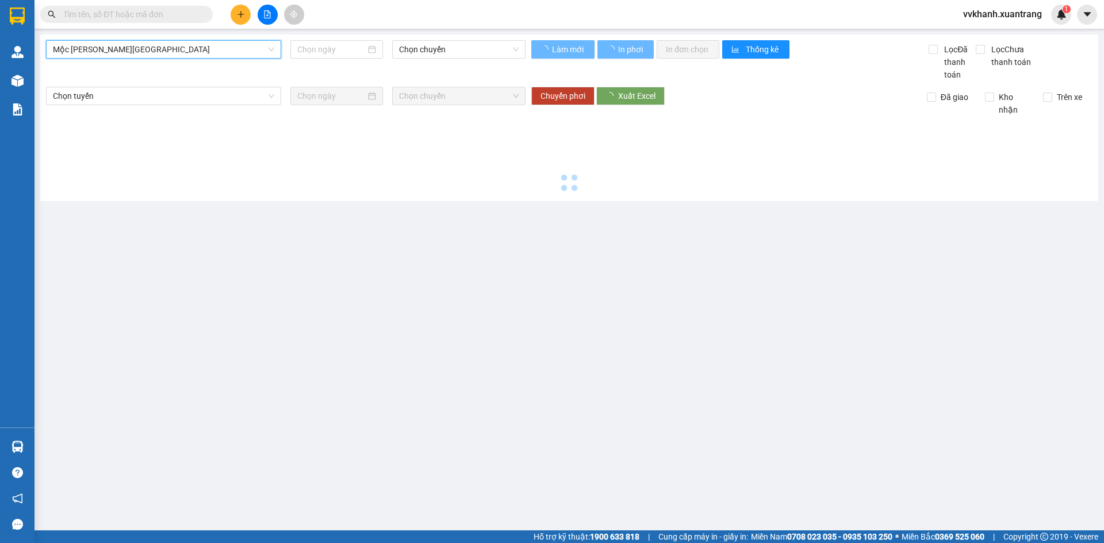
type input "11/09/2025"
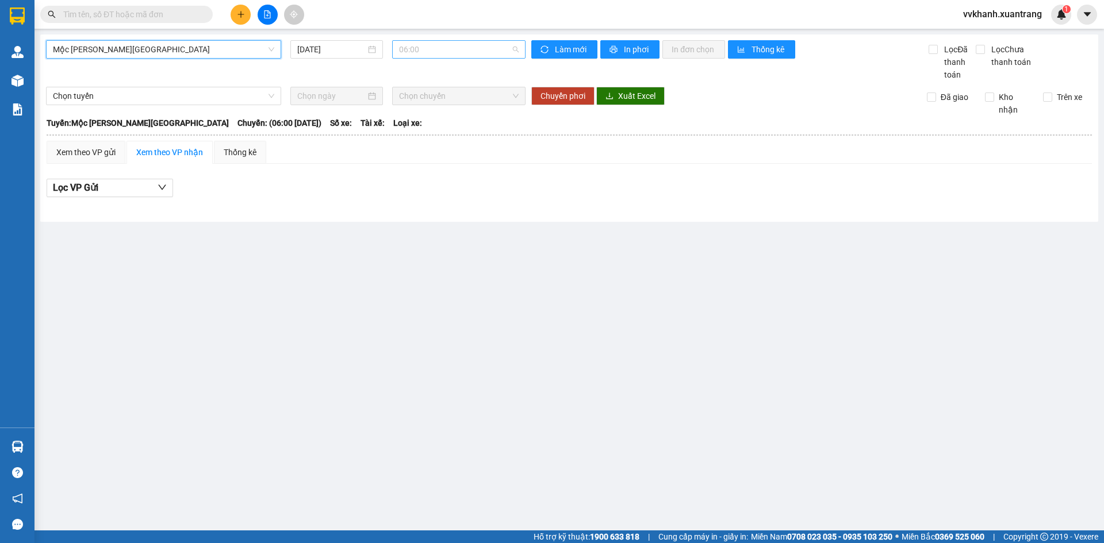
click at [431, 56] on span "06:00" at bounding box center [459, 49] width 120 height 17
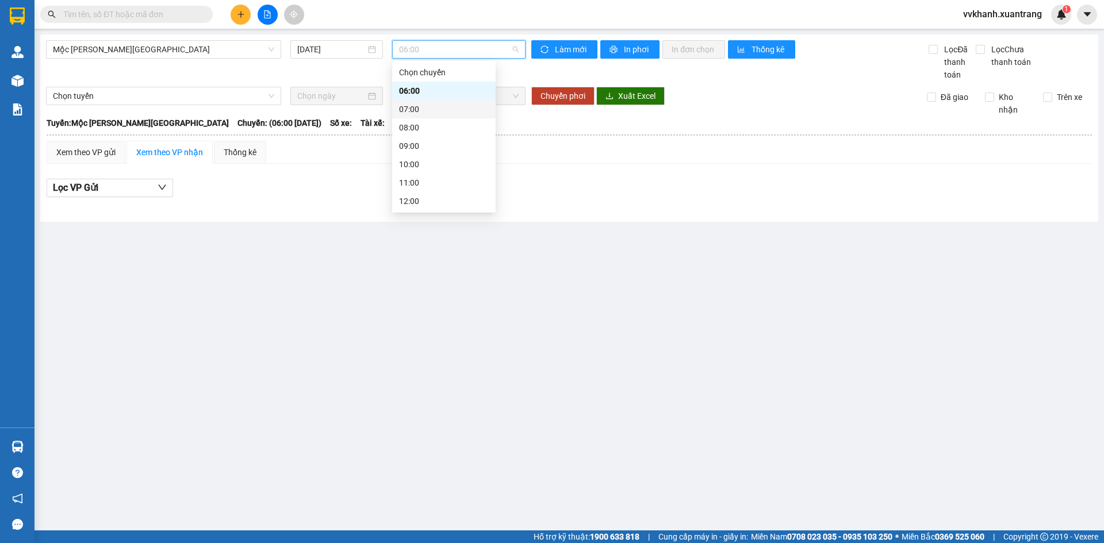
click at [437, 116] on div "07:00" at bounding box center [443, 109] width 103 height 18
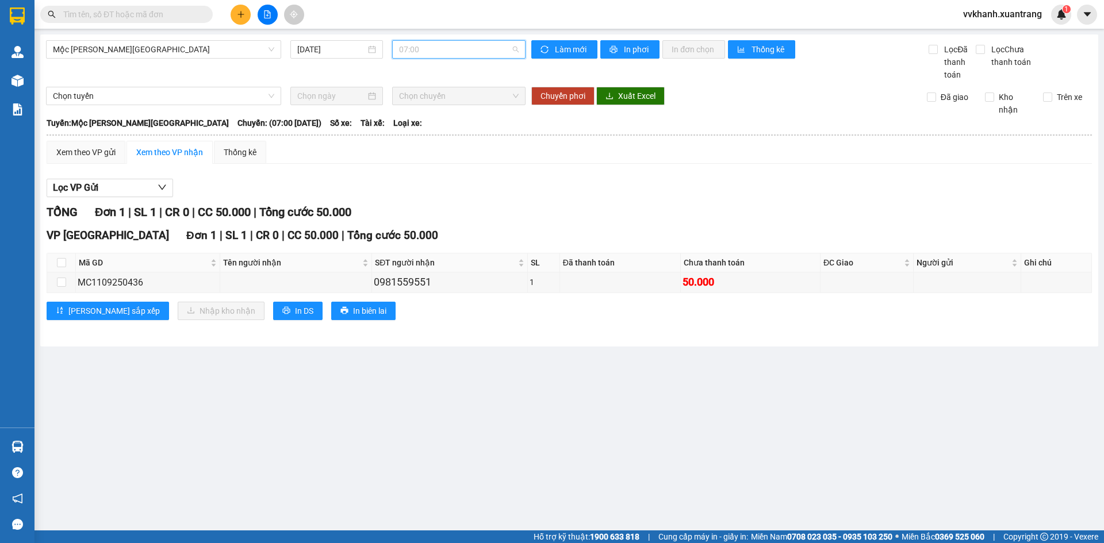
click at [438, 53] on span "07:00" at bounding box center [459, 49] width 120 height 17
click at [436, 130] on div "08:00" at bounding box center [444, 127] width 90 height 13
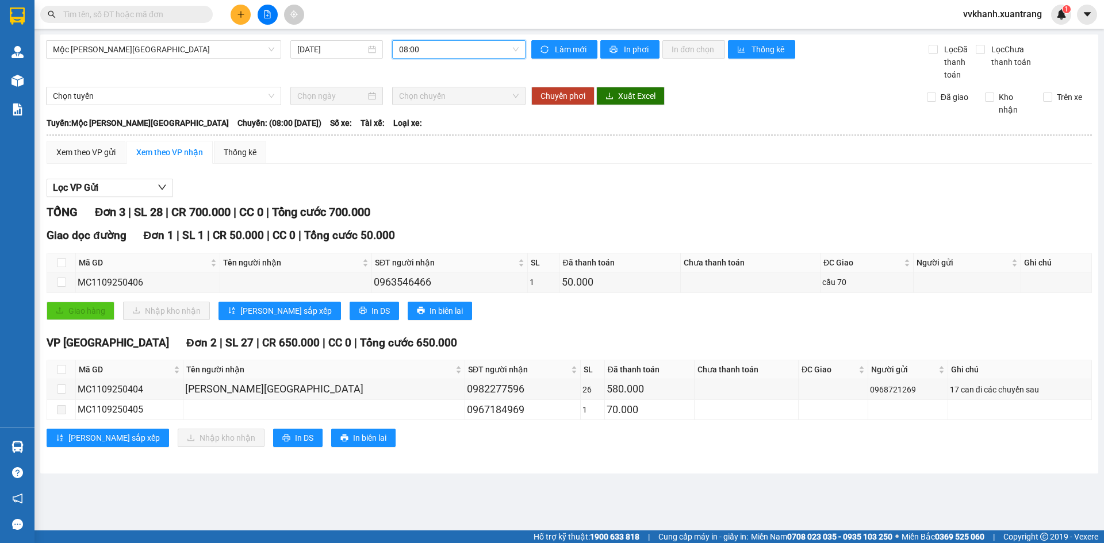
click at [453, 50] on span "08:00" at bounding box center [459, 49] width 120 height 17
click at [439, 144] on div "09:00" at bounding box center [444, 146] width 90 height 13
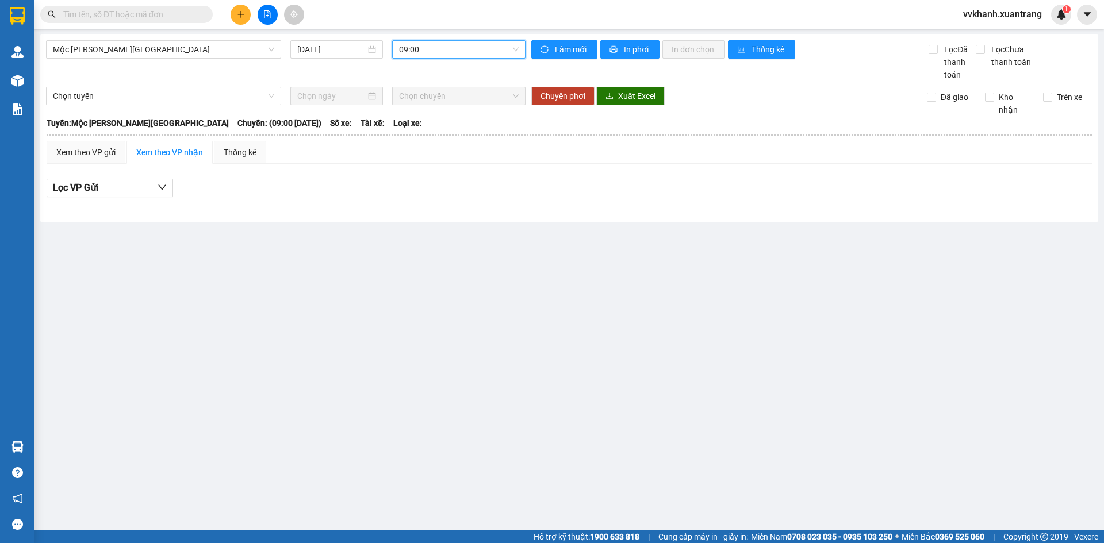
click at [445, 55] on span "09:00" at bounding box center [459, 49] width 120 height 17
click at [438, 171] on div "10:00" at bounding box center [443, 164] width 103 height 18
click at [439, 51] on span "10:00" at bounding box center [459, 49] width 120 height 17
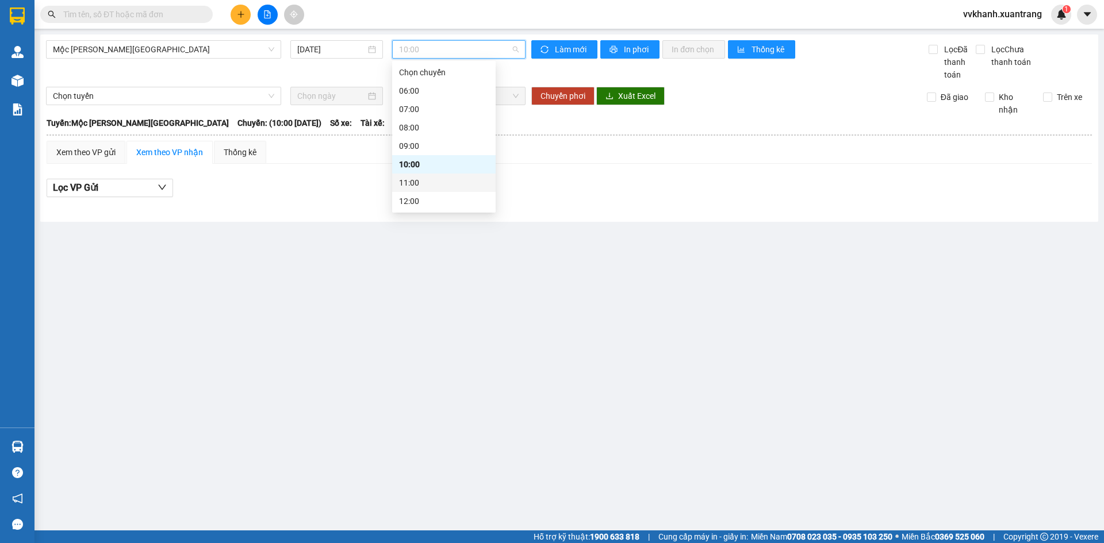
click at [417, 183] on div "11:00" at bounding box center [444, 182] width 90 height 13
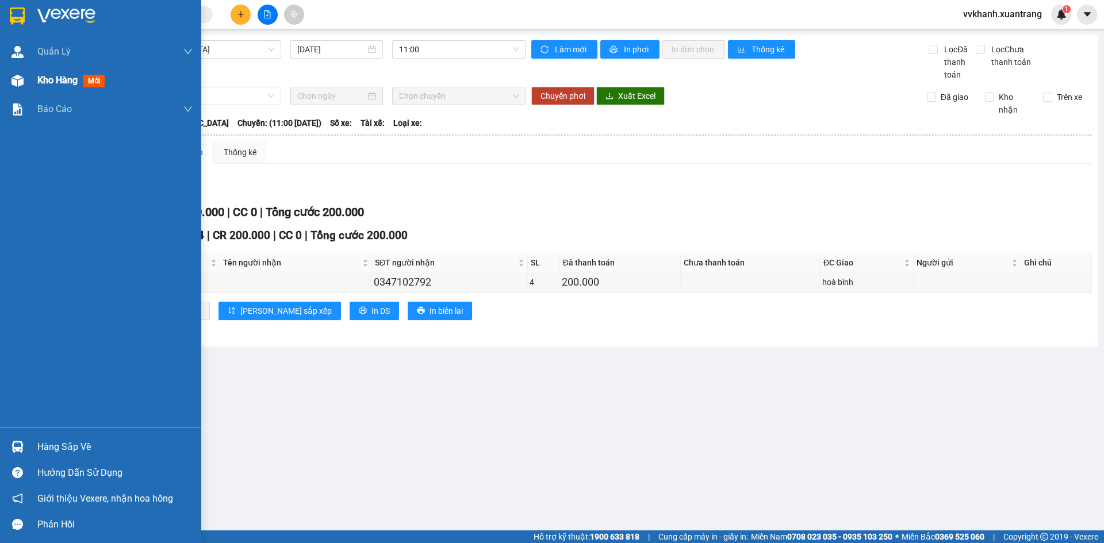
click at [25, 78] on div at bounding box center [17, 81] width 20 height 20
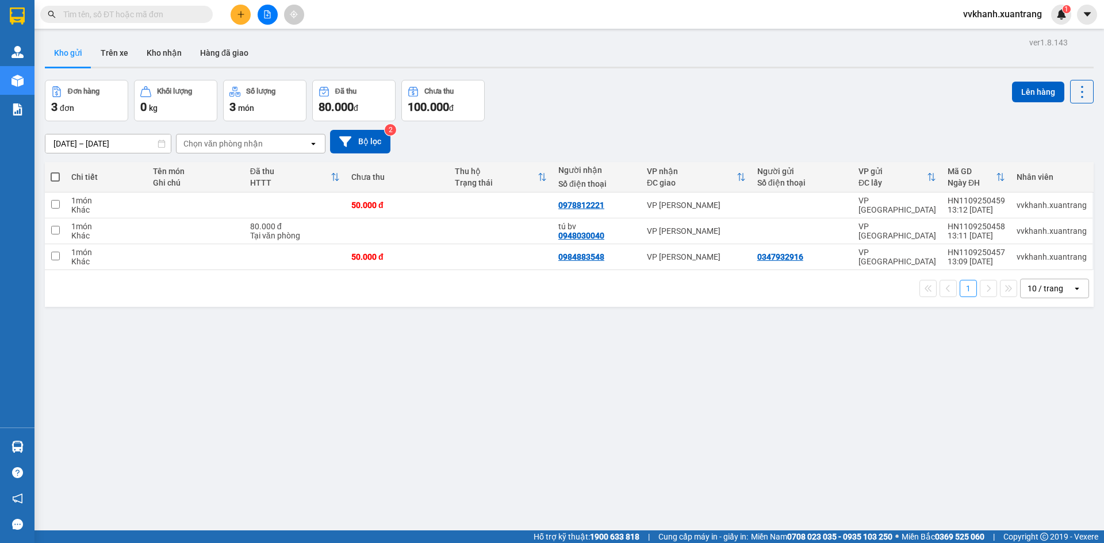
click at [261, 20] on button at bounding box center [268, 15] width 20 height 20
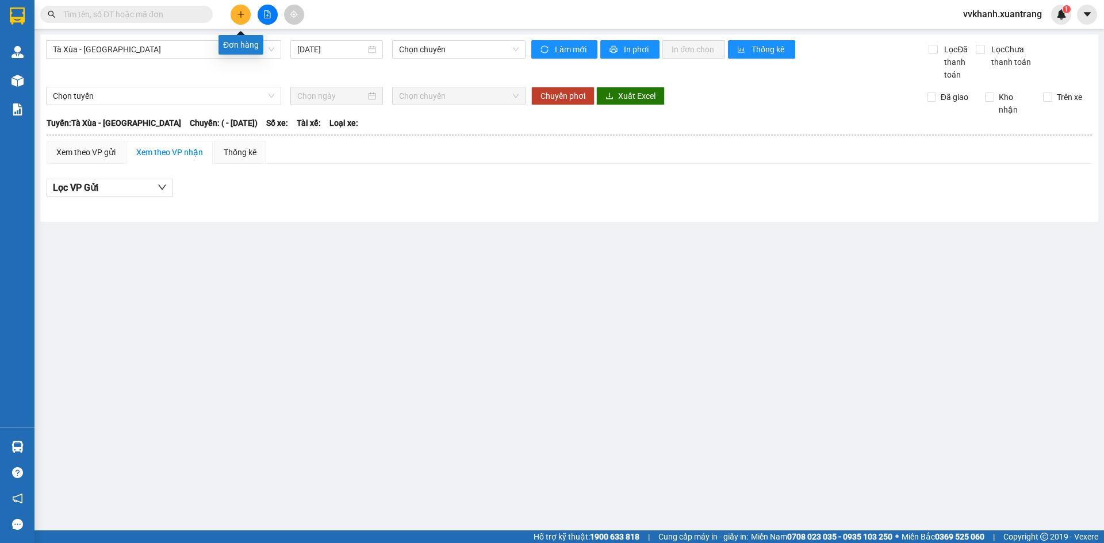
click at [241, 10] on icon "plus" at bounding box center [241, 14] width 8 height 8
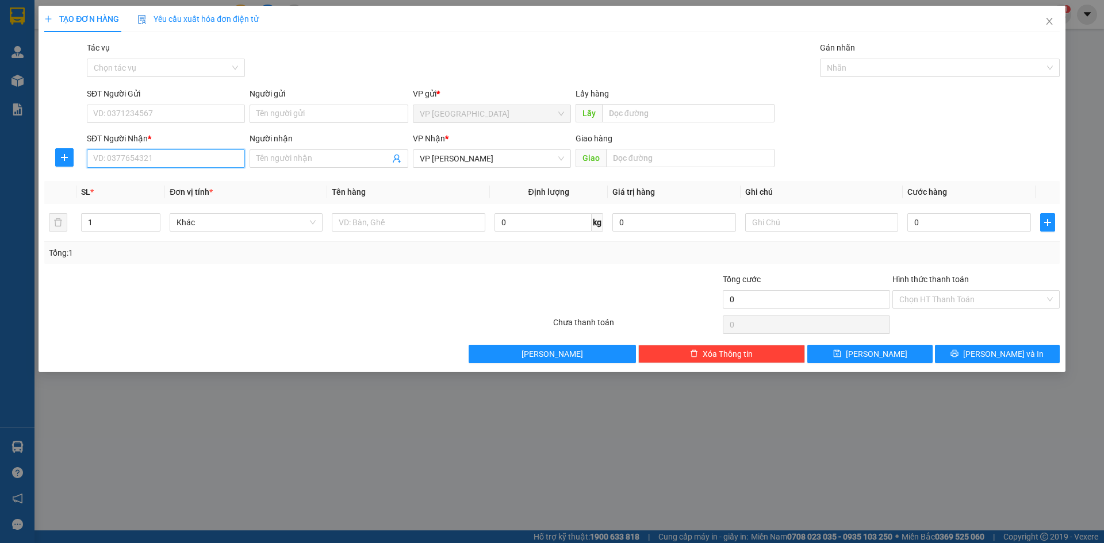
click at [168, 155] on input "SĐT Người Nhận *" at bounding box center [166, 158] width 158 height 18
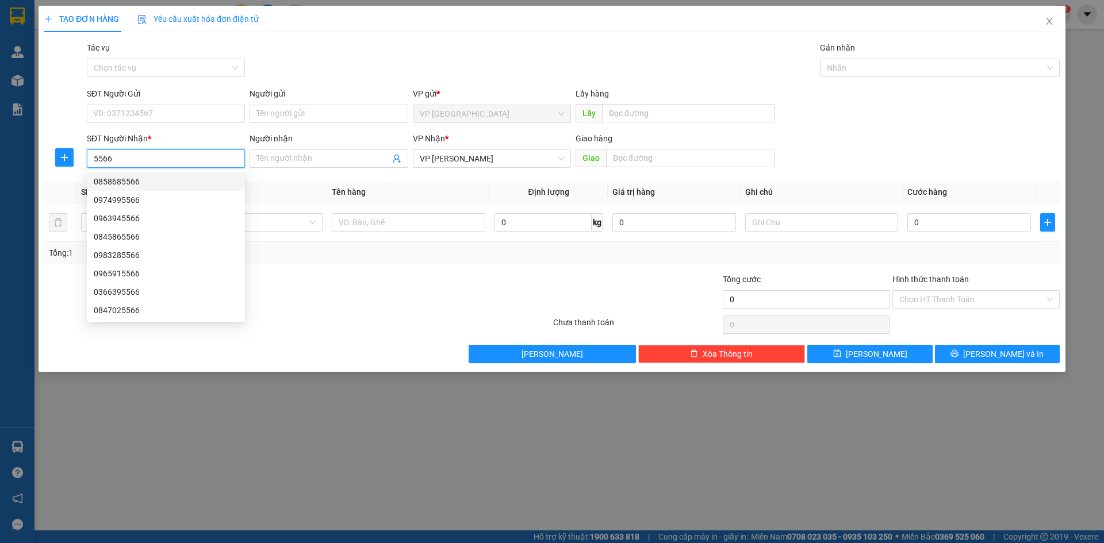
click at [144, 163] on input "5566" at bounding box center [166, 158] width 158 height 18
type input "5"
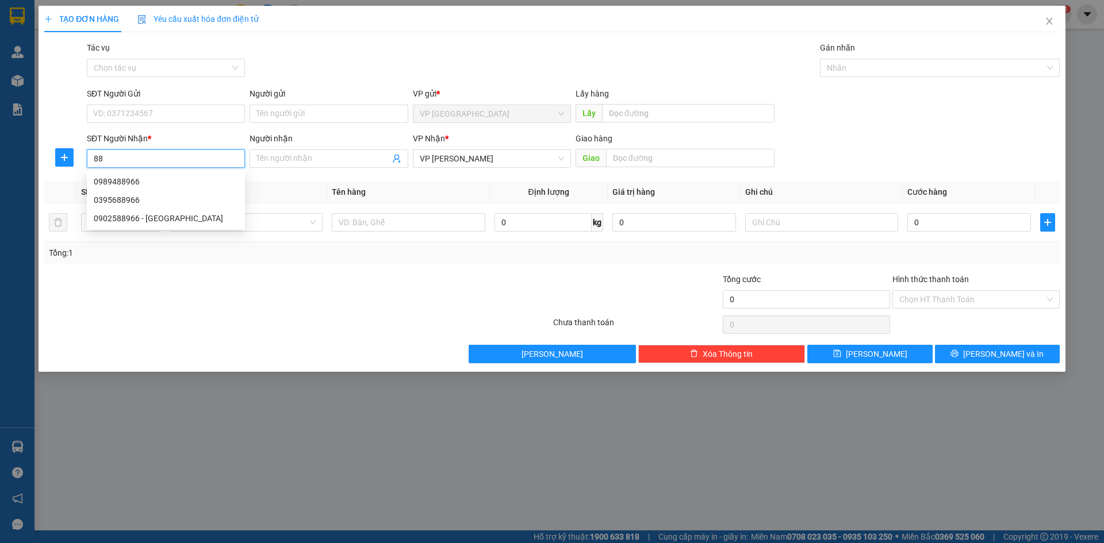
type input "8"
click at [150, 215] on div "0374918866" at bounding box center [166, 218] width 144 height 13
type input "0374918866"
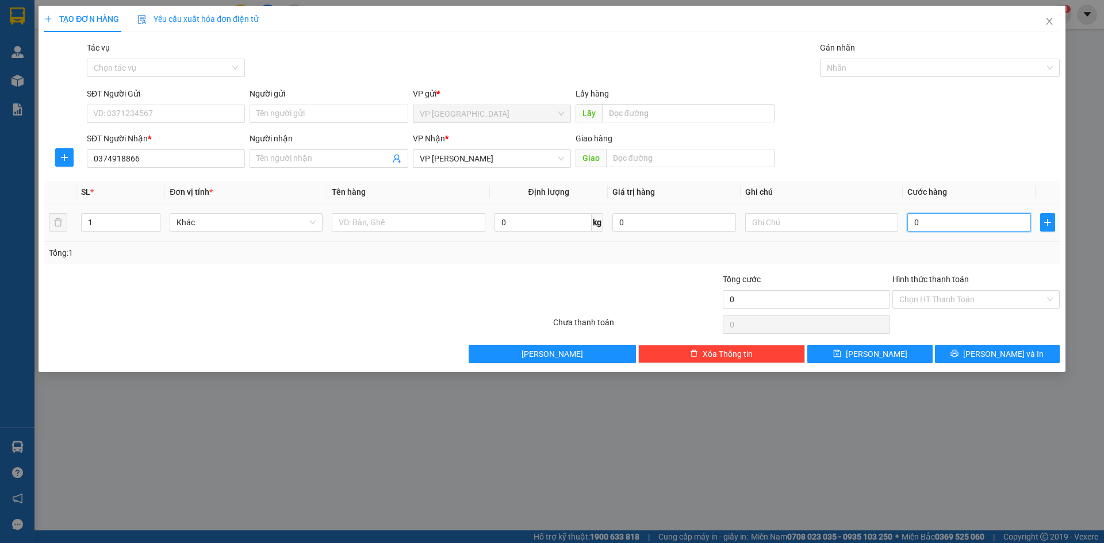
click at [919, 227] on input "0" at bounding box center [969, 222] width 124 height 18
type input "5"
type input "50"
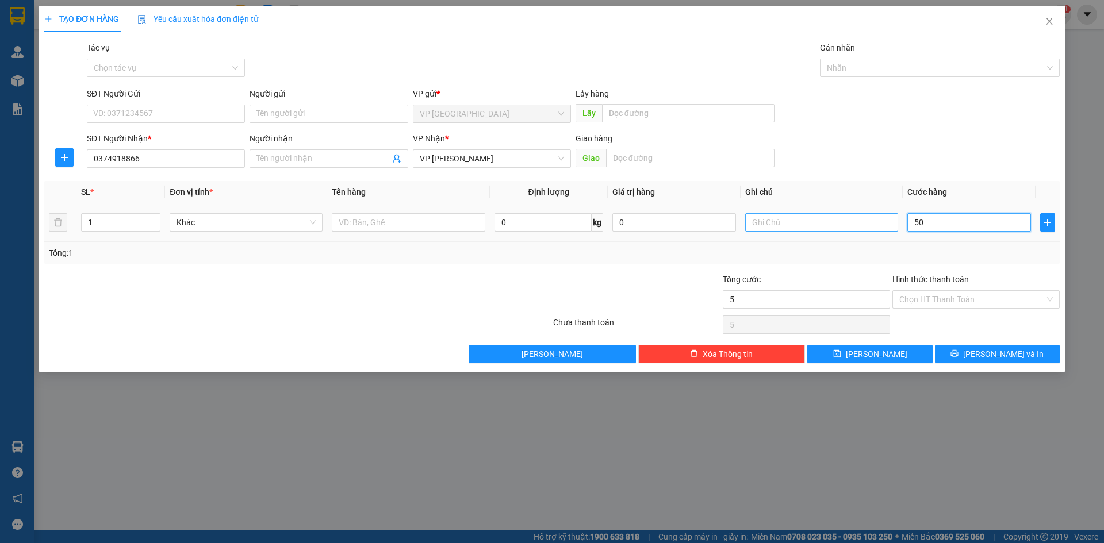
type input "50"
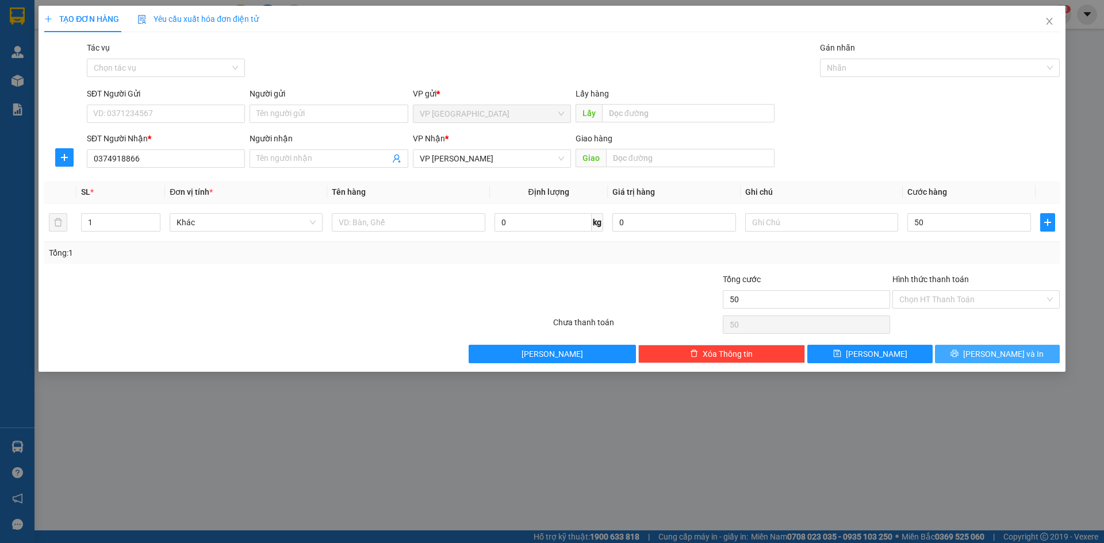
type input "50.000"
click at [978, 345] on button "[PERSON_NAME] và In" at bounding box center [997, 354] width 125 height 18
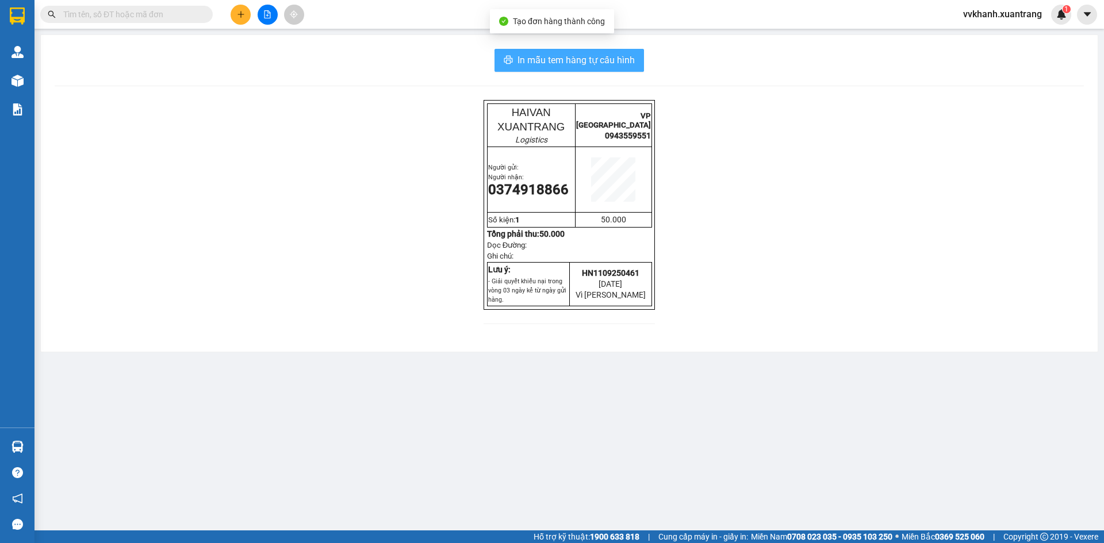
click at [604, 58] on span "In mẫu tem hàng tự cấu hình" at bounding box center [575, 60] width 117 height 14
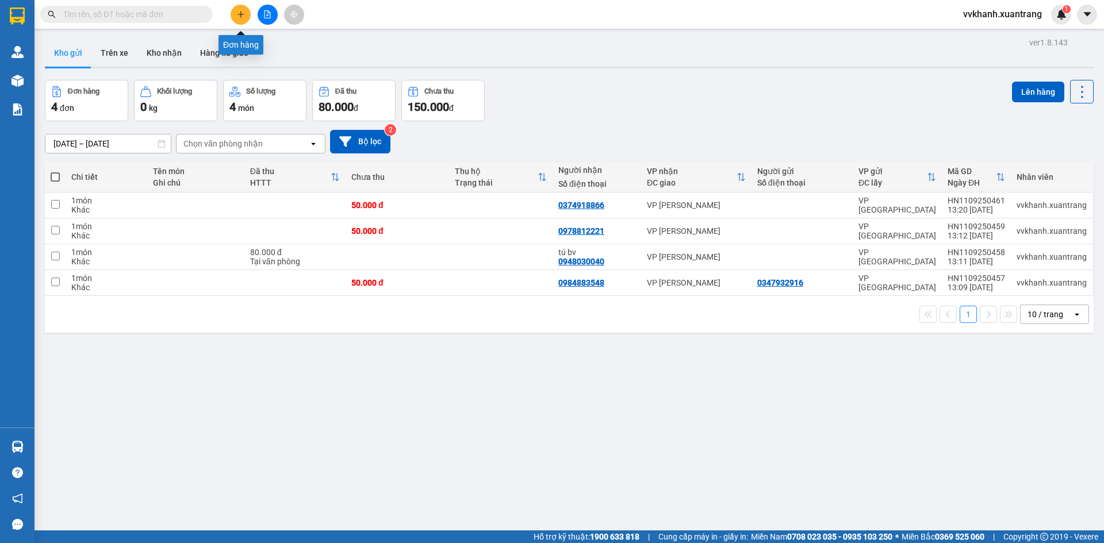
click at [238, 15] on icon "plus" at bounding box center [241, 14] width 8 height 8
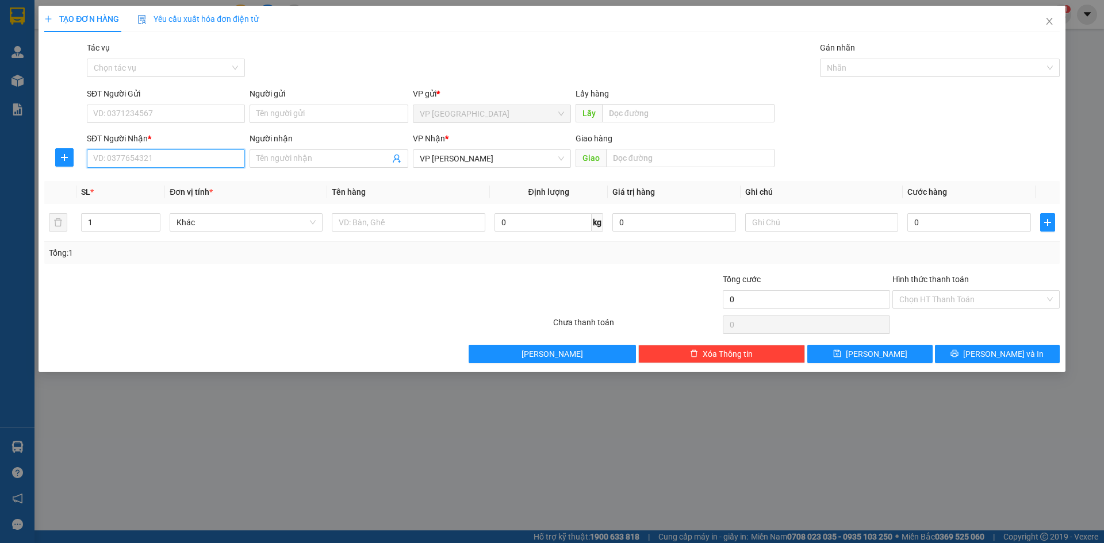
click at [164, 155] on input "SĐT Người Nhận *" at bounding box center [166, 158] width 158 height 18
click at [163, 182] on div "0972186912" at bounding box center [166, 181] width 144 height 13
type input "0972186912"
click at [947, 227] on input "0" at bounding box center [969, 222] width 124 height 18
type input "5"
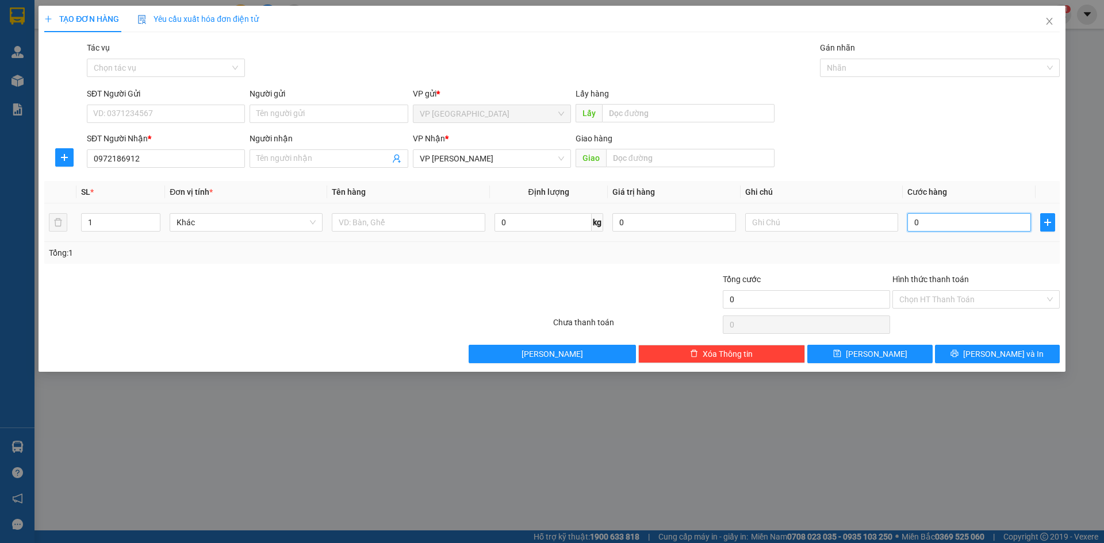
type input "5"
type input "50"
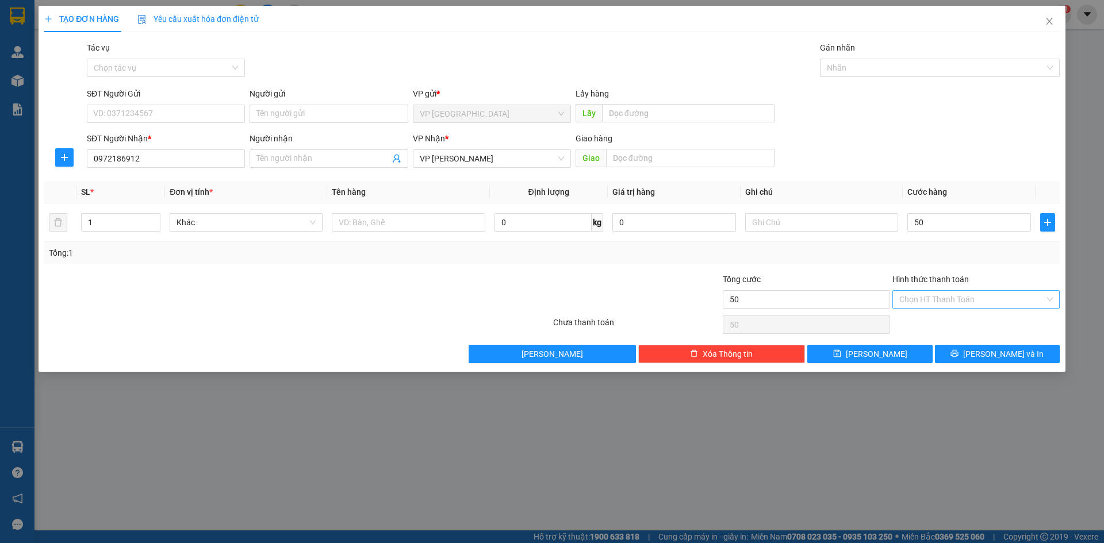
type input "50.000"
click at [986, 302] on input "Hình thức thanh toán" at bounding box center [971, 299] width 145 height 17
click at [976, 327] on div "Tại văn phòng" at bounding box center [976, 322] width 154 height 13
type input "0"
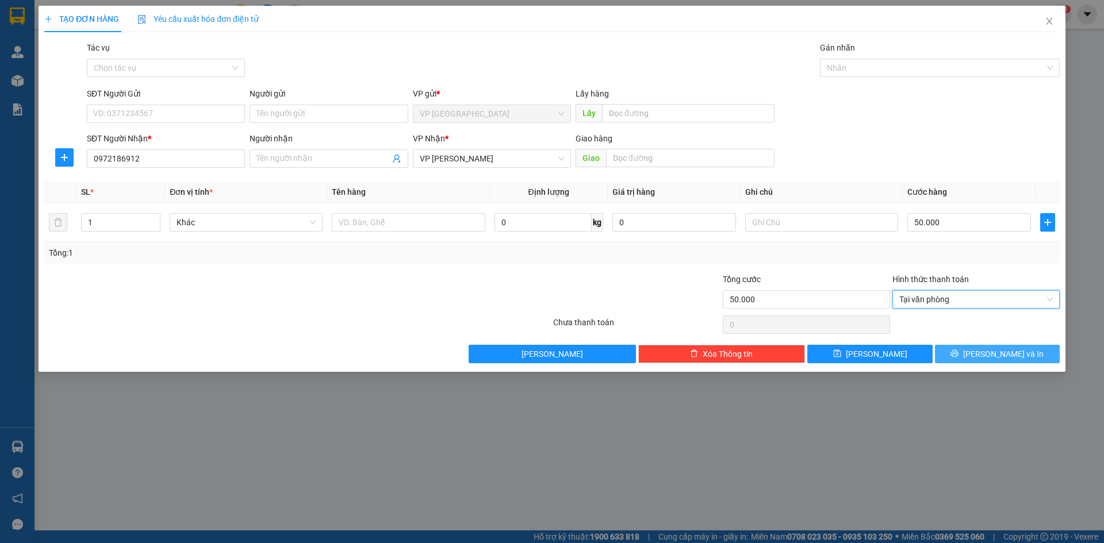
click at [1000, 360] on span "Lưu và In" at bounding box center [1003, 354] width 80 height 13
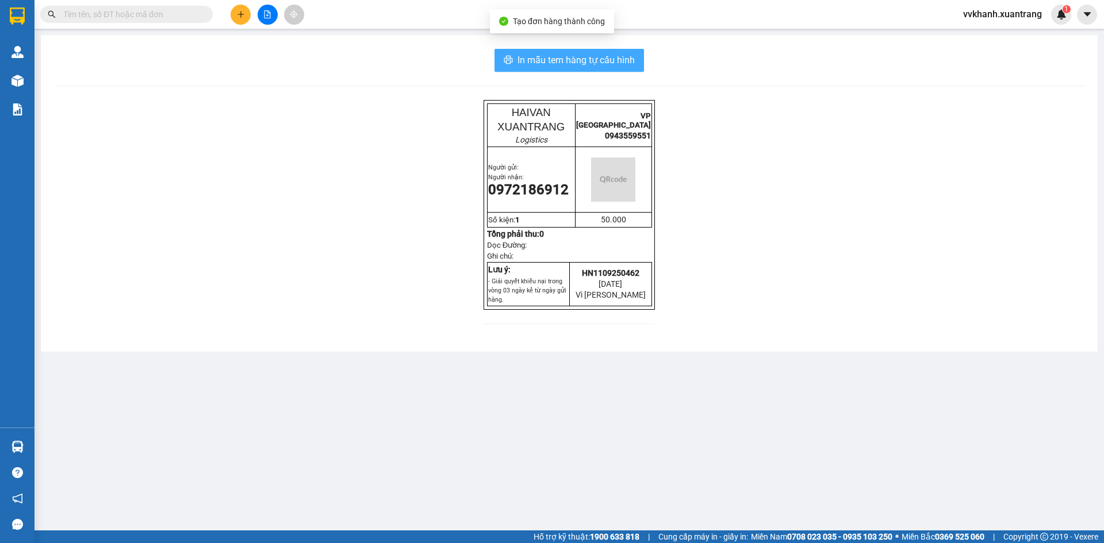
click at [639, 70] on button "In mẫu tem hàng tự cấu hình" at bounding box center [568, 60] width 149 height 23
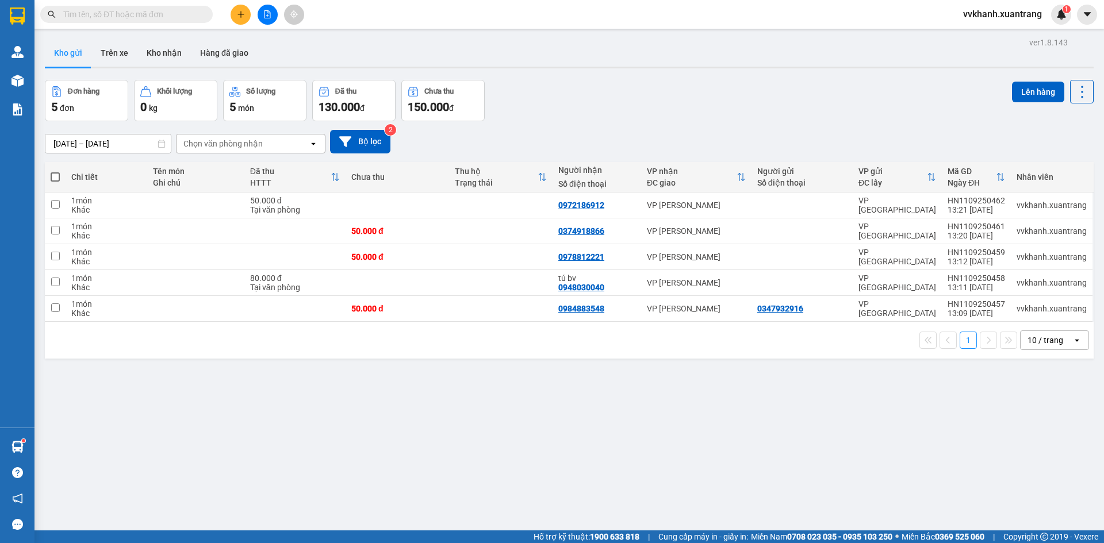
click at [182, 17] on input "text" at bounding box center [131, 14] width 136 height 13
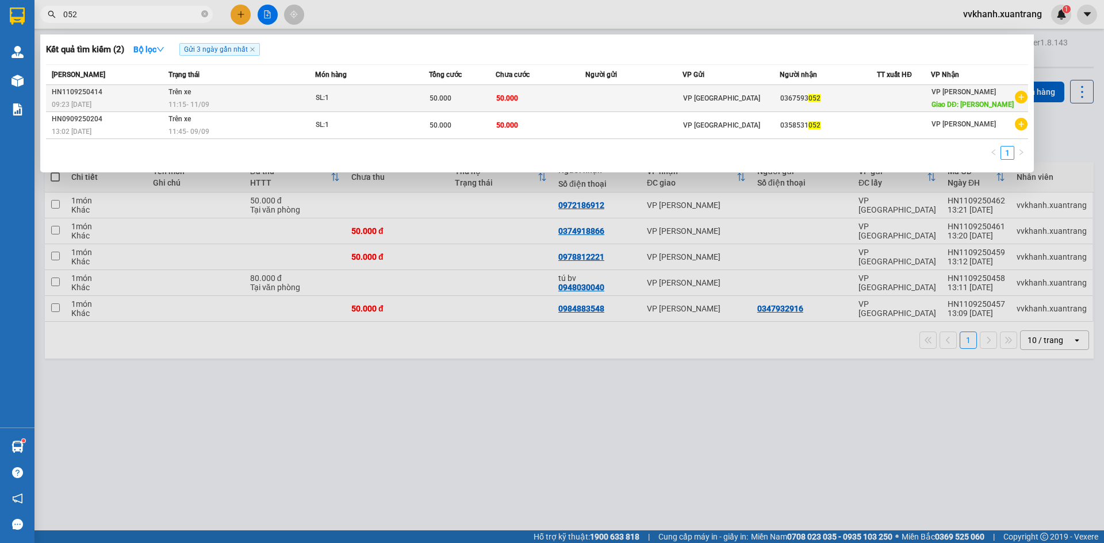
type input "052"
click at [328, 94] on div "SL: 1" at bounding box center [359, 98] width 86 height 13
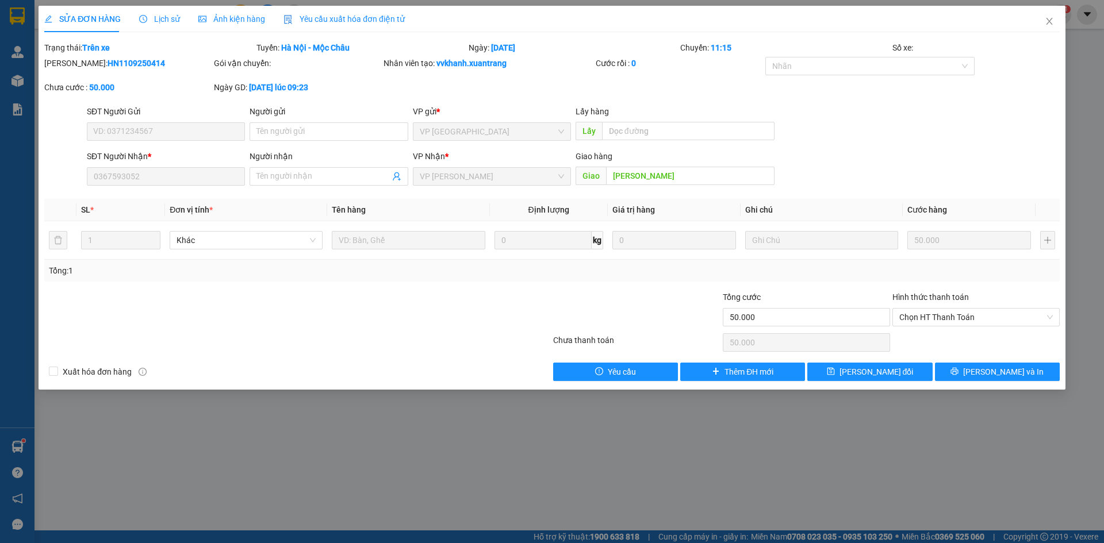
type input "0367593052"
type input "vân hồ"
type input "50.000"
click at [165, 18] on span "Lịch sử" at bounding box center [159, 18] width 41 height 9
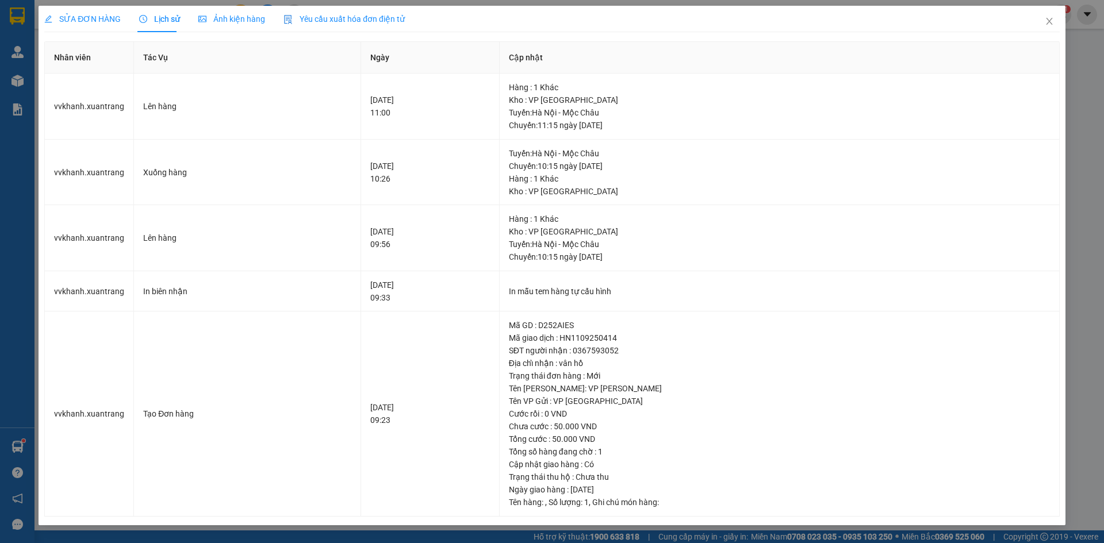
click at [217, 20] on span "Ảnh kiện hàng" at bounding box center [231, 18] width 67 height 9
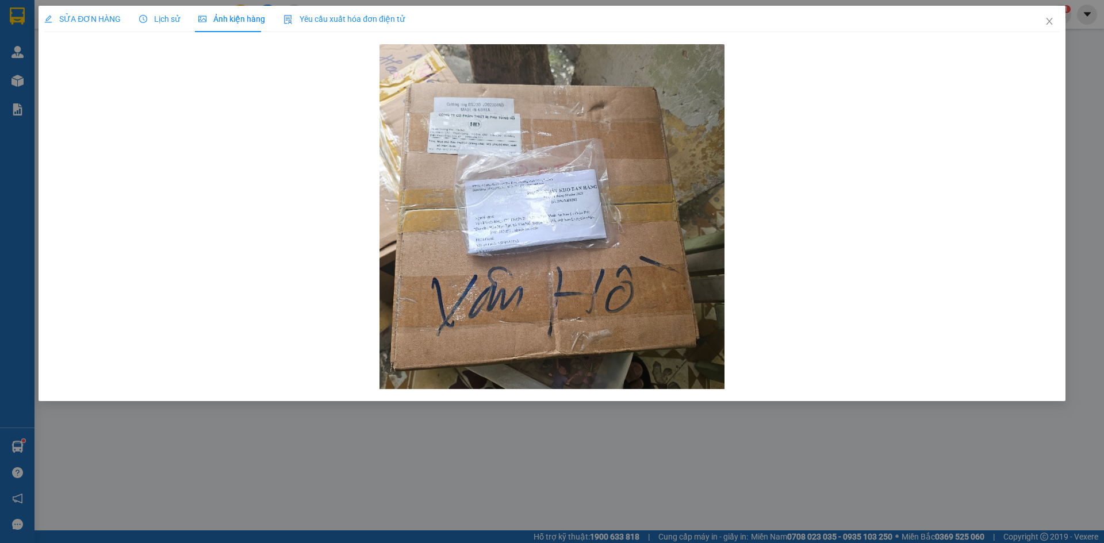
click at [167, 25] on div "Lịch sử" at bounding box center [159, 19] width 41 height 26
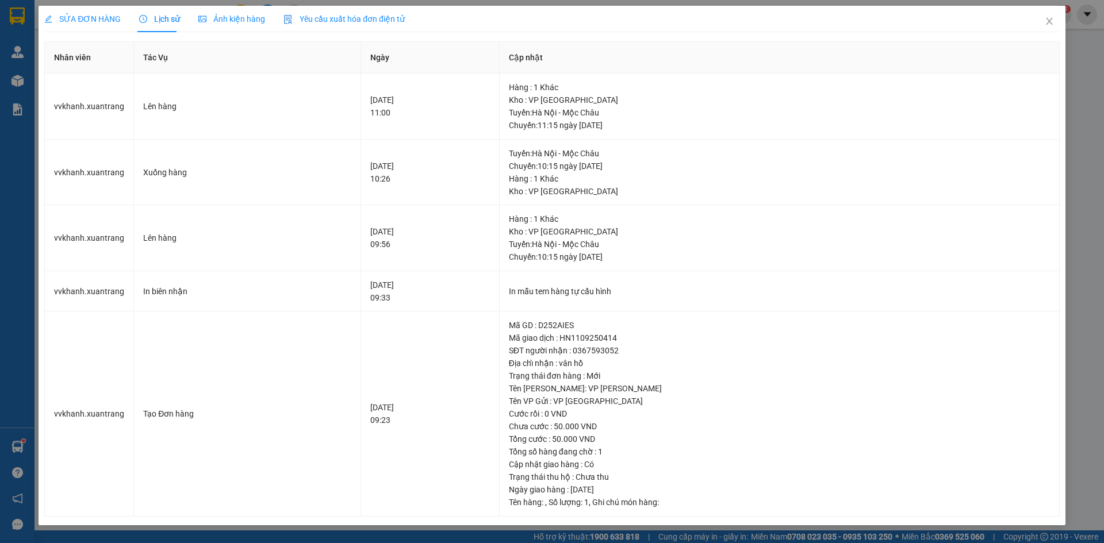
click at [102, 24] on div "SỬA ĐƠN HÀNG" at bounding box center [82, 19] width 76 height 13
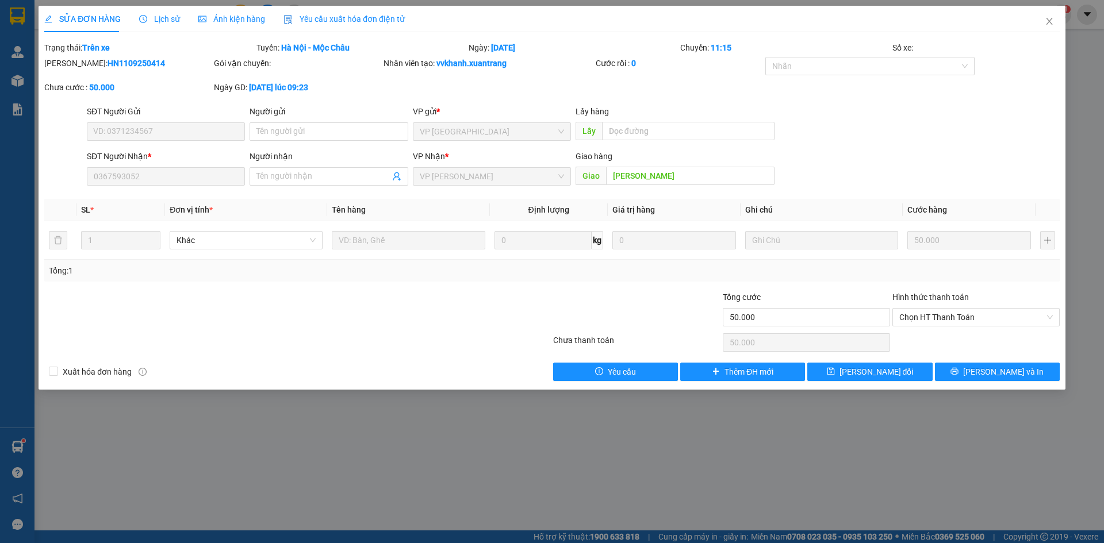
click at [253, 18] on span "Ảnh kiện hàng" at bounding box center [231, 18] width 67 height 9
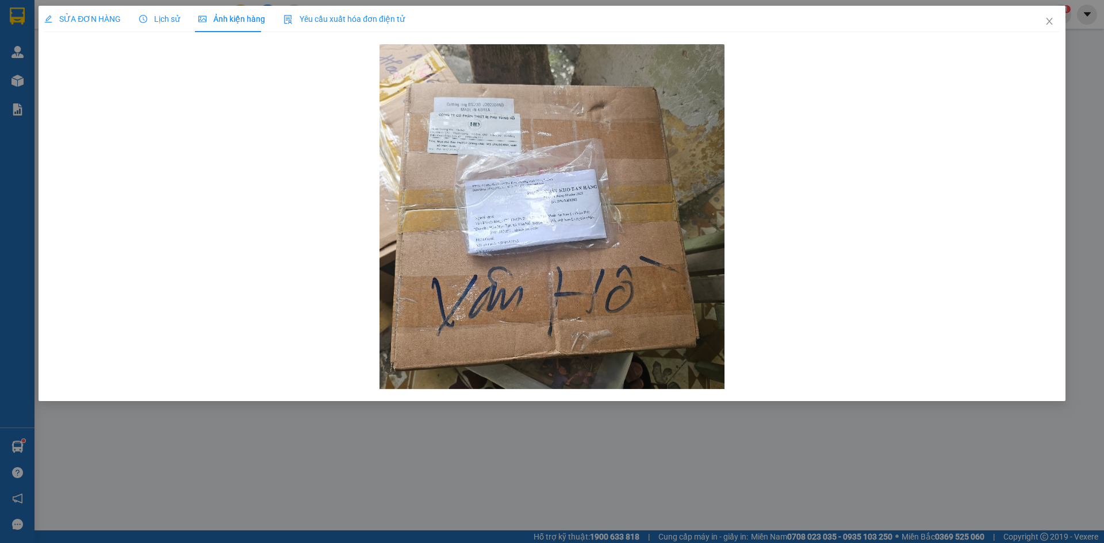
click at [167, 27] on div "Lịch sử" at bounding box center [159, 19] width 41 height 26
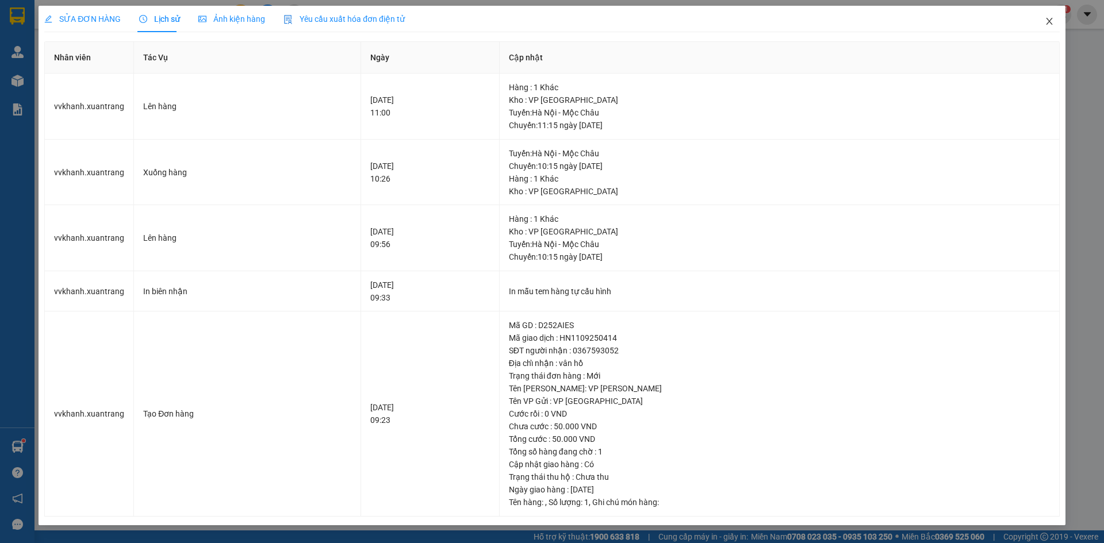
click at [1045, 20] on icon "close" at bounding box center [1049, 21] width 9 height 9
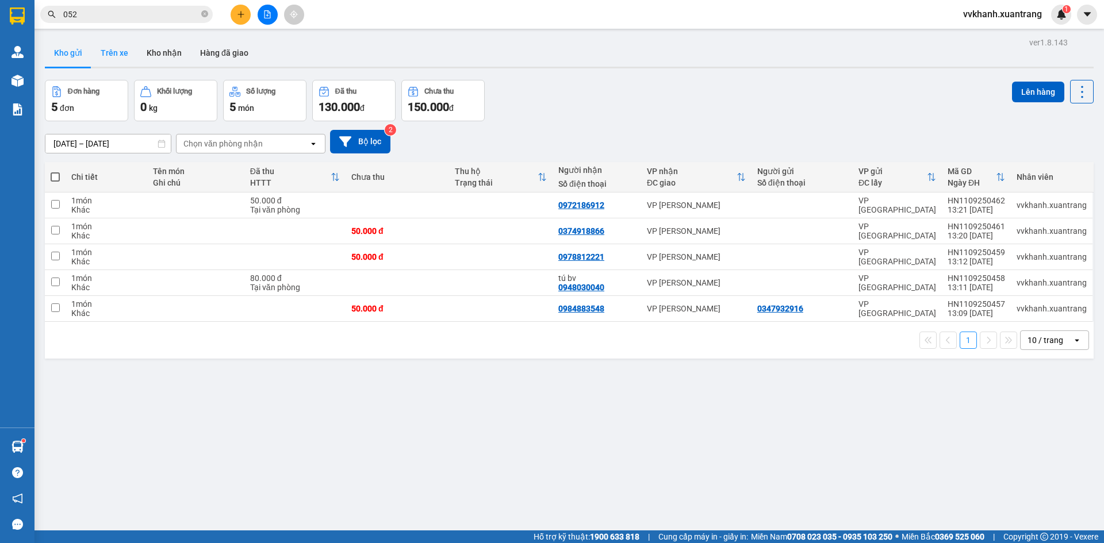
click at [100, 51] on button "Trên xe" at bounding box center [114, 53] width 46 height 28
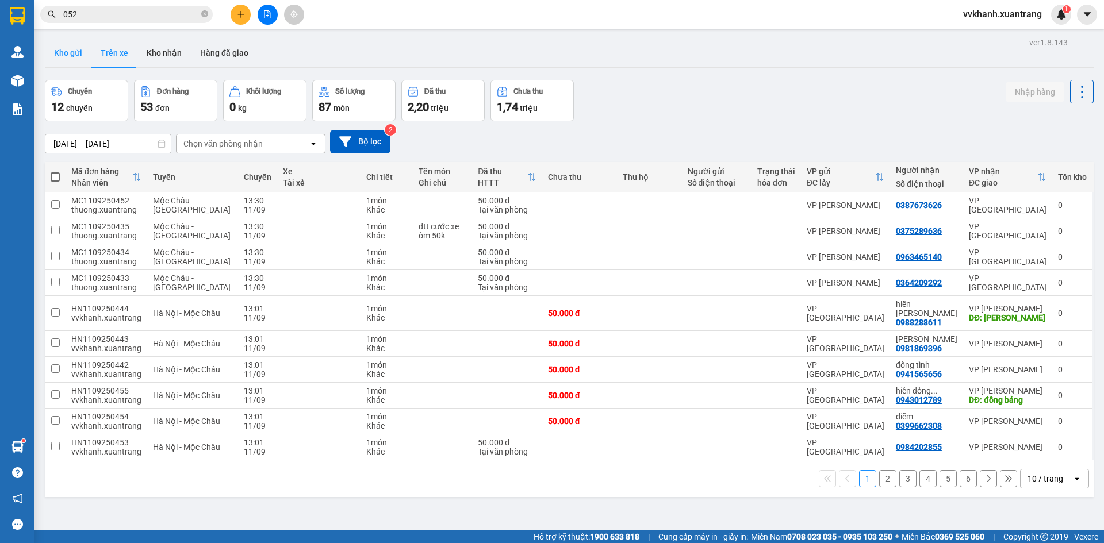
click at [72, 54] on button "Kho gửi" at bounding box center [68, 53] width 47 height 28
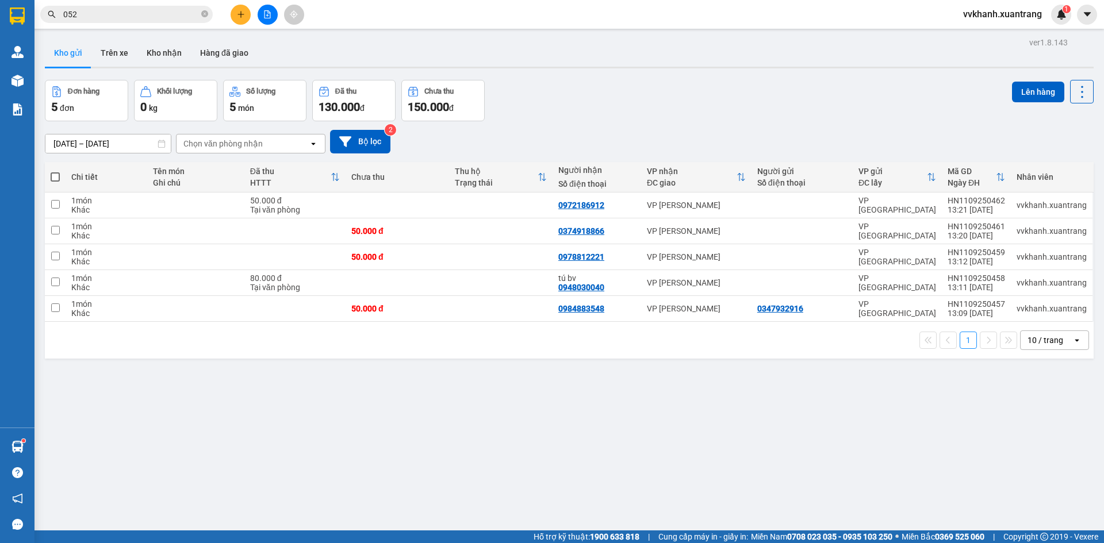
click at [696, 517] on div "ver 1.8.143 Kho gửi Trên xe Kho nhận Hàng đã giao Đơn hàng 5 đơn Khối lượng 0 k…" at bounding box center [569, 305] width 1058 height 543
click at [235, 14] on button at bounding box center [241, 15] width 20 height 20
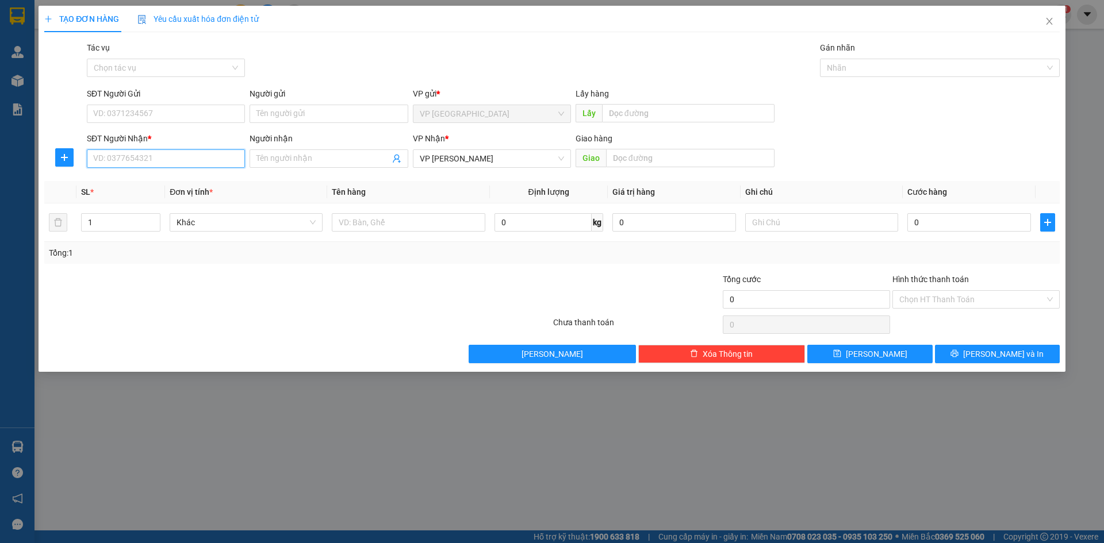
click at [186, 158] on input "SĐT Người Nhận *" at bounding box center [166, 158] width 158 height 18
click at [177, 179] on div "0394317531" at bounding box center [166, 181] width 144 height 13
type input "0394317531"
click at [946, 224] on input "0" at bounding box center [969, 222] width 124 height 18
type input "5"
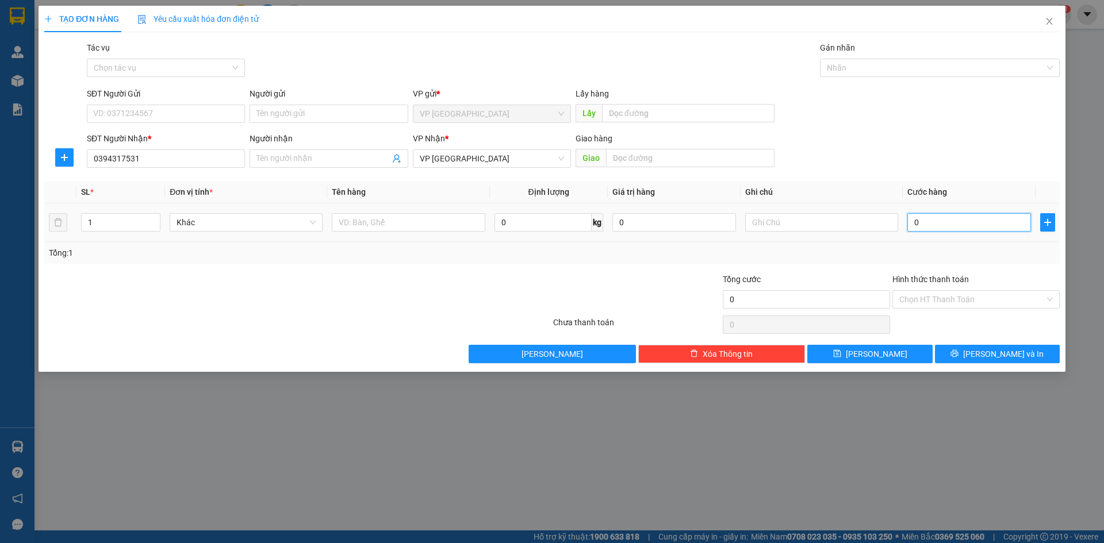
type input "5"
type input "50"
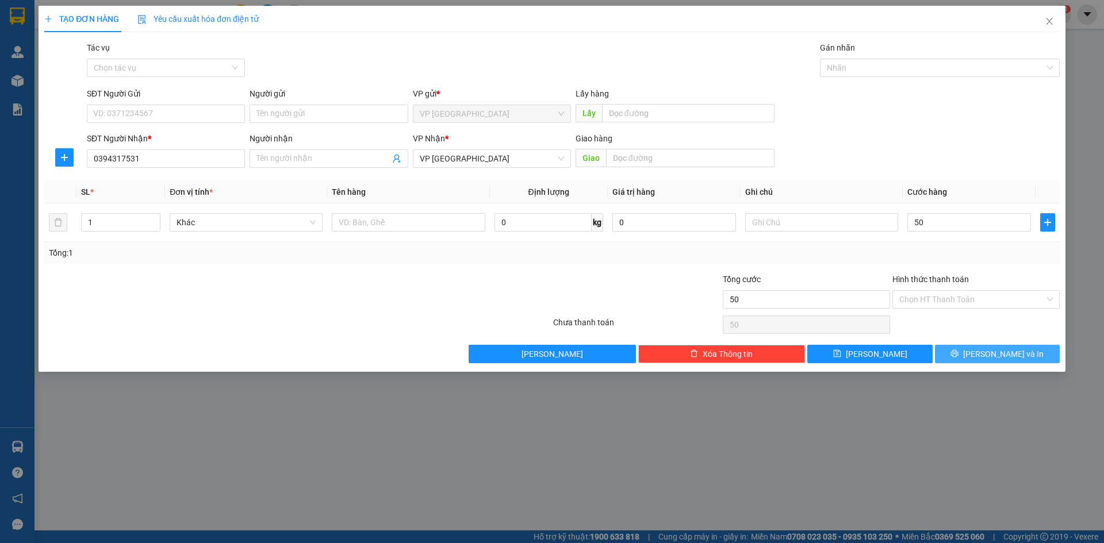
type input "50.000"
click at [1025, 353] on button "Lưu và In" at bounding box center [997, 354] width 125 height 18
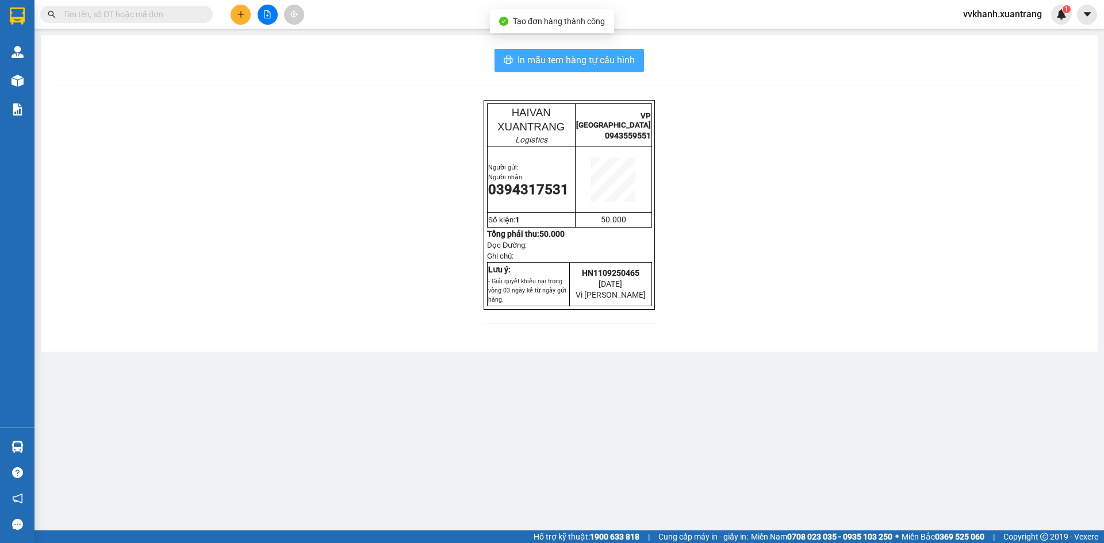
click at [616, 57] on span "In mẫu tem hàng tự cấu hình" at bounding box center [575, 60] width 117 height 14
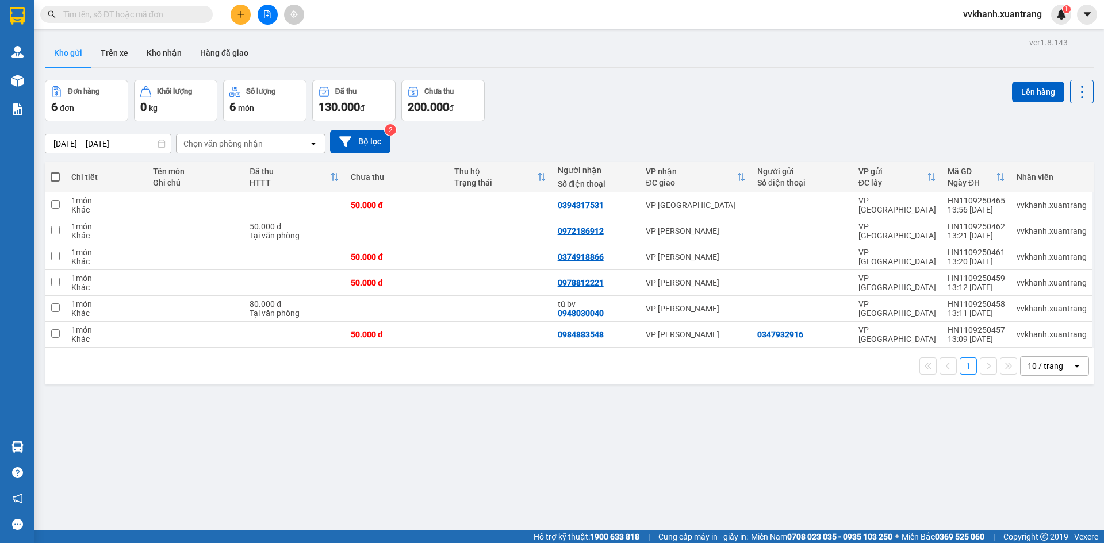
click at [614, 109] on div "Đơn hàng 6 đơn Khối lượng 0 kg Số lượng 6 món Đã thu 130.000 đ Chưa thu 200.000…" at bounding box center [569, 100] width 1049 height 41
click at [274, 16] on button at bounding box center [268, 15] width 20 height 20
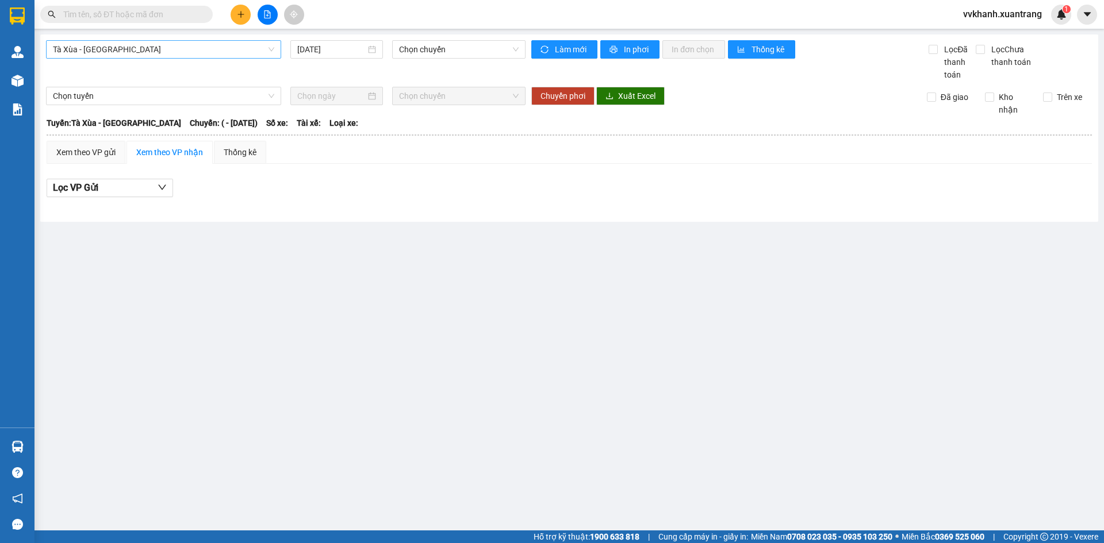
click at [236, 57] on span "Tà Xùa - [GEOGRAPHIC_DATA]" at bounding box center [163, 49] width 221 height 17
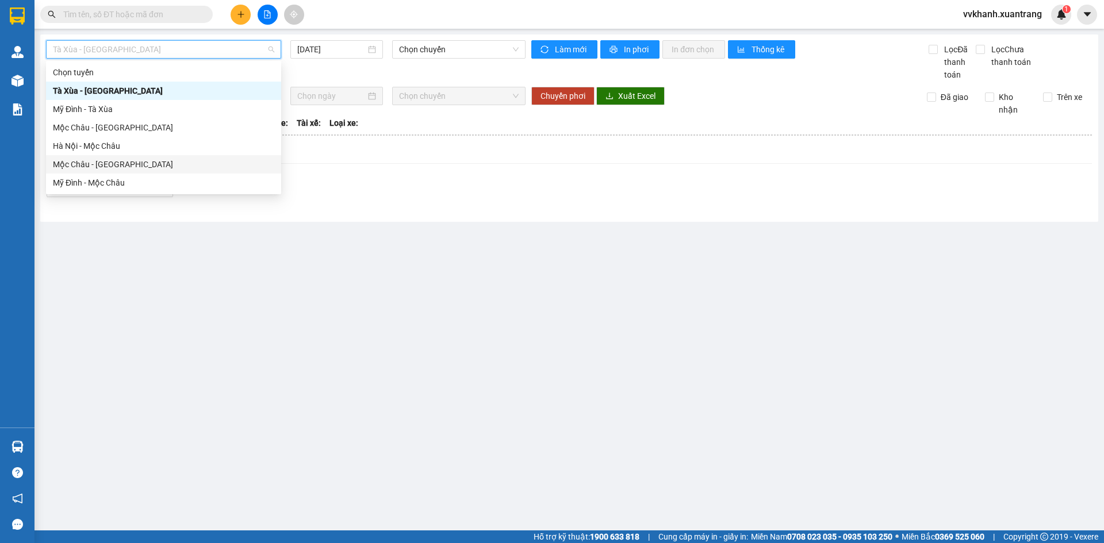
click at [134, 147] on div "Hà Nội - Mộc Châu" at bounding box center [163, 146] width 221 height 13
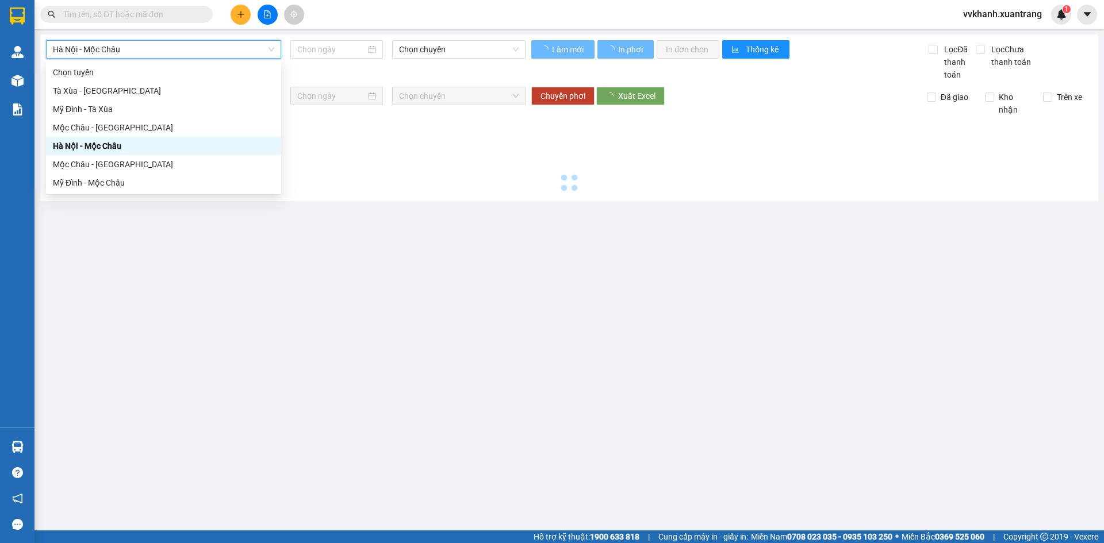
type input "[DATE]"
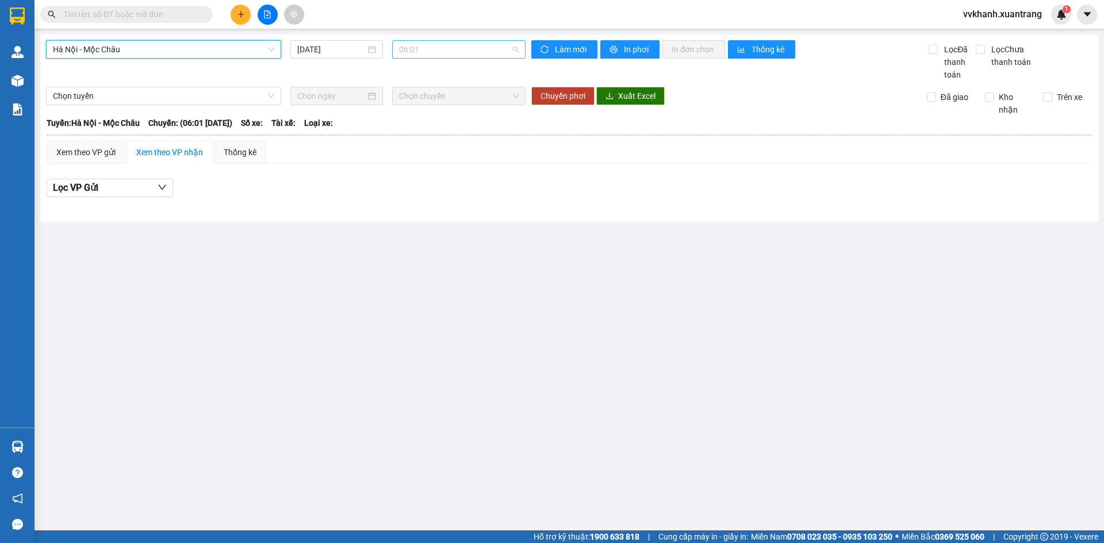
click at [428, 51] on span "06:01" at bounding box center [459, 49] width 120 height 17
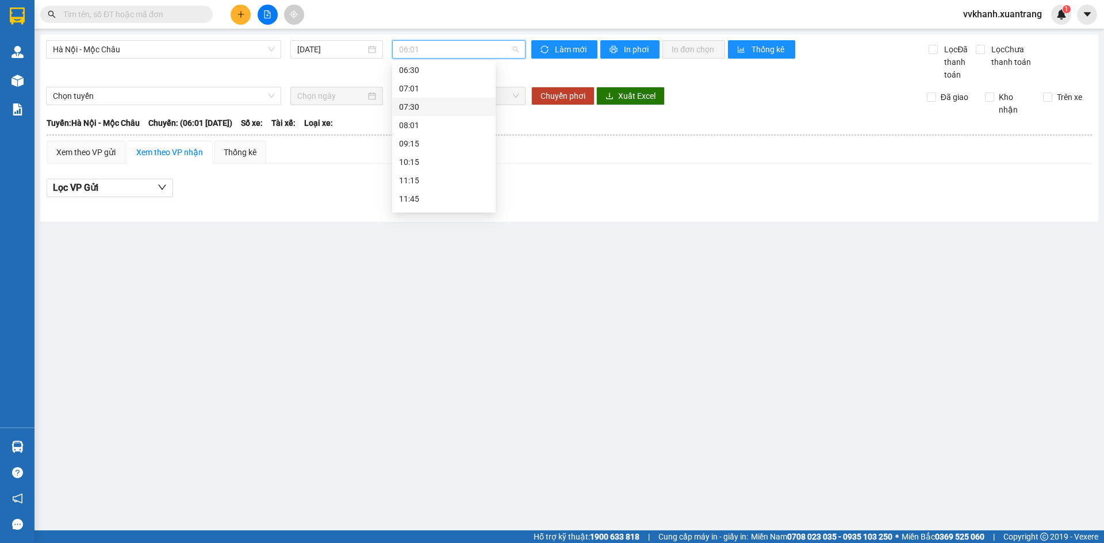
scroll to position [57, 0]
click at [172, 47] on span "Hà Nội - Mộc Châu" at bounding box center [163, 49] width 221 height 17
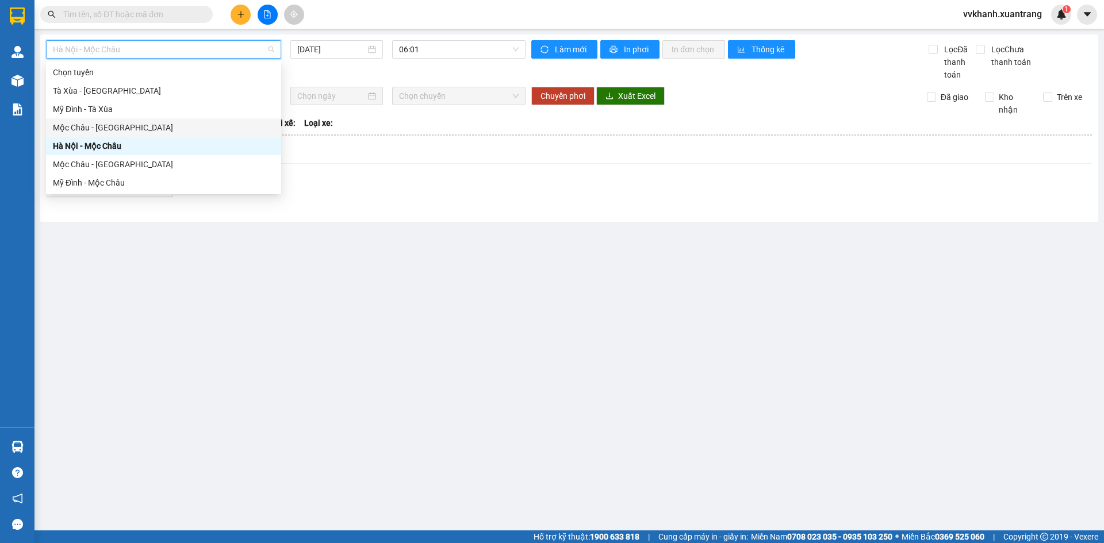
click at [122, 126] on div "Mộc Châu - [GEOGRAPHIC_DATA]" at bounding box center [163, 127] width 221 height 13
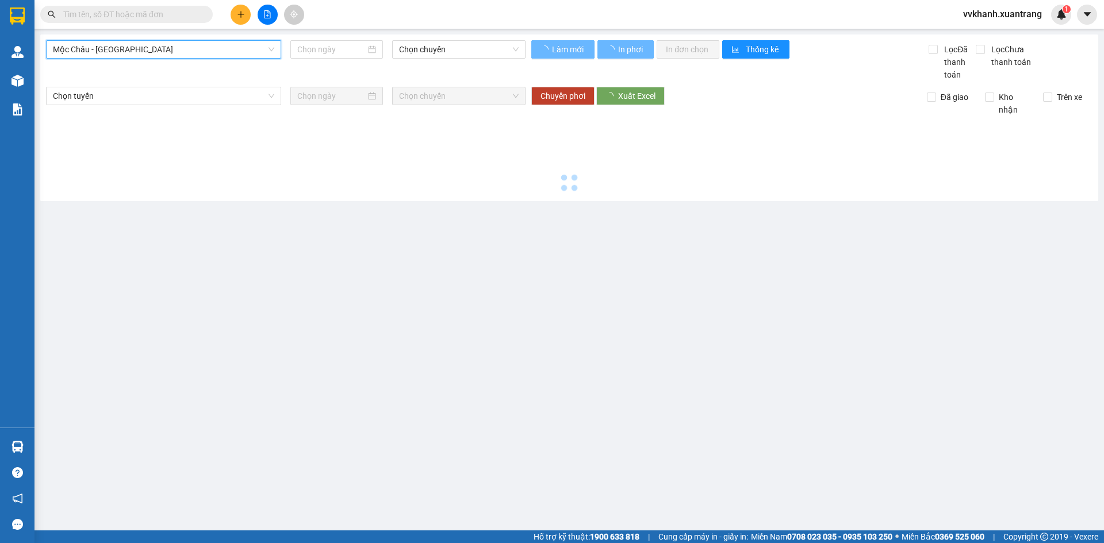
type input "[DATE]"
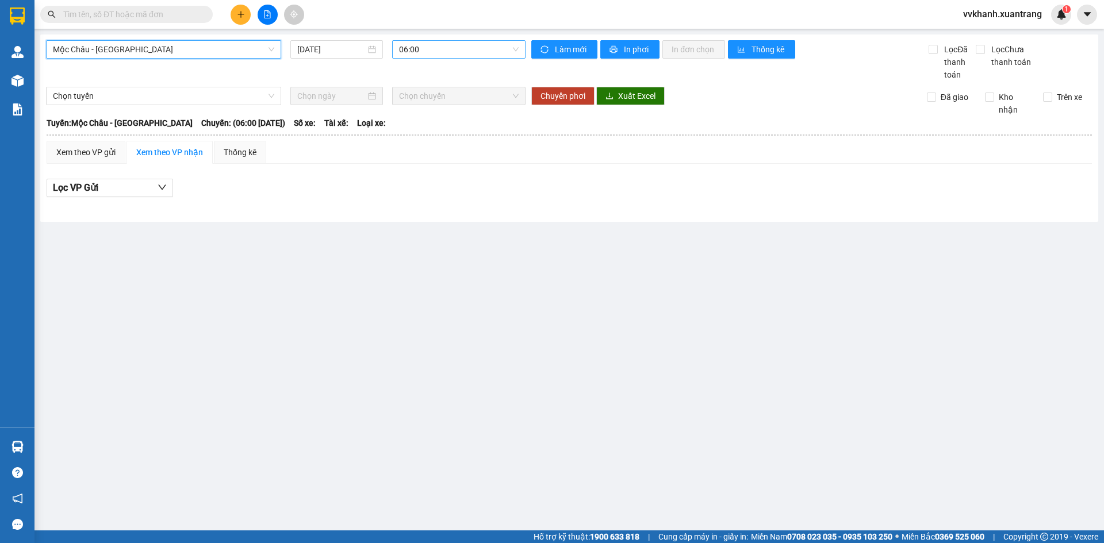
click at [466, 51] on span "06:00" at bounding box center [459, 49] width 120 height 17
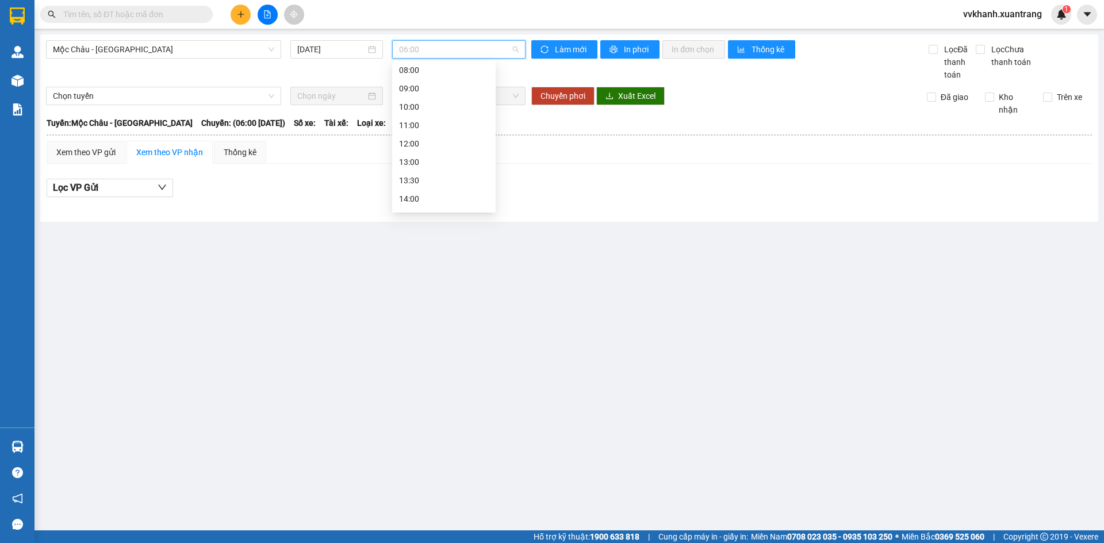
scroll to position [18, 0]
click at [447, 164] on div "11:00" at bounding box center [444, 164] width 90 height 13
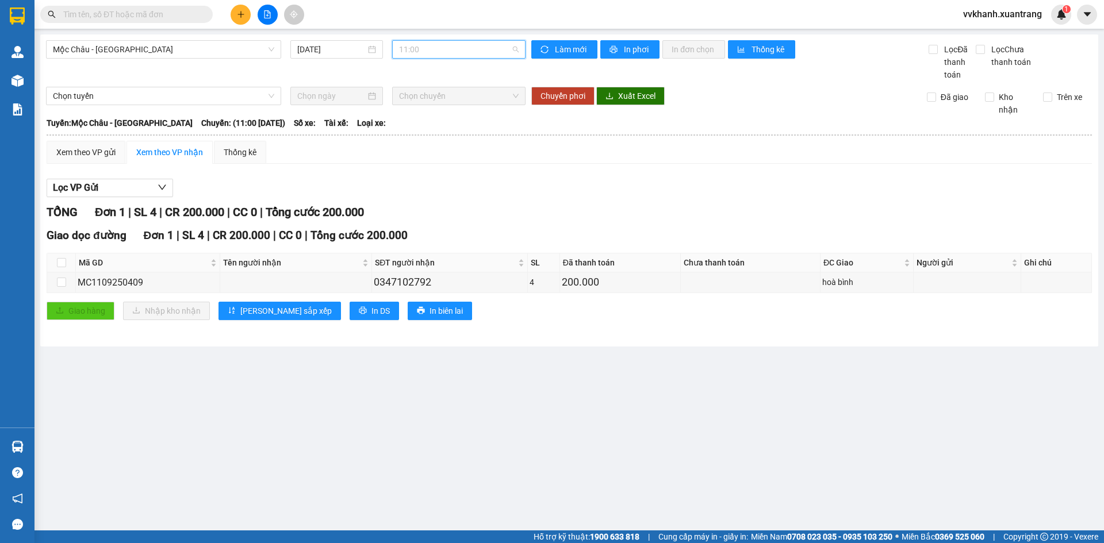
click at [462, 52] on span "11:00" at bounding box center [459, 49] width 120 height 17
click at [424, 143] on div "10:00" at bounding box center [444, 146] width 90 height 13
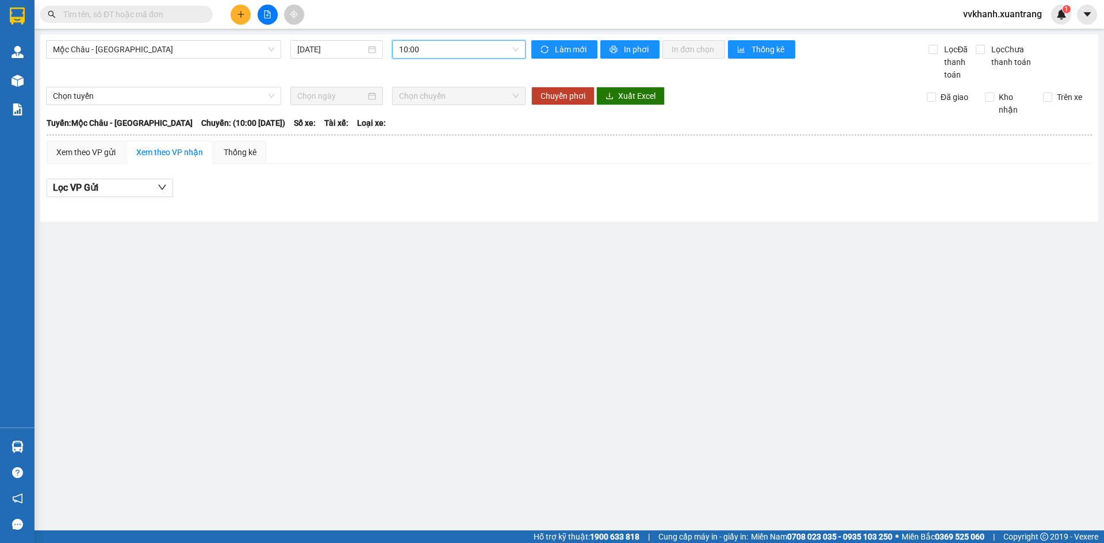
click at [436, 49] on span "10:00" at bounding box center [459, 49] width 120 height 17
click at [436, 166] on div "11:00" at bounding box center [444, 164] width 90 height 13
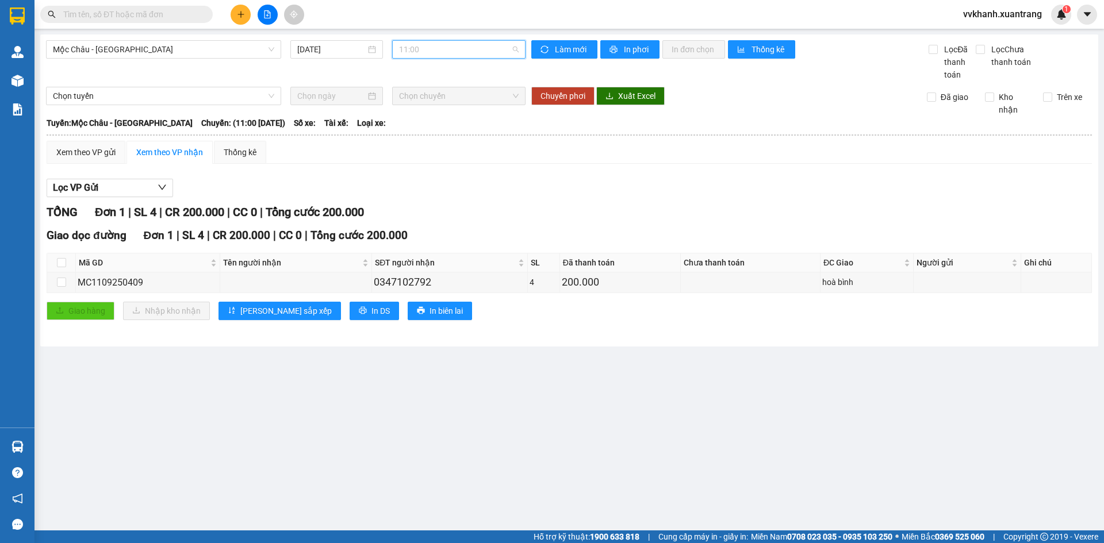
click at [448, 49] on span "11:00" at bounding box center [459, 49] width 120 height 17
click at [434, 178] on div "12:00" at bounding box center [444, 182] width 90 height 13
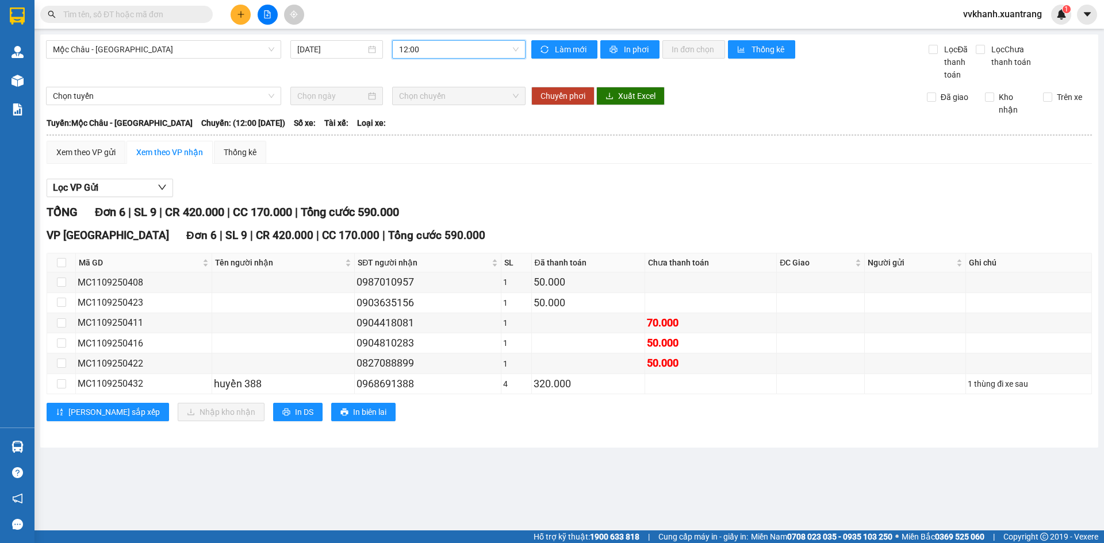
click at [442, 49] on span "12:00" at bounding box center [459, 49] width 120 height 17
click at [563, 193] on div "Lọc VP Gửi" at bounding box center [569, 188] width 1045 height 19
click at [461, 54] on span "12:00" at bounding box center [459, 49] width 120 height 17
click at [433, 107] on div "11:00" at bounding box center [444, 107] width 90 height 13
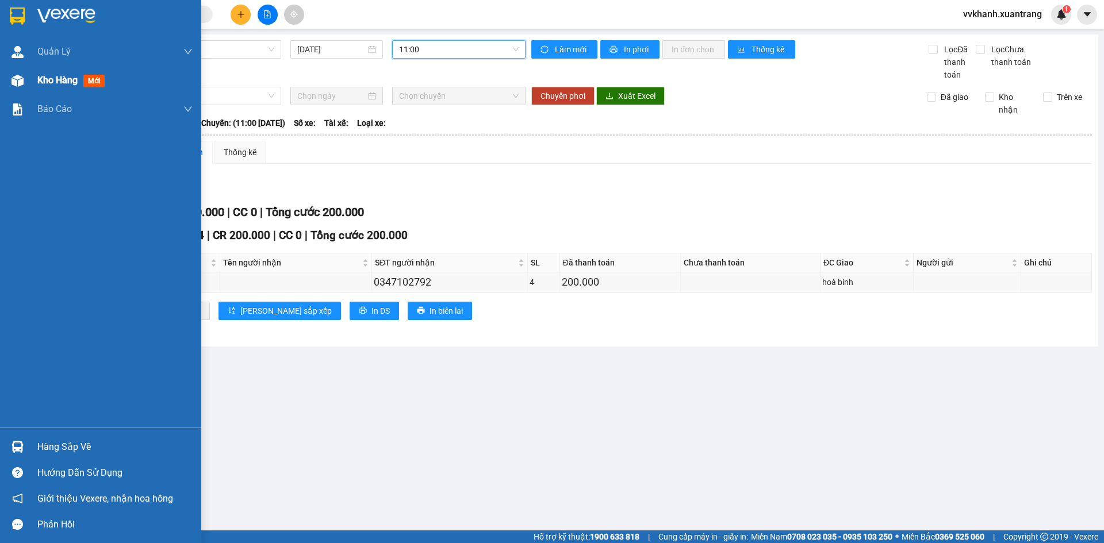
click at [23, 85] on img at bounding box center [17, 81] width 12 height 12
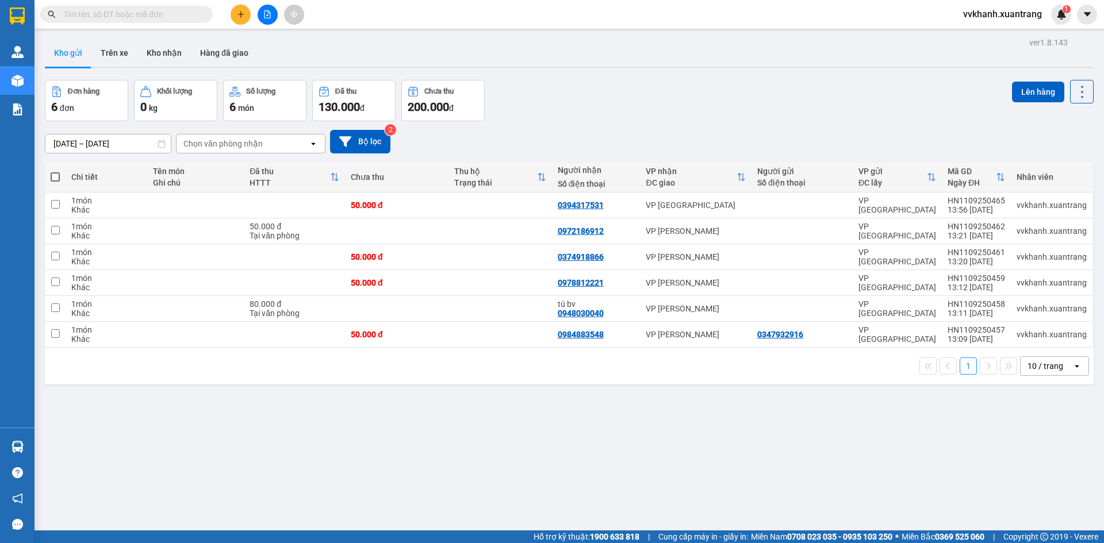
click at [716, 474] on div "ver 1.8.143 Kho gửi Trên xe Kho nhận Hàng đã giao Đơn hàng 6 đơn Khối lượng 0 k…" at bounding box center [569, 305] width 1058 height 543
click at [269, 15] on icon "file-add" at bounding box center [267, 14] width 8 height 8
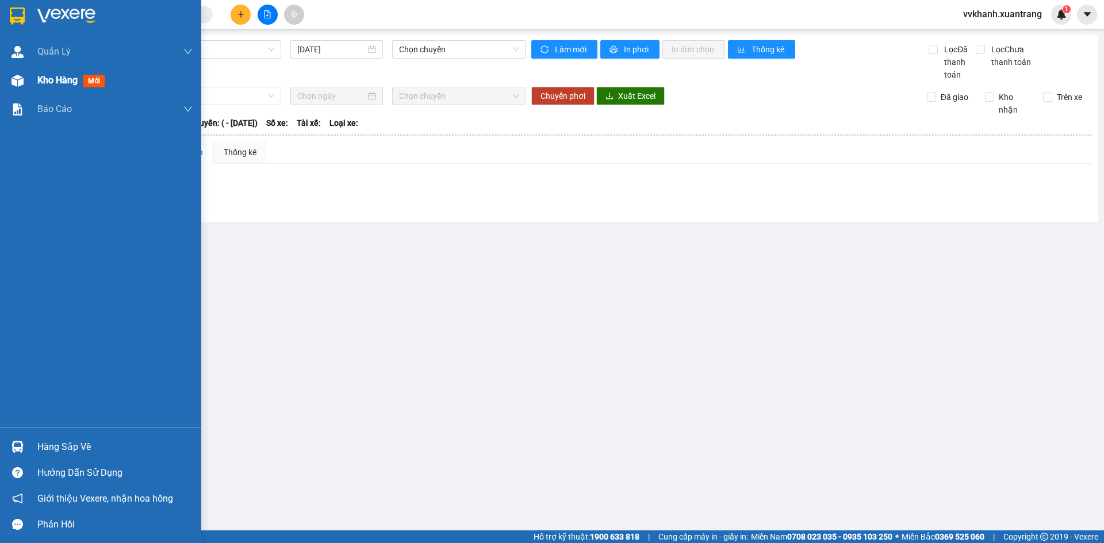
click at [43, 84] on span "Kho hàng" at bounding box center [57, 80] width 40 height 11
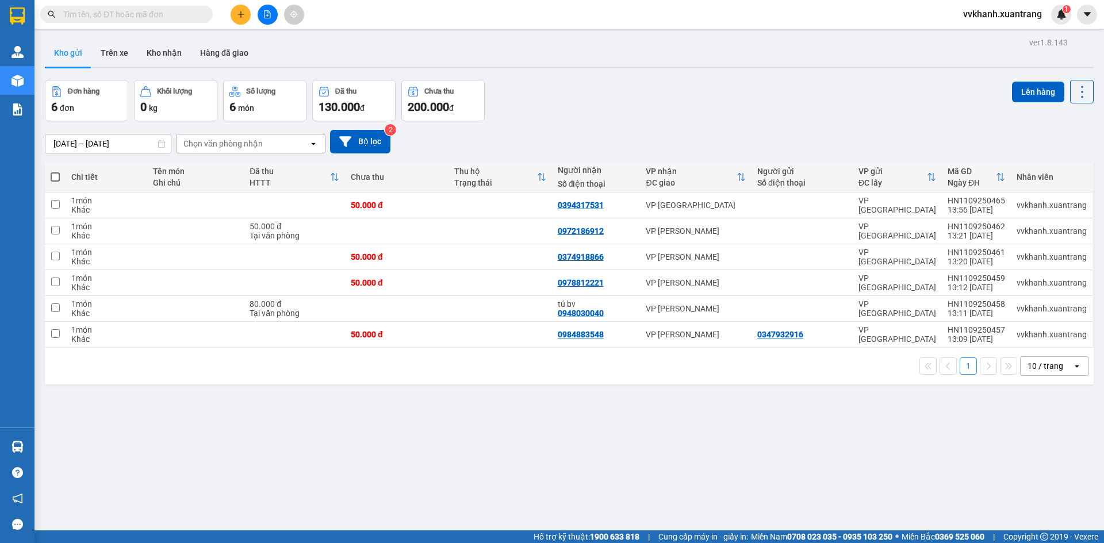
click at [271, 17] on icon "file-add" at bounding box center [267, 14] width 8 height 8
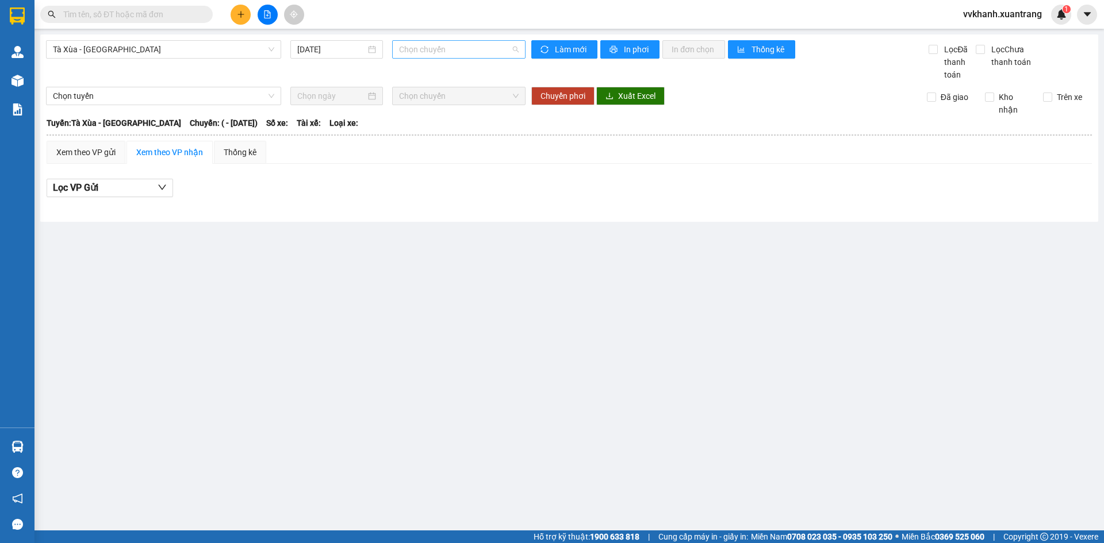
click at [429, 56] on span "Chọn chuyến" at bounding box center [459, 49] width 120 height 17
click at [431, 157] on div "Xem theo VP gửi Xem theo VP nhận Thống kê" at bounding box center [569, 152] width 1045 height 23
click at [232, 59] on div "Tà Xùa - [GEOGRAPHIC_DATA] [DATE] Chọn chuyến" at bounding box center [285, 60] width 479 height 41
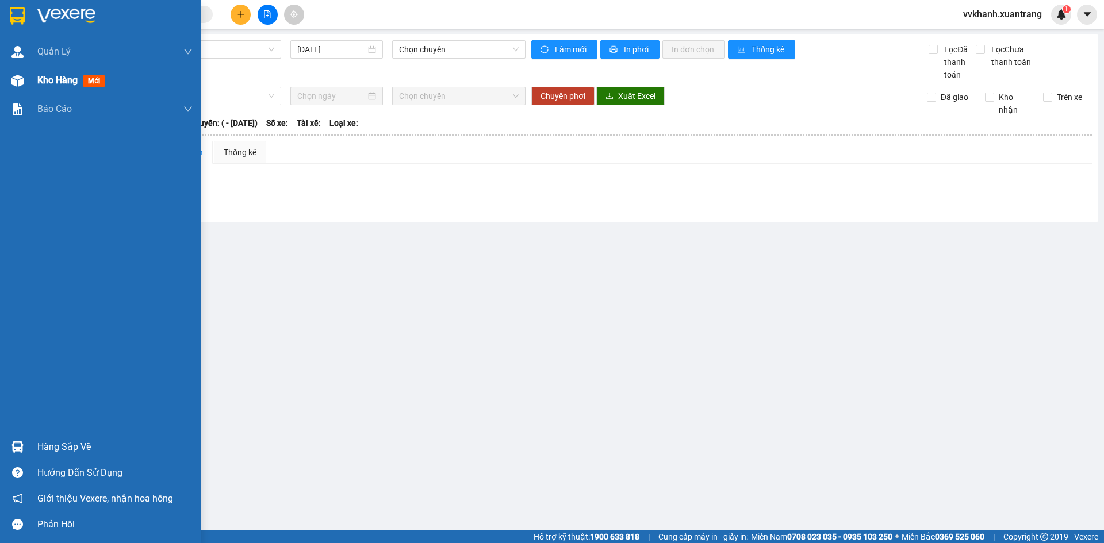
click at [29, 77] on div "Kho hàng mới" at bounding box center [100, 80] width 201 height 29
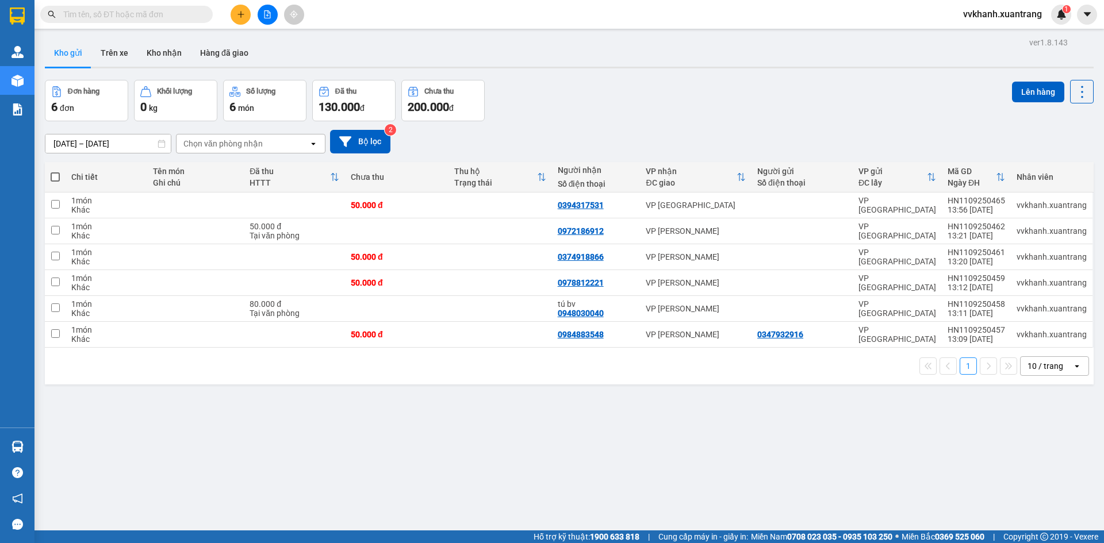
click at [54, 177] on span at bounding box center [55, 176] width 9 height 9
click at [55, 171] on input "checkbox" at bounding box center [55, 171] width 0 height 0
checkbox input "true"
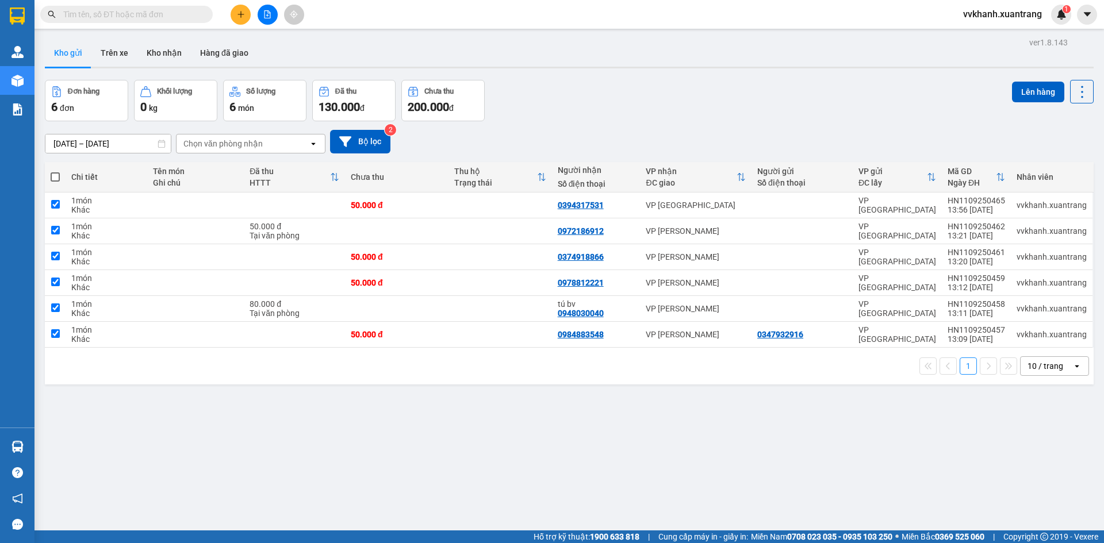
checkbox input "true"
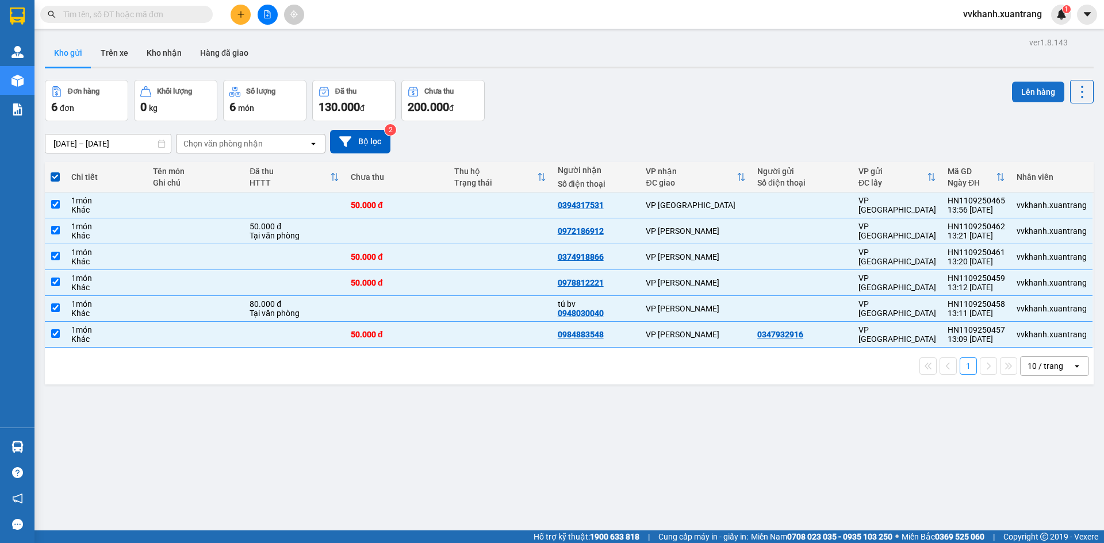
click at [1012, 99] on button "Lên hàng" at bounding box center [1038, 92] width 52 height 21
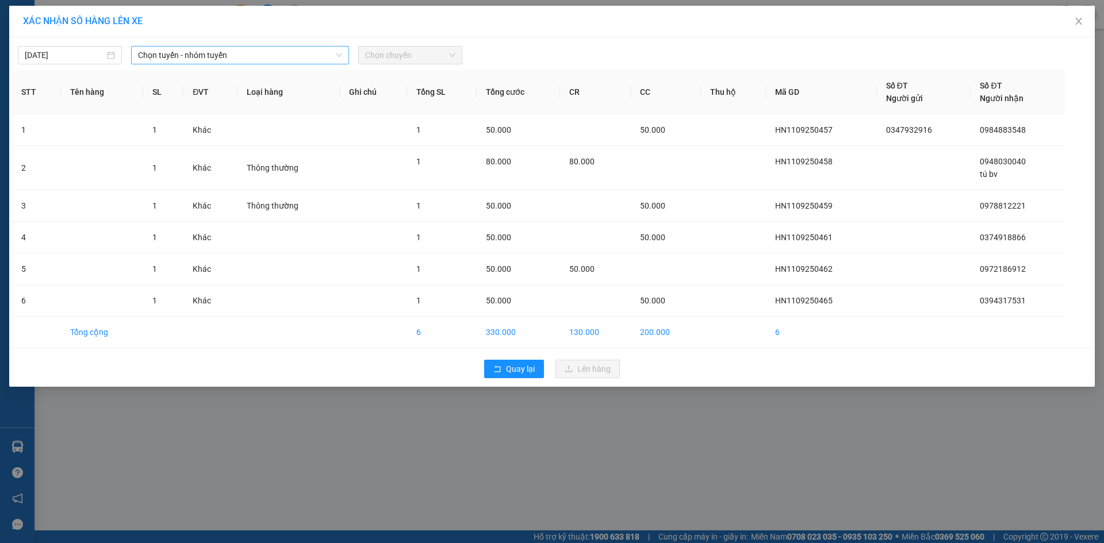
click at [171, 53] on span "Chọn tuyến - nhóm tuyến" at bounding box center [240, 55] width 204 height 17
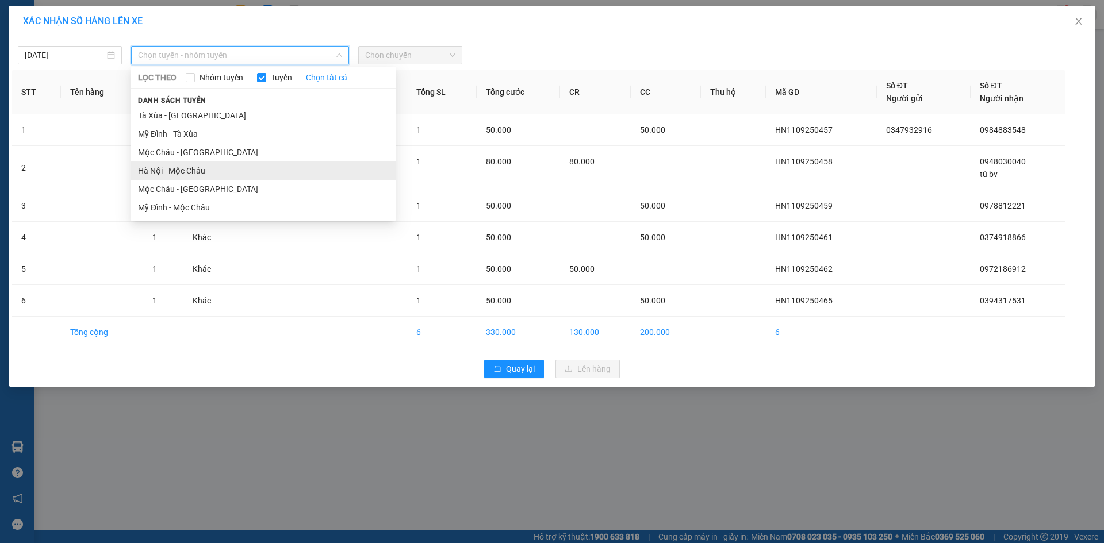
click at [182, 169] on li "Hà Nội - Mộc Châu" at bounding box center [263, 171] width 264 height 18
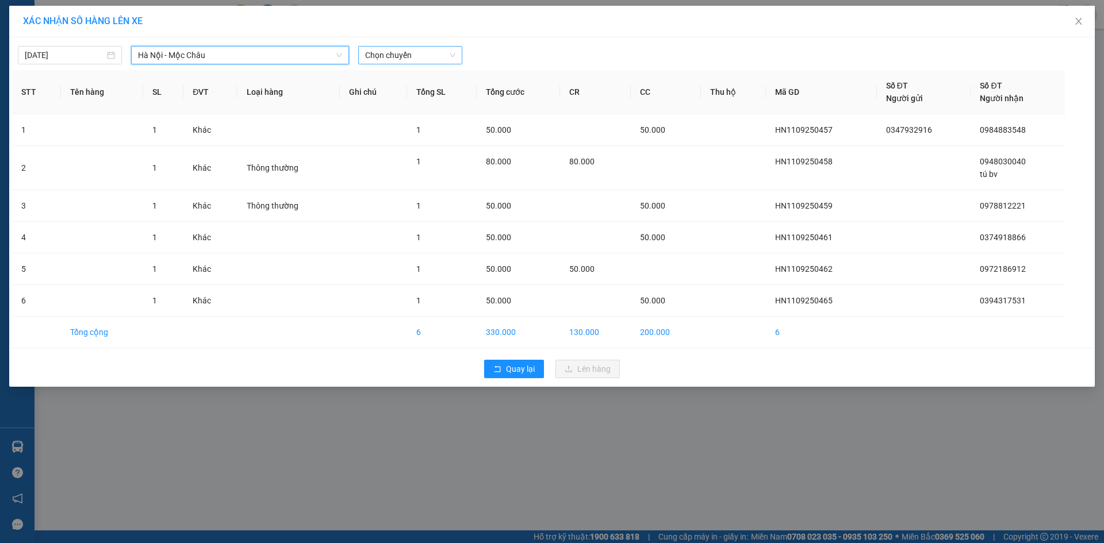
click at [428, 59] on span "Chọn chuyến" at bounding box center [410, 55] width 90 height 17
click at [410, 170] on div "14:15" at bounding box center [410, 165] width 90 height 13
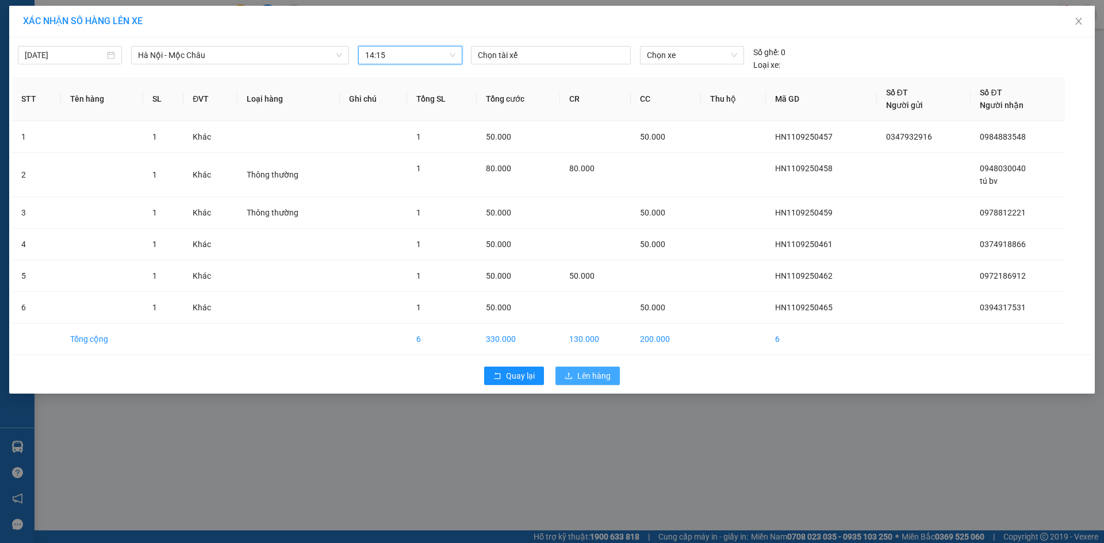
click at [600, 375] on span "Lên hàng" at bounding box center [593, 376] width 33 height 13
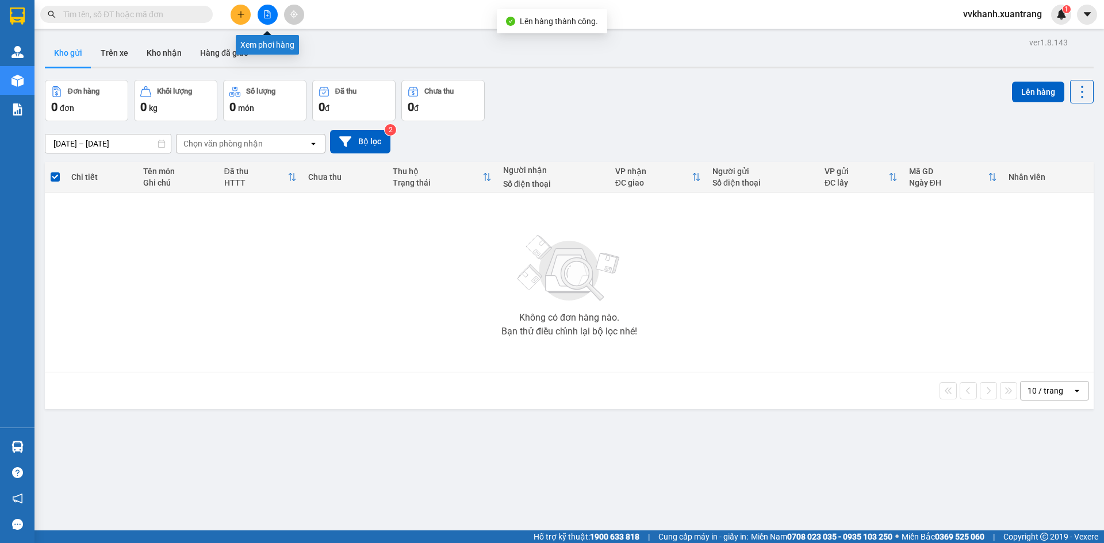
click at [264, 17] on icon "file-add" at bounding box center [267, 14] width 8 height 8
